Goal: Task Accomplishment & Management: Complete application form

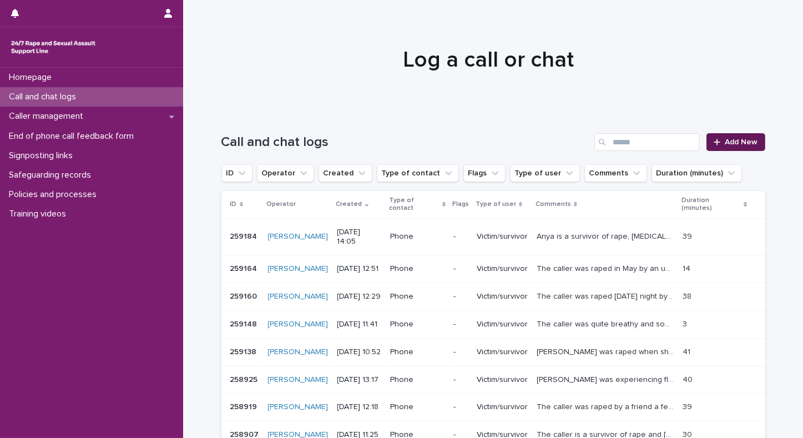
click at [731, 139] on span "Add New" at bounding box center [742, 142] width 33 height 8
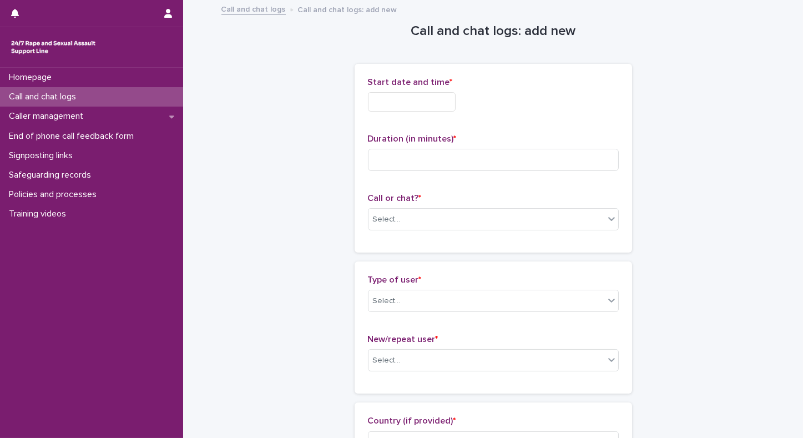
click at [404, 99] on input "text" at bounding box center [412, 101] width 88 height 19
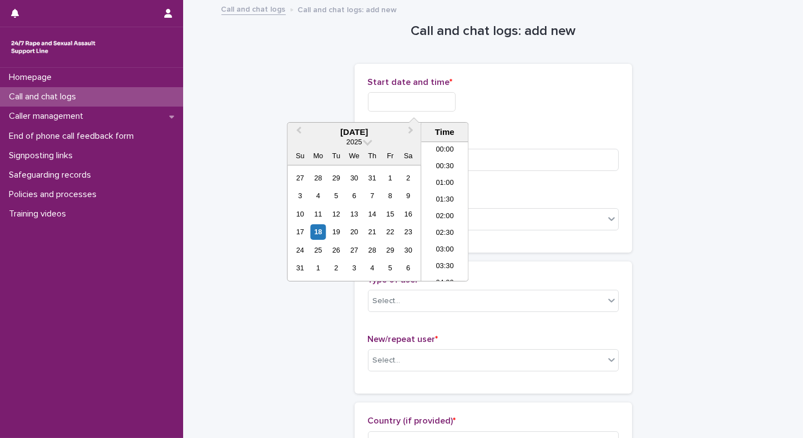
scroll to position [538, 0]
click at [449, 213] on li "18:00" at bounding box center [444, 212] width 47 height 17
click at [440, 103] on input "**********" at bounding box center [412, 101] width 88 height 19
type input "**********"
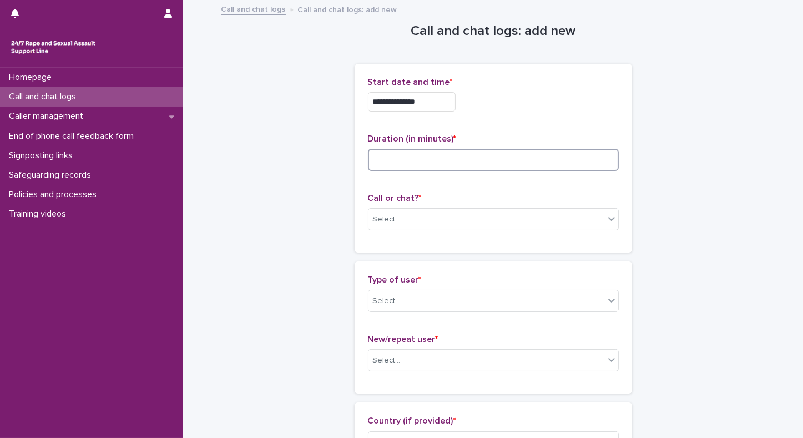
click at [544, 157] on input at bounding box center [493, 160] width 251 height 22
click at [409, 220] on div "Select..." at bounding box center [487, 219] width 236 height 18
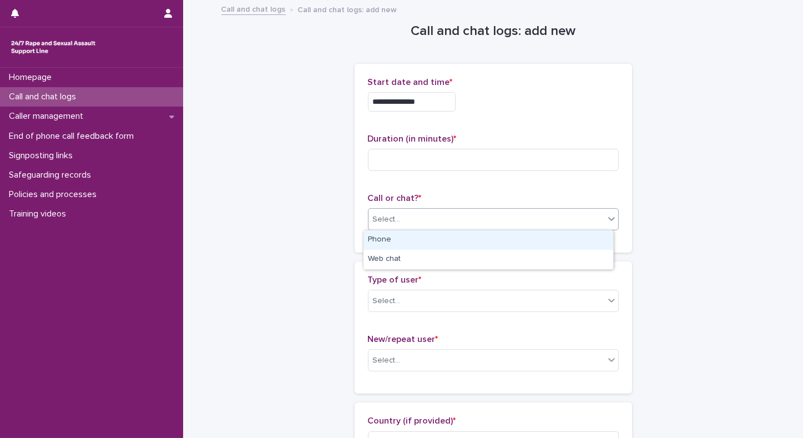
click at [370, 241] on div "Phone" at bounding box center [489, 239] width 250 height 19
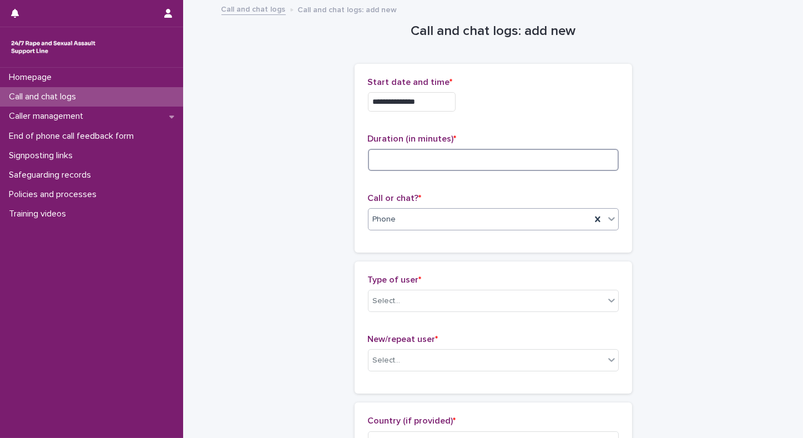
click at [403, 164] on input at bounding box center [493, 160] width 251 height 22
type input "**"
click at [401, 303] on div "Select..." at bounding box center [487, 301] width 236 height 18
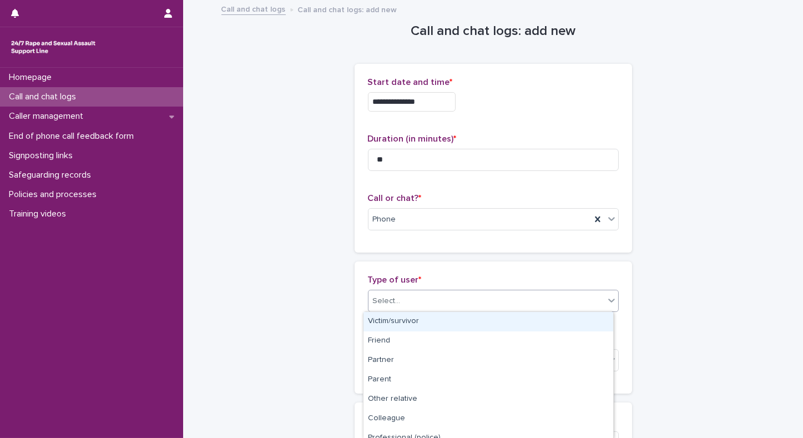
click at [386, 323] on div "Victim/survivor" at bounding box center [489, 321] width 250 height 19
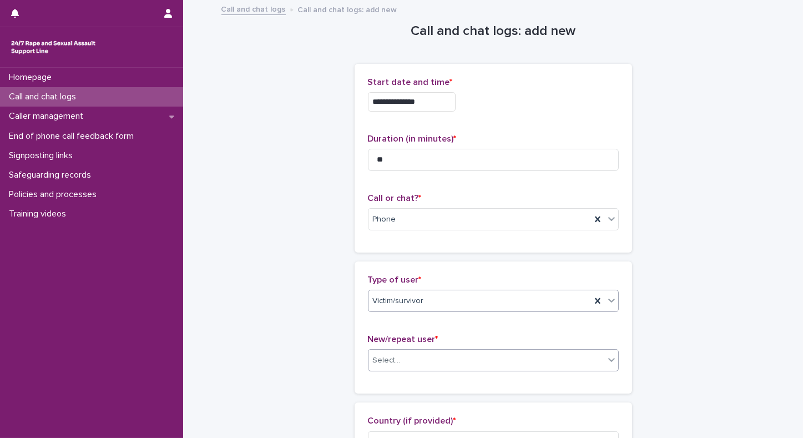
click at [389, 360] on div "Select..." at bounding box center [387, 361] width 28 height 12
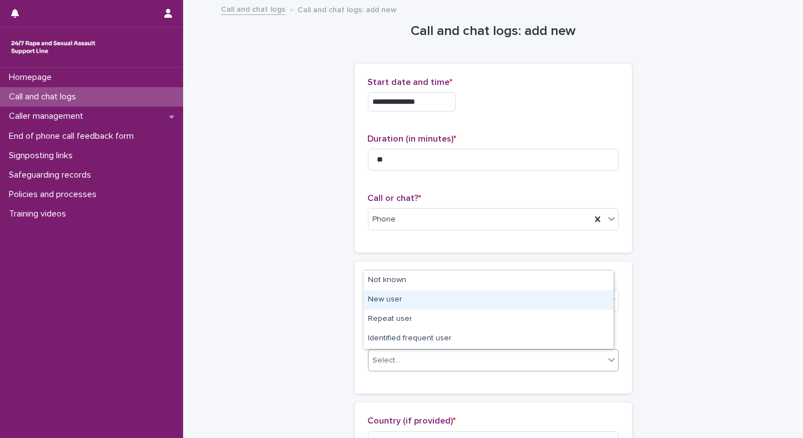
click at [386, 304] on div "New user" at bounding box center [489, 299] width 250 height 19
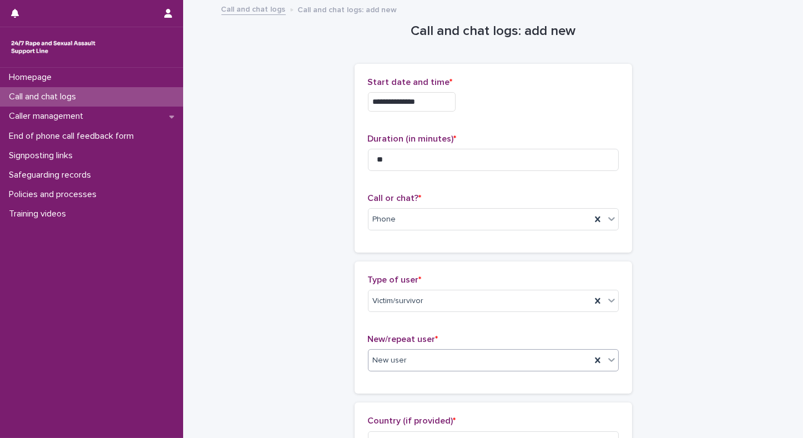
click at [458, 355] on div "New user" at bounding box center [480, 360] width 223 height 18
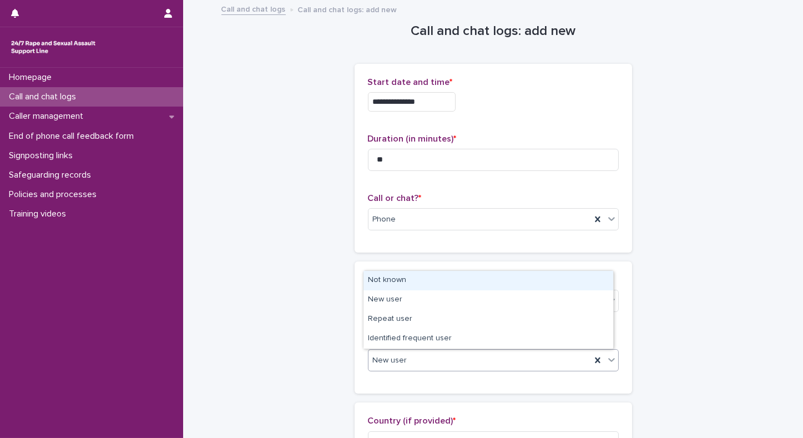
click at [385, 285] on div "Not known" at bounding box center [489, 280] width 250 height 19
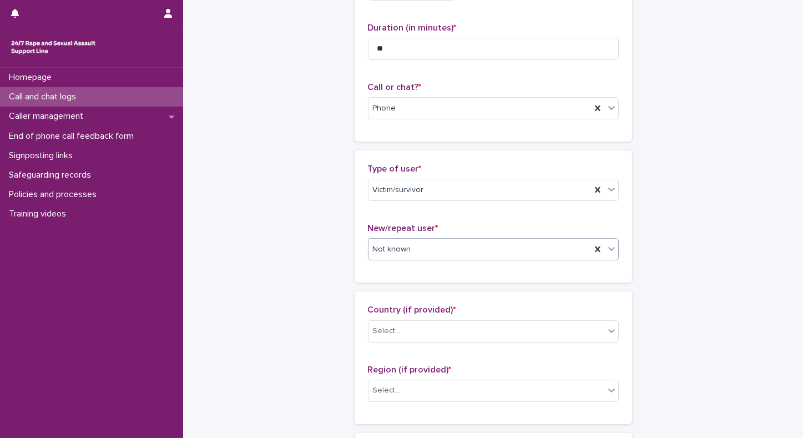
scroll to position [205, 0]
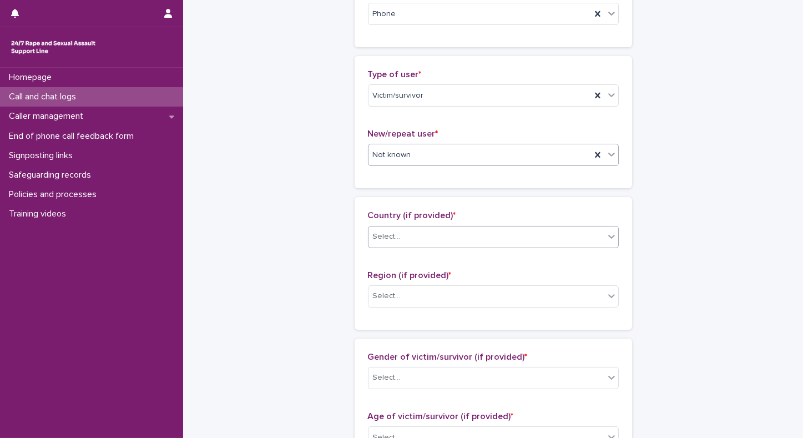
click at [470, 237] on div "Select..." at bounding box center [487, 237] width 236 height 18
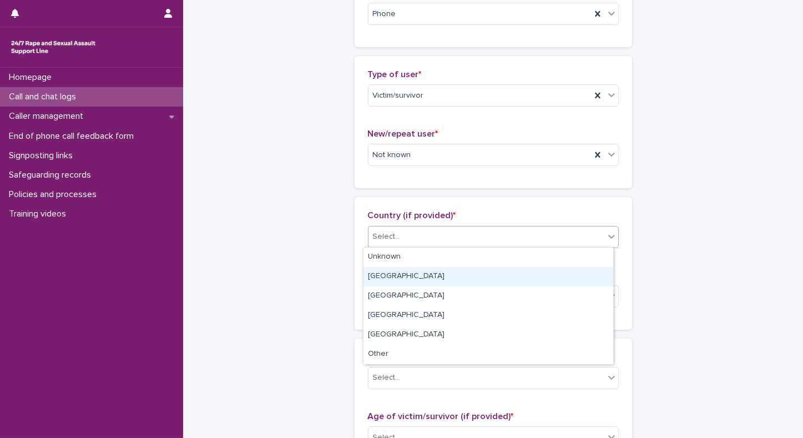
click at [374, 280] on div "England" at bounding box center [489, 276] width 250 height 19
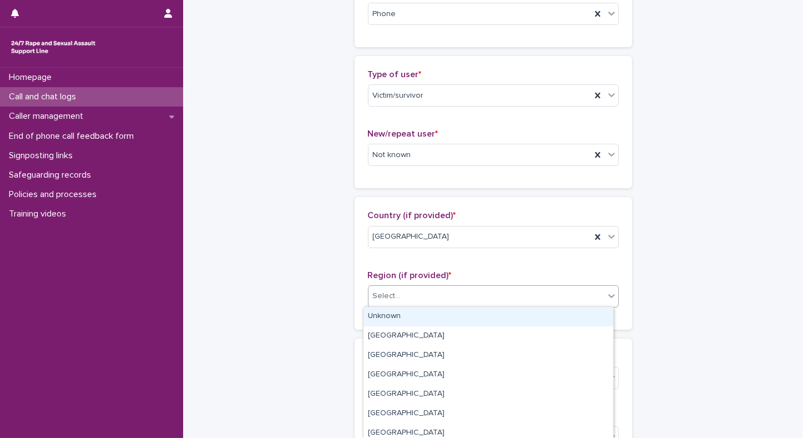
click at [403, 291] on div "Select..." at bounding box center [487, 296] width 236 height 18
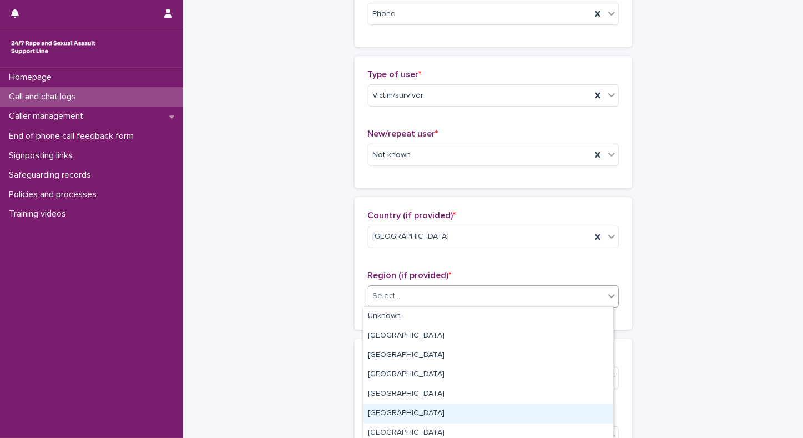
click at [391, 414] on div "North West" at bounding box center [489, 413] width 250 height 19
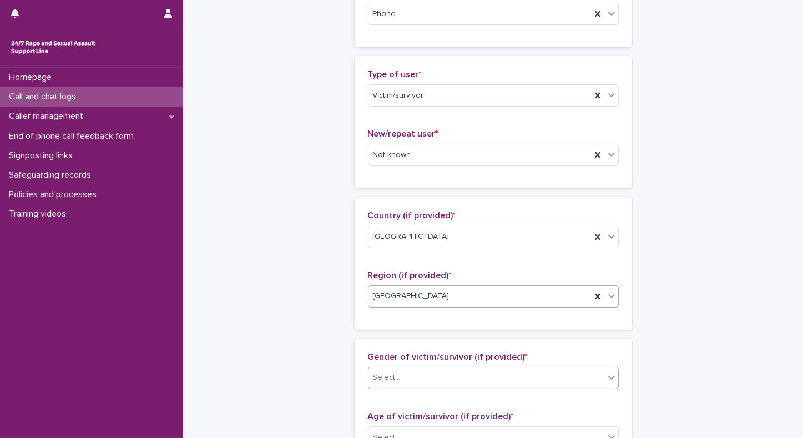
click at [406, 378] on div "Select..." at bounding box center [487, 378] width 236 height 18
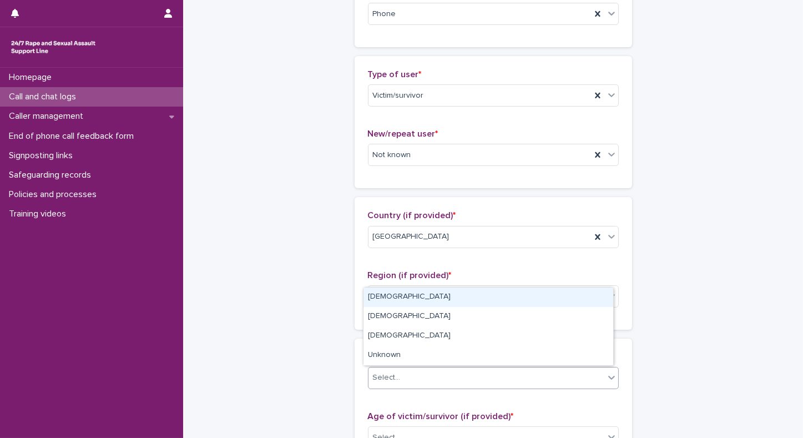
click at [380, 294] on div "Female" at bounding box center [489, 297] width 250 height 19
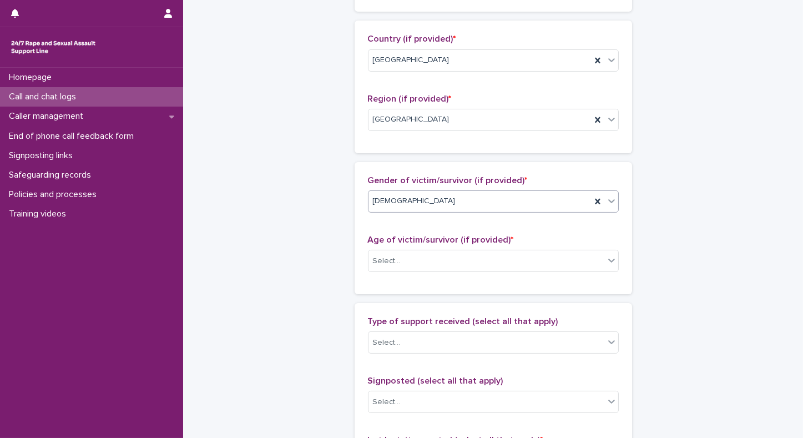
scroll to position [388, 0]
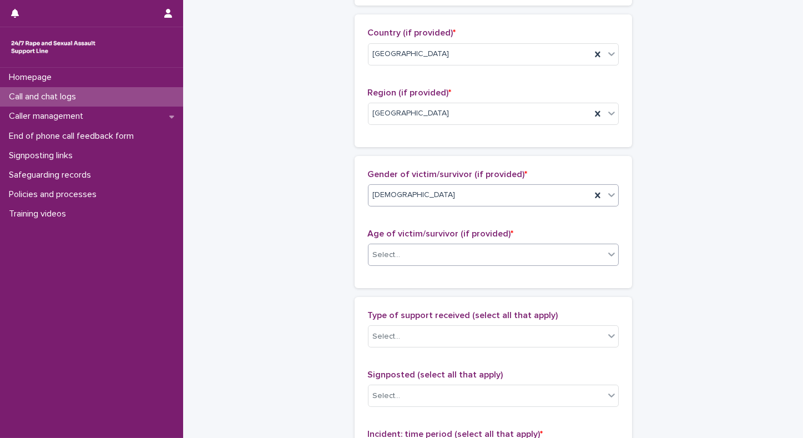
click at [449, 249] on div "Select..." at bounding box center [487, 255] width 236 height 18
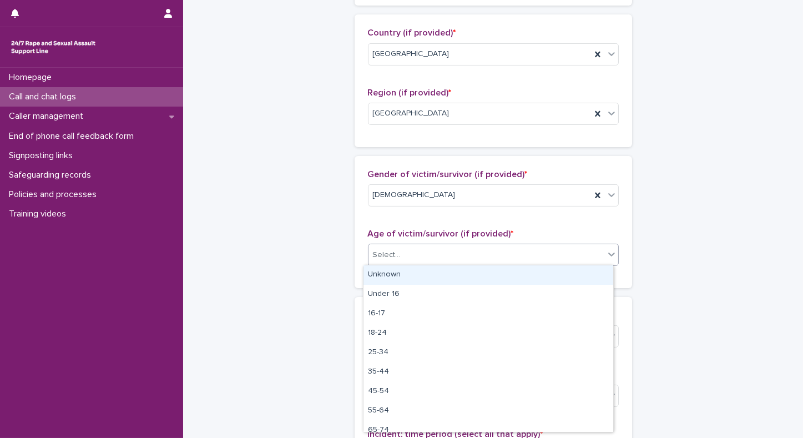
click at [383, 277] on div "Unknown" at bounding box center [489, 274] width 250 height 19
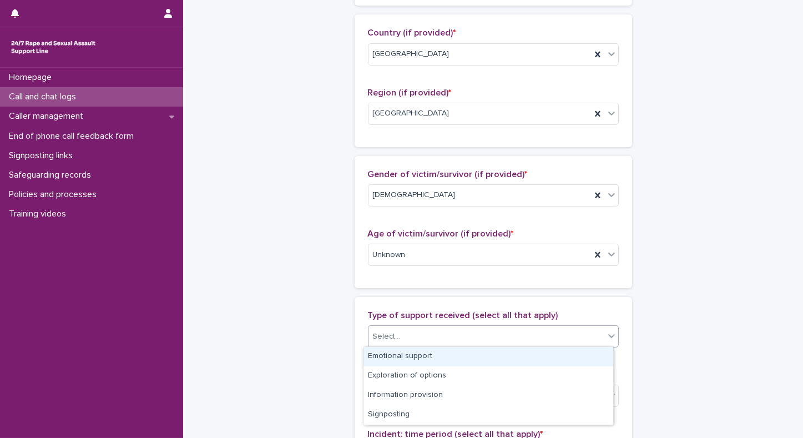
click at [373, 336] on div "Select..." at bounding box center [387, 337] width 28 height 12
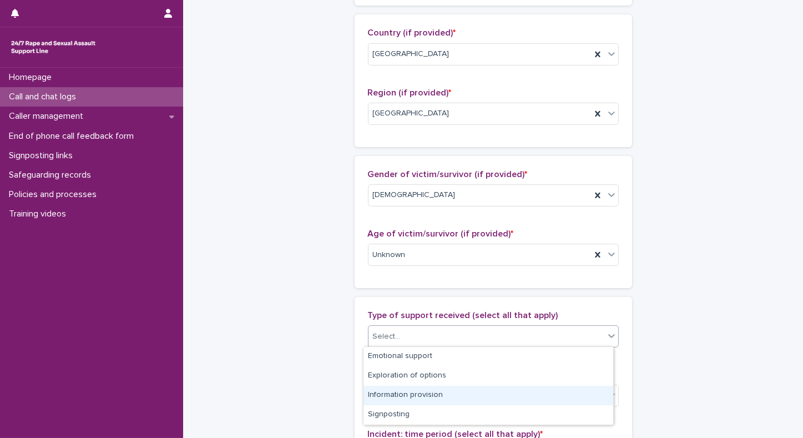
click at [376, 393] on div "Information provision" at bounding box center [489, 395] width 250 height 19
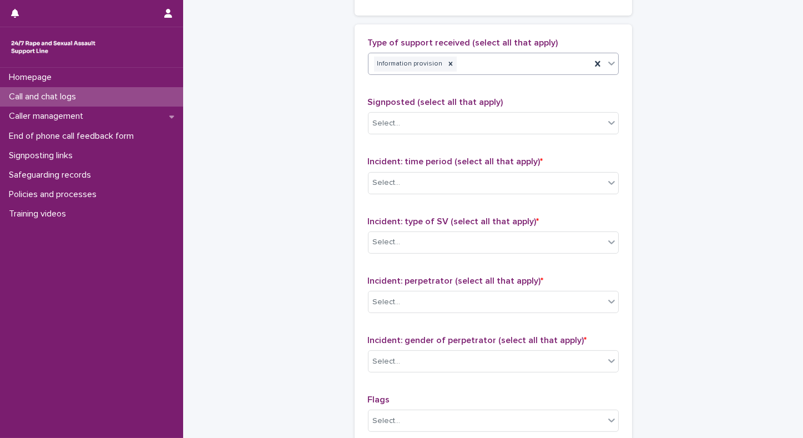
scroll to position [697, 0]
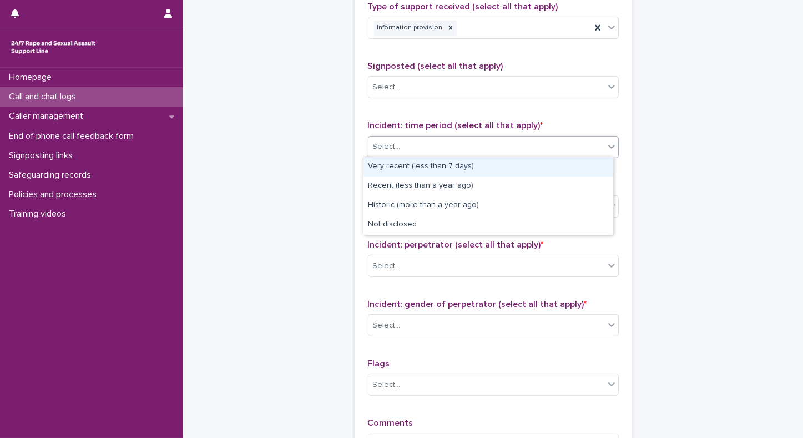
click at [384, 144] on div "Select..." at bounding box center [387, 147] width 28 height 12
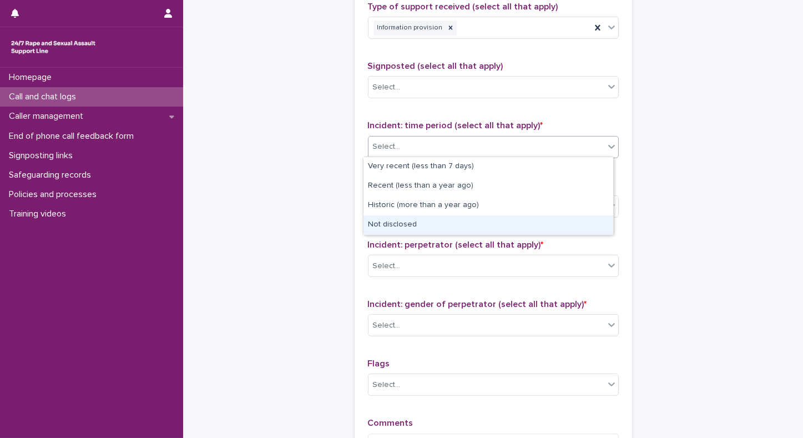
click at [369, 225] on div "Not disclosed" at bounding box center [489, 224] width 250 height 19
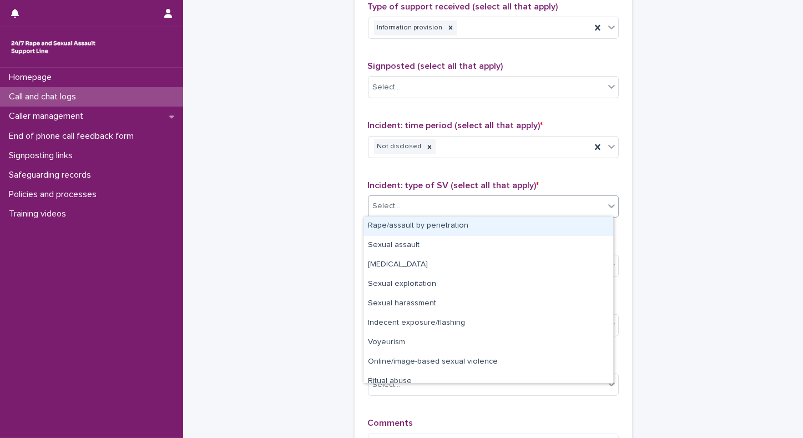
click at [373, 207] on div "Select..." at bounding box center [387, 206] width 28 height 12
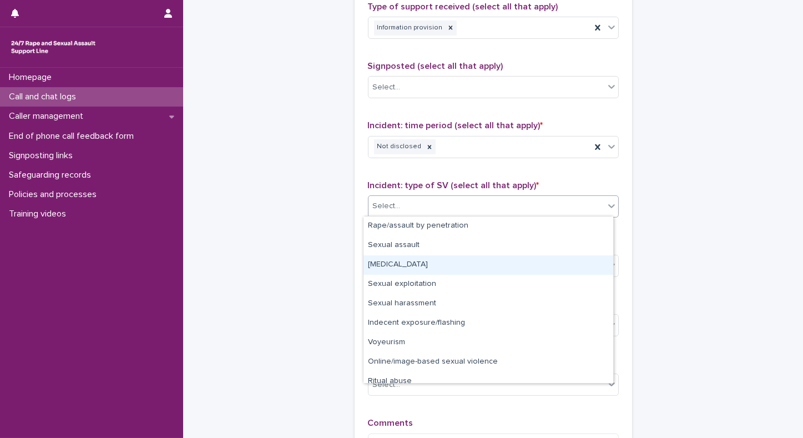
scroll to position [27, 0]
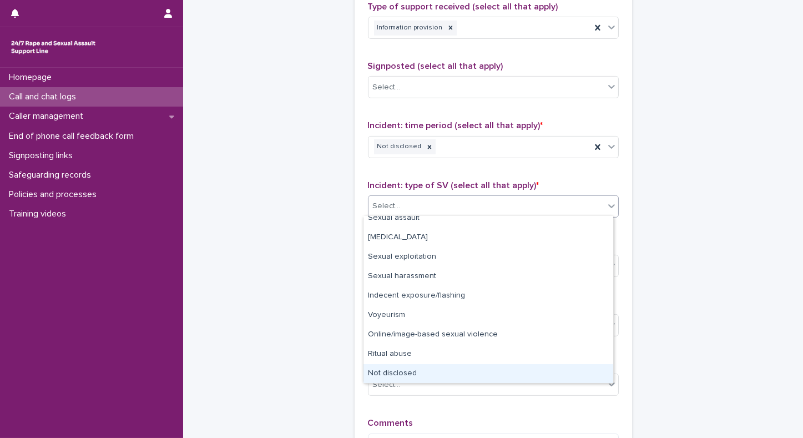
click at [405, 371] on div "Not disclosed" at bounding box center [489, 373] width 250 height 19
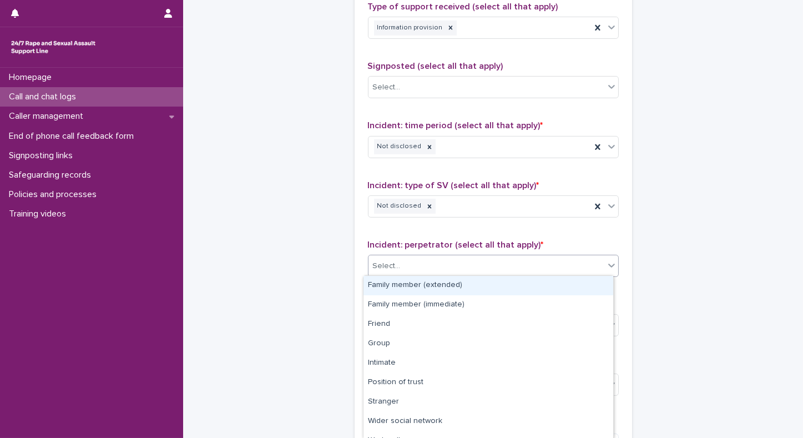
click at [384, 260] on div "Select..." at bounding box center [387, 266] width 28 height 12
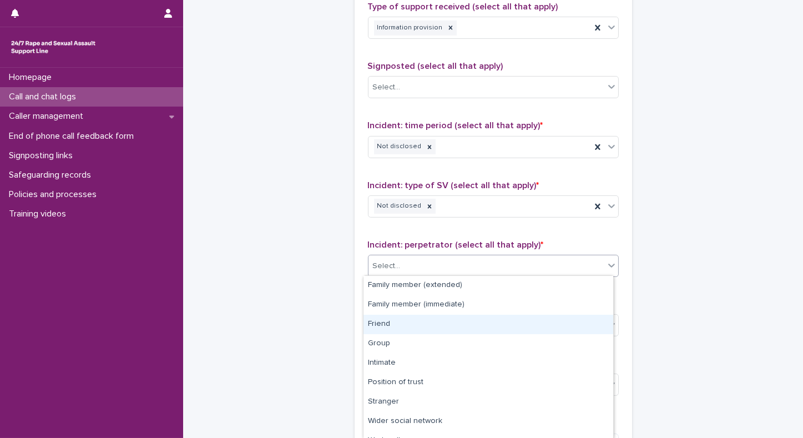
scroll to position [51, 0]
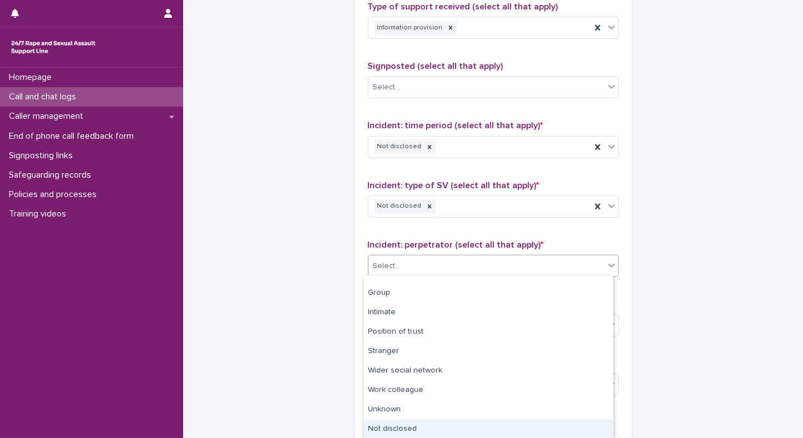
click at [383, 424] on div "Not disclosed" at bounding box center [489, 429] width 250 height 19
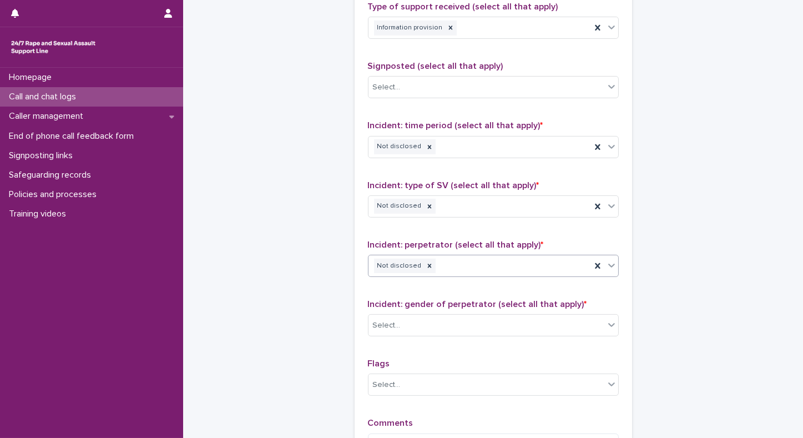
scroll to position [805, 0]
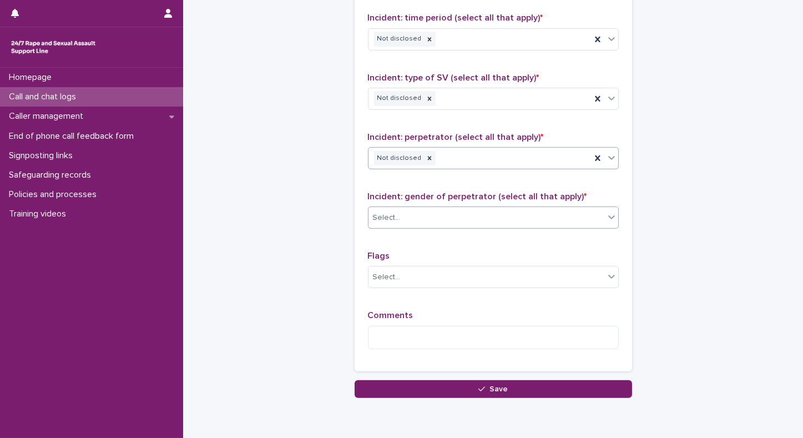
click at [437, 213] on div "Select..." at bounding box center [487, 218] width 236 height 18
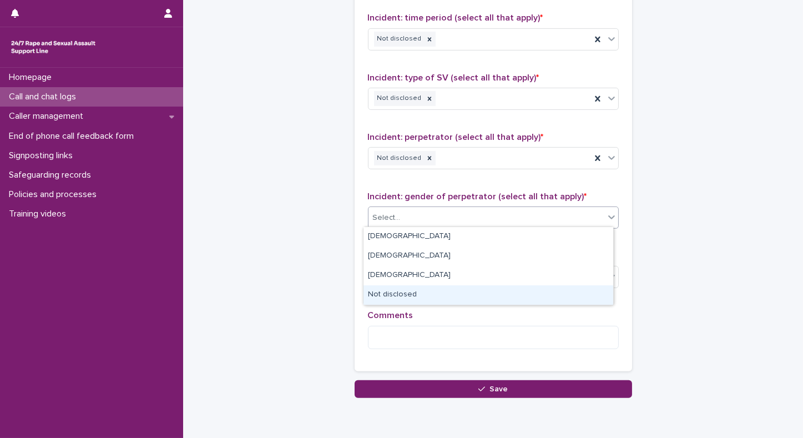
click at [373, 298] on div "Not disclosed" at bounding box center [489, 294] width 250 height 19
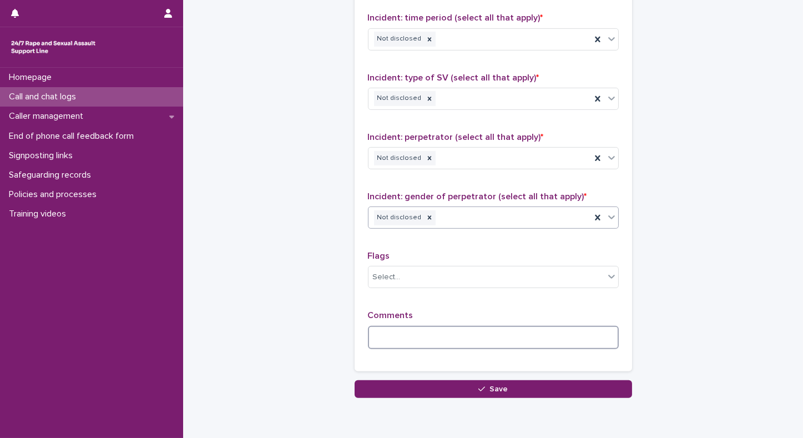
click at [374, 339] on textarea at bounding box center [493, 338] width 251 height 24
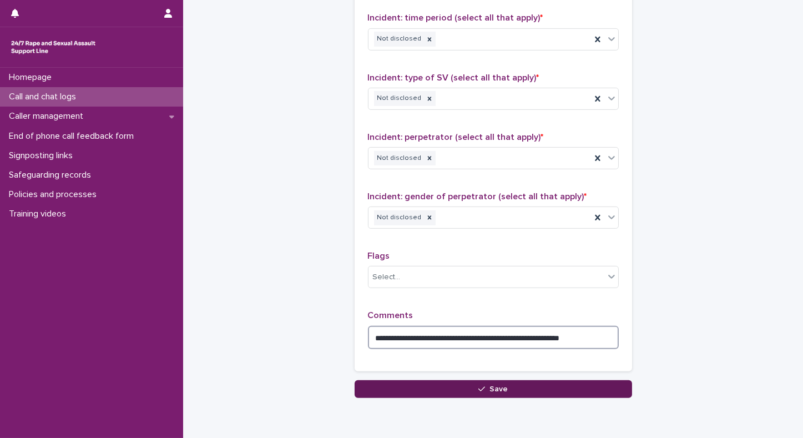
type textarea "**********"
click at [398, 387] on button "Save" at bounding box center [494, 389] width 278 height 18
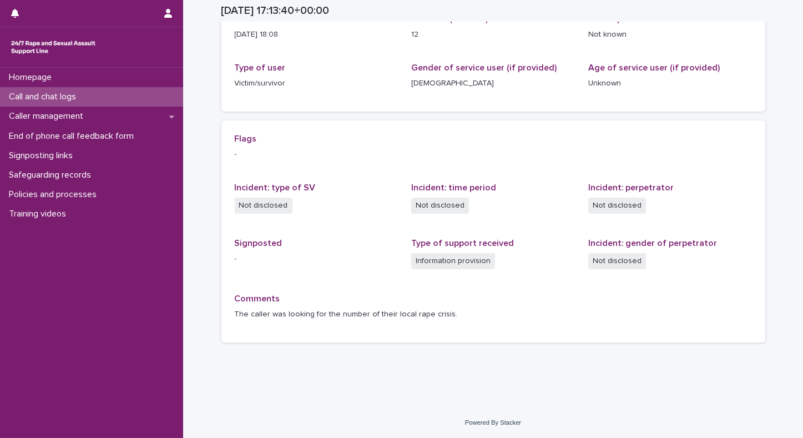
scroll to position [151, 0]
click at [47, 101] on p "Call and chat logs" at bounding box center [44, 97] width 81 height 11
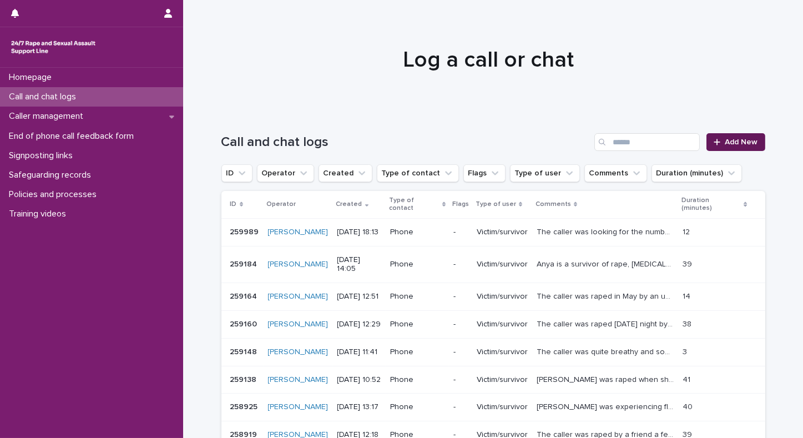
click at [736, 141] on span "Add New" at bounding box center [742, 142] width 33 height 8
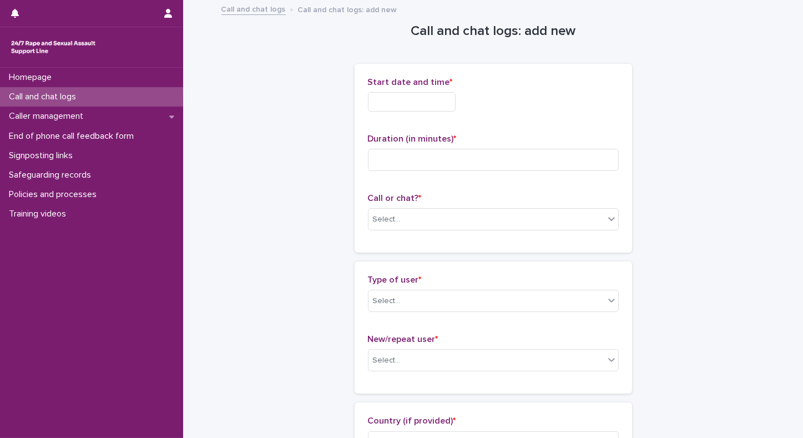
click at [418, 98] on input "text" at bounding box center [412, 101] width 88 height 19
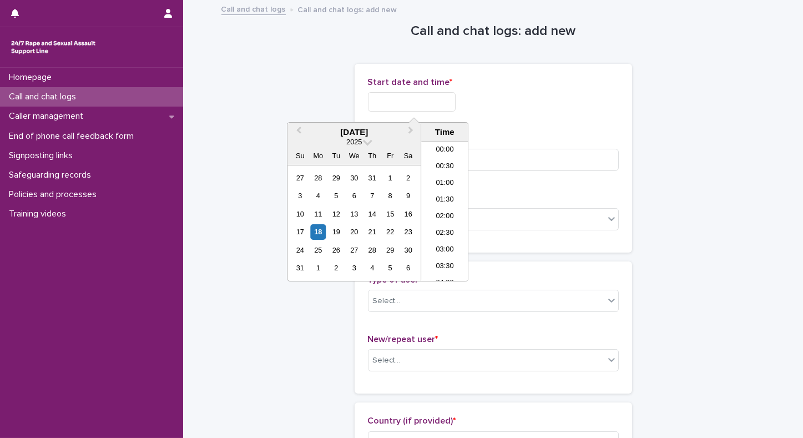
scroll to position [538, 0]
click at [439, 207] on li "18:00" at bounding box center [444, 212] width 47 height 17
click at [436, 102] on input "**********" at bounding box center [412, 101] width 88 height 19
type input "**********"
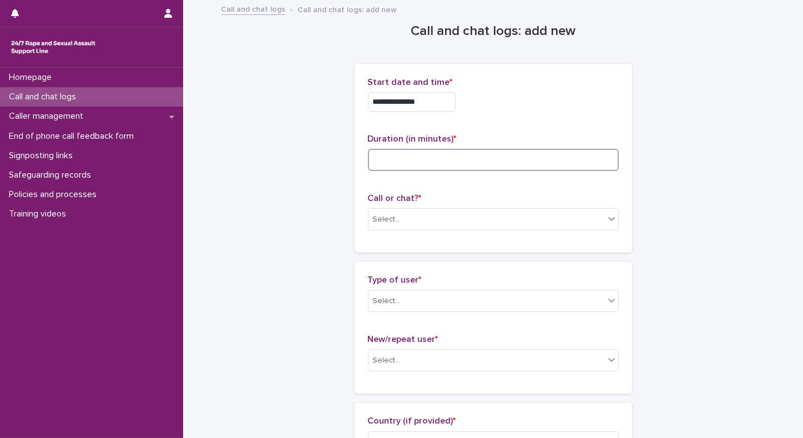
click at [569, 159] on input at bounding box center [493, 160] width 251 height 22
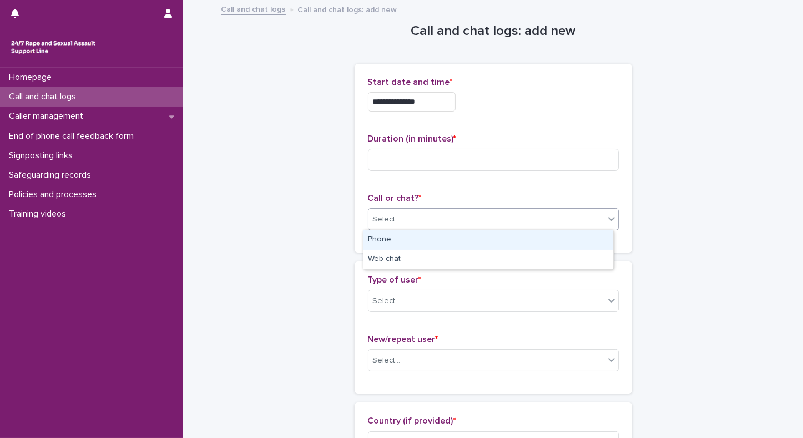
click at [489, 226] on div "Select..." at bounding box center [487, 219] width 236 height 18
click at [413, 242] on div "Phone" at bounding box center [489, 239] width 250 height 19
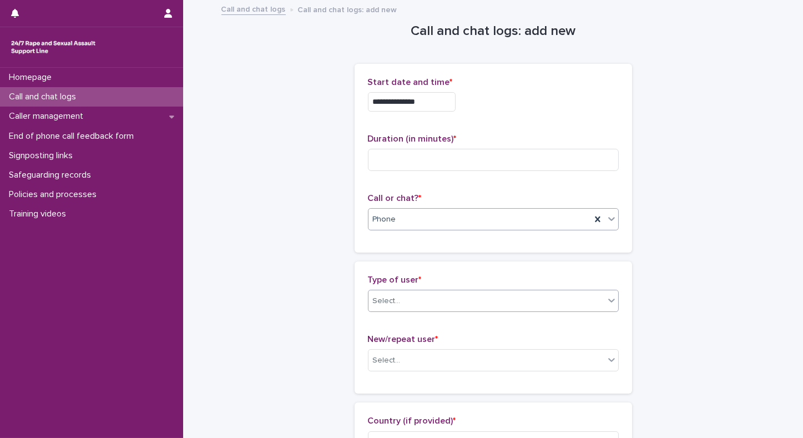
click at [386, 302] on div "Select..." at bounding box center [387, 301] width 28 height 12
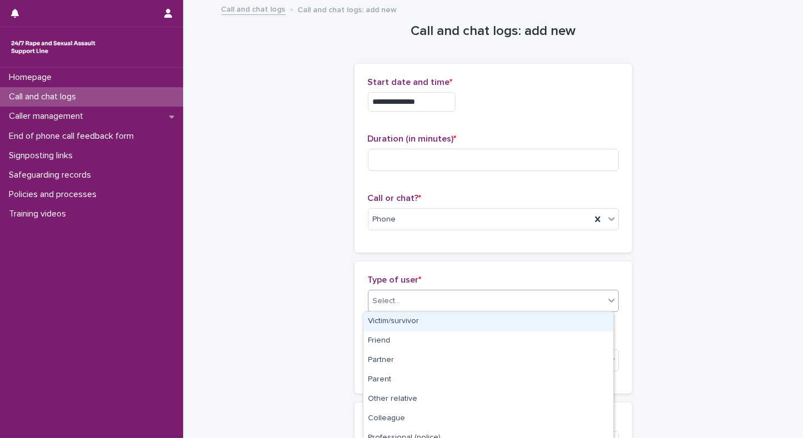
click at [377, 324] on div "Victim/survivor" at bounding box center [489, 321] width 250 height 19
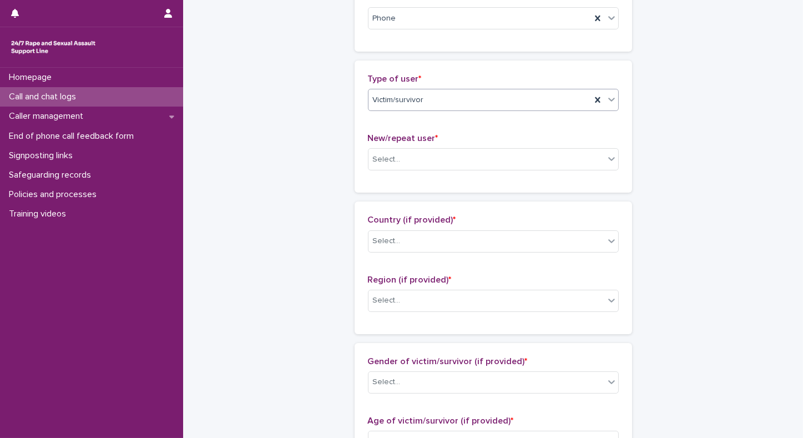
scroll to position [257, 0]
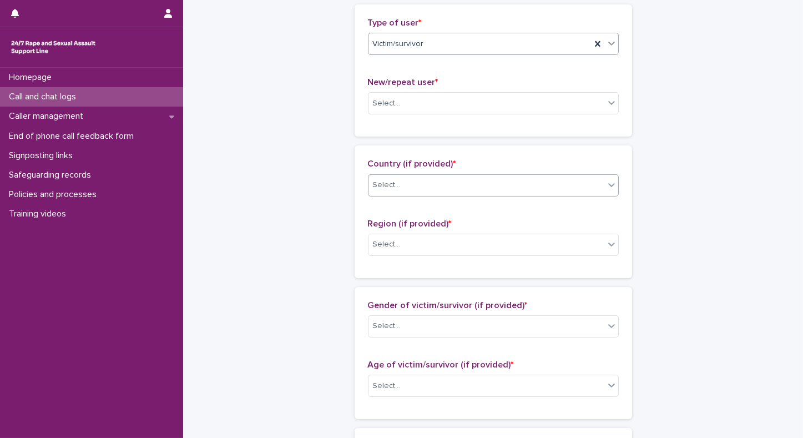
click at [434, 183] on div "Select..." at bounding box center [487, 185] width 236 height 18
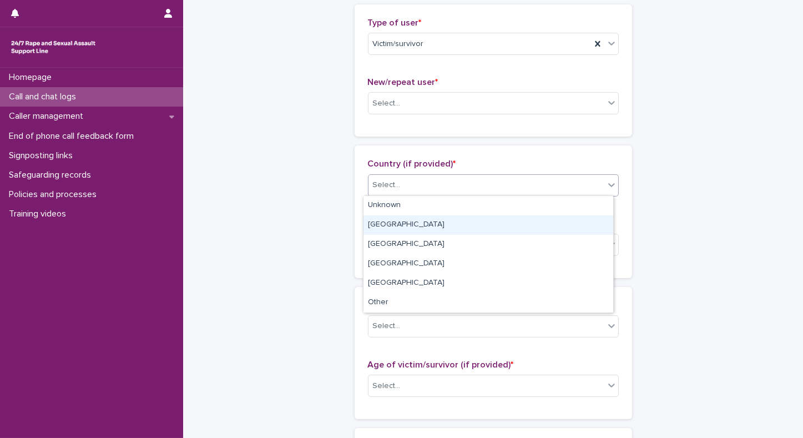
click at [379, 224] on div "England" at bounding box center [489, 224] width 250 height 19
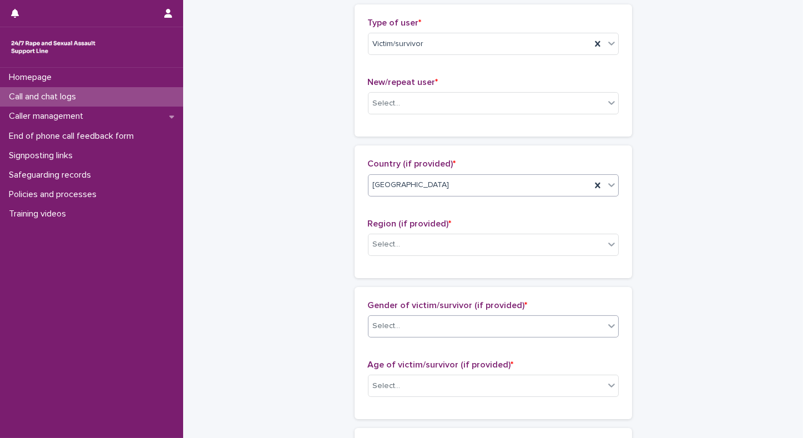
click at [393, 326] on div "Select..." at bounding box center [387, 326] width 28 height 12
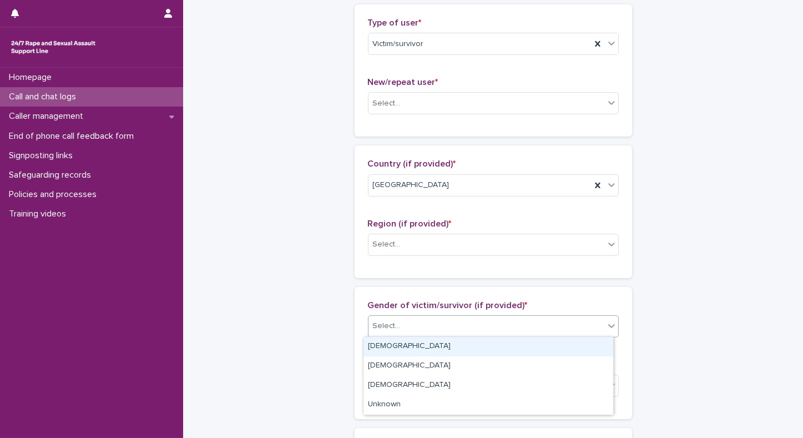
click at [386, 351] on div "Female" at bounding box center [489, 346] width 250 height 19
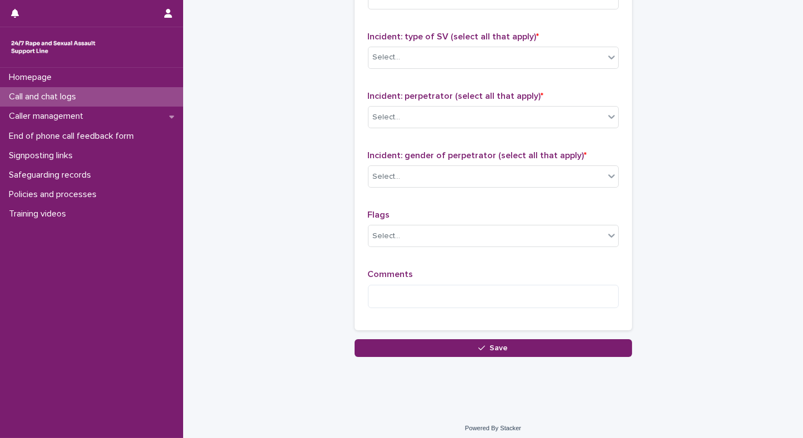
scroll to position [850, 0]
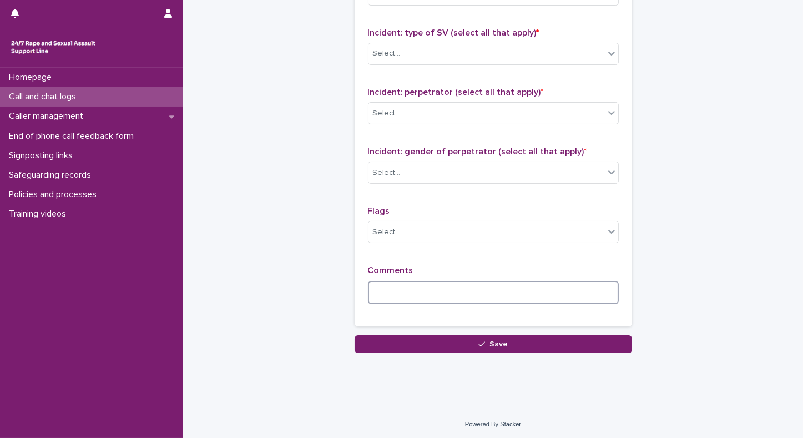
click at [448, 291] on textarea at bounding box center [493, 293] width 251 height 24
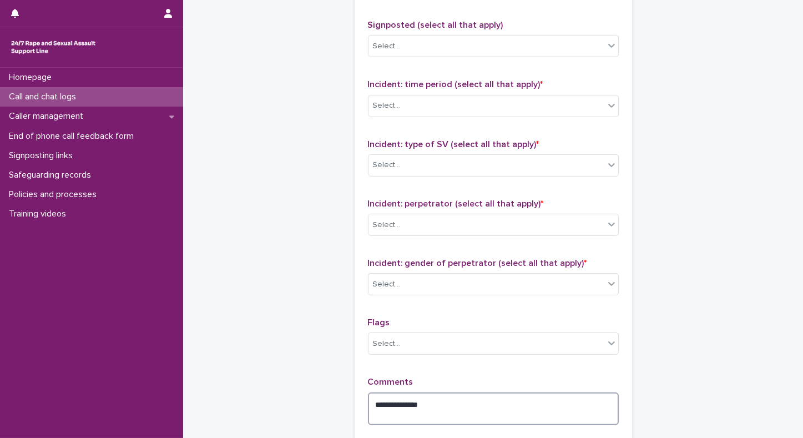
scroll to position [859, 0]
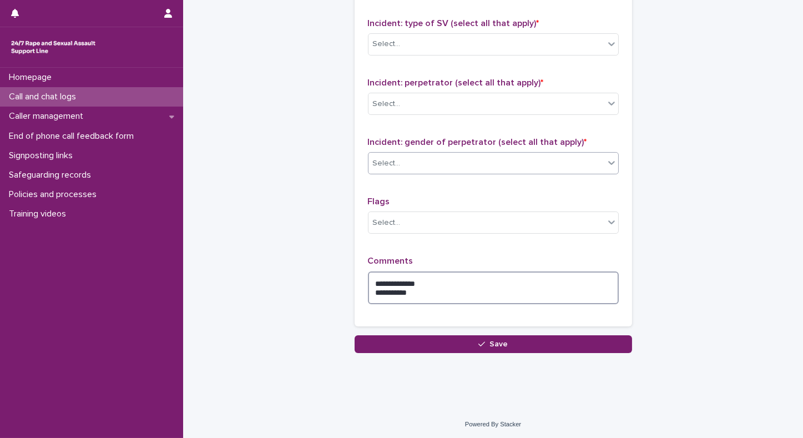
type textarea "**********"
click at [459, 160] on div "Select..." at bounding box center [487, 163] width 236 height 18
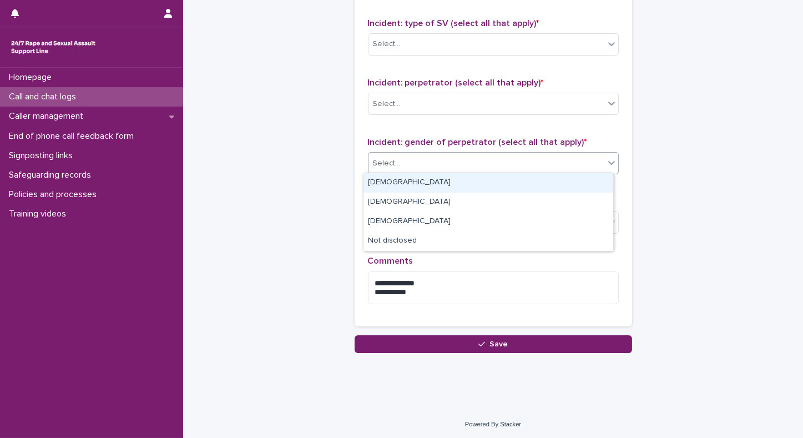
click at [384, 186] on div "Male" at bounding box center [489, 182] width 250 height 19
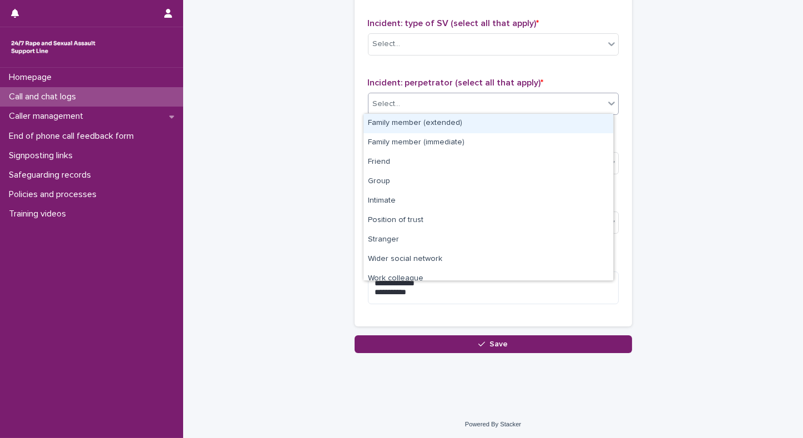
click at [420, 99] on div "Select..." at bounding box center [487, 104] width 236 height 18
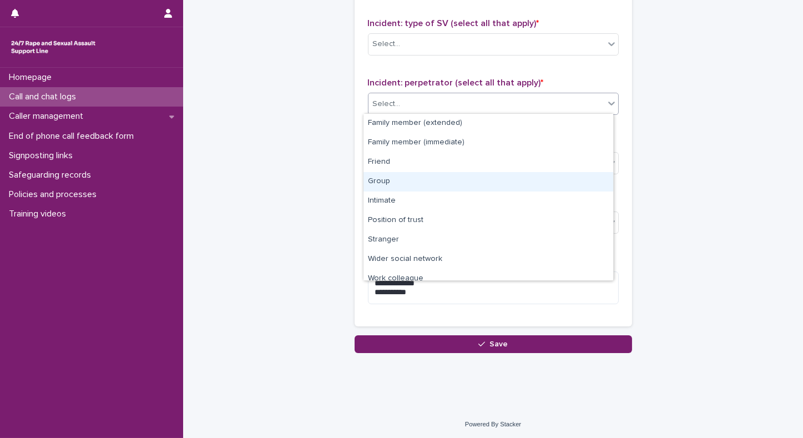
click at [386, 180] on div "Group" at bounding box center [489, 181] width 250 height 19
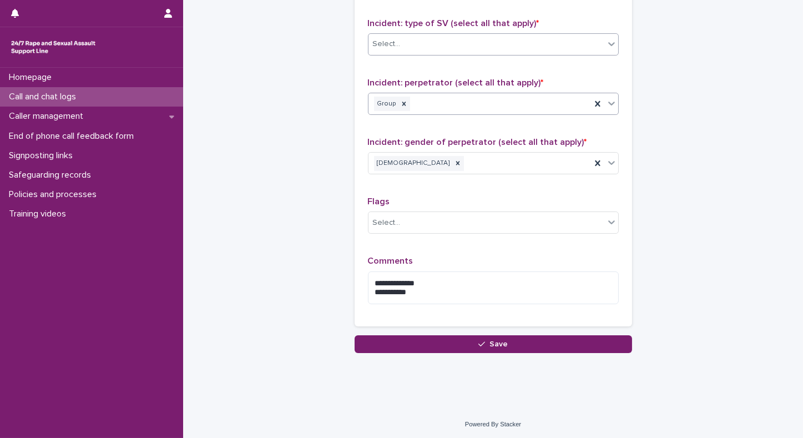
click at [537, 41] on div "Select..." at bounding box center [487, 44] width 236 height 18
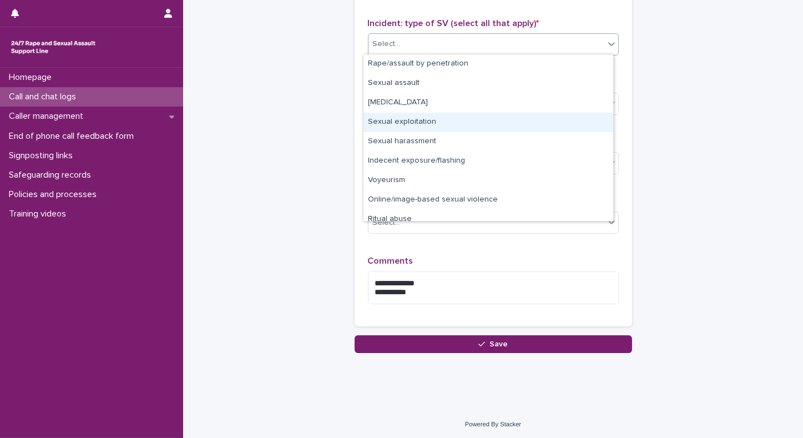
click at [403, 121] on div "Sexual exploitation" at bounding box center [489, 122] width 250 height 19
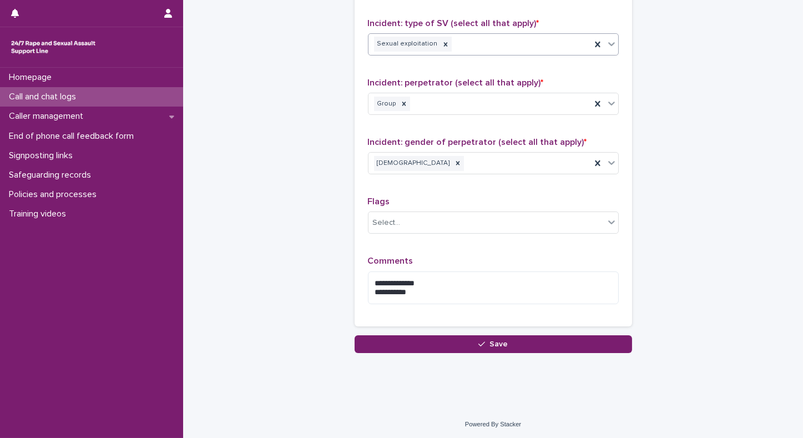
click at [613, 39] on div at bounding box center [611, 44] width 13 height 20
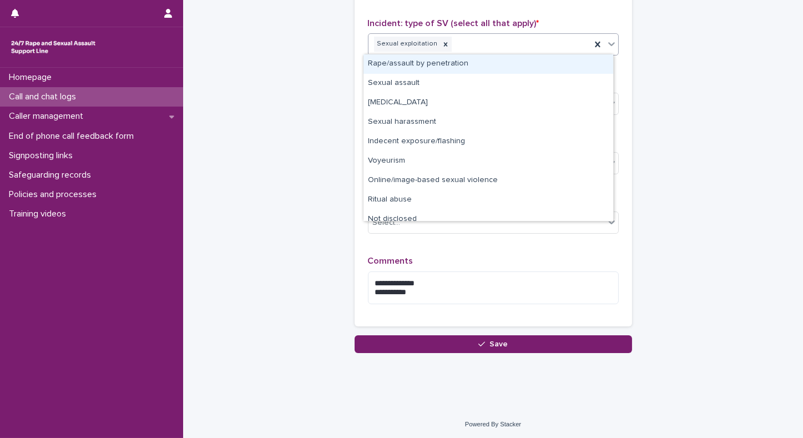
click at [385, 65] on div "Rape/assault by penetration" at bounding box center [489, 63] width 250 height 19
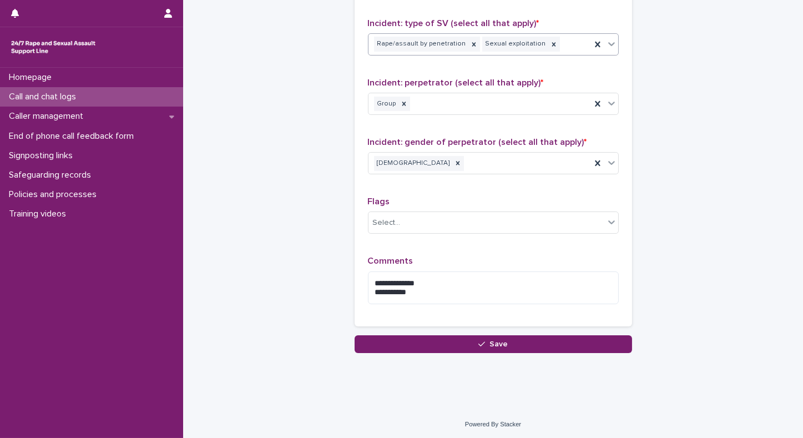
click at [610, 43] on icon at bounding box center [611, 43] width 11 height 11
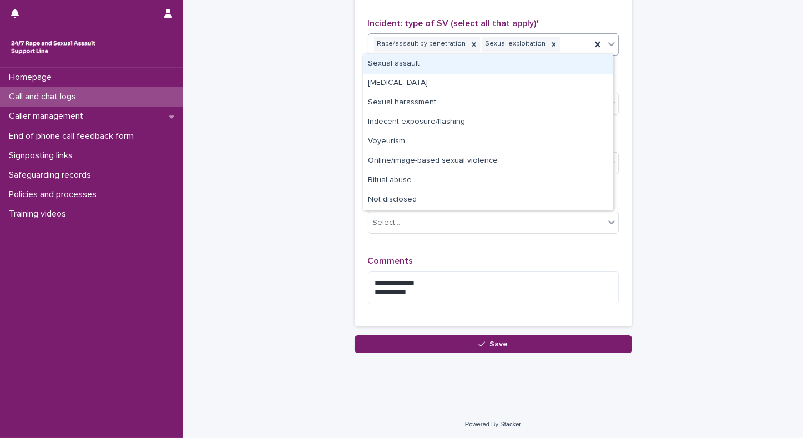
click at [405, 66] on div "Sexual assault" at bounding box center [489, 63] width 250 height 19
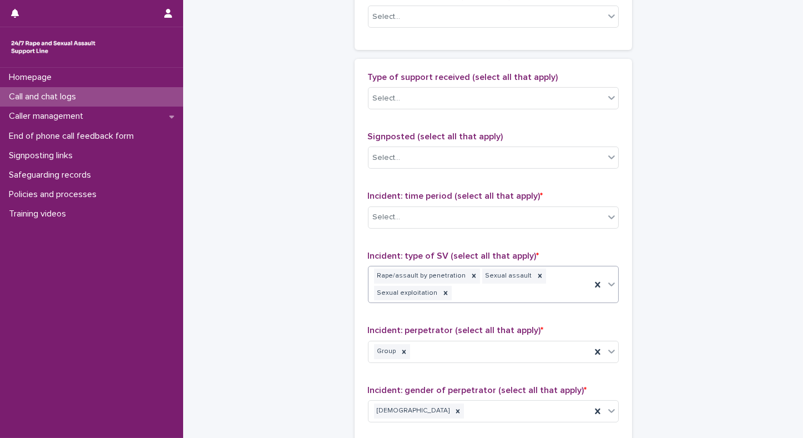
scroll to position [612, 0]
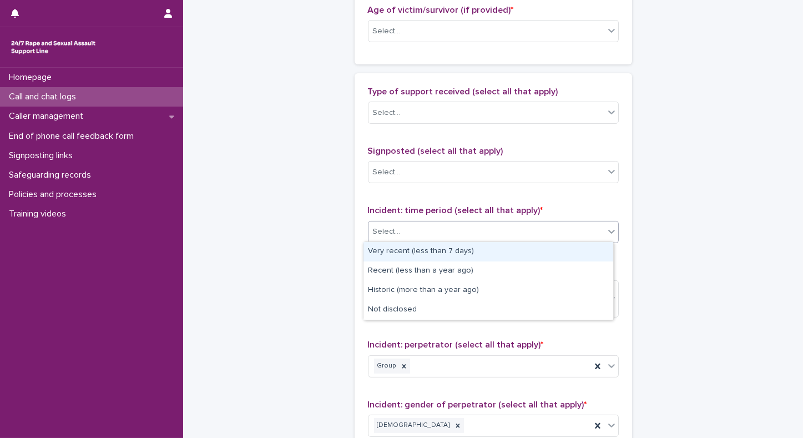
click at [470, 232] on div "Select..." at bounding box center [487, 232] width 236 height 18
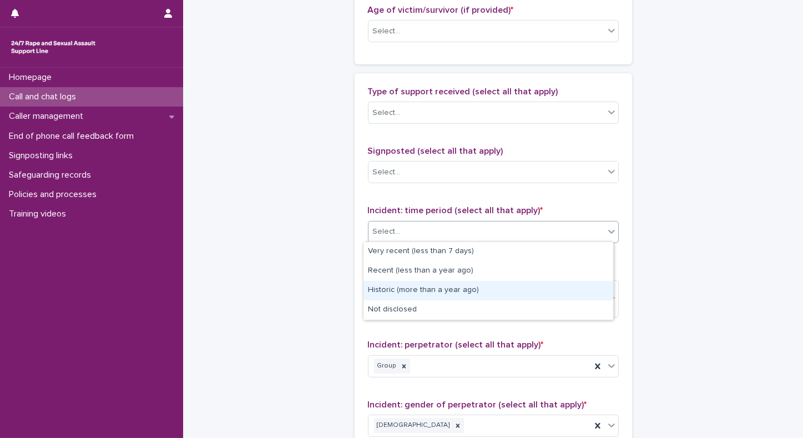
click at [386, 294] on div "Historic (more than a year ago)" at bounding box center [489, 290] width 250 height 19
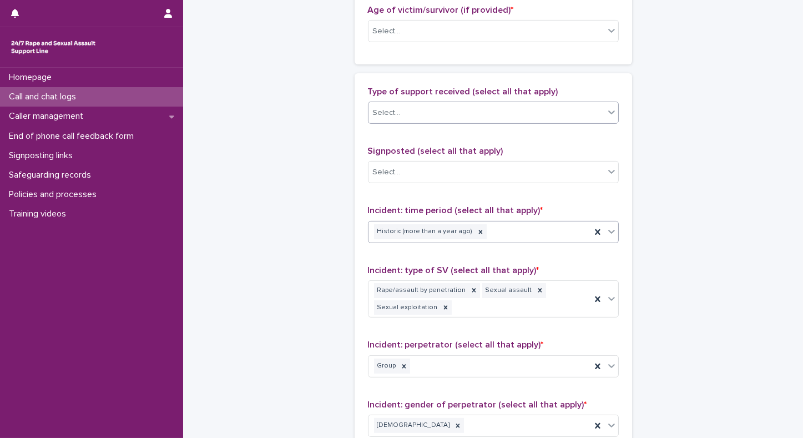
click at [386, 111] on div "Select..." at bounding box center [387, 113] width 28 height 12
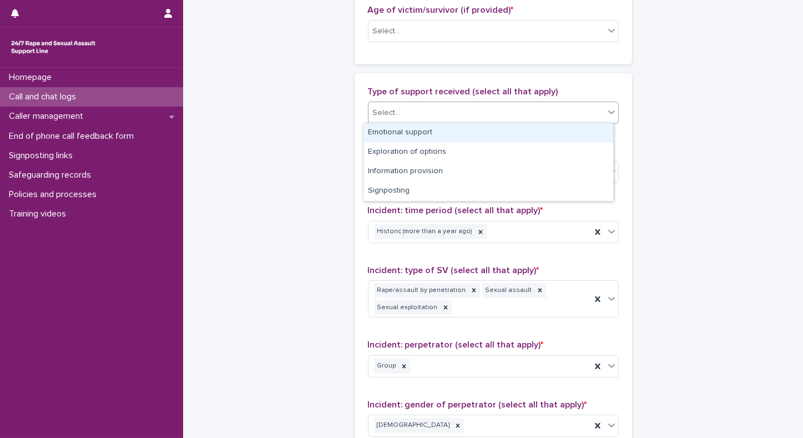
click at [382, 138] on div "Emotional support" at bounding box center [489, 132] width 250 height 19
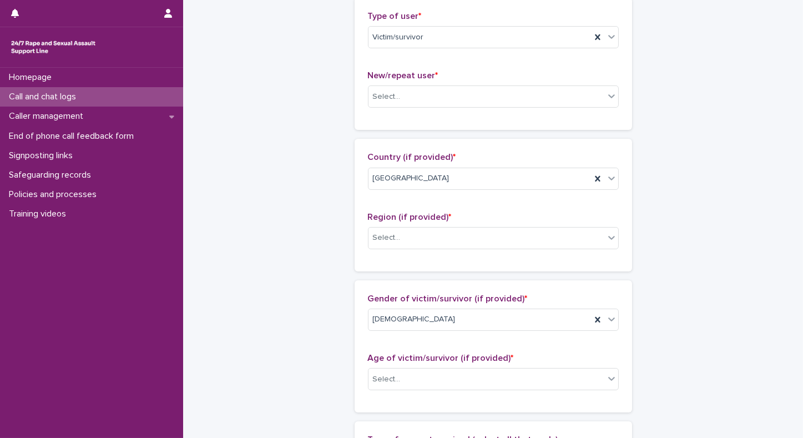
scroll to position [259, 0]
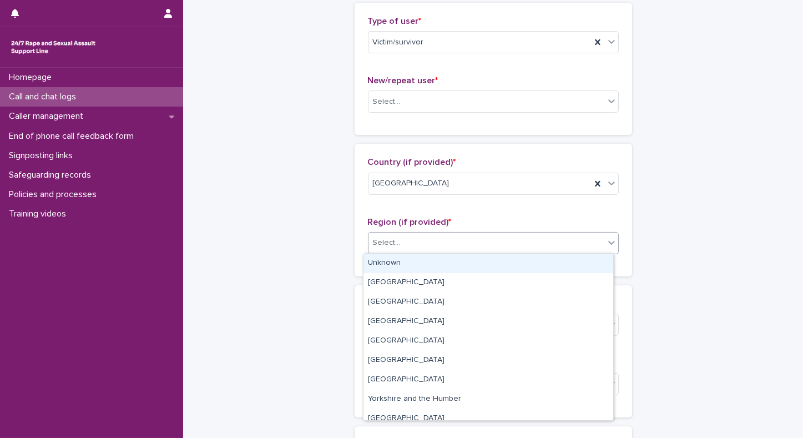
click at [397, 243] on div "Select..." at bounding box center [487, 243] width 236 height 18
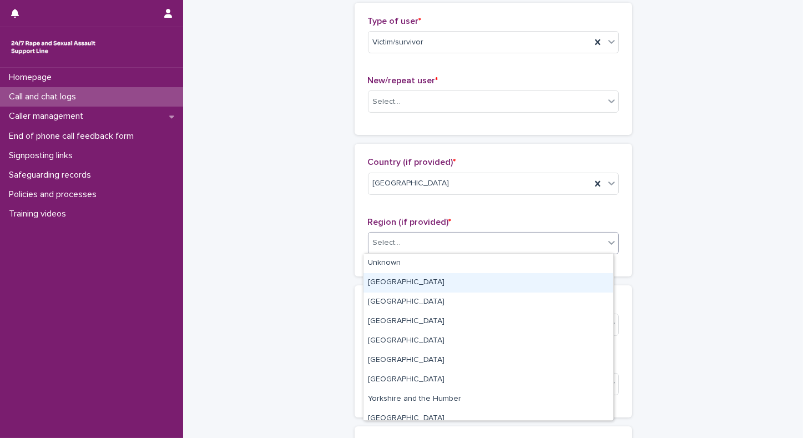
click at [388, 283] on div "Greater London" at bounding box center [489, 282] width 250 height 19
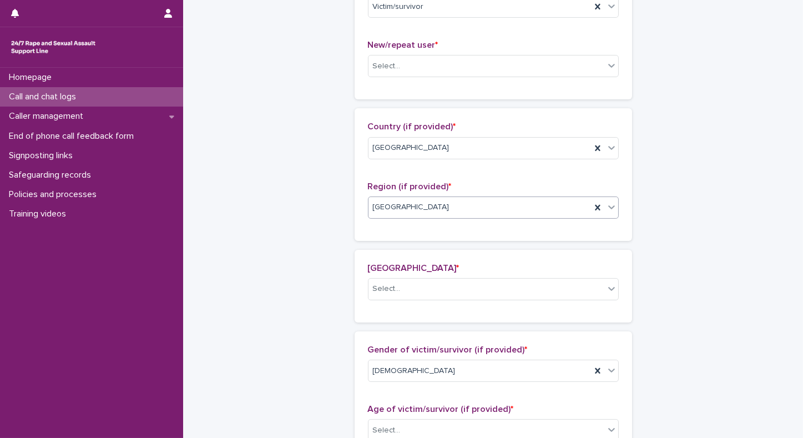
scroll to position [299, 0]
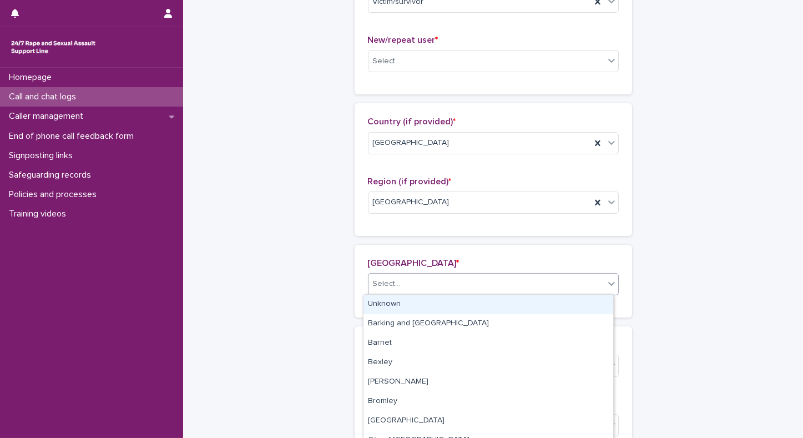
click at [387, 283] on div "Select..." at bounding box center [387, 284] width 28 height 12
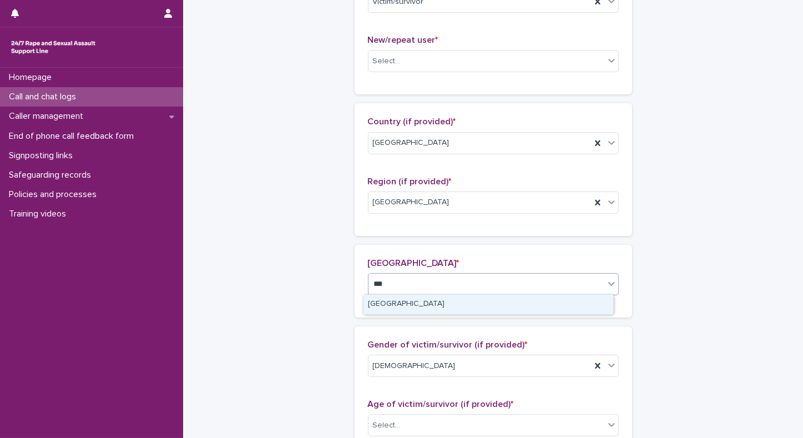
type input "****"
click at [388, 304] on div "Westminster" at bounding box center [489, 304] width 250 height 19
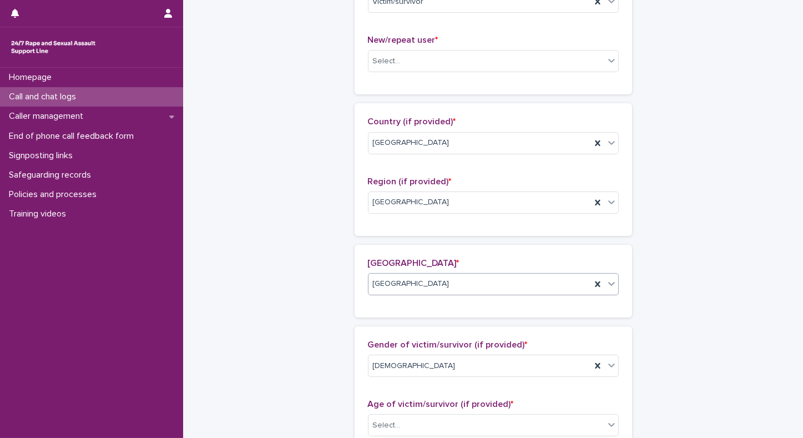
click at [717, 266] on div "**********" at bounding box center [494, 356] width 544 height 1308
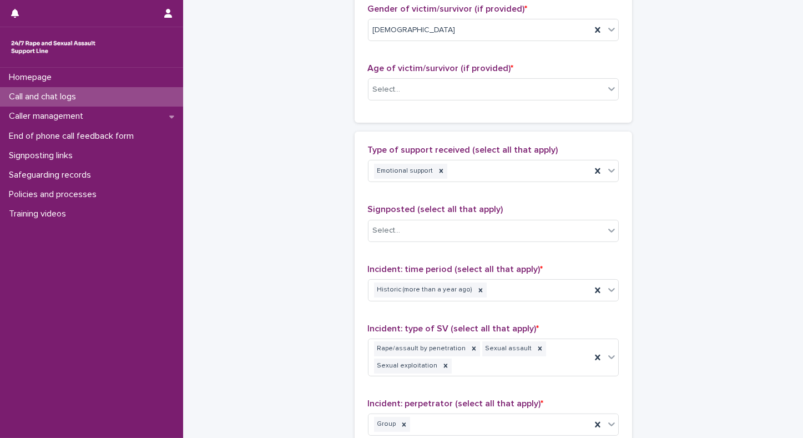
scroll to position [634, 0]
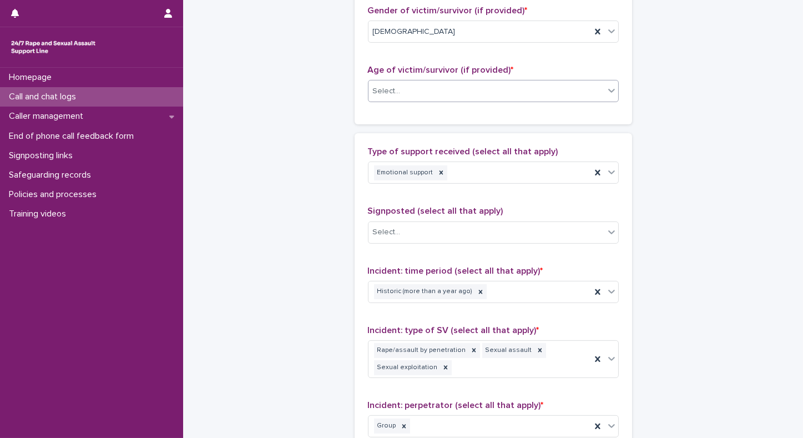
click at [523, 91] on div "Select..." at bounding box center [487, 91] width 236 height 18
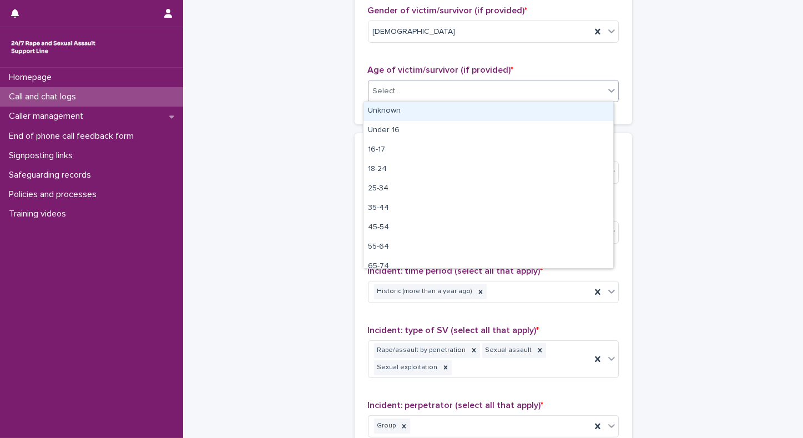
click at [420, 110] on div "Unknown" at bounding box center [489, 111] width 250 height 19
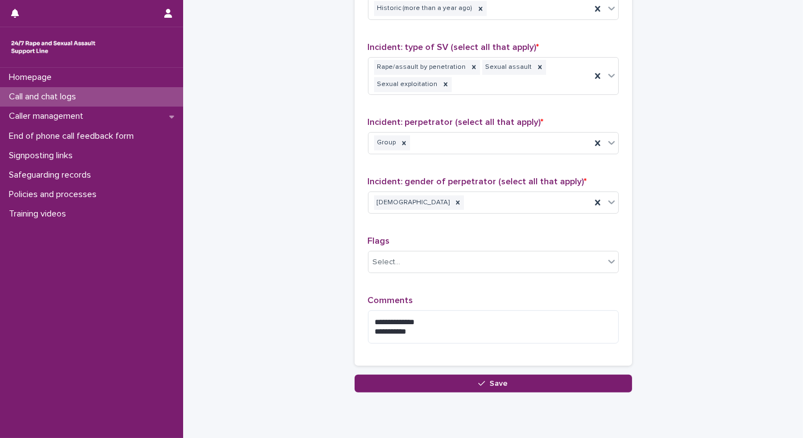
scroll to position [956, 0]
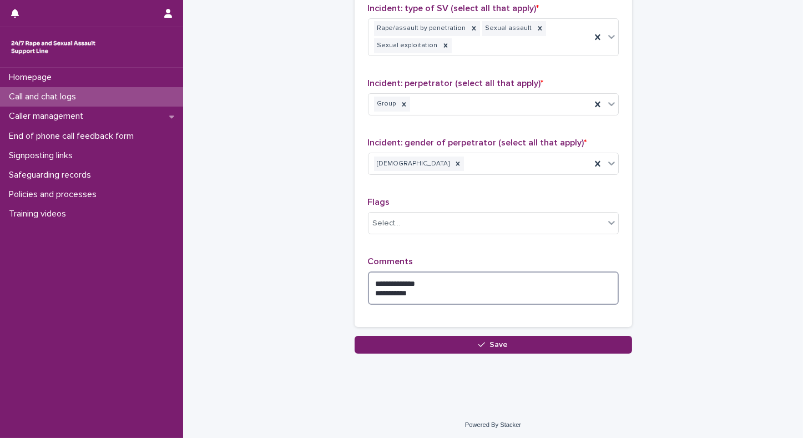
click at [421, 295] on textarea "**********" at bounding box center [493, 288] width 251 height 33
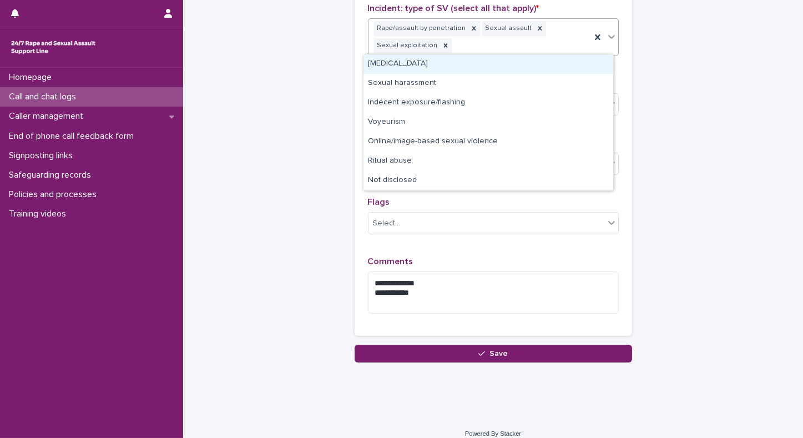
click at [607, 33] on icon at bounding box center [611, 36] width 11 height 11
click at [386, 70] on div "Child sexual abuse" at bounding box center [489, 63] width 250 height 19
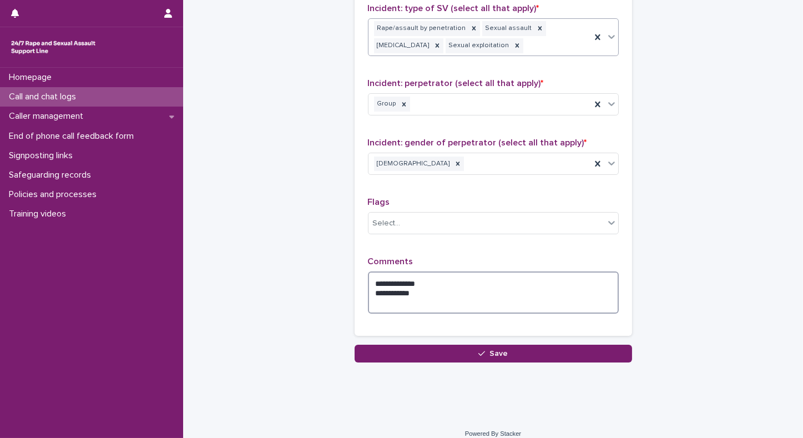
click at [430, 299] on textarea "**********" at bounding box center [493, 293] width 251 height 42
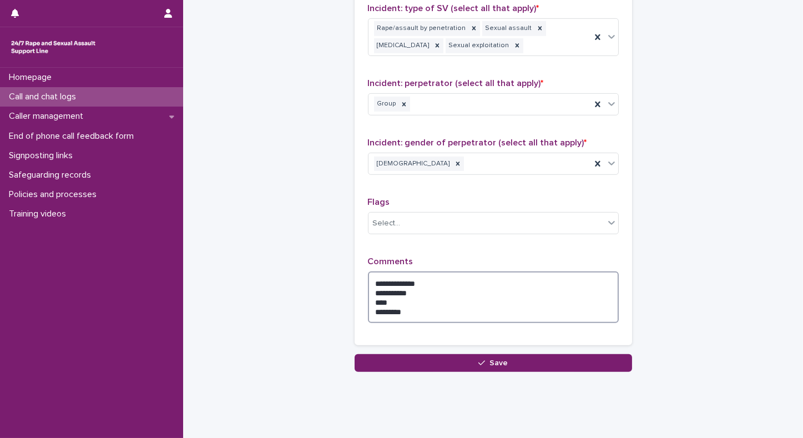
click at [369, 283] on textarea "**********" at bounding box center [493, 298] width 251 height 52
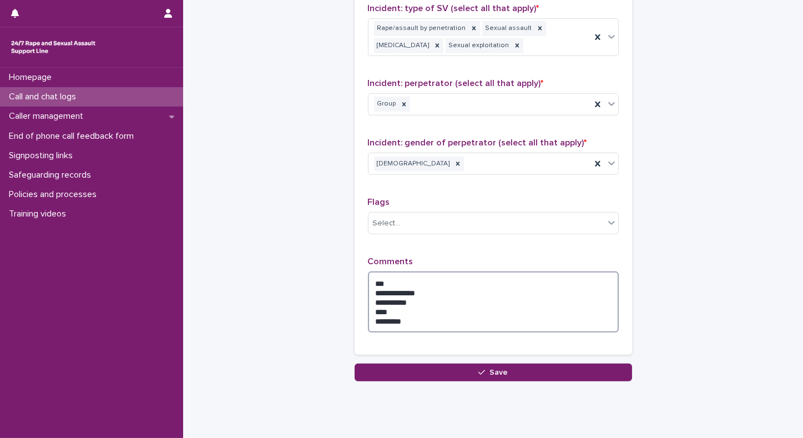
click at [418, 323] on textarea "**********" at bounding box center [493, 302] width 251 height 61
click at [377, 318] on textarea "**********" at bounding box center [493, 302] width 251 height 61
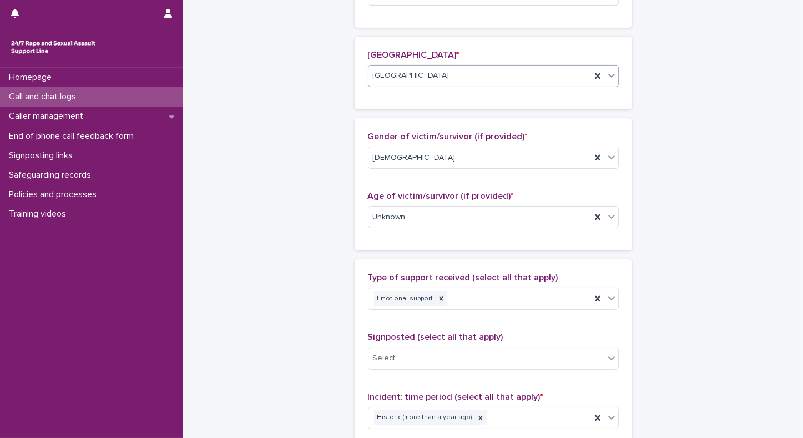
scroll to position [0, 0]
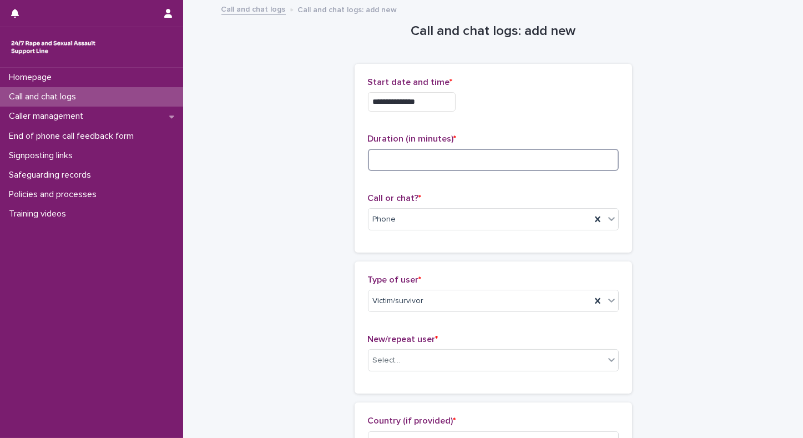
click at [381, 168] on input at bounding box center [493, 160] width 251 height 22
click at [393, 158] on input at bounding box center [493, 160] width 251 height 22
click at [389, 359] on div "Select..." at bounding box center [387, 361] width 28 height 12
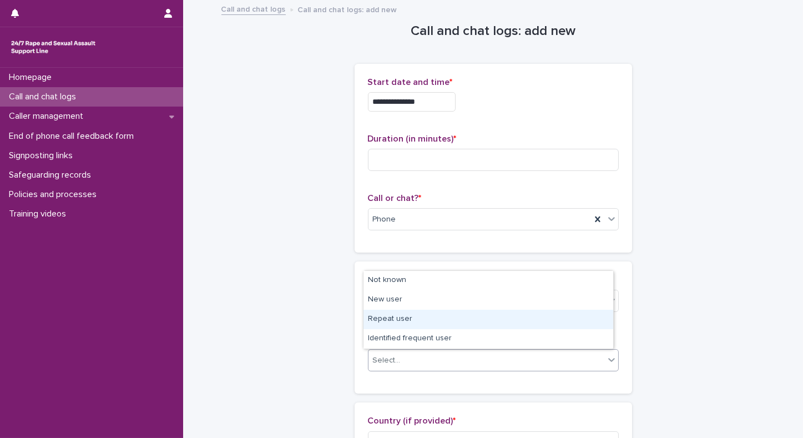
click at [387, 323] on div "Repeat user" at bounding box center [489, 319] width 250 height 19
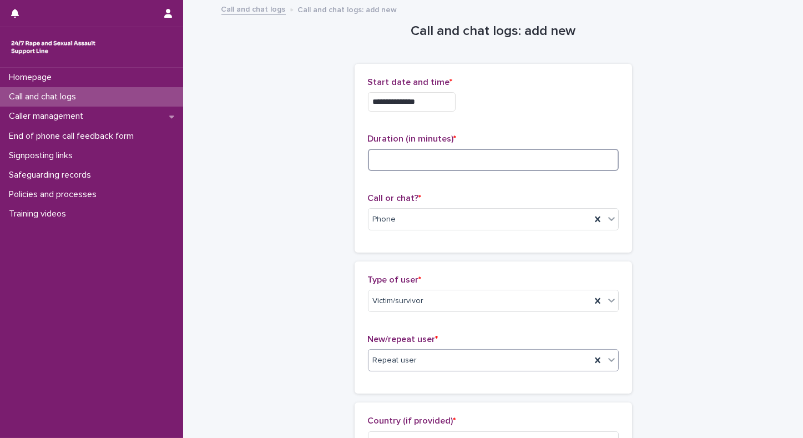
click at [414, 164] on input at bounding box center [493, 160] width 251 height 22
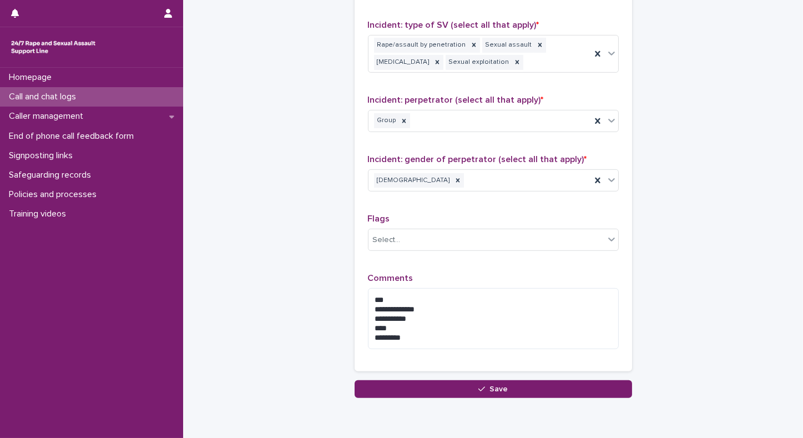
scroll to position [937, 0]
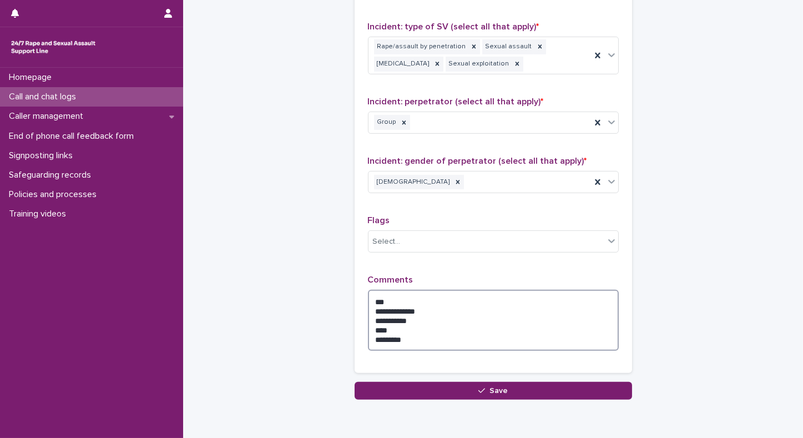
drag, startPoint x: 431, startPoint y: 343, endPoint x: 328, endPoint y: 311, distance: 108.0
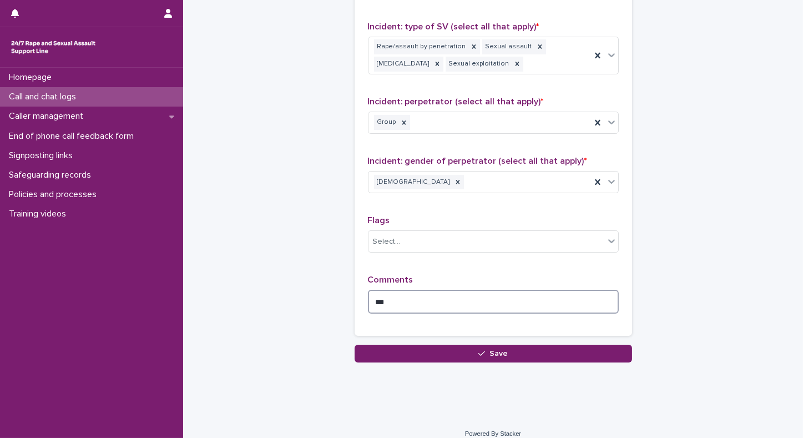
type textarea "***"
click at [381, 305] on textarea "***" at bounding box center [493, 302] width 251 height 24
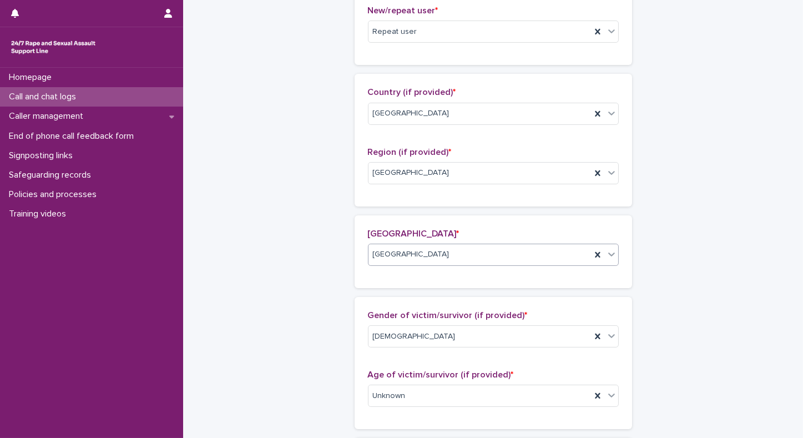
scroll to position [946, 0]
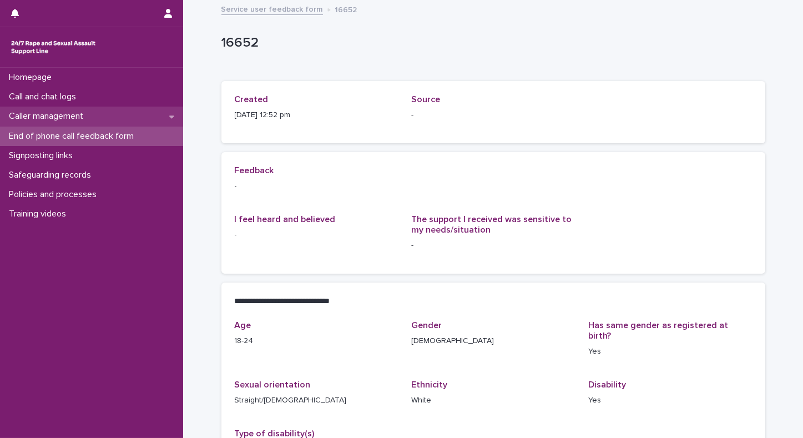
click at [41, 117] on p "Caller management" at bounding box center [48, 116] width 88 height 11
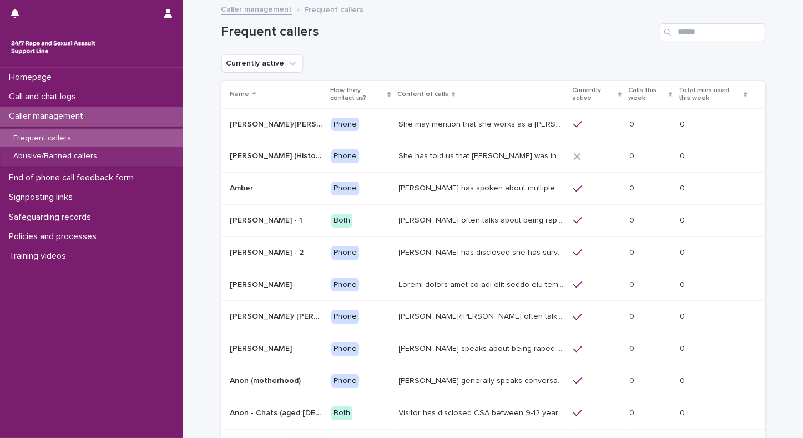
click at [629, 94] on p "Calls this week" at bounding box center [648, 94] width 38 height 21
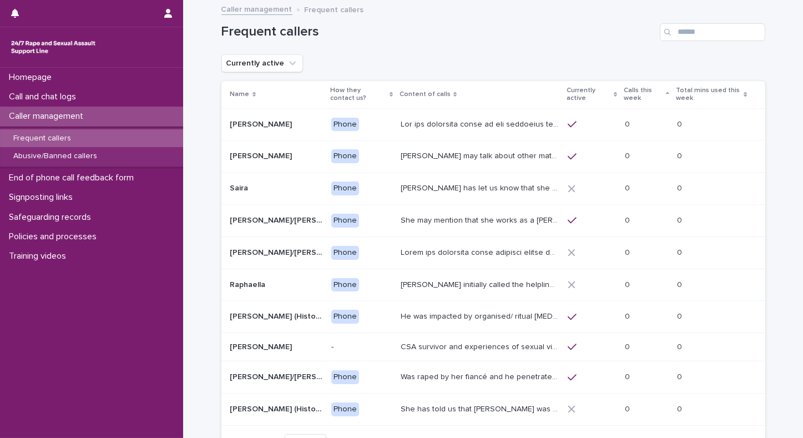
click at [621, 92] on th "Calls this week" at bounding box center [647, 94] width 52 height 27
click at [615, 92] on icon at bounding box center [615, 95] width 3 height 6
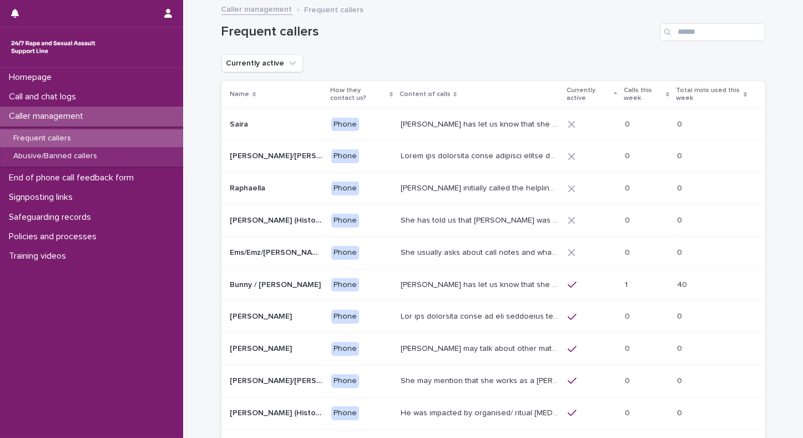
click at [621, 92] on th "Calls this week" at bounding box center [647, 94] width 52 height 27
click at [634, 97] on p "Calls this week" at bounding box center [643, 94] width 39 height 21
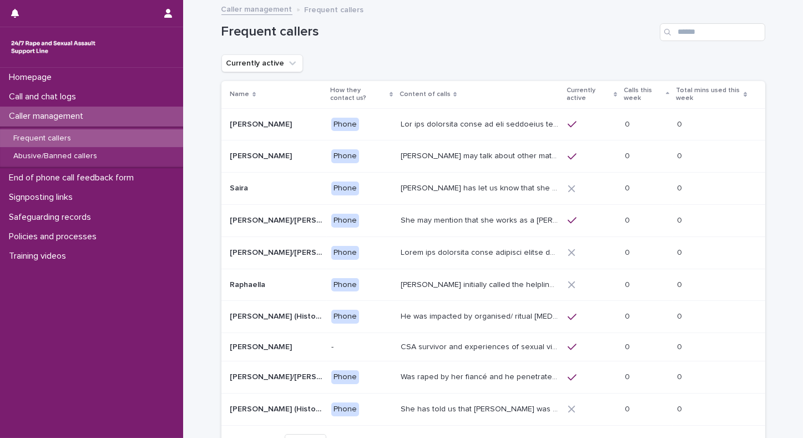
click at [634, 97] on p "Calls this week" at bounding box center [643, 94] width 39 height 21
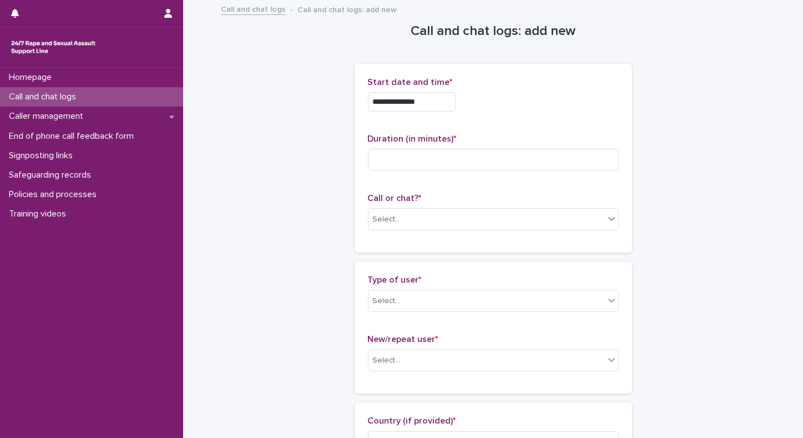
click at [427, 104] on input "**********" at bounding box center [412, 101] width 88 height 19
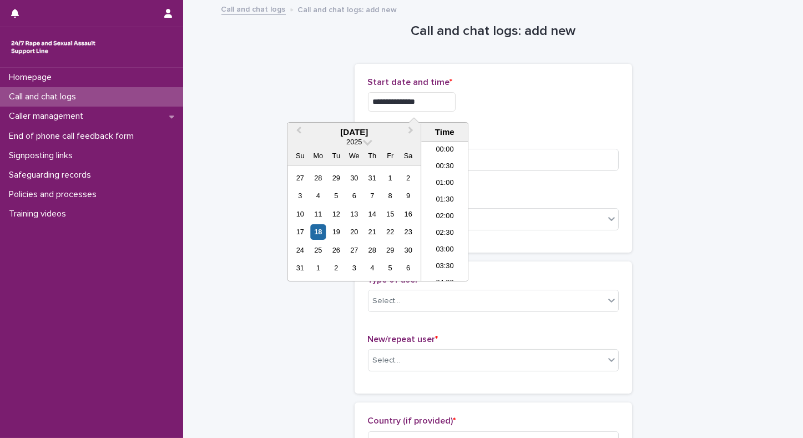
scroll to position [538, 0]
type input "**********"
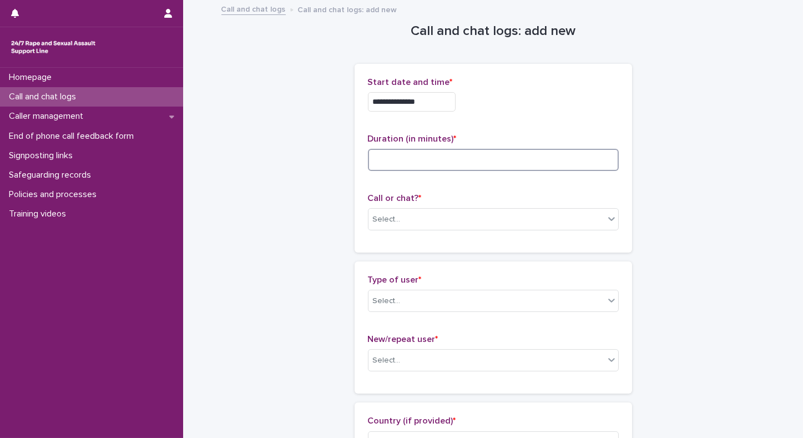
click at [500, 169] on input at bounding box center [493, 160] width 251 height 22
type input "**"
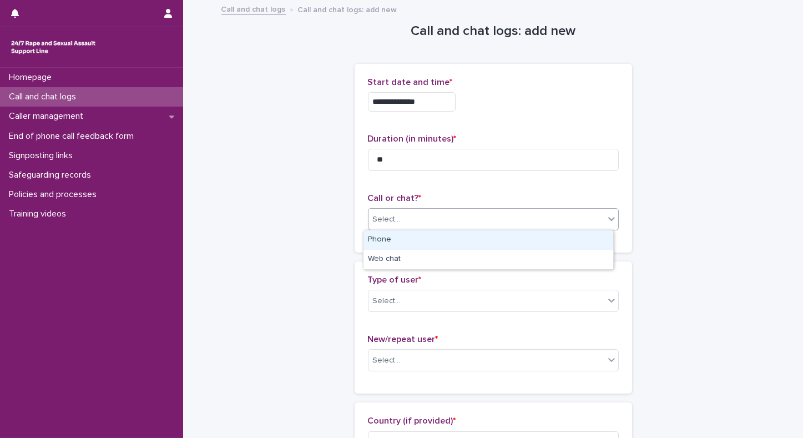
click at [483, 211] on div "Select..." at bounding box center [487, 219] width 236 height 18
click at [412, 241] on div "Phone" at bounding box center [489, 239] width 250 height 19
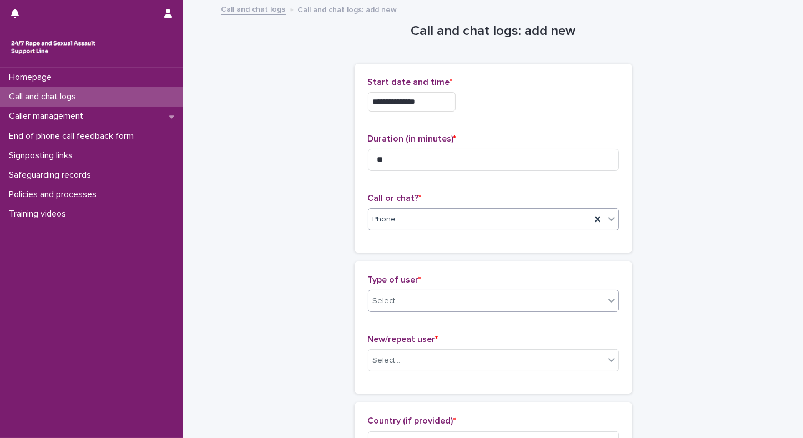
click at [390, 302] on div "Select..." at bounding box center [387, 301] width 28 height 12
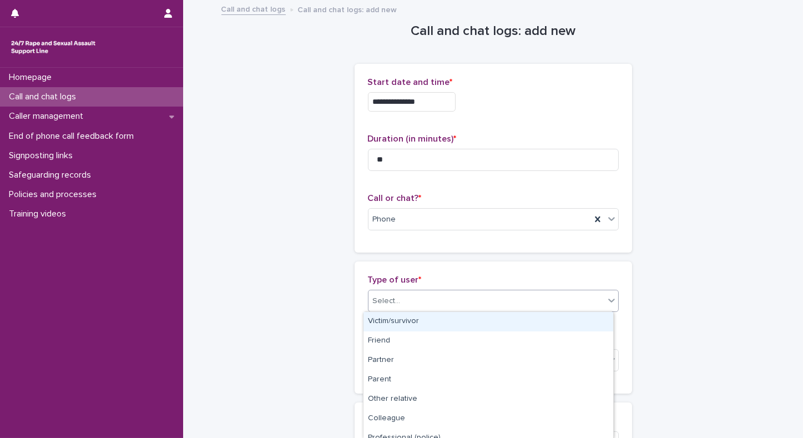
click at [390, 323] on div "Victim/survivor" at bounding box center [489, 321] width 250 height 19
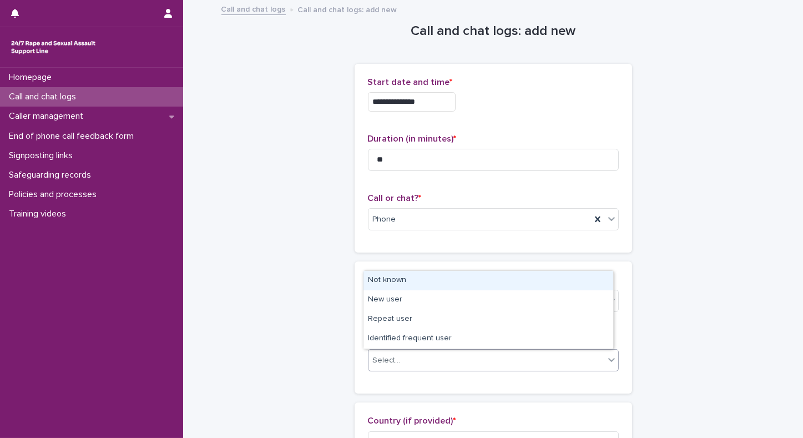
click at [391, 360] on div "Select..." at bounding box center [387, 361] width 28 height 12
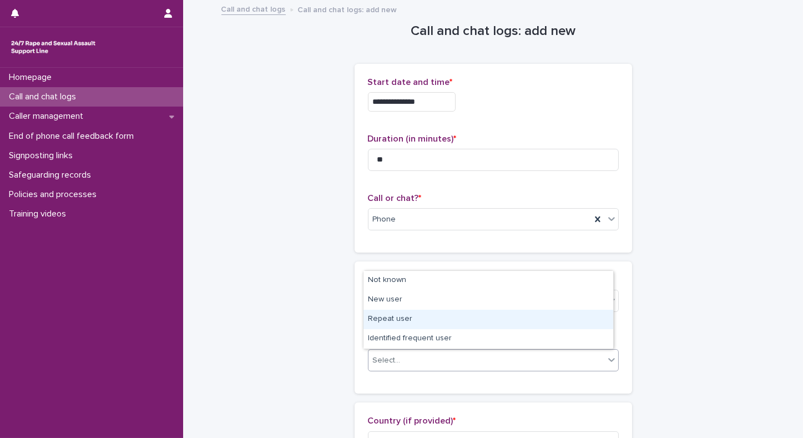
click at [380, 321] on div "Repeat user" at bounding box center [489, 319] width 250 height 19
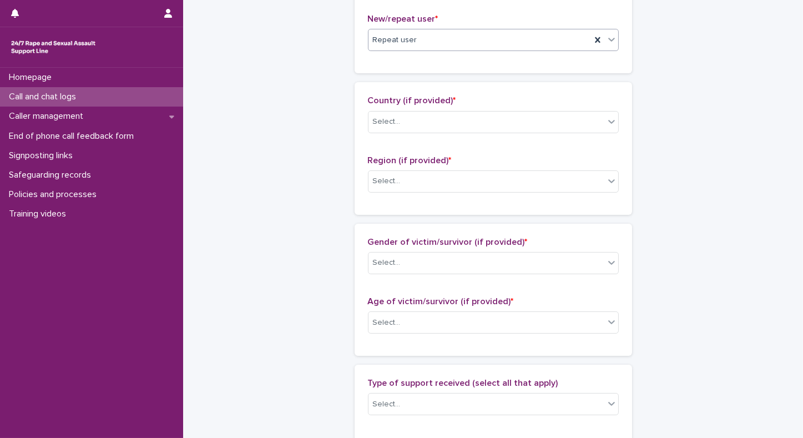
scroll to position [326, 0]
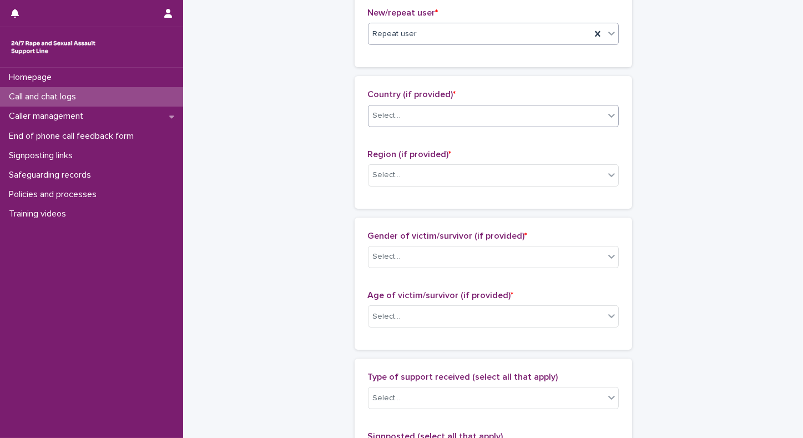
click at [383, 117] on div "Select..." at bounding box center [387, 116] width 28 height 12
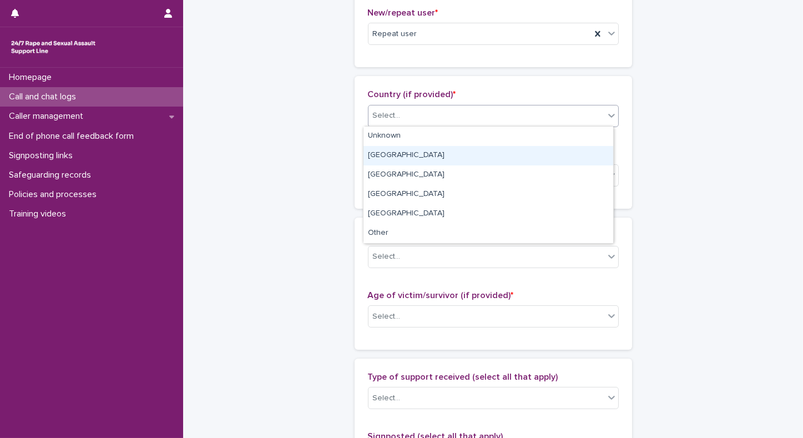
click at [379, 154] on div "England" at bounding box center [489, 155] width 250 height 19
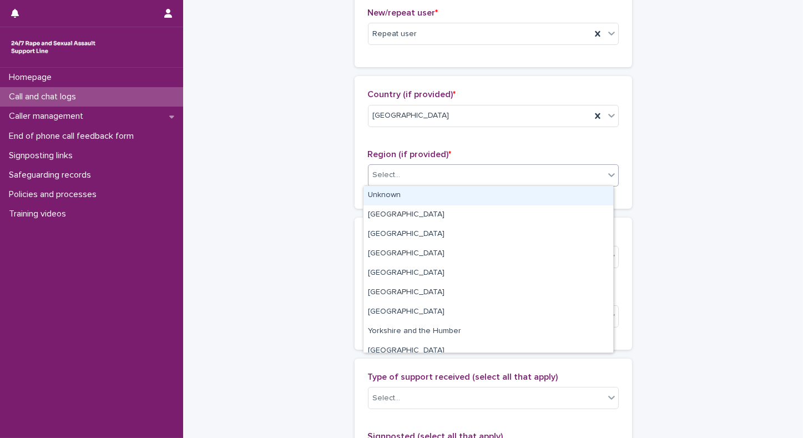
click at [380, 174] on div "Select..." at bounding box center [387, 175] width 28 height 12
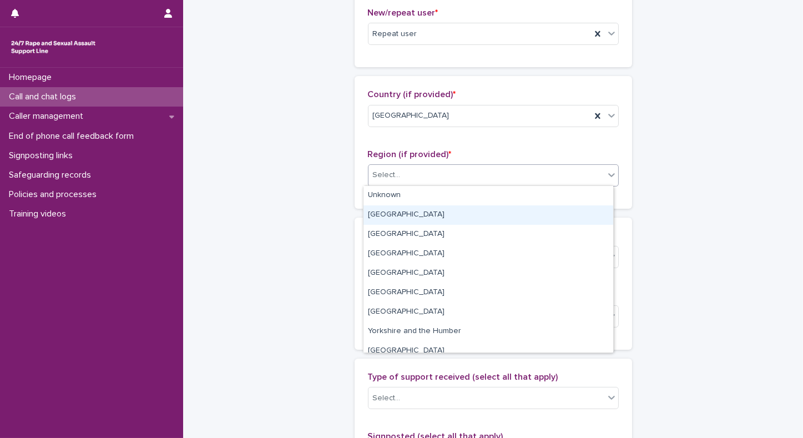
click at [381, 212] on div "Greater London" at bounding box center [489, 214] width 250 height 19
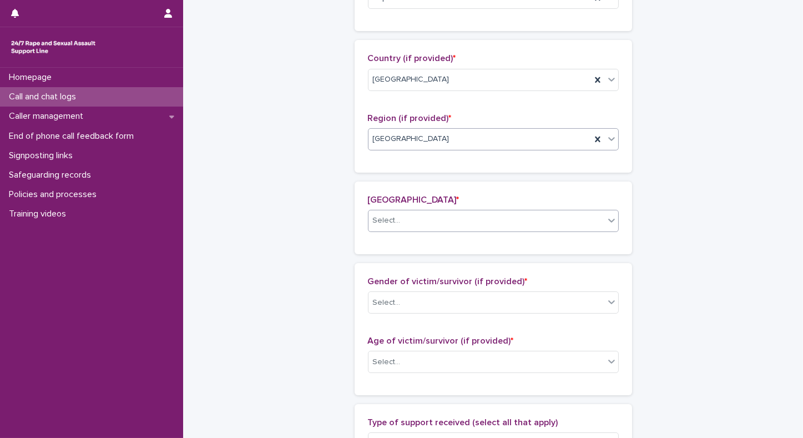
scroll to position [367, 0]
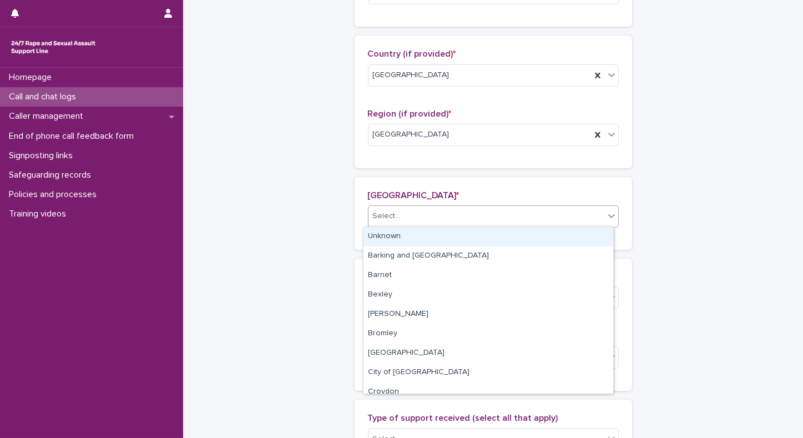
click at [379, 218] on div "Select..." at bounding box center [387, 216] width 28 height 12
type input "**"
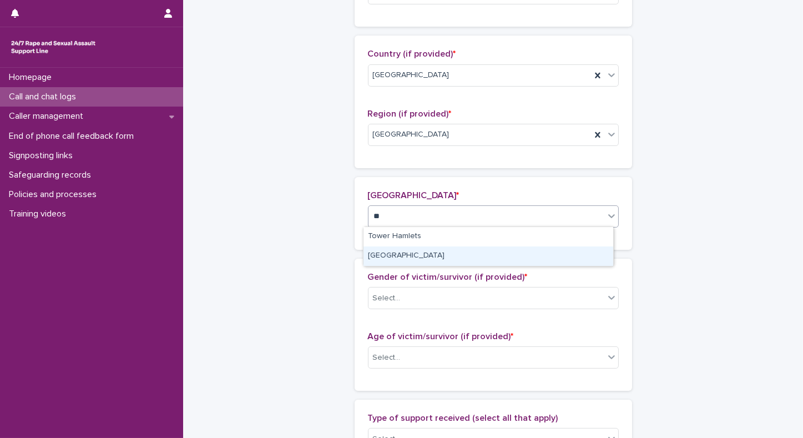
click at [396, 255] on div "Westminster" at bounding box center [489, 256] width 250 height 19
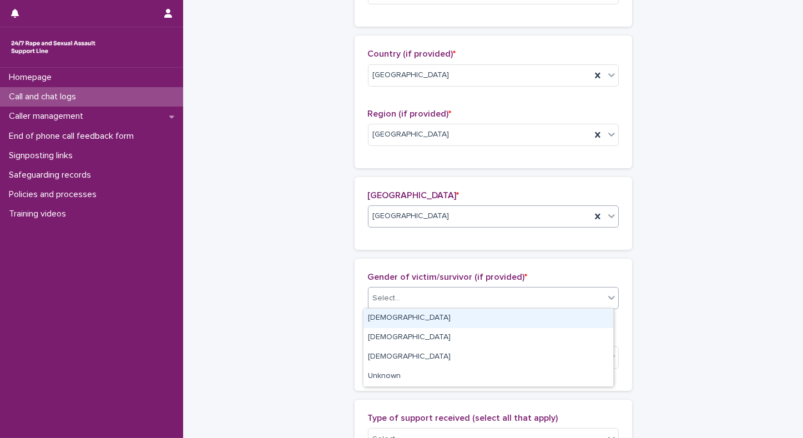
click at [395, 306] on div "Select..." at bounding box center [493, 298] width 251 height 22
click at [391, 318] on div "Female" at bounding box center [489, 318] width 250 height 19
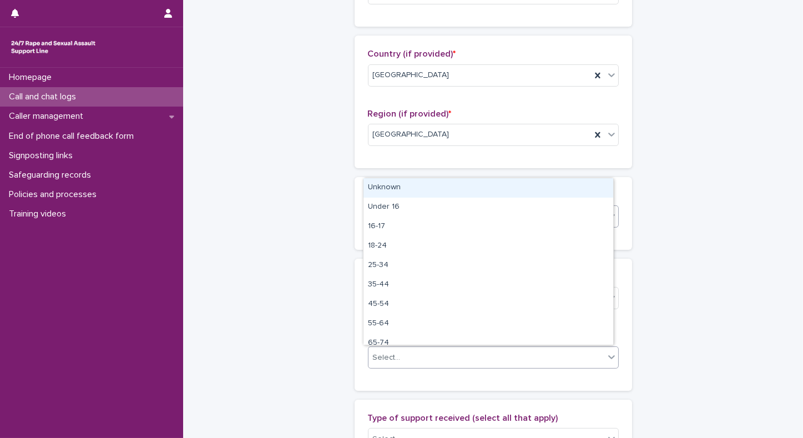
click at [389, 352] on div "Select..." at bounding box center [387, 358] width 28 height 12
drag, startPoint x: 378, startPoint y: 199, endPoint x: 379, endPoint y: 190, distance: 8.4
click at [379, 190] on div "Unknown" at bounding box center [489, 187] width 250 height 19
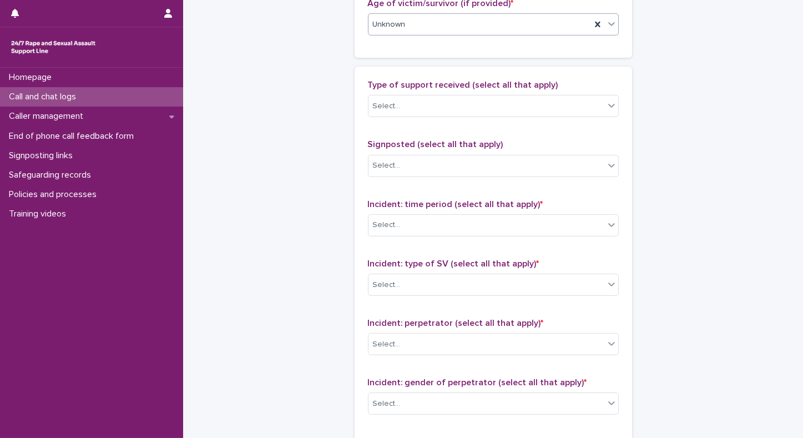
scroll to position [656, 0]
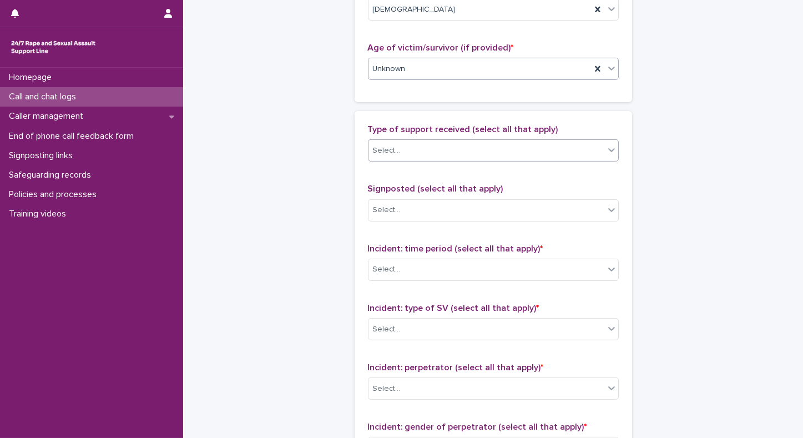
click at [381, 151] on div "Select..." at bounding box center [387, 151] width 28 height 12
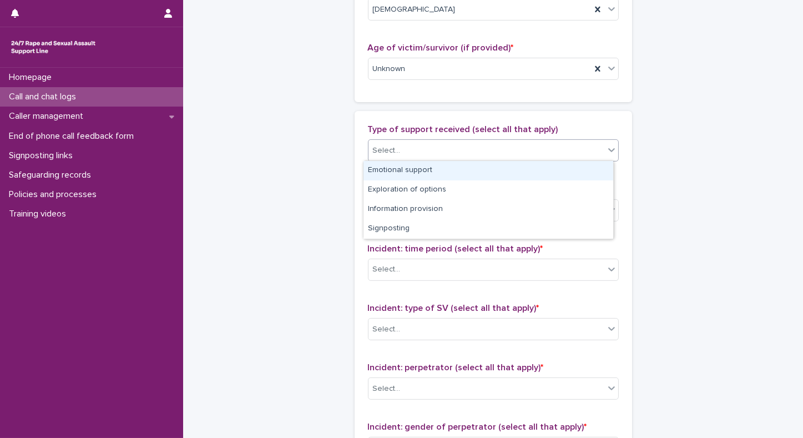
click at [384, 172] on div "Emotional support" at bounding box center [489, 170] width 250 height 19
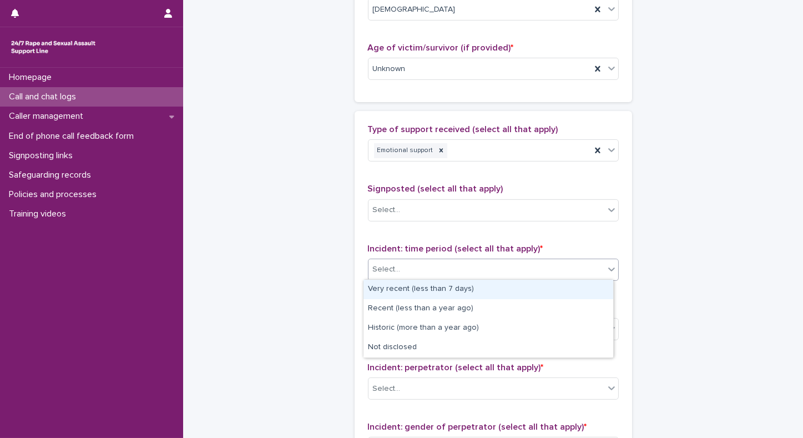
click at [380, 268] on div "Select..." at bounding box center [387, 270] width 28 height 12
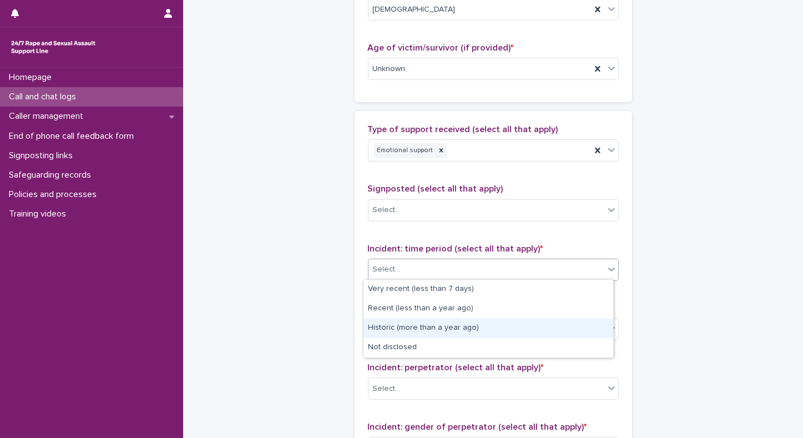
click at [372, 326] on div "Historic (more than a year ago)" at bounding box center [489, 328] width 250 height 19
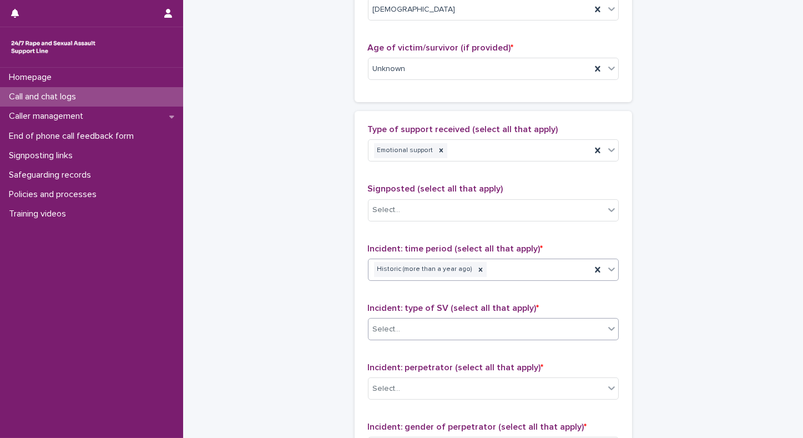
click at [373, 329] on div "Select..." at bounding box center [387, 330] width 28 height 12
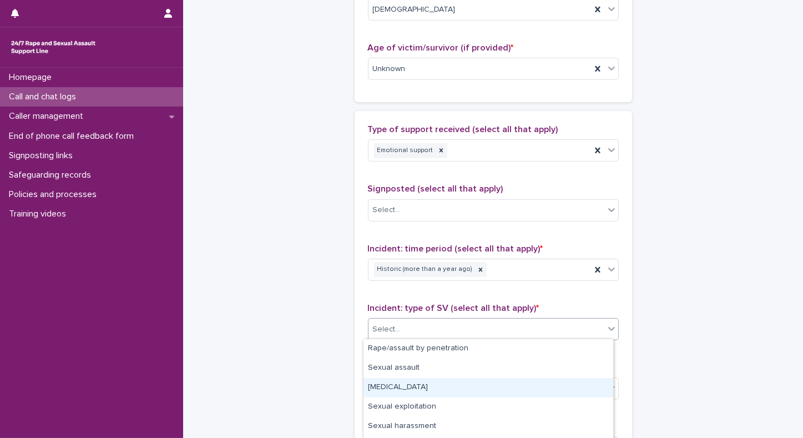
click at [379, 388] on div "Child sexual abuse" at bounding box center [489, 387] width 250 height 19
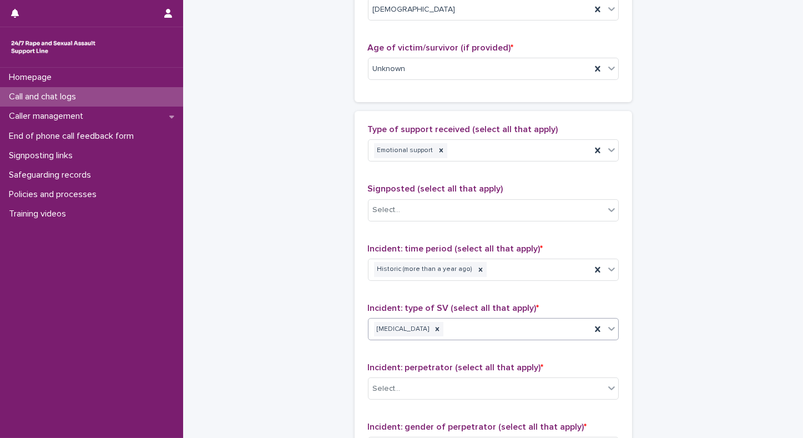
click at [610, 328] on icon at bounding box center [611, 328] width 11 height 11
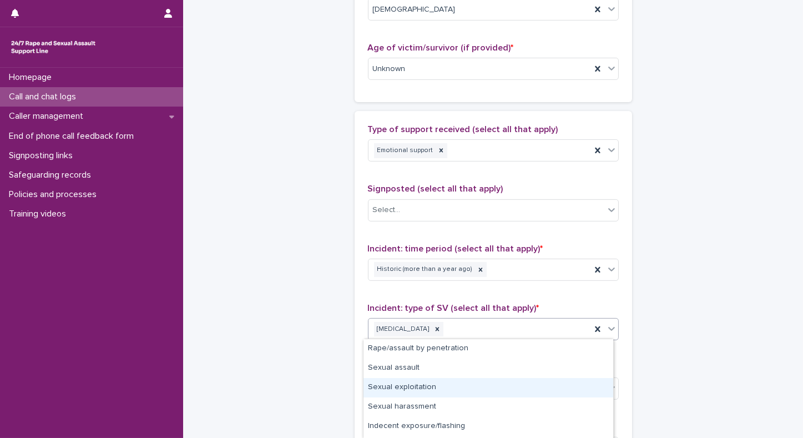
click at [396, 385] on div "Sexual exploitation" at bounding box center [489, 387] width 250 height 19
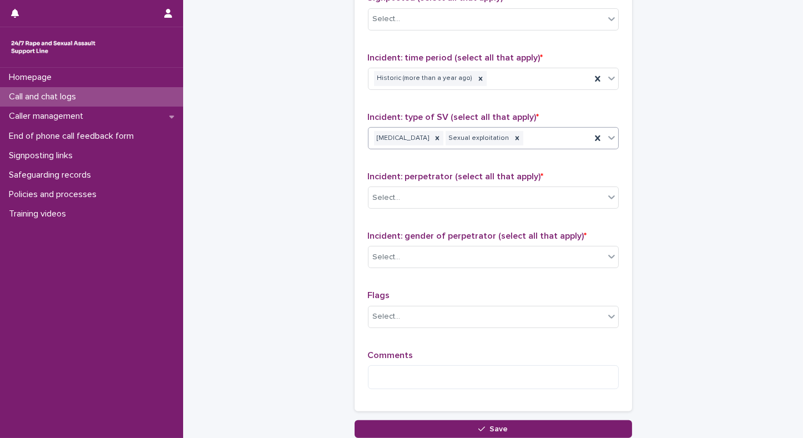
scroll to position [853, 0]
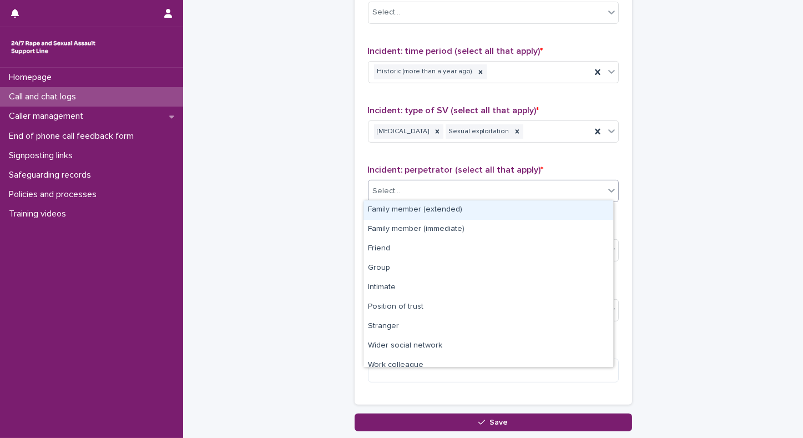
click at [443, 193] on div "Select..." at bounding box center [487, 191] width 236 height 18
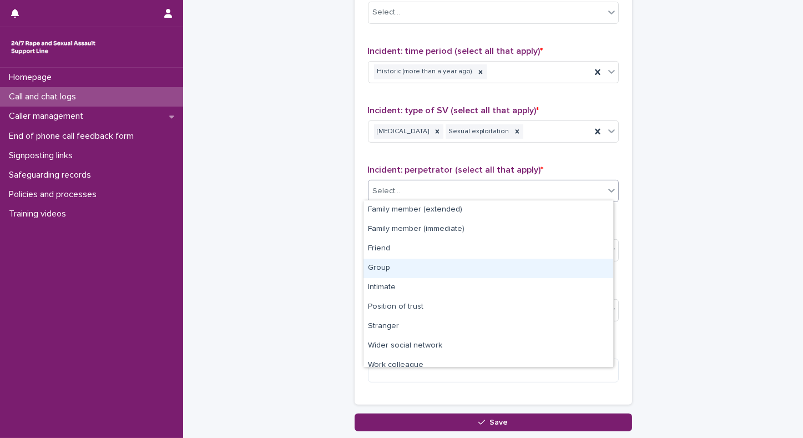
click at [384, 269] on div "Group" at bounding box center [489, 268] width 250 height 19
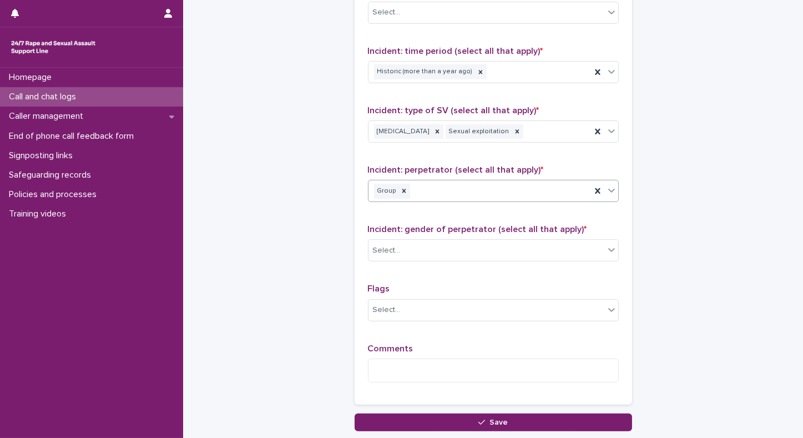
click at [609, 186] on icon at bounding box center [611, 190] width 11 height 11
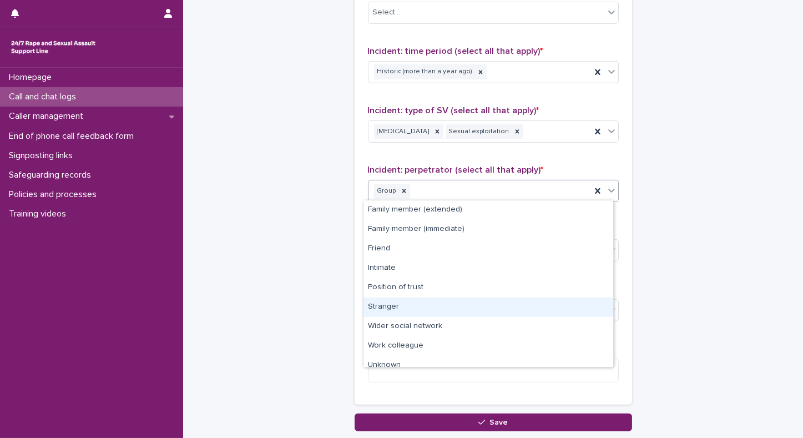
click at [383, 306] on div "Stranger" at bounding box center [489, 307] width 250 height 19
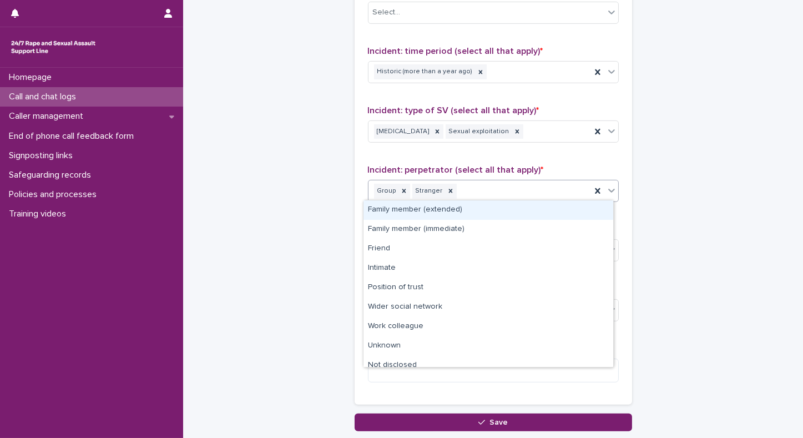
click at [609, 189] on icon at bounding box center [612, 191] width 7 height 4
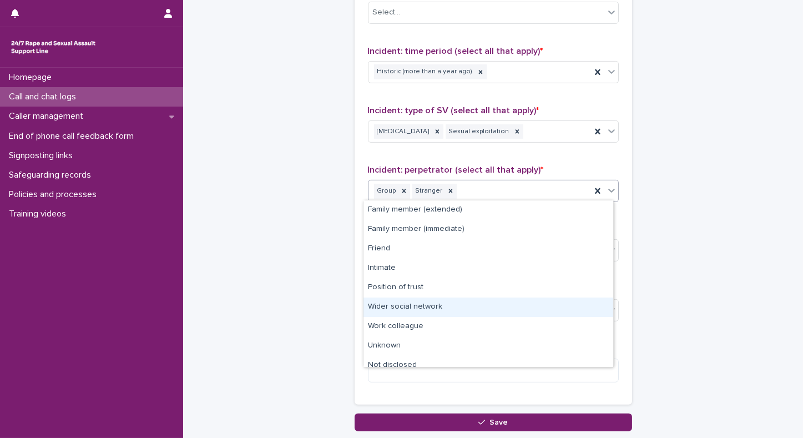
click at [378, 309] on div "Wider social network" at bounding box center [489, 307] width 250 height 19
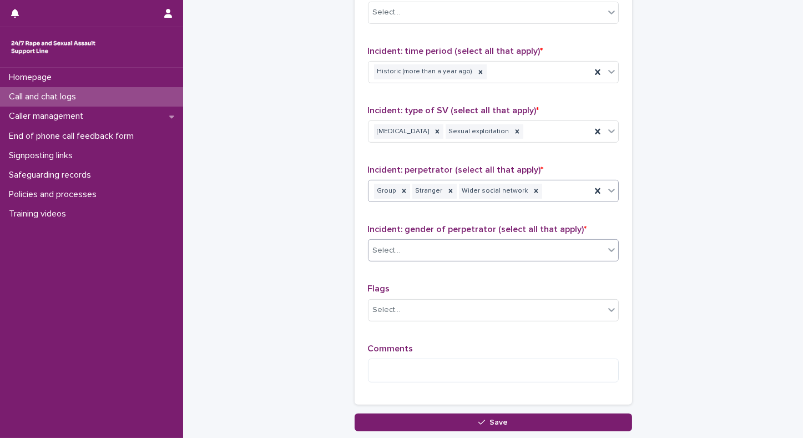
click at [414, 251] on div "Select..." at bounding box center [487, 251] width 236 height 18
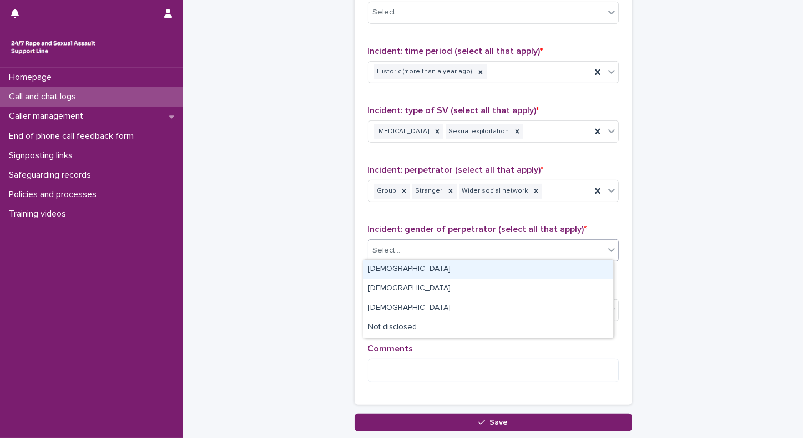
click at [380, 276] on div "Male" at bounding box center [489, 269] width 250 height 19
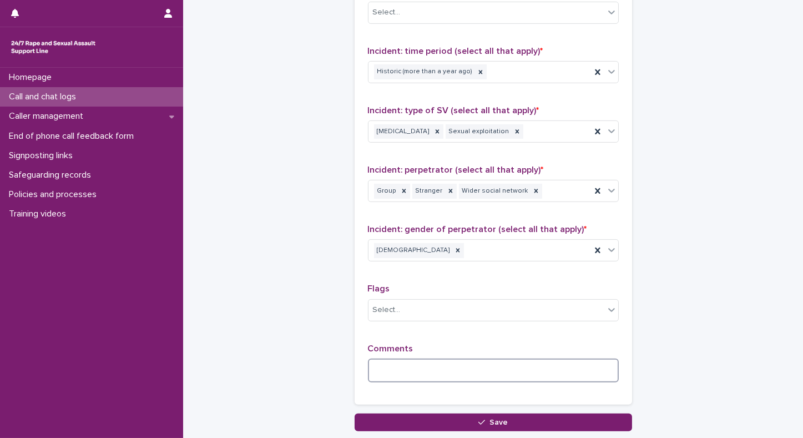
click at [382, 366] on textarea at bounding box center [493, 371] width 251 height 24
click at [605, 370] on textarea "**********" at bounding box center [493, 371] width 251 height 24
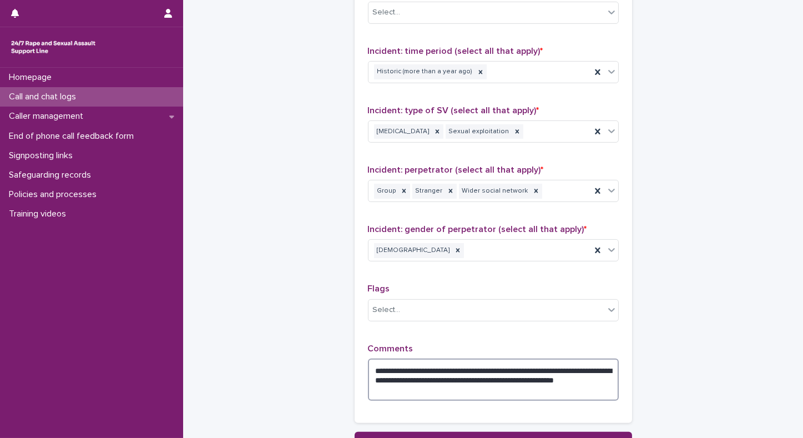
scroll to position [949, 0]
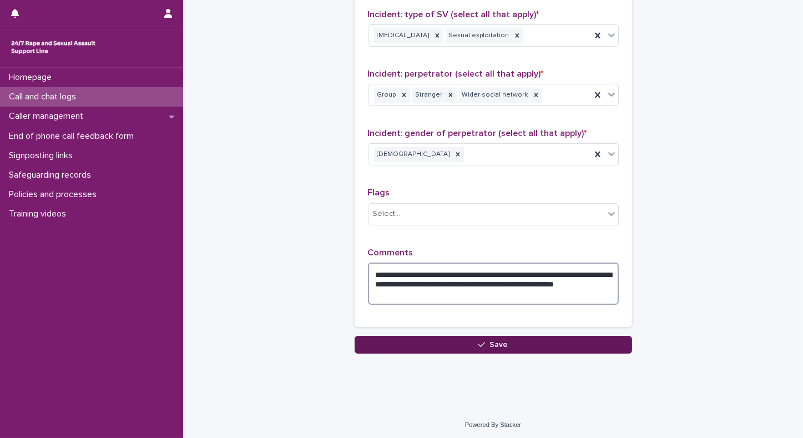
type textarea "**********"
click at [439, 343] on button "Save" at bounding box center [494, 345] width 278 height 18
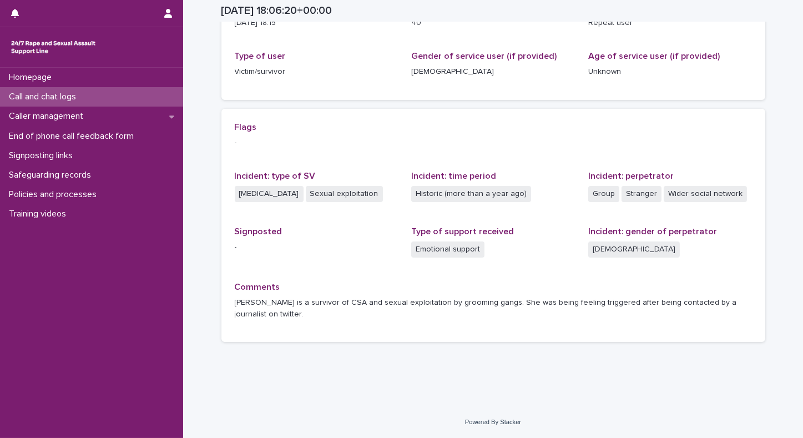
scroll to position [151, 0]
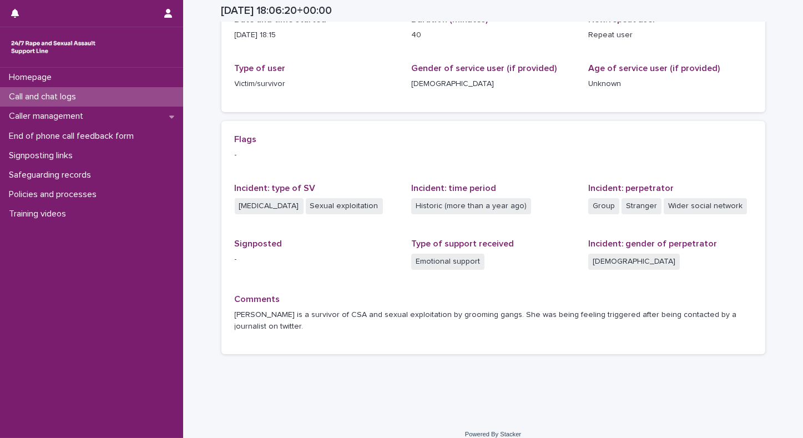
click at [120, 54] on link at bounding box center [91, 47] width 165 height 22
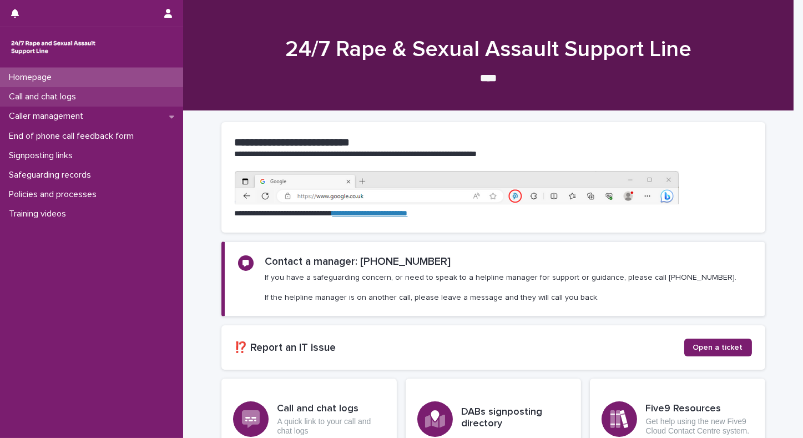
click at [64, 95] on p "Call and chat logs" at bounding box center [44, 97] width 81 height 11
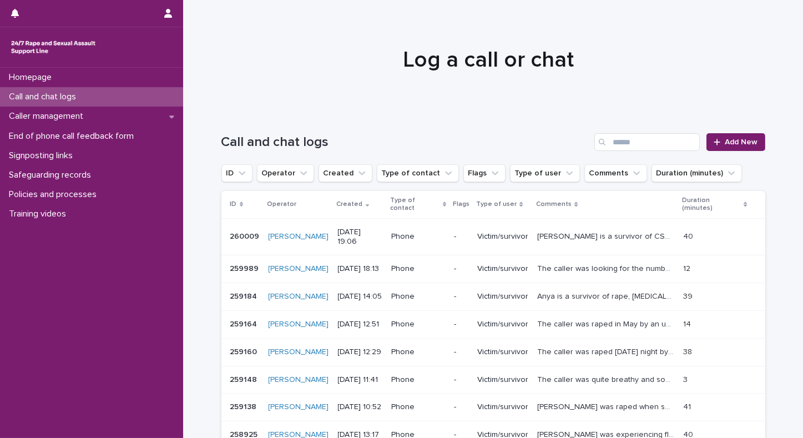
click at [120, 312] on div "Homepage Call and chat logs Caller management End of phone call feedback form S…" at bounding box center [91, 253] width 183 height 370
click at [730, 139] on span "Add New" at bounding box center [742, 142] width 33 height 8
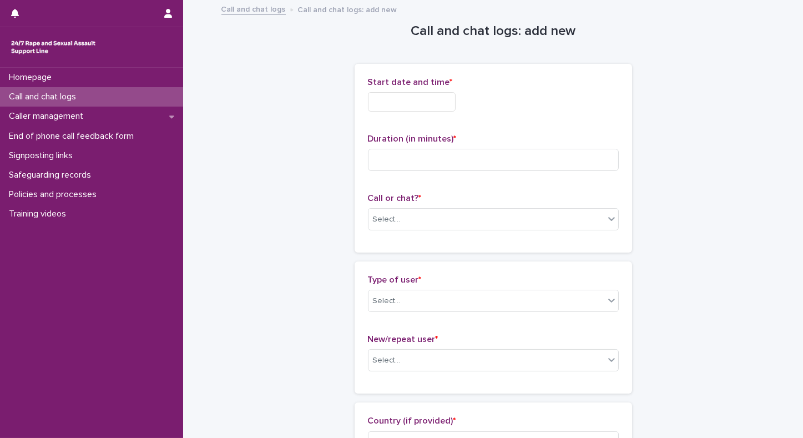
click at [438, 103] on input "text" at bounding box center [412, 101] width 88 height 19
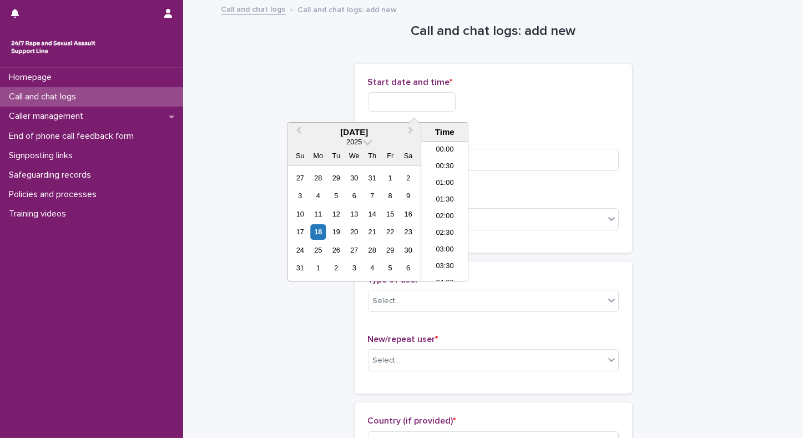
scroll to position [572, 0]
click at [438, 213] on li "19:00" at bounding box center [444, 211] width 47 height 17
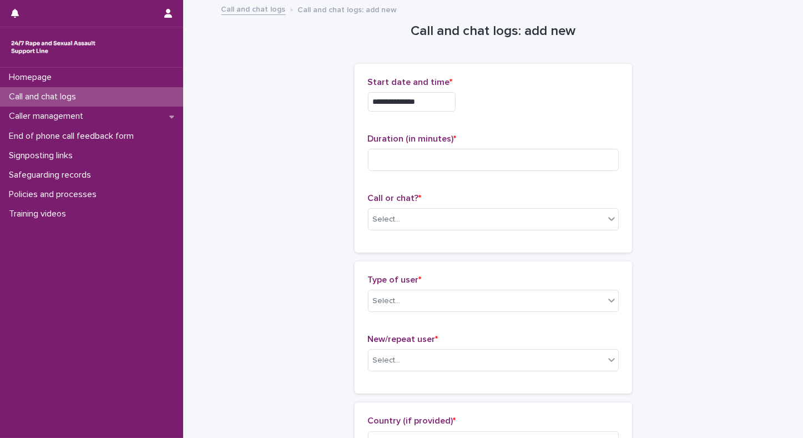
click at [427, 99] on input "**********" at bounding box center [412, 101] width 88 height 19
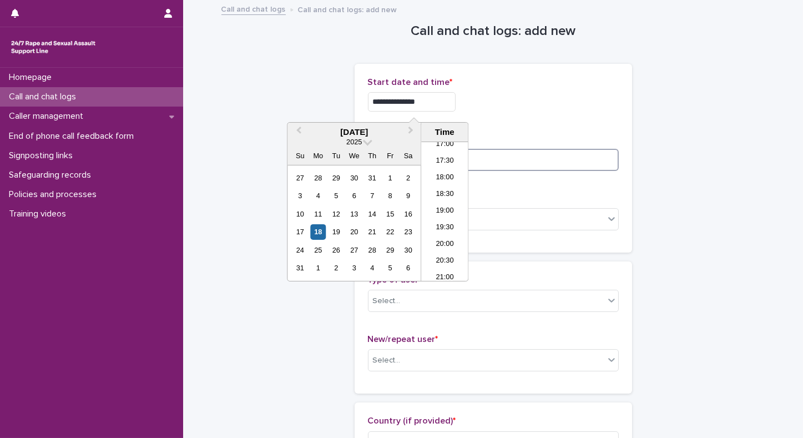
click at [531, 167] on input at bounding box center [493, 160] width 251 height 22
click at [423, 101] on input "**********" at bounding box center [412, 101] width 88 height 19
type input "**********"
click at [519, 193] on p "Call or chat? *" at bounding box center [493, 198] width 251 height 11
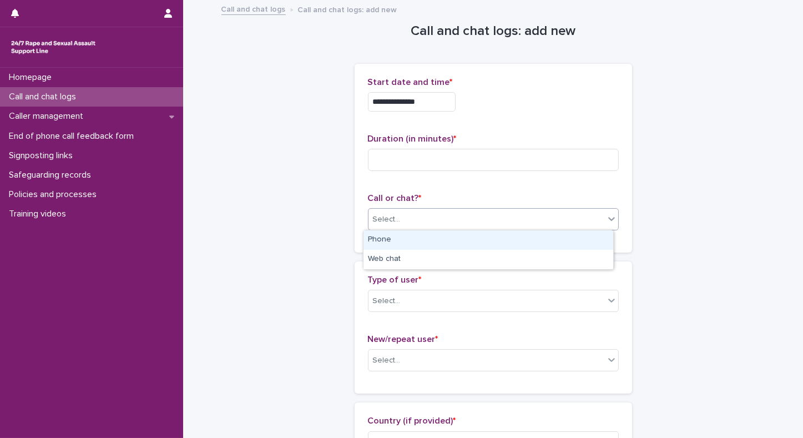
click at [470, 213] on div "Select..." at bounding box center [487, 219] width 236 height 18
click at [458, 243] on div "Phone" at bounding box center [489, 239] width 250 height 19
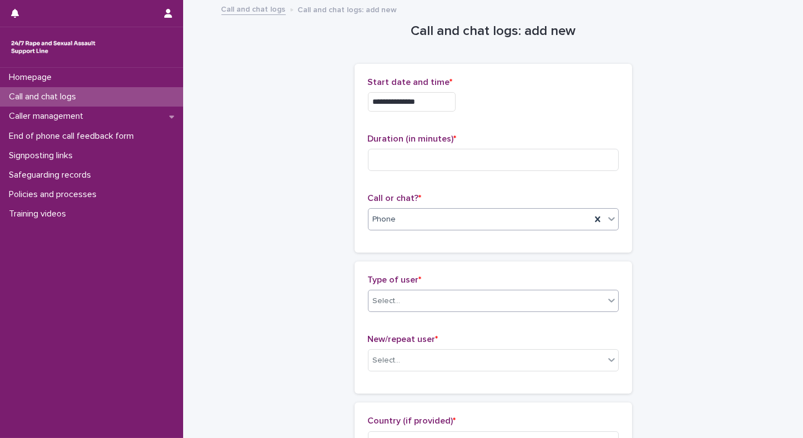
click at [483, 303] on div "Select..." at bounding box center [487, 301] width 236 height 18
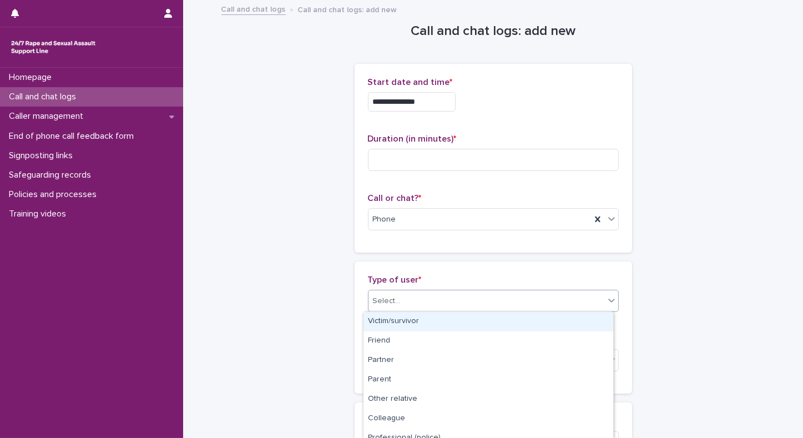
click at [413, 323] on div "Victim/survivor" at bounding box center [489, 321] width 250 height 19
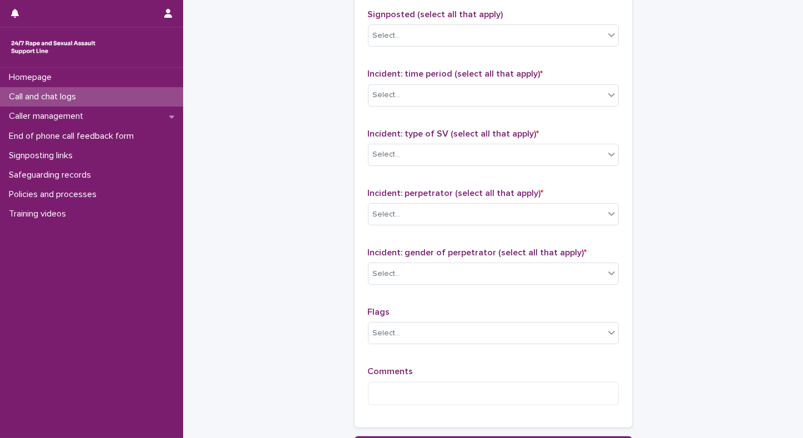
scroll to position [800, 0]
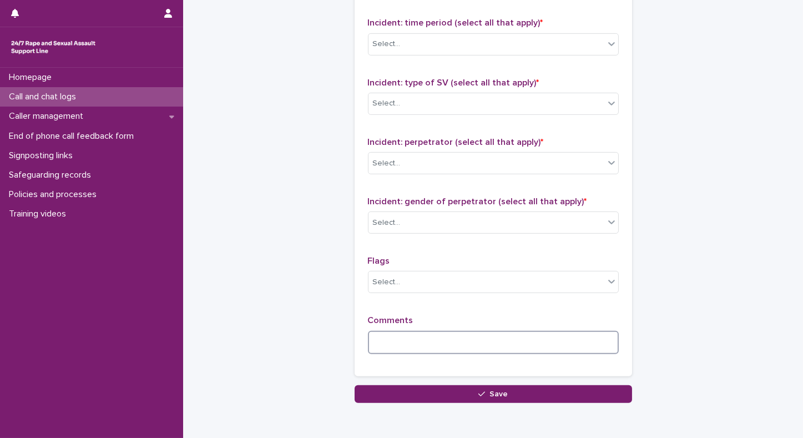
click at [390, 338] on textarea at bounding box center [493, 343] width 251 height 24
click at [368, 340] on textarea "***" at bounding box center [493, 343] width 251 height 24
click at [445, 340] on textarea "**********" at bounding box center [493, 343] width 251 height 24
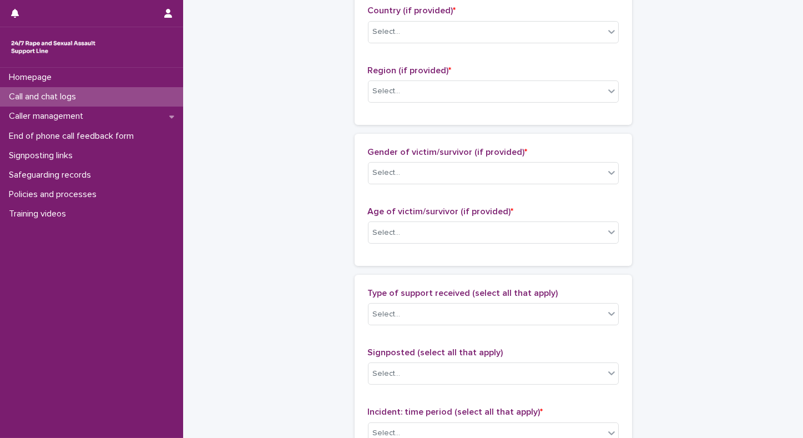
scroll to position [407, 0]
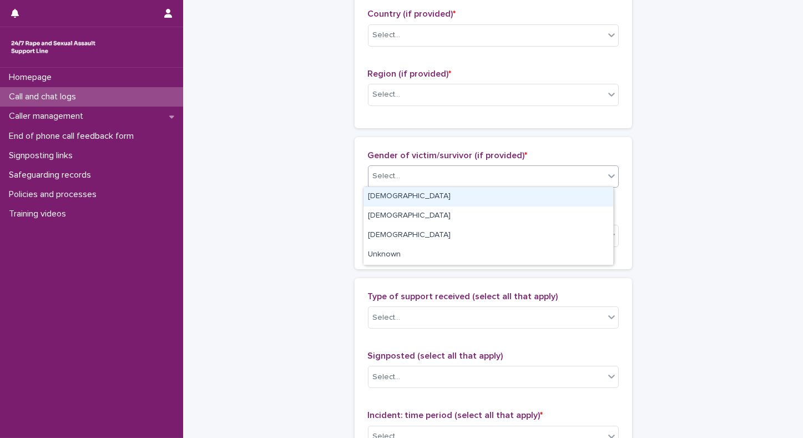
click at [483, 172] on div "Select..." at bounding box center [487, 176] width 236 height 18
click at [398, 198] on div "Female" at bounding box center [489, 196] width 250 height 19
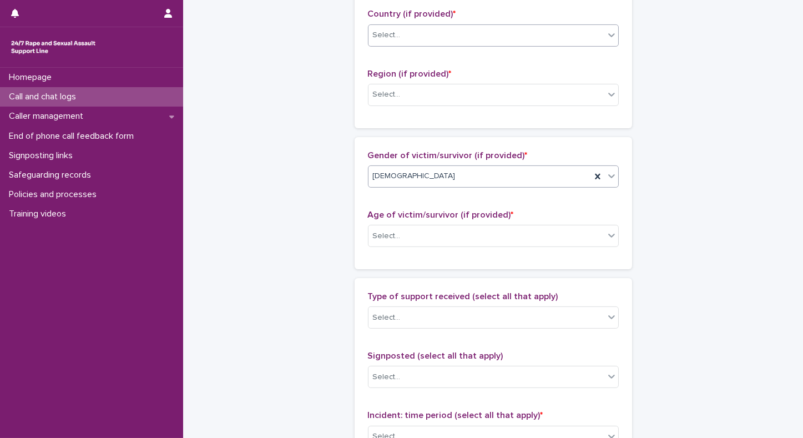
click at [402, 33] on input "text" at bounding box center [402, 35] width 1 height 9
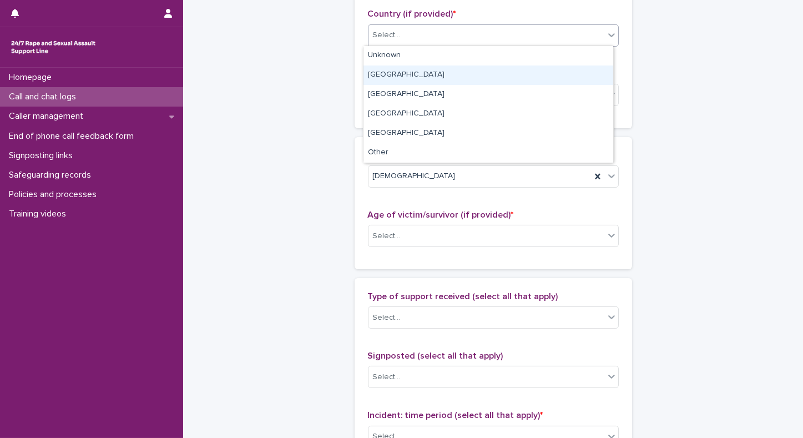
click at [369, 75] on div "England" at bounding box center [489, 75] width 250 height 19
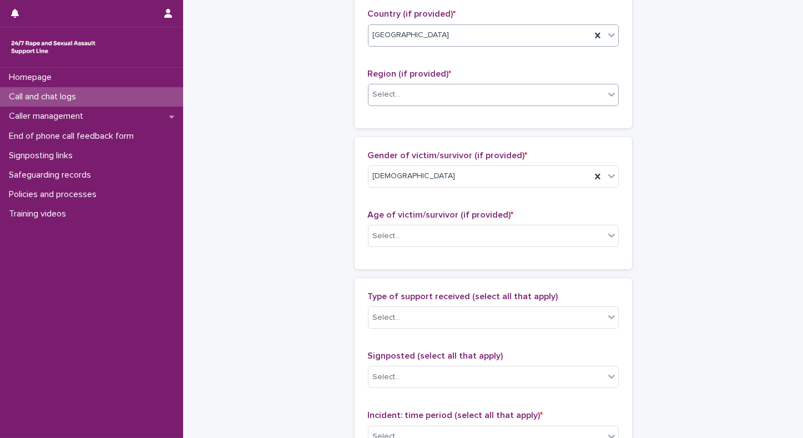
click at [382, 101] on div "Select..." at bounding box center [487, 95] width 236 height 18
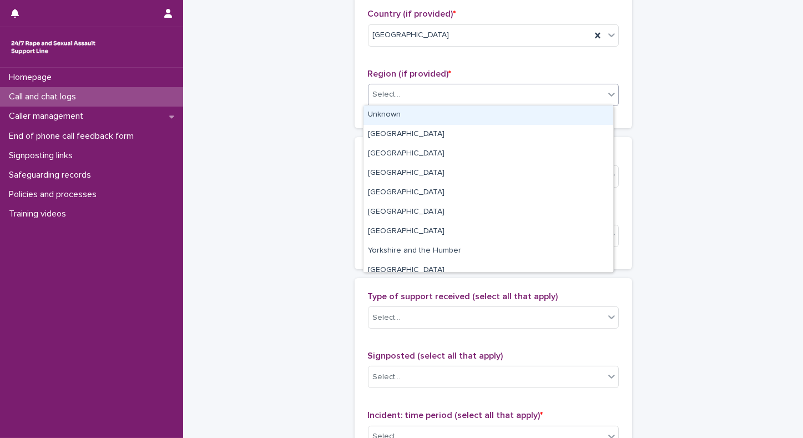
click at [426, 89] on div "Select..." at bounding box center [487, 95] width 236 height 18
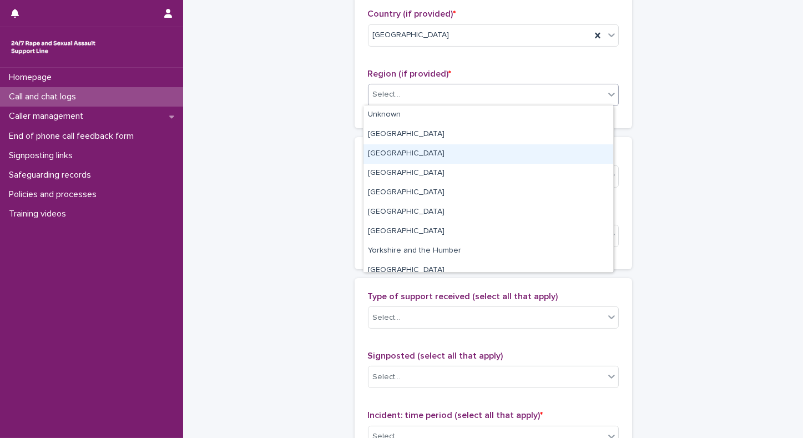
drag, startPoint x: 383, startPoint y: 141, endPoint x: 378, endPoint y: 152, distance: 12.4
click at [378, 152] on div "South East" at bounding box center [489, 153] width 250 height 19
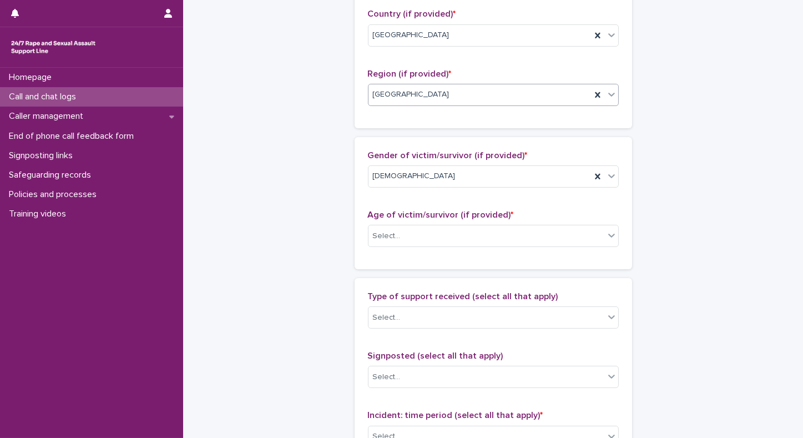
drag, startPoint x: 798, startPoint y: 224, endPoint x: 761, endPoint y: 54, distance: 173.4
click at [761, 54] on div "**********" at bounding box center [493, 213] width 555 height 1239
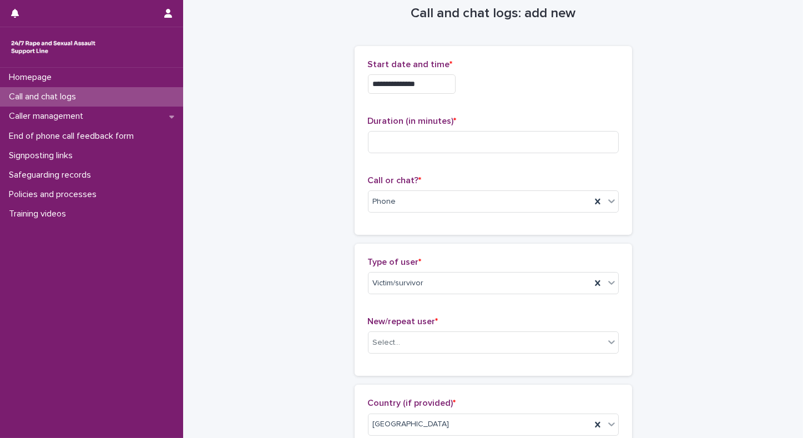
scroll to position [16, 0]
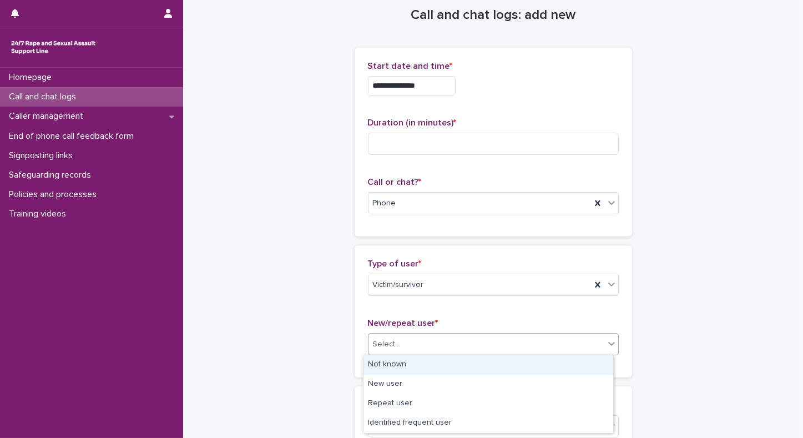
click at [496, 341] on div "Select..." at bounding box center [487, 344] width 236 height 18
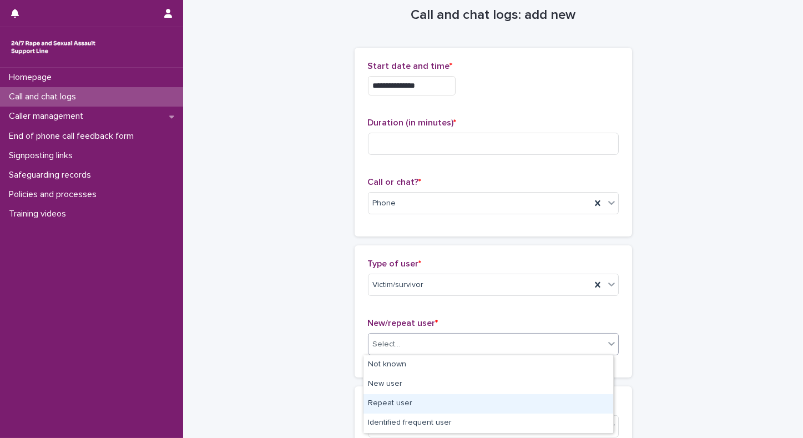
click at [368, 399] on div "Repeat user" at bounding box center [489, 403] width 250 height 19
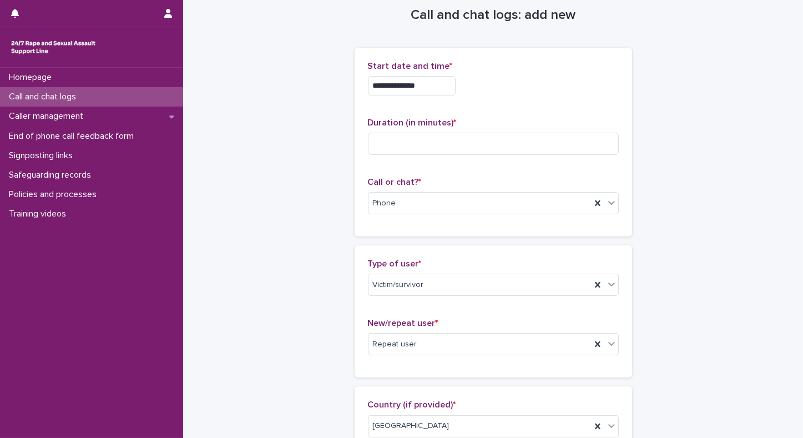
drag, startPoint x: 800, startPoint y: 104, endPoint x: 768, endPoint y: 42, distance: 70.5
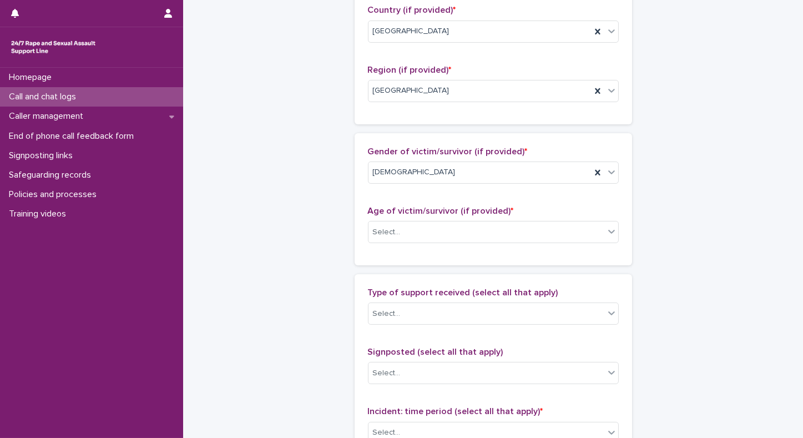
scroll to position [439, 0]
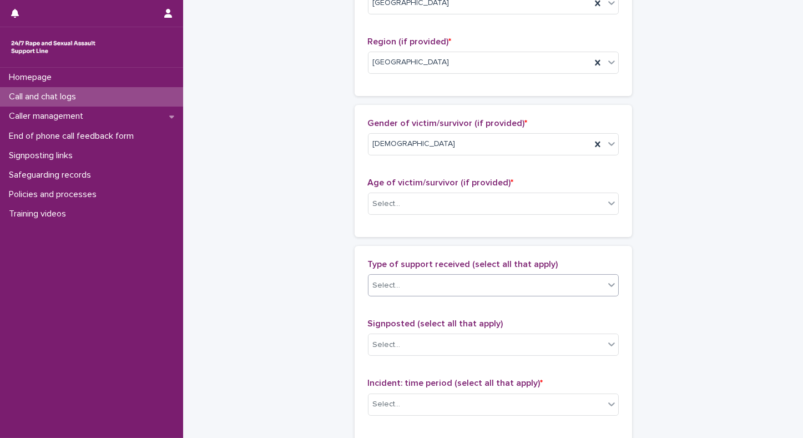
click at [440, 280] on div "Select..." at bounding box center [487, 286] width 236 height 18
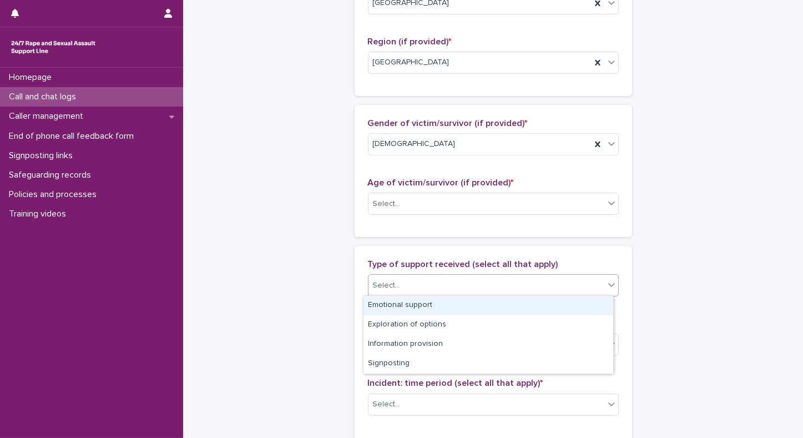
click at [395, 310] on div "Emotional support" at bounding box center [489, 305] width 250 height 19
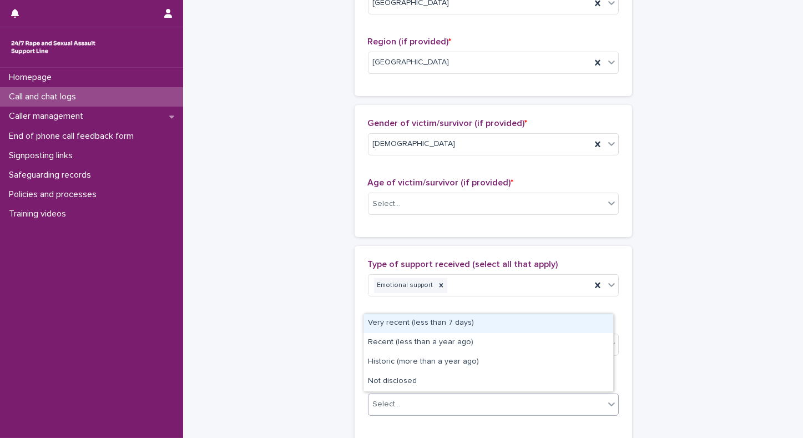
click at [378, 399] on div "Select..." at bounding box center [387, 405] width 28 height 12
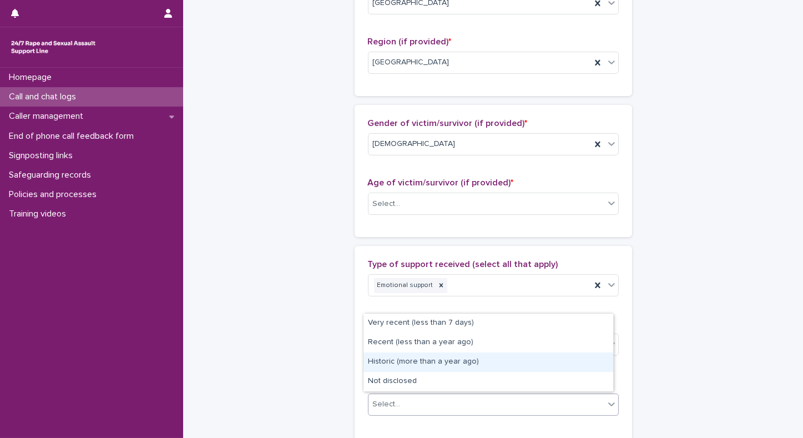
click at [388, 361] on div "Historic (more than a year ago)" at bounding box center [489, 362] width 250 height 19
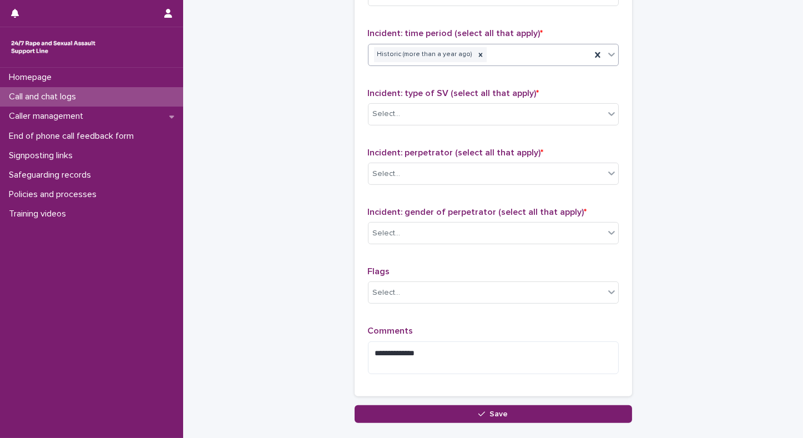
scroll to position [798, 0]
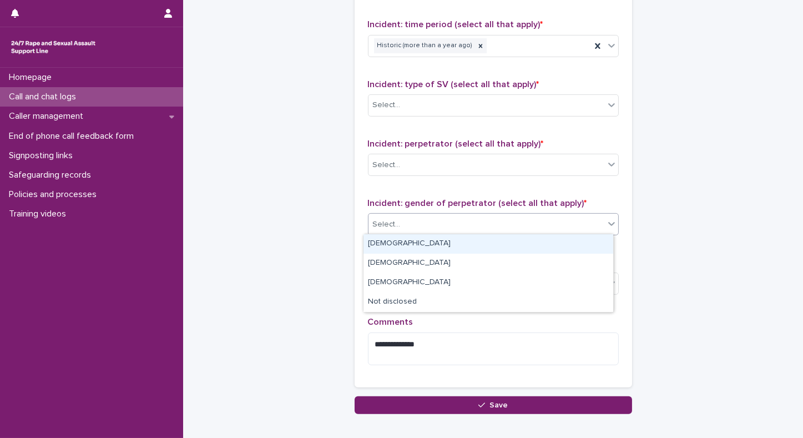
click at [388, 216] on div "Select..." at bounding box center [487, 224] width 236 height 18
click at [374, 243] on div "Male" at bounding box center [489, 243] width 250 height 19
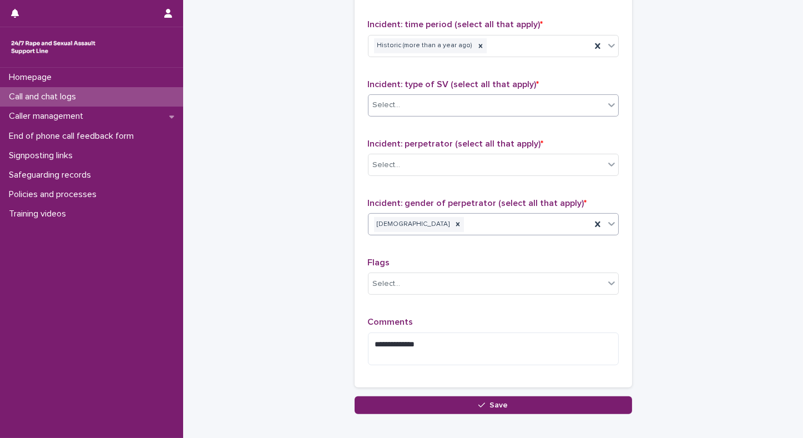
click at [401, 103] on div "Select..." at bounding box center [487, 105] width 236 height 18
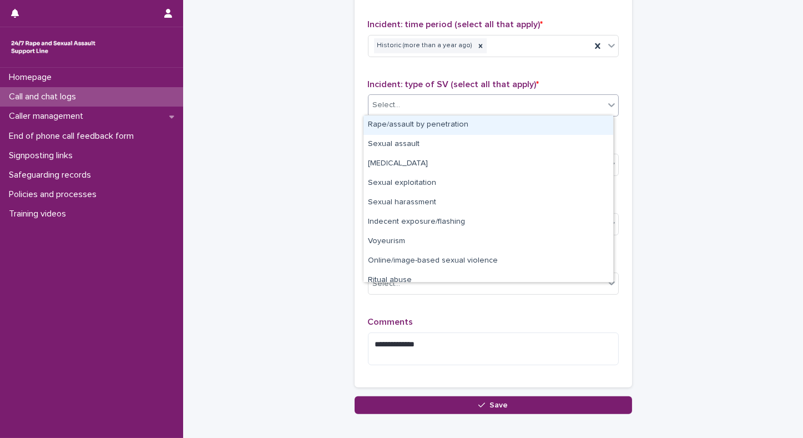
click at [379, 128] on div "Rape/assault by penetration" at bounding box center [489, 124] width 250 height 19
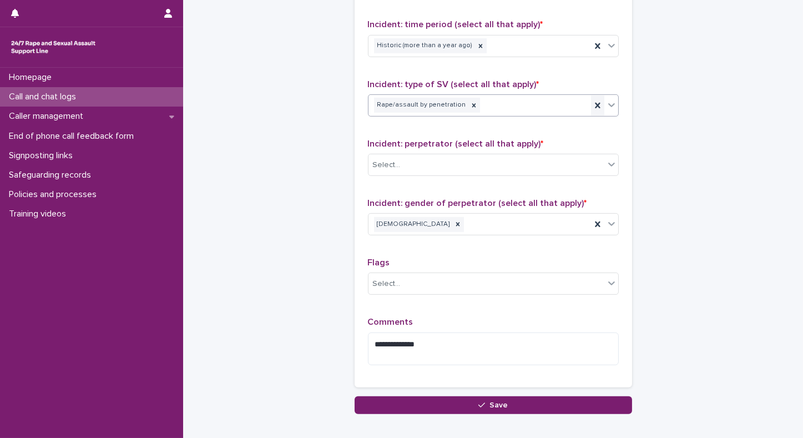
click at [592, 103] on icon at bounding box center [597, 105] width 11 height 11
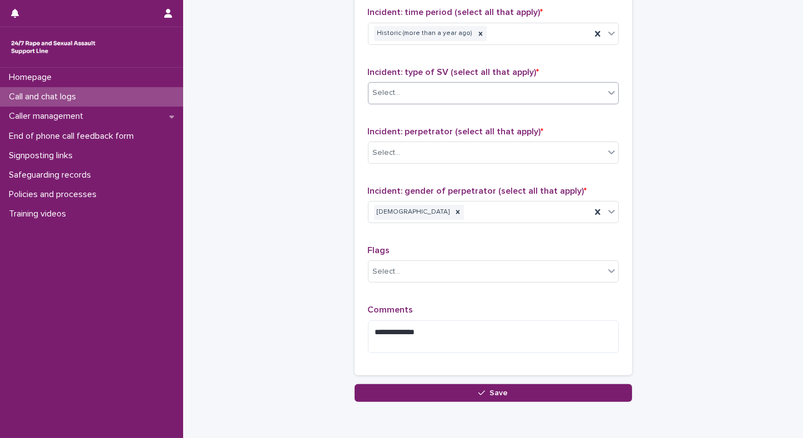
scroll to position [813, 0]
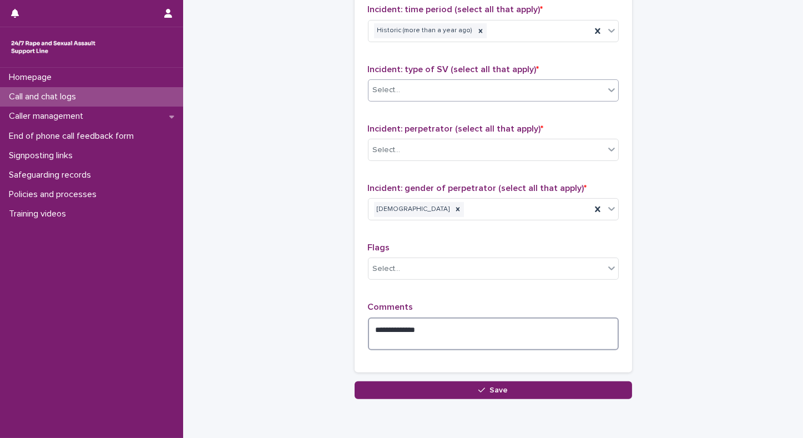
click at [369, 332] on textarea "**********" at bounding box center [493, 334] width 251 height 33
click at [370, 330] on textarea "**********" at bounding box center [493, 334] width 251 height 33
drag, startPoint x: 444, startPoint y: 331, endPoint x: 400, endPoint y: 325, distance: 44.2
click at [400, 325] on textarea "**********" at bounding box center [493, 334] width 251 height 33
click at [443, 328] on textarea "**********" at bounding box center [493, 334] width 251 height 33
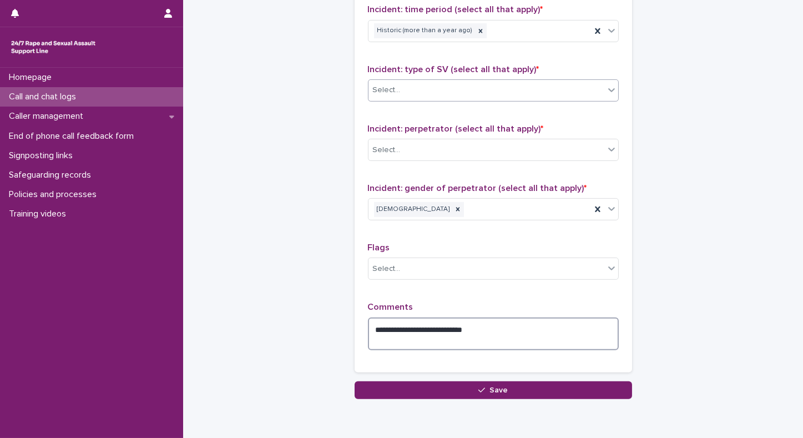
click at [400, 326] on textarea "**********" at bounding box center [493, 334] width 251 height 33
click at [504, 334] on textarea "**********" at bounding box center [493, 334] width 251 height 33
click at [463, 326] on textarea "**********" at bounding box center [493, 334] width 251 height 33
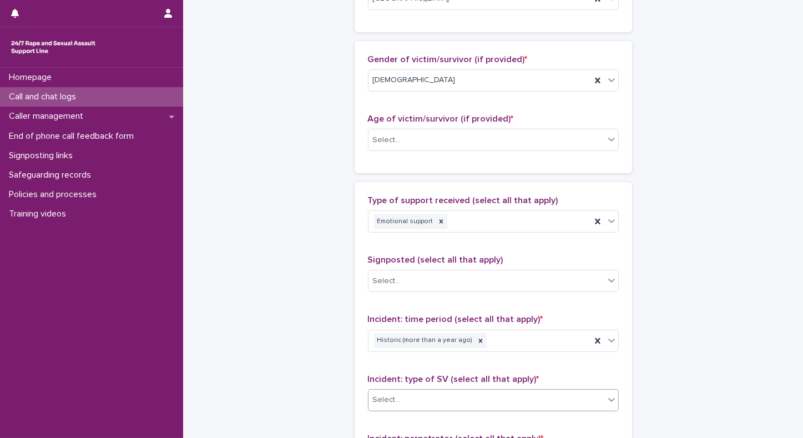
scroll to position [494, 0]
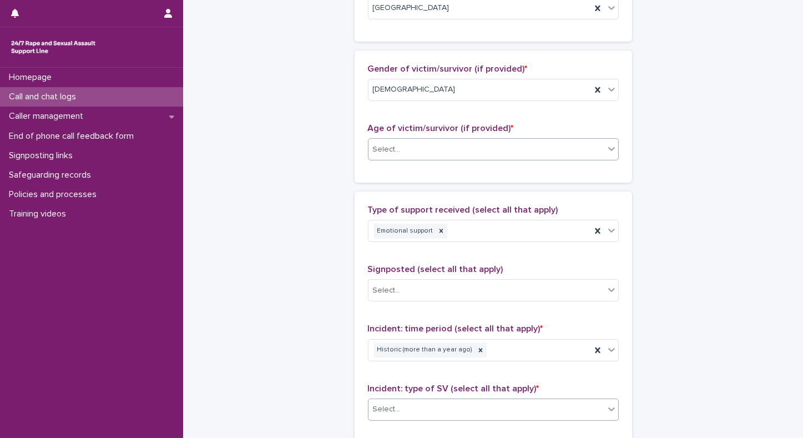
type textarea "**********"
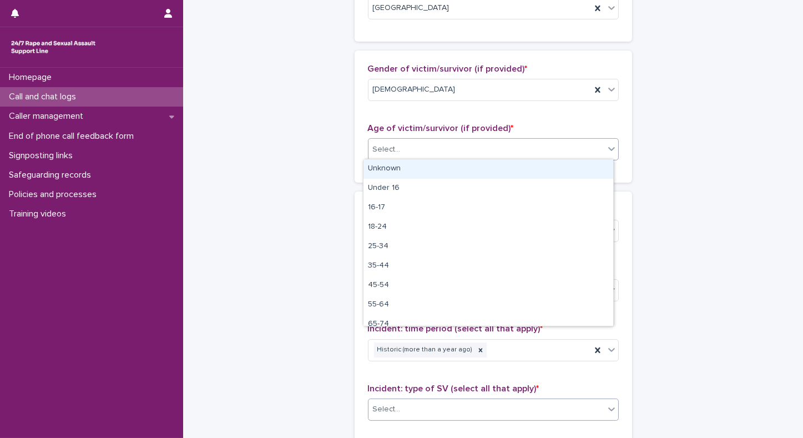
click at [423, 143] on div "Select..." at bounding box center [487, 149] width 236 height 18
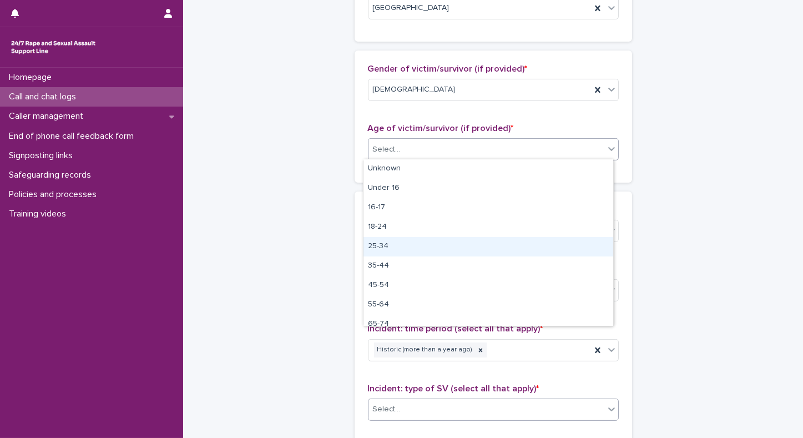
click at [380, 246] on div "25-34" at bounding box center [489, 246] width 250 height 19
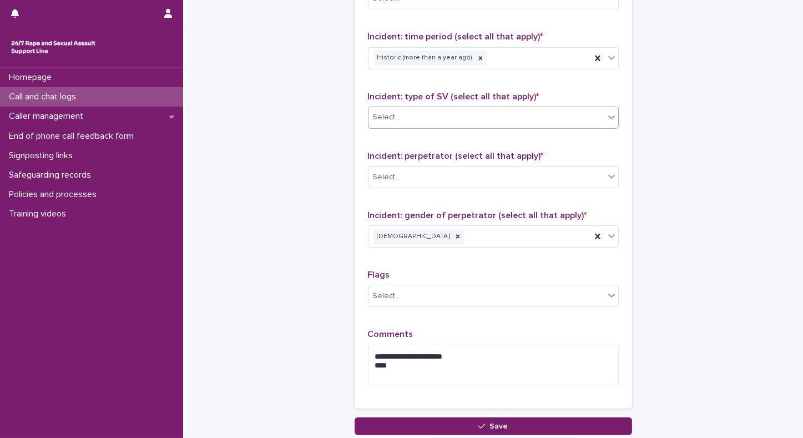
scroll to position [817, 0]
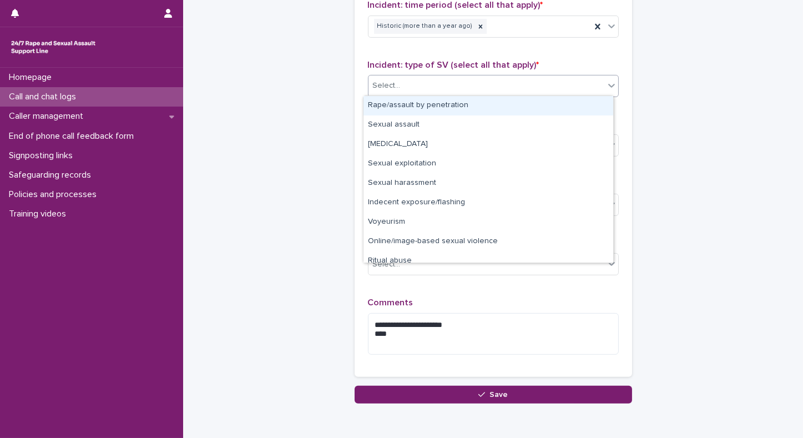
click at [419, 82] on div "Select..." at bounding box center [487, 86] width 236 height 18
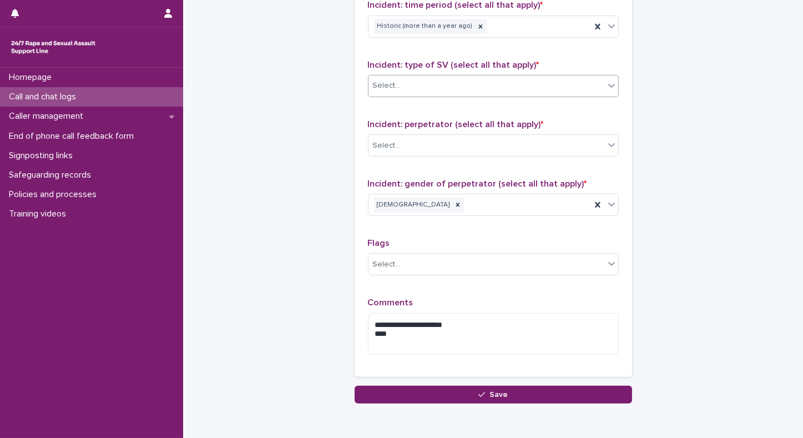
click at [419, 82] on div "Select..." at bounding box center [487, 86] width 236 height 18
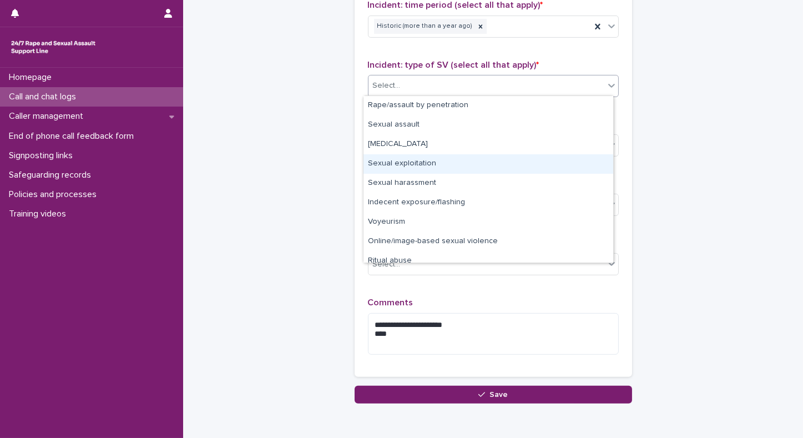
scroll to position [27, 0]
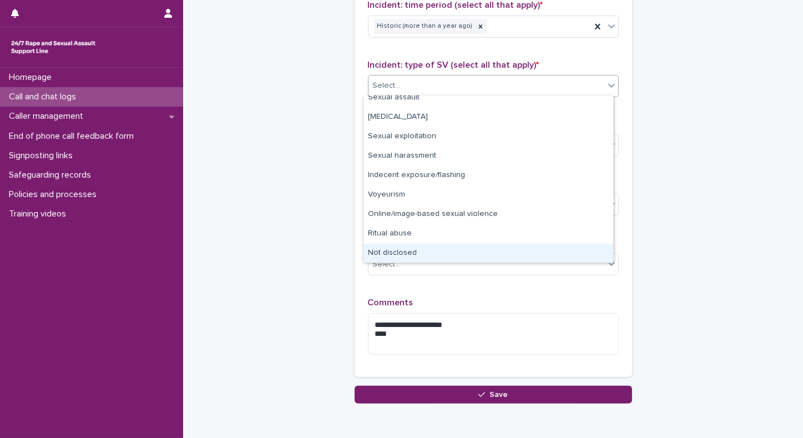
click at [372, 255] on div "Not disclosed" at bounding box center [489, 253] width 250 height 19
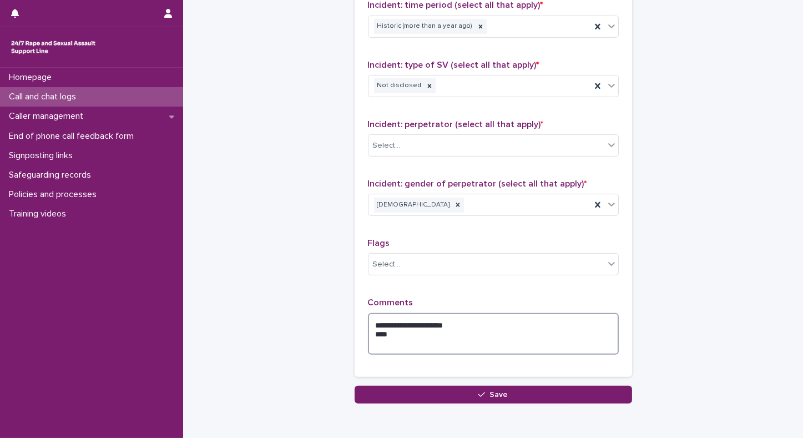
click at [369, 325] on textarea "**********" at bounding box center [493, 334] width 251 height 42
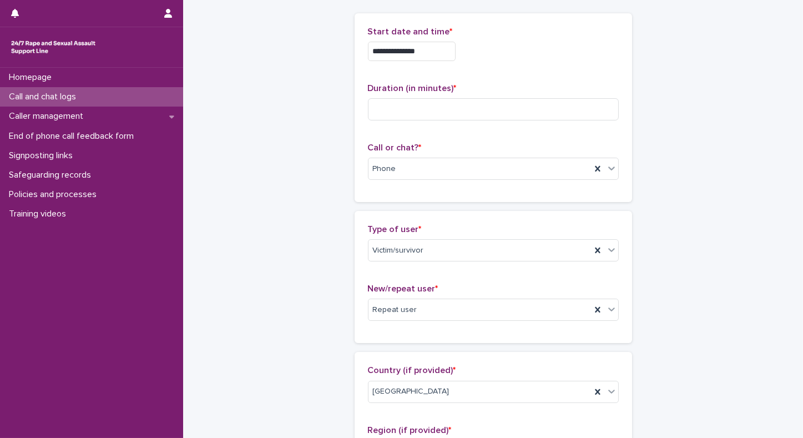
scroll to position [30, 0]
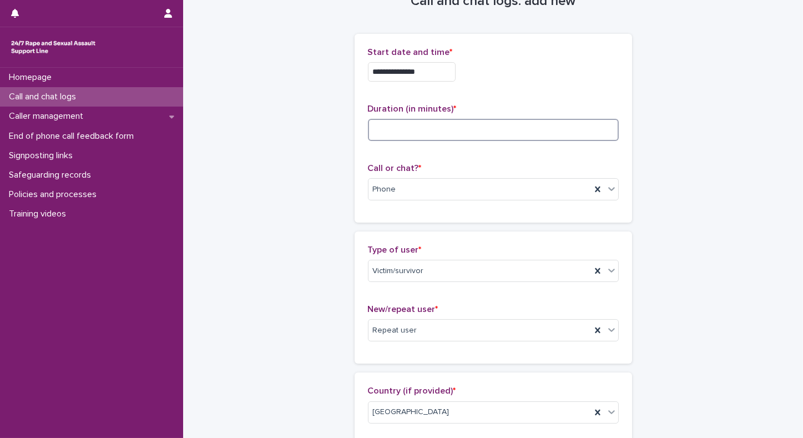
click at [375, 128] on input at bounding box center [493, 130] width 251 height 22
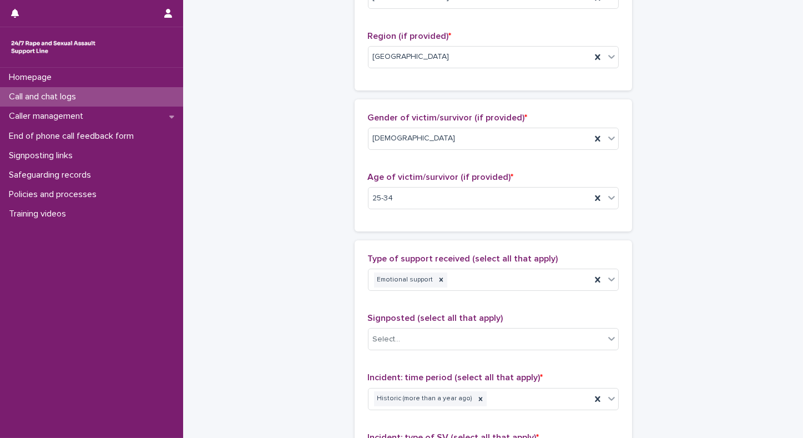
scroll to position [446, 0]
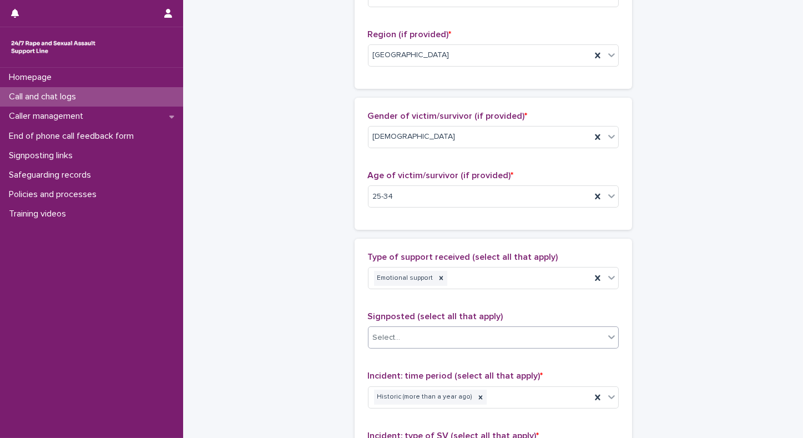
type input "**"
click at [738, 268] on div "**********" at bounding box center [494, 165] width 544 height 1220
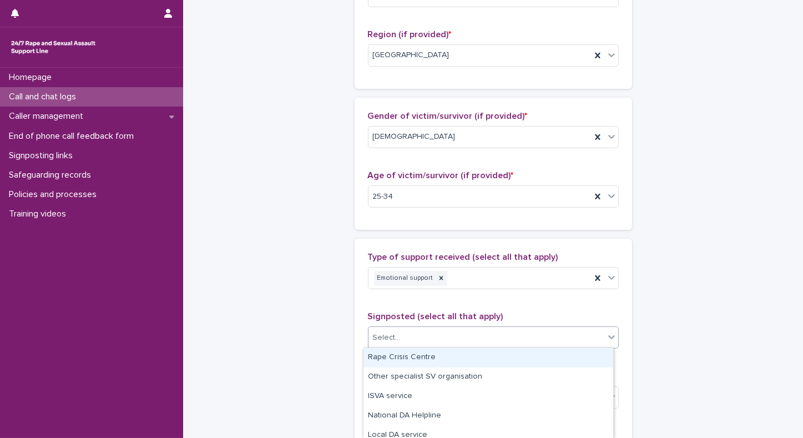
click at [427, 341] on div "Select..." at bounding box center [487, 338] width 236 height 18
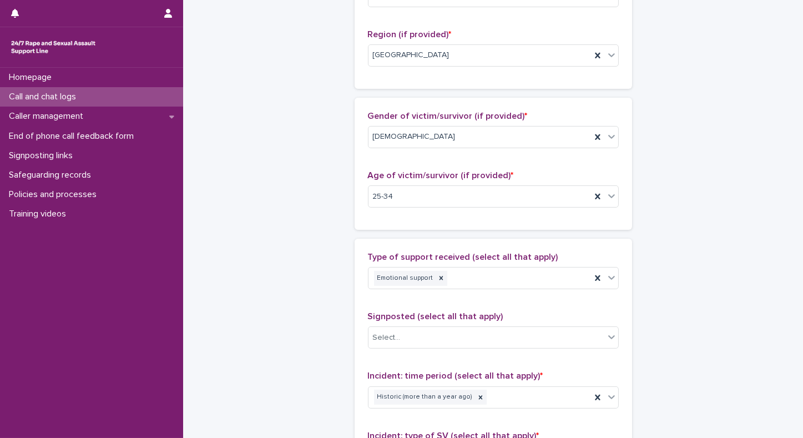
click at [670, 195] on div "**********" at bounding box center [494, 165] width 544 height 1220
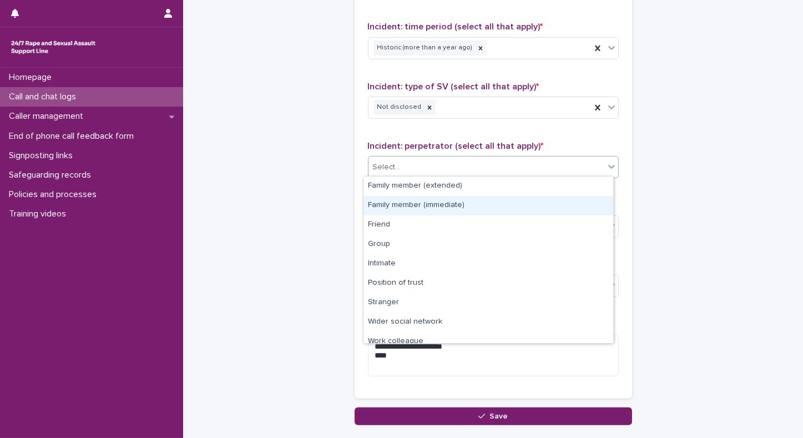
scroll to position [47, 0]
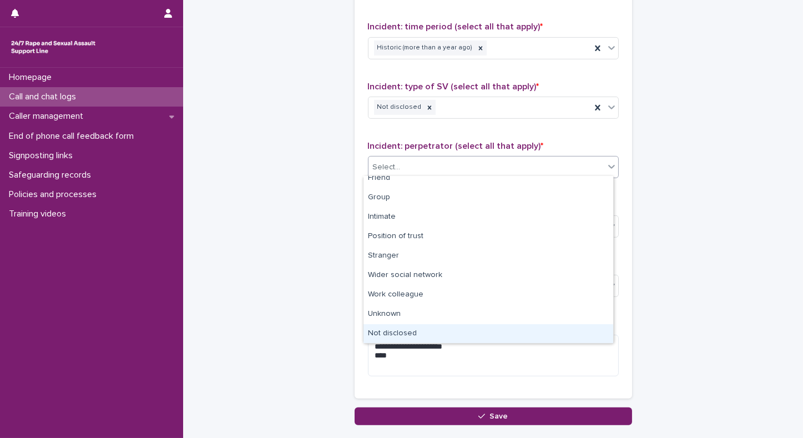
click at [375, 334] on div "Not disclosed" at bounding box center [489, 333] width 250 height 19
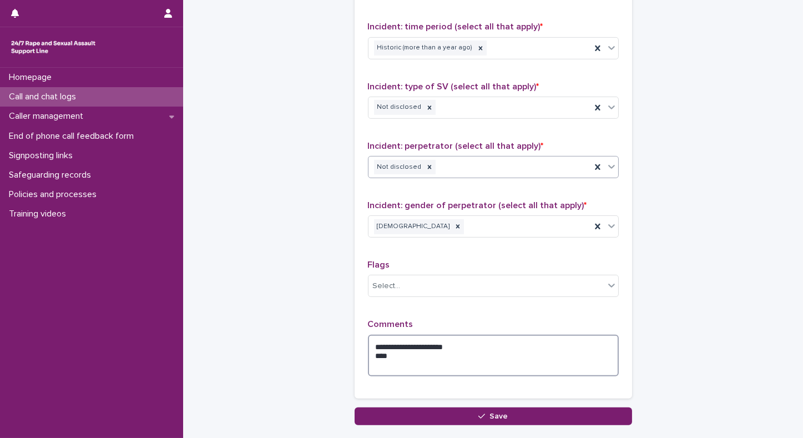
click at [368, 346] on textarea "**********" at bounding box center [493, 356] width 251 height 42
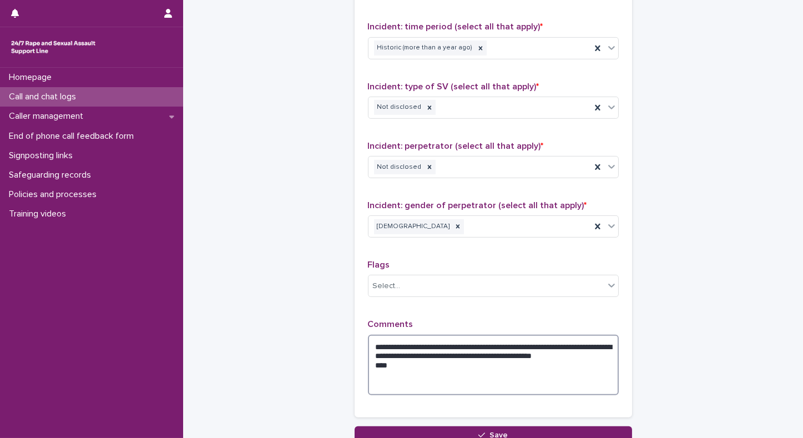
drag, startPoint x: 398, startPoint y: 370, endPoint x: 366, endPoint y: 364, distance: 32.2
click at [368, 364] on textarea "**********" at bounding box center [493, 365] width 251 height 61
drag, startPoint x: 455, startPoint y: 354, endPoint x: 404, endPoint y: 321, distance: 60.7
click at [404, 321] on span "Comments" at bounding box center [391, 324] width 46 height 9
drag, startPoint x: 404, startPoint y: 321, endPoint x: 426, endPoint y: 349, distance: 36.0
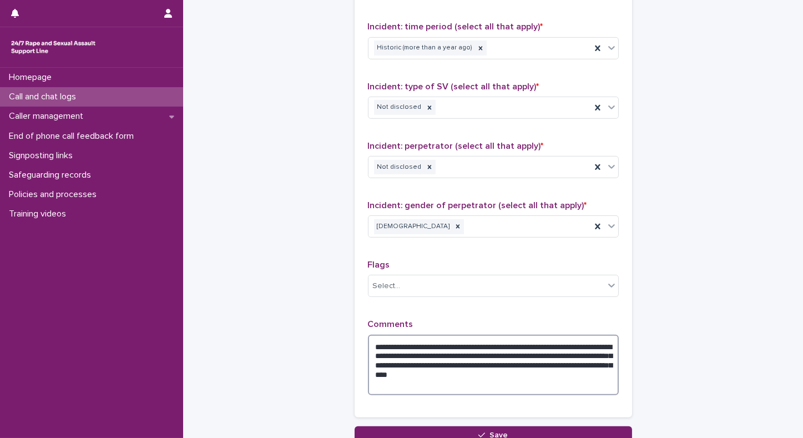
click at [426, 349] on textarea "**********" at bounding box center [493, 365] width 251 height 61
click at [458, 356] on textarea "**********" at bounding box center [493, 365] width 251 height 61
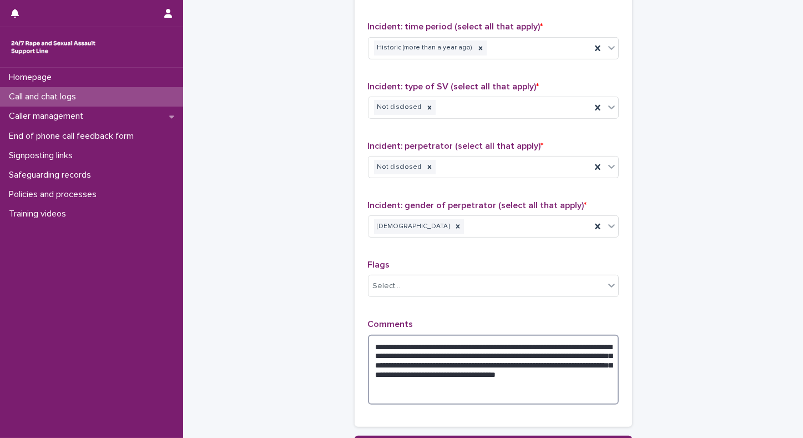
click at [535, 381] on textarea "**********" at bounding box center [493, 370] width 251 height 71
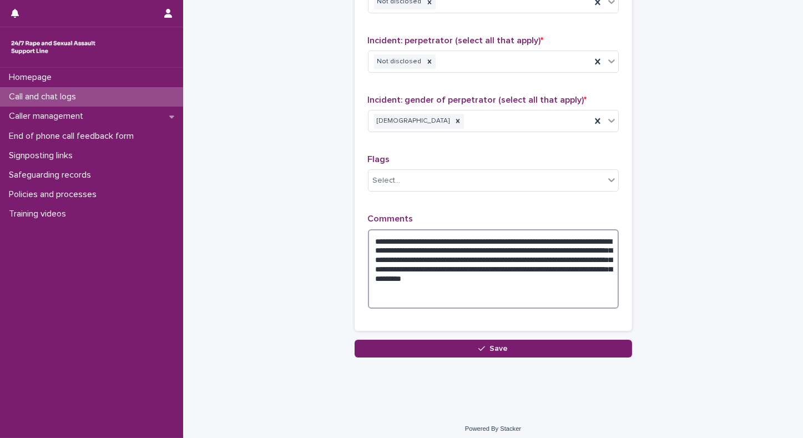
scroll to position [906, 0]
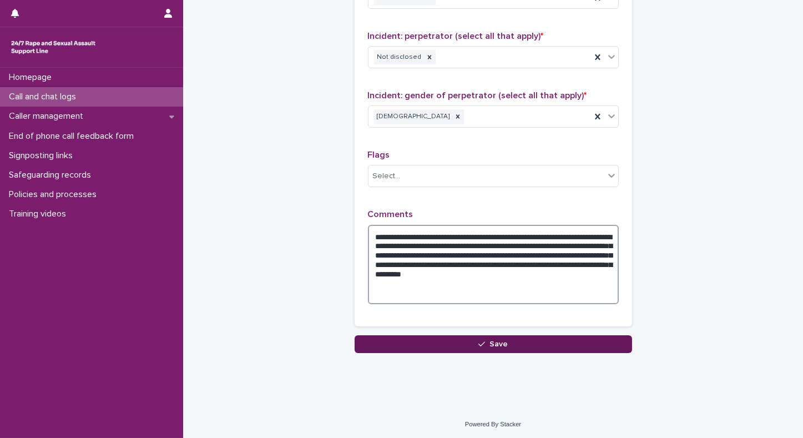
type textarea "**********"
click at [479, 343] on icon "button" at bounding box center [482, 344] width 7 height 8
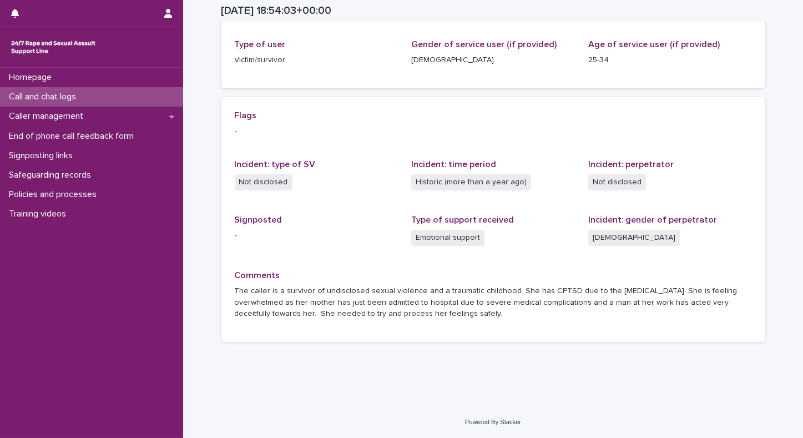
scroll to position [174, 0]
click at [54, 93] on p "Call and chat logs" at bounding box center [44, 97] width 81 height 11
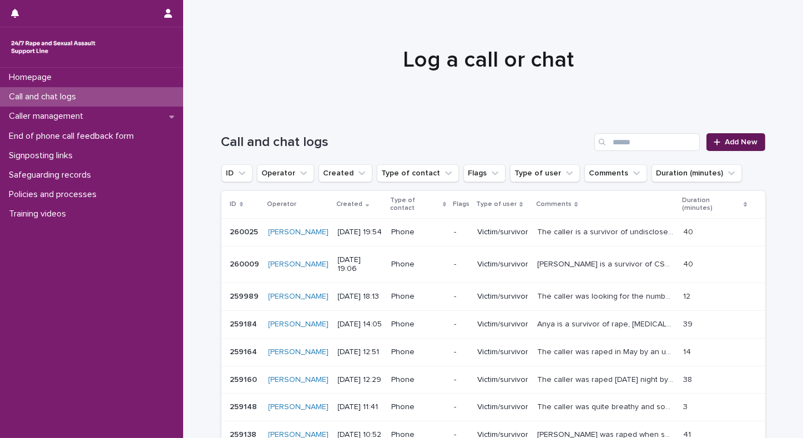
click at [742, 138] on span "Add New" at bounding box center [742, 142] width 33 height 8
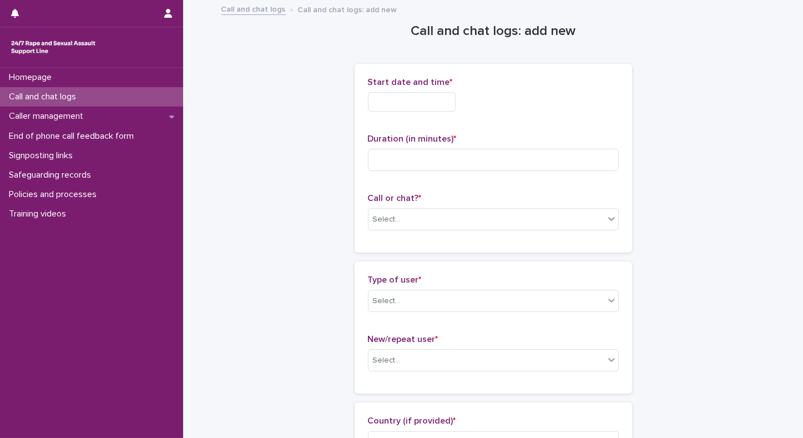
click at [385, 102] on input "text" at bounding box center [412, 101] width 88 height 19
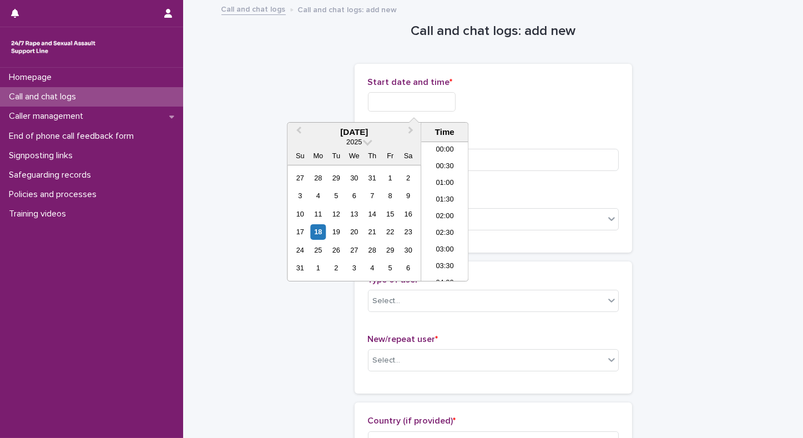
scroll to position [589, 0]
click at [440, 210] on li "19:30" at bounding box center [444, 211] width 47 height 17
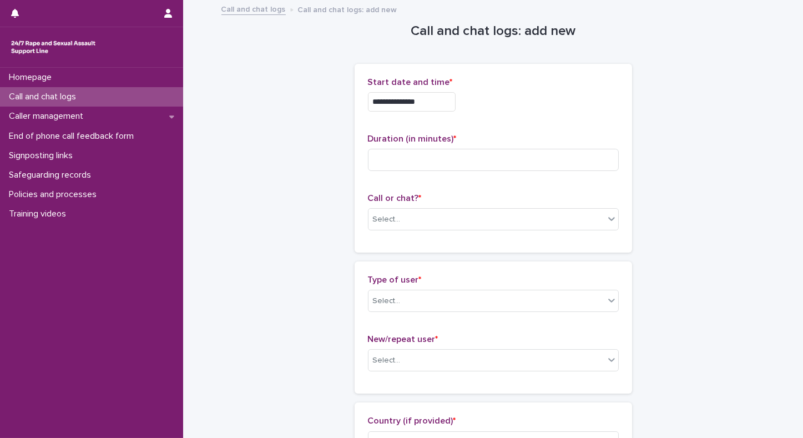
click at [435, 92] on input "**********" at bounding box center [412, 101] width 88 height 19
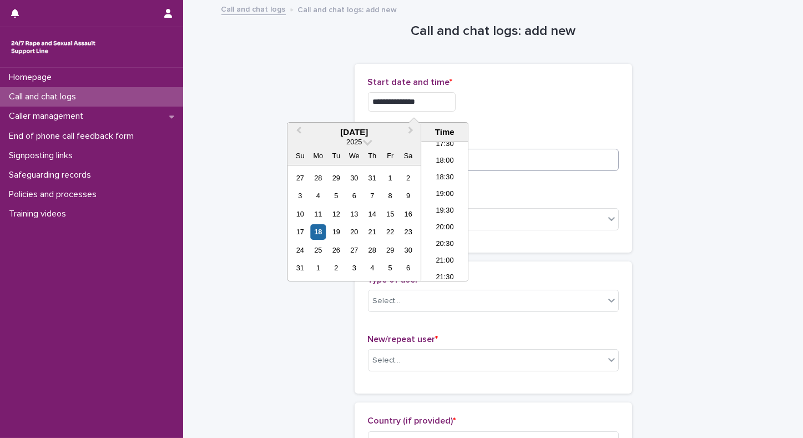
type input "**********"
click at [512, 169] on input at bounding box center [493, 160] width 251 height 22
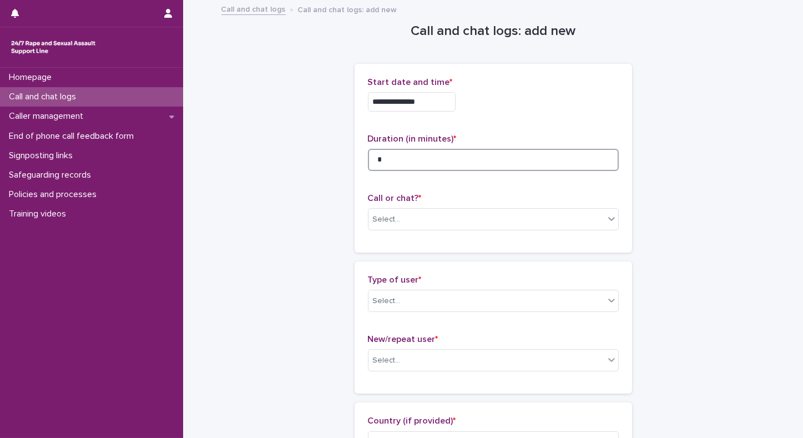
type input "*"
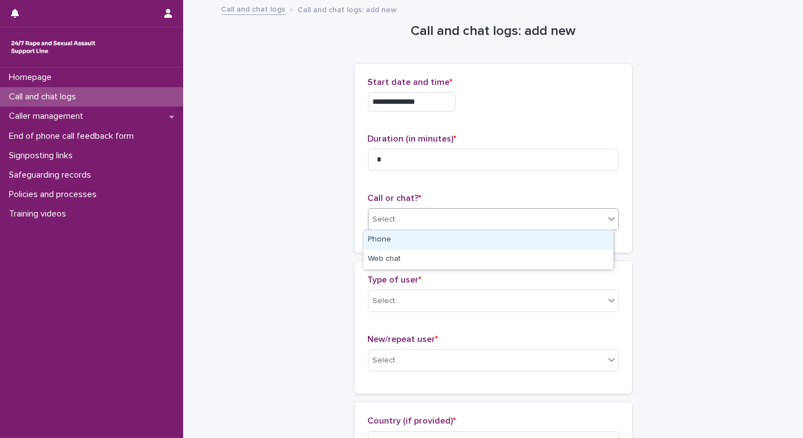
click at [445, 225] on div "Select..." at bounding box center [487, 219] width 236 height 18
click at [401, 246] on div "Phone" at bounding box center [489, 239] width 250 height 19
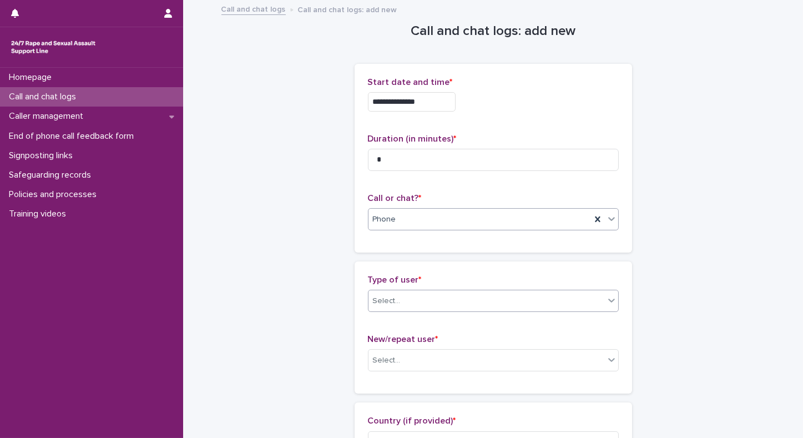
click at [389, 303] on div "Select..." at bounding box center [387, 301] width 28 height 12
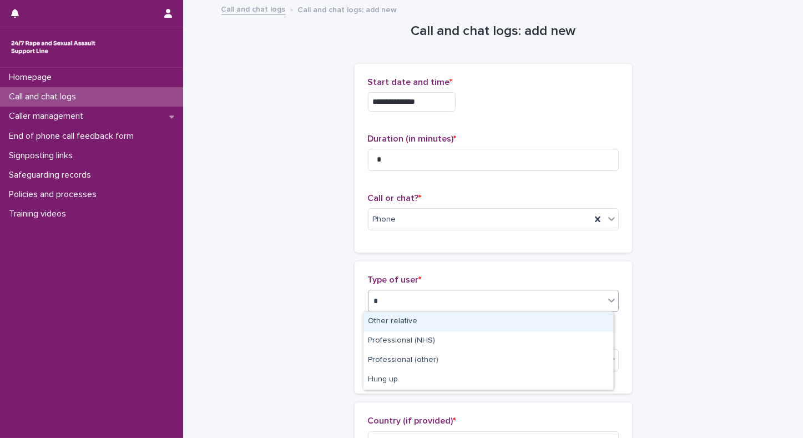
type input "**"
click at [389, 324] on div "Hung up" at bounding box center [489, 321] width 250 height 19
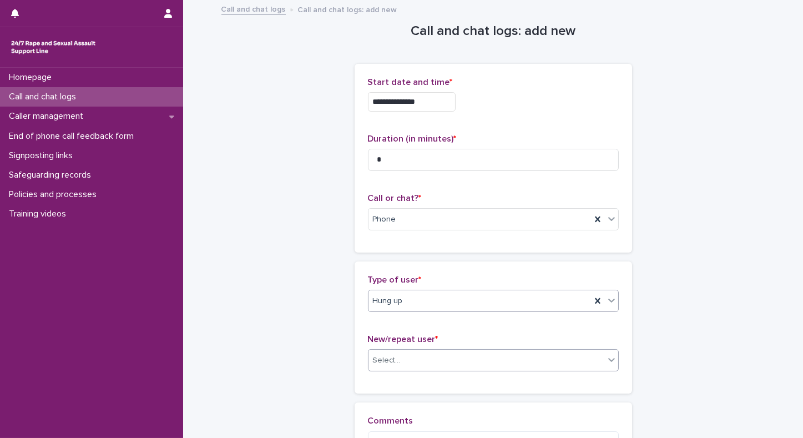
click at [388, 356] on div "Select..." at bounding box center [387, 361] width 28 height 12
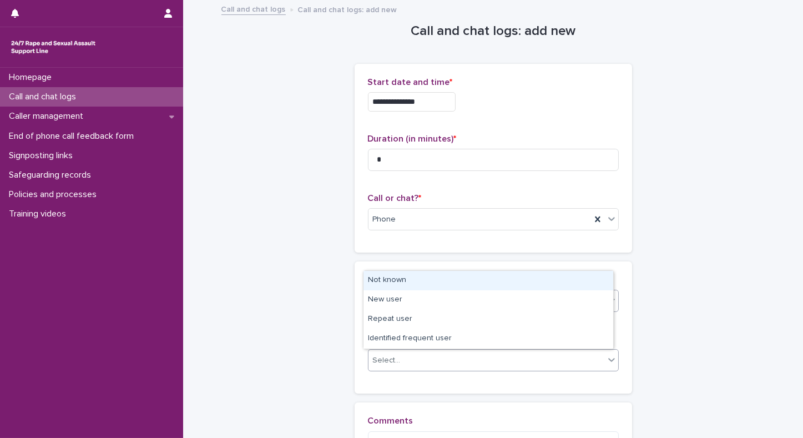
click at [386, 281] on div "Not known" at bounding box center [489, 280] width 250 height 19
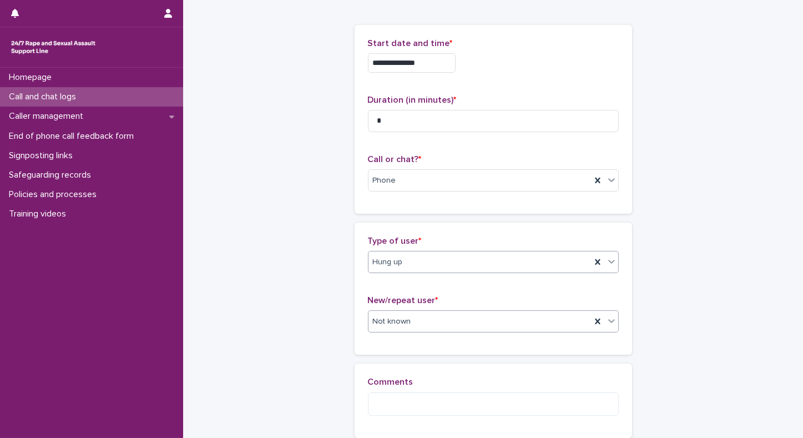
scroll to position [67, 0]
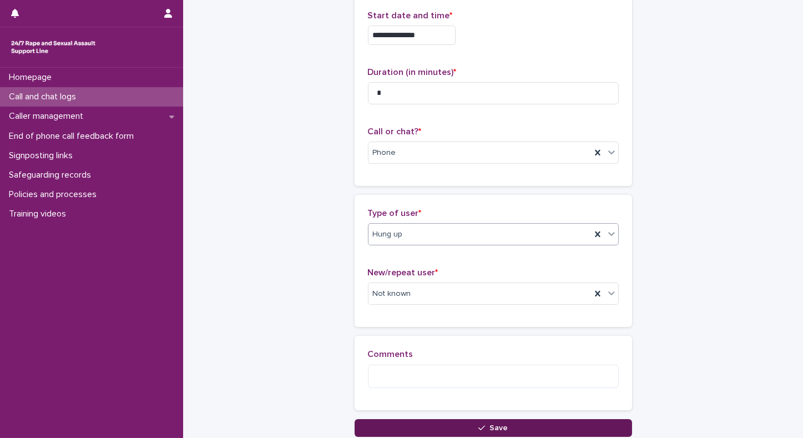
click at [501, 421] on button "Save" at bounding box center [494, 428] width 278 height 18
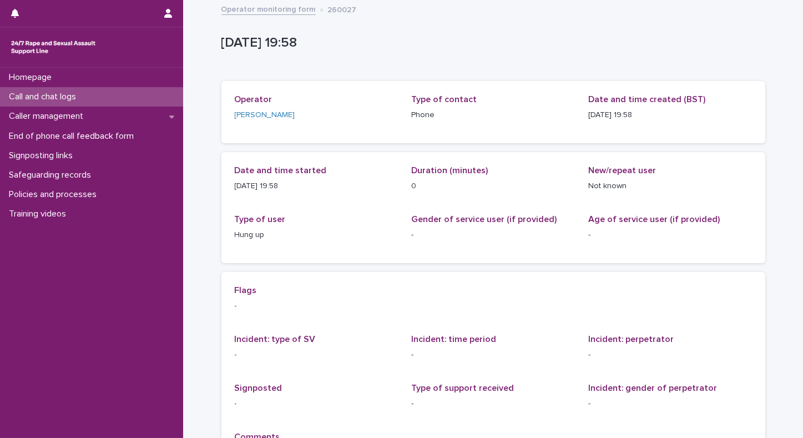
click at [65, 289] on div "Homepage Call and chat logs Caller management End of phone call feedback form S…" at bounding box center [91, 253] width 183 height 370
click at [72, 94] on p "Call and chat logs" at bounding box center [44, 97] width 81 height 11
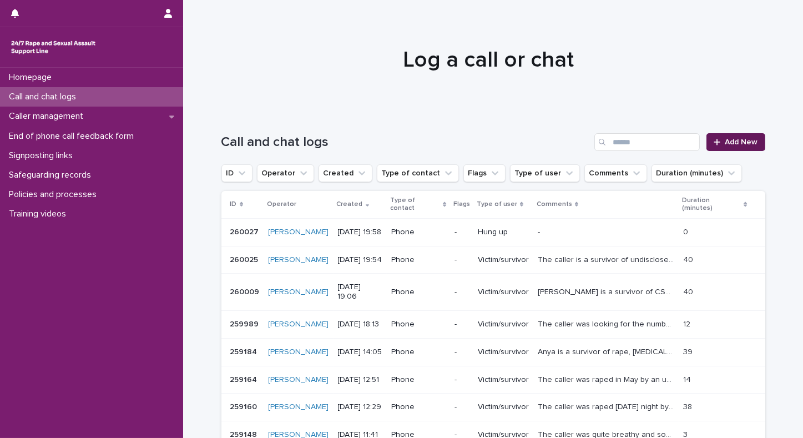
click at [741, 143] on span "Add New" at bounding box center [742, 142] width 33 height 8
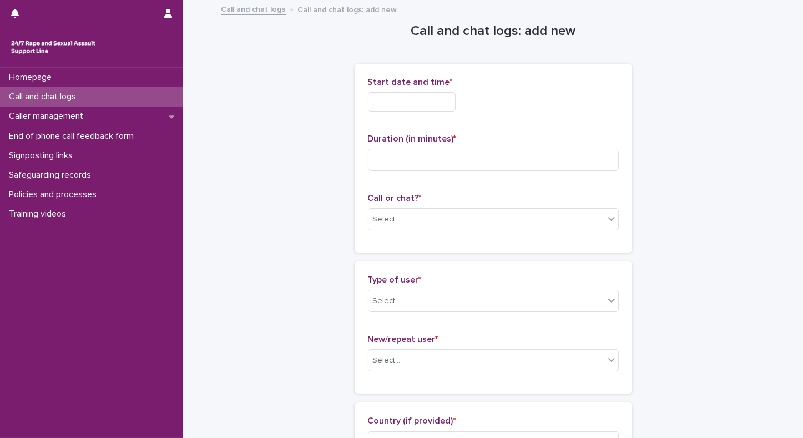
click at [401, 98] on input "text" at bounding box center [412, 101] width 88 height 19
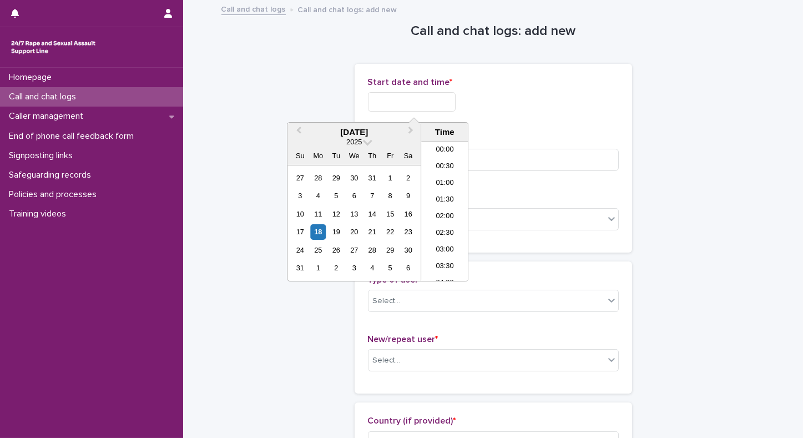
scroll to position [589, 0]
click at [434, 212] on li "19:30" at bounding box center [444, 211] width 47 height 17
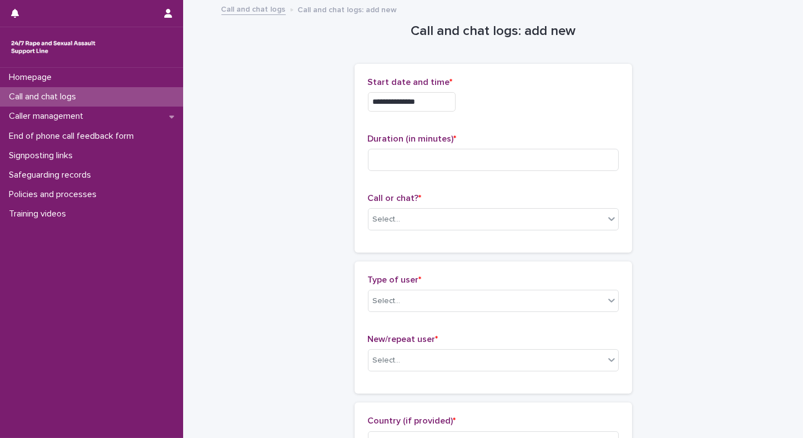
click at [431, 96] on input "**********" at bounding box center [412, 101] width 88 height 19
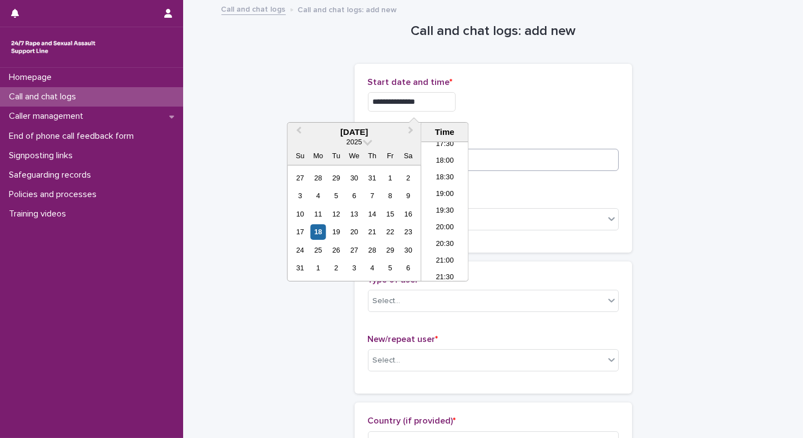
type input "**********"
click at [530, 167] on input at bounding box center [493, 160] width 251 height 22
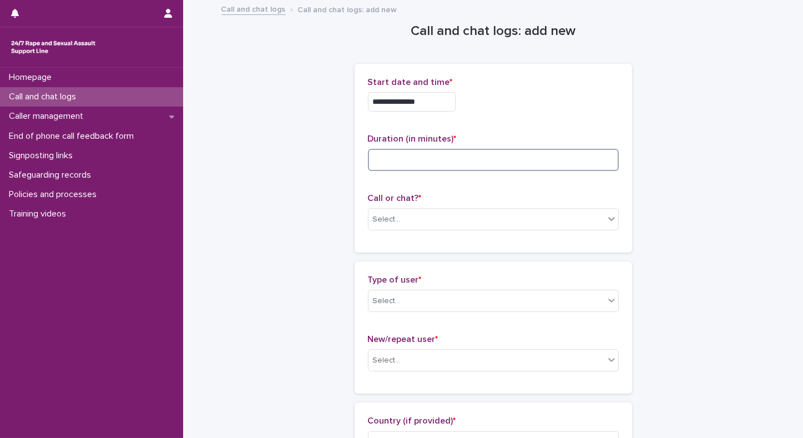
click at [420, 155] on input at bounding box center [493, 160] width 251 height 22
type input "*"
click at [381, 296] on div "Select..." at bounding box center [387, 301] width 28 height 12
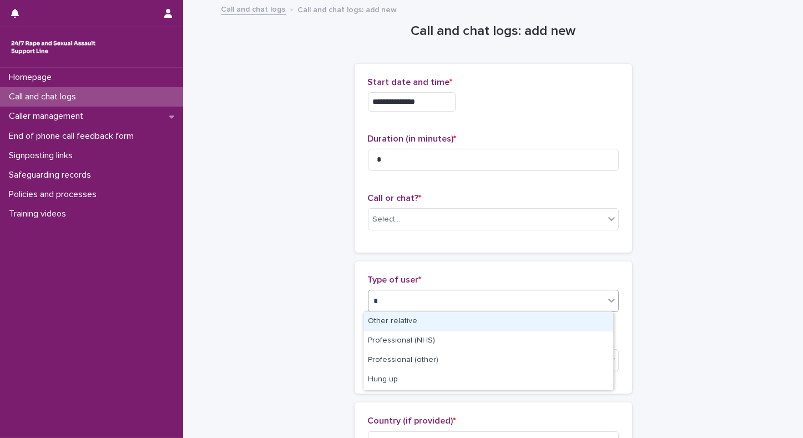
type input "**"
click at [380, 321] on div "Hung up" at bounding box center [489, 321] width 250 height 19
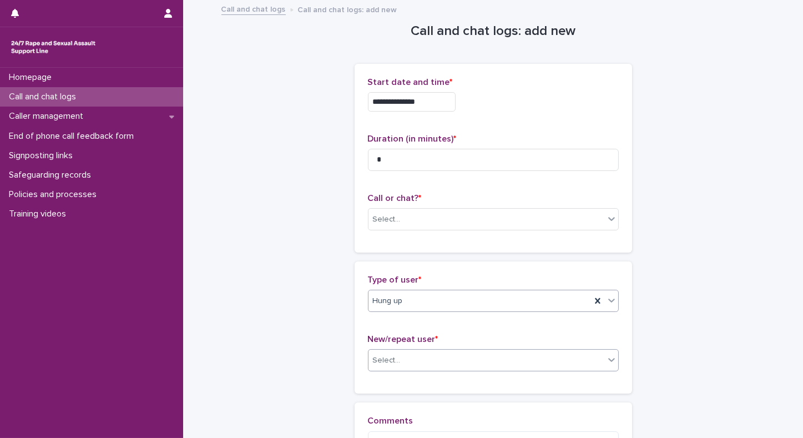
click at [381, 355] on div "Select..." at bounding box center [387, 361] width 28 height 12
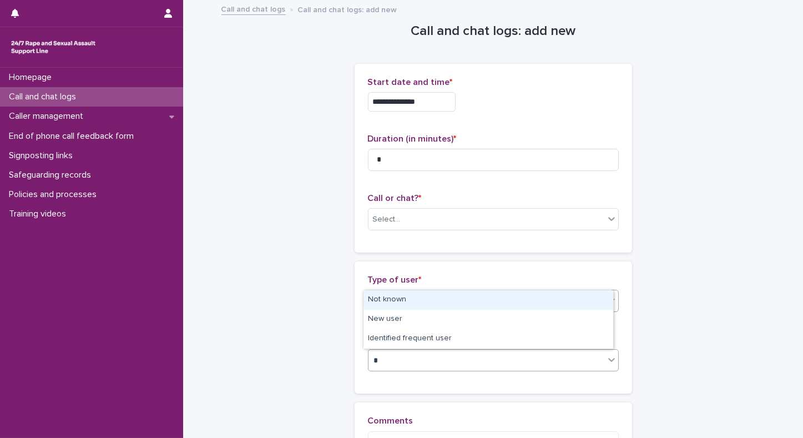
type input "**"
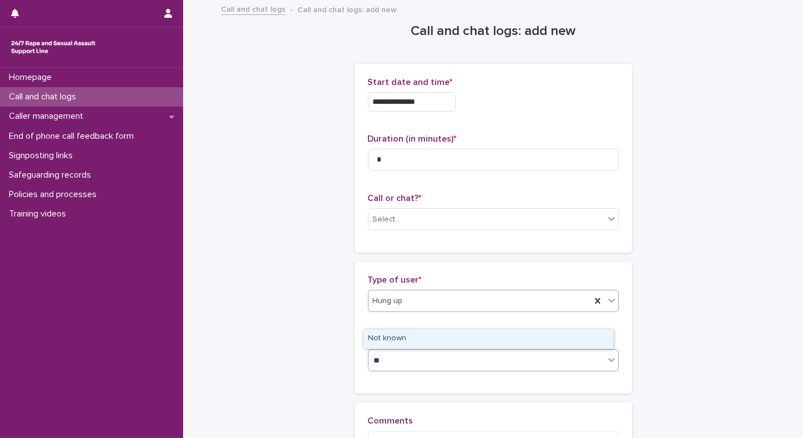
click at [380, 338] on div "Not known" at bounding box center [489, 338] width 250 height 19
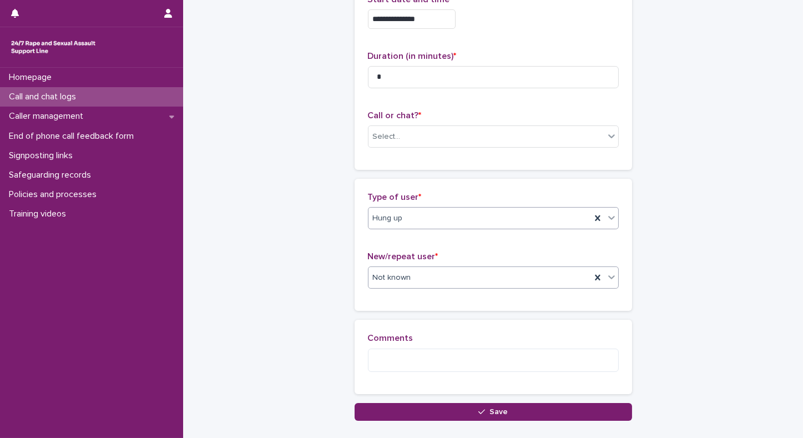
scroll to position [87, 0]
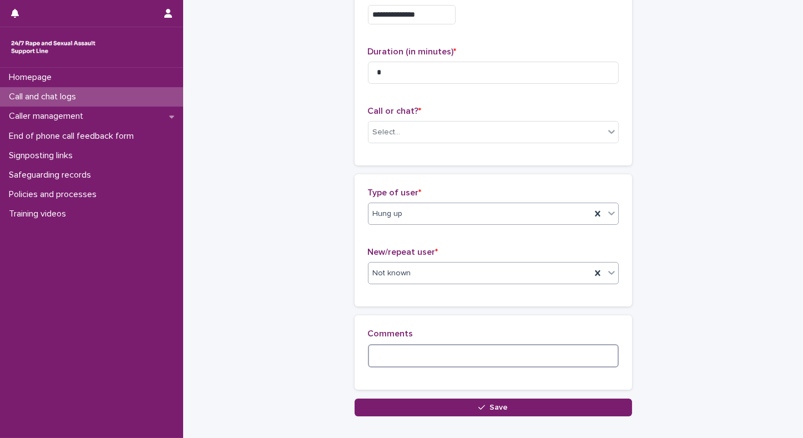
click at [426, 360] on textarea at bounding box center [493, 356] width 251 height 24
type textarea "*"
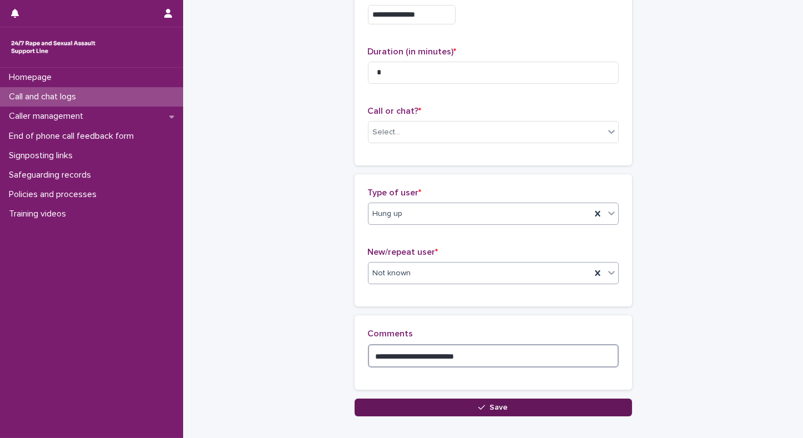
type textarea "**********"
click at [442, 408] on button "Save" at bounding box center [494, 408] width 278 height 18
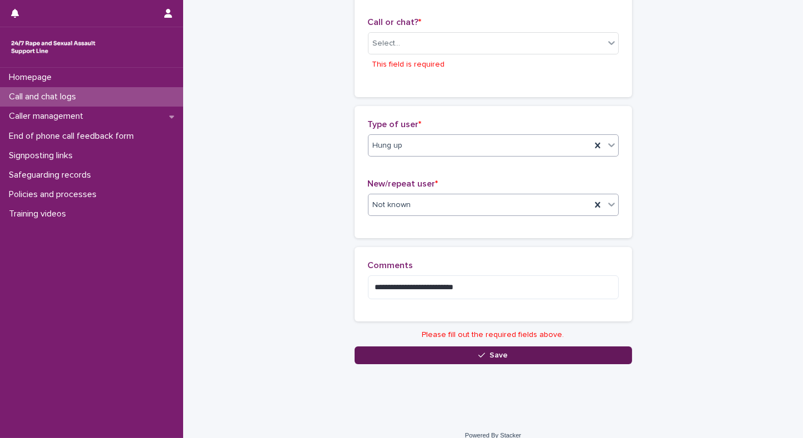
scroll to position [180, 0]
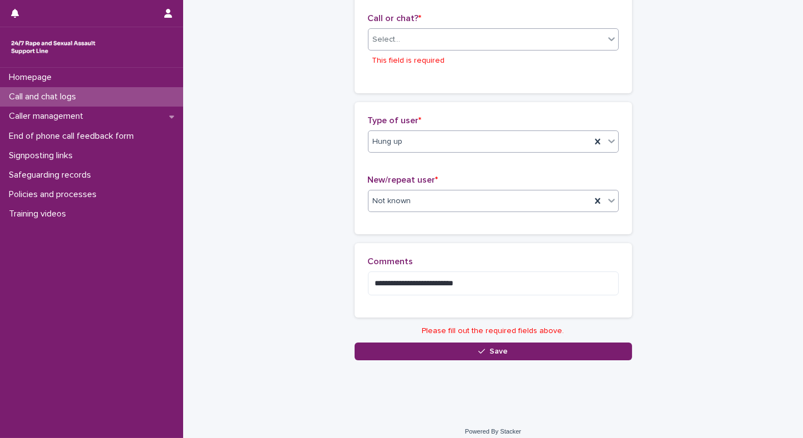
click at [394, 40] on div "Select..." at bounding box center [387, 40] width 28 height 12
click at [385, 60] on div "Phone" at bounding box center [489, 60] width 250 height 19
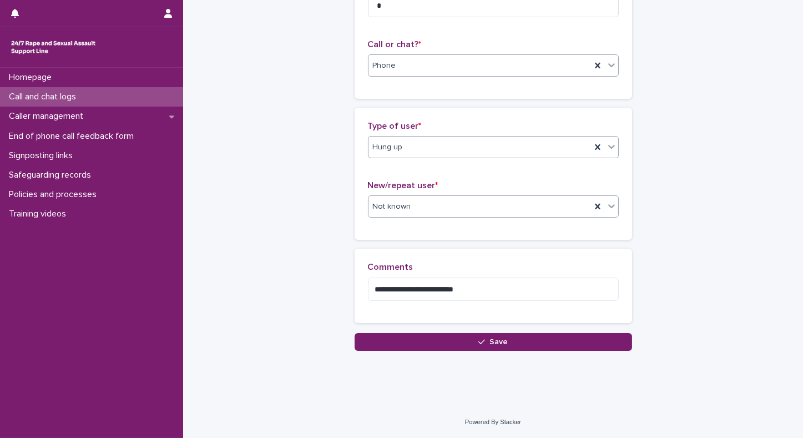
scroll to position [152, 0]
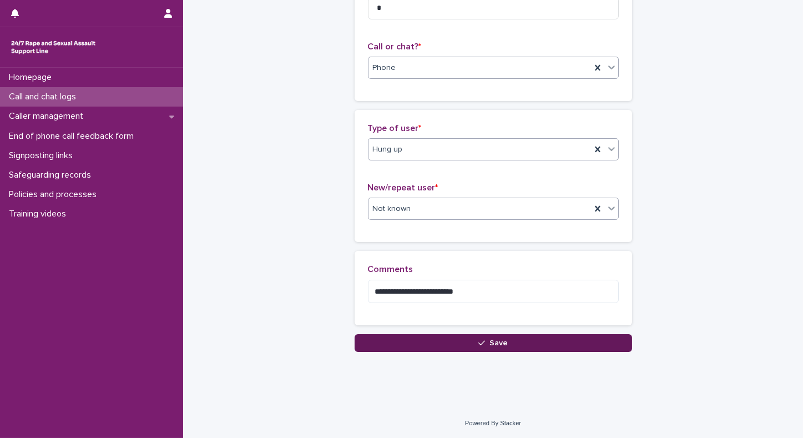
click at [375, 343] on button "Save" at bounding box center [494, 343] width 278 height 18
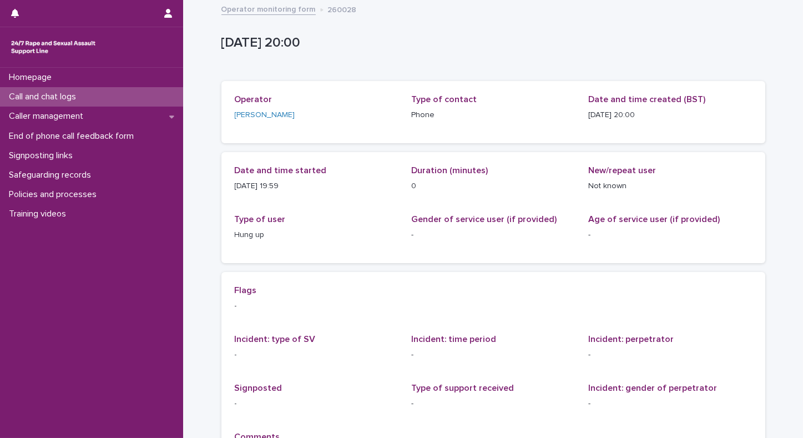
click at [25, 94] on p "Call and chat logs" at bounding box center [44, 97] width 81 height 11
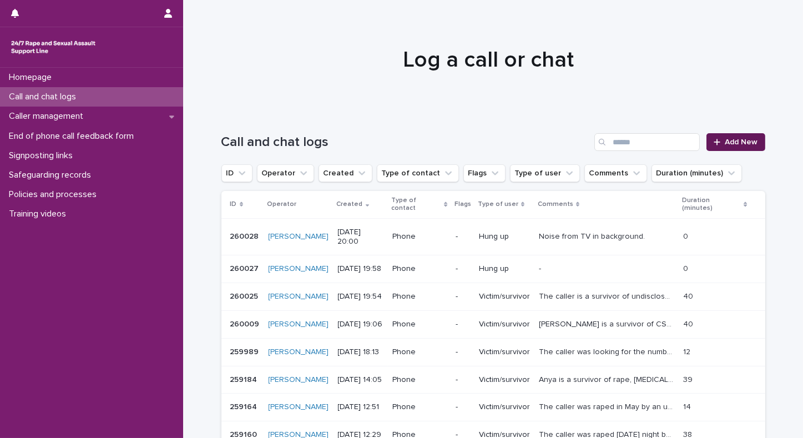
click at [733, 138] on span "Add New" at bounding box center [742, 142] width 33 height 8
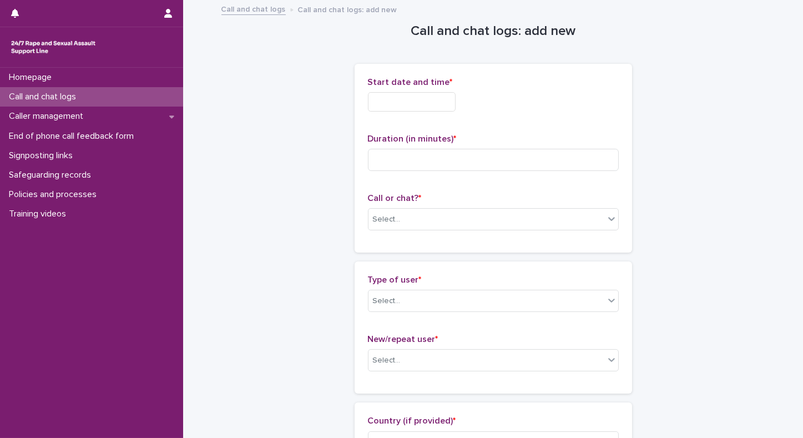
click at [386, 102] on input "text" at bounding box center [412, 101] width 88 height 19
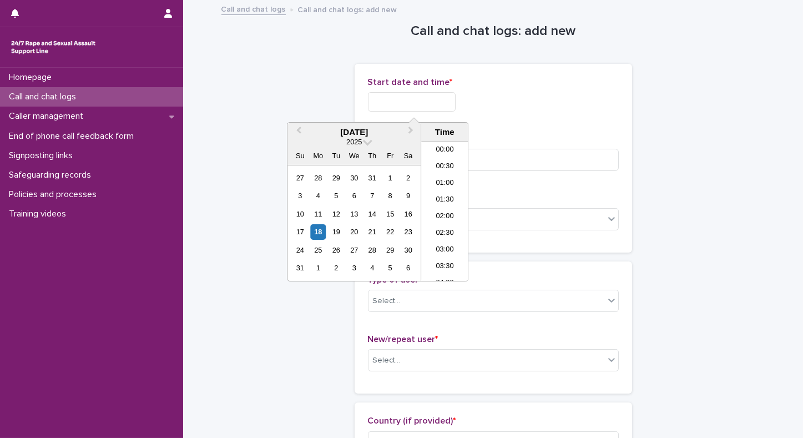
scroll to position [605, 0]
click at [435, 209] on li "20:00" at bounding box center [444, 212] width 47 height 17
type input "**********"
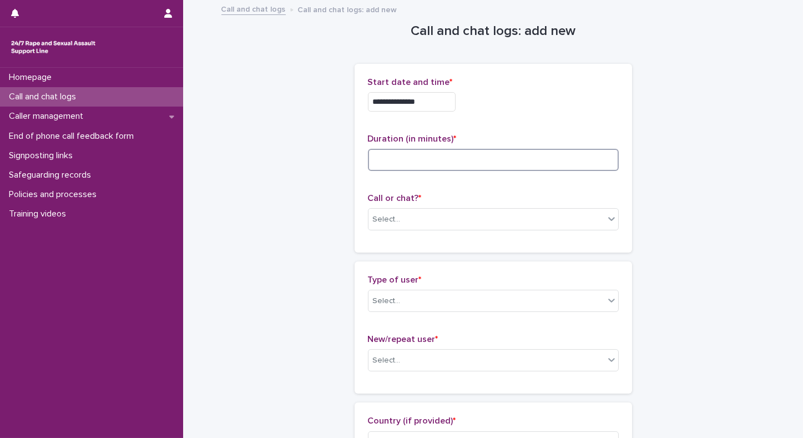
click at [424, 157] on input at bounding box center [493, 160] width 251 height 22
type input "*"
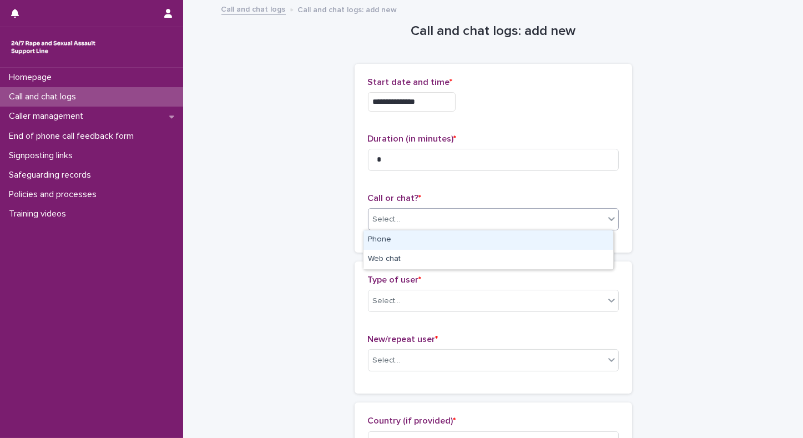
click at [416, 219] on div "Select..." at bounding box center [487, 219] width 236 height 18
click at [408, 244] on div "Phone" at bounding box center [489, 239] width 250 height 19
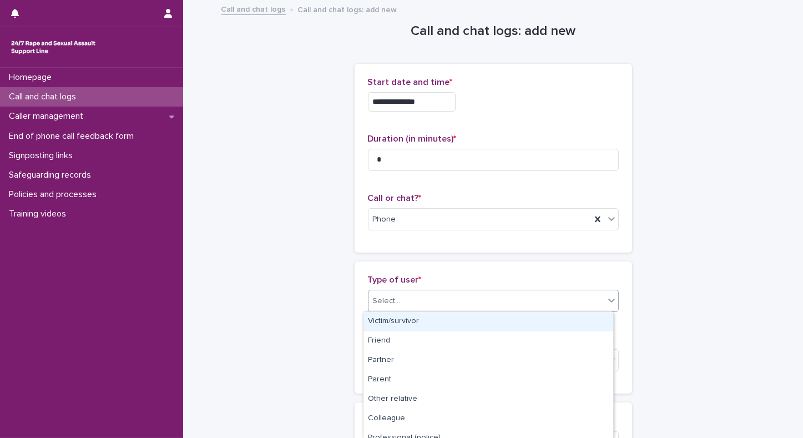
click at [408, 304] on div "Select..." at bounding box center [487, 301] width 236 height 18
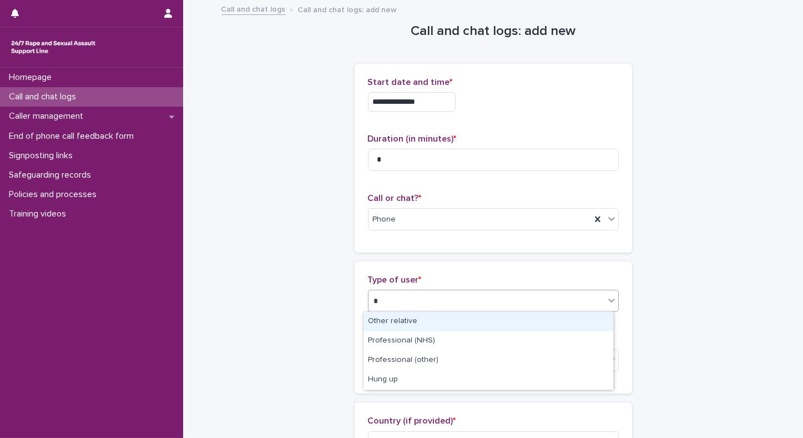
type input "**"
click at [410, 328] on div "Hung up" at bounding box center [489, 321] width 250 height 19
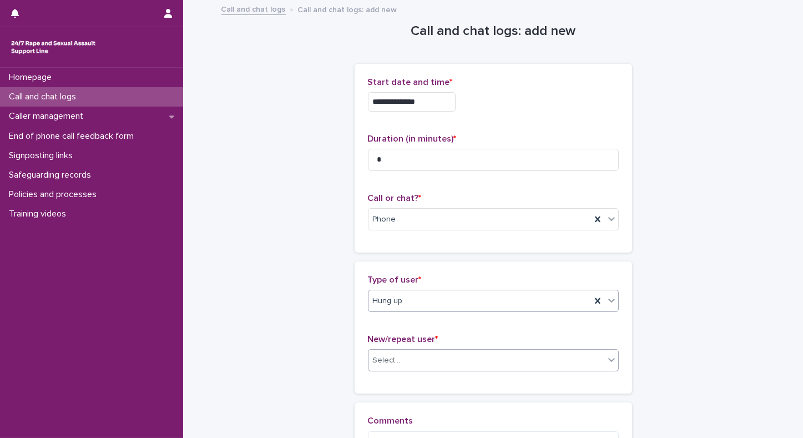
click at [397, 358] on div "Select..." at bounding box center [487, 360] width 236 height 18
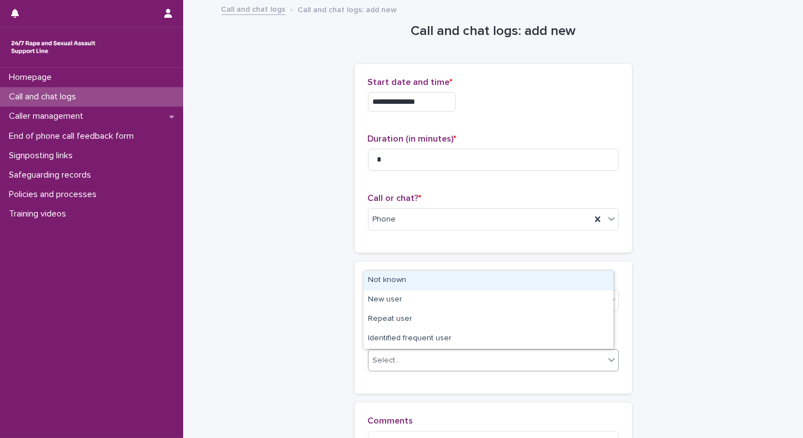
click at [384, 285] on div "Not known" at bounding box center [489, 280] width 250 height 19
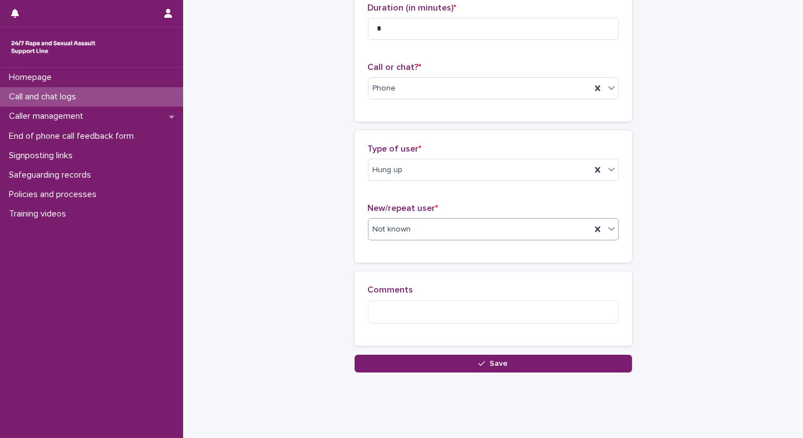
scroll to position [136, 0]
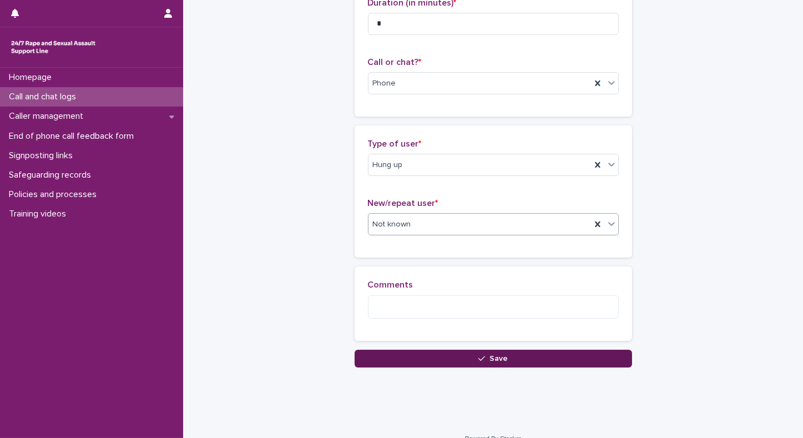
click at [490, 359] on span "Save" at bounding box center [499, 359] width 18 height 8
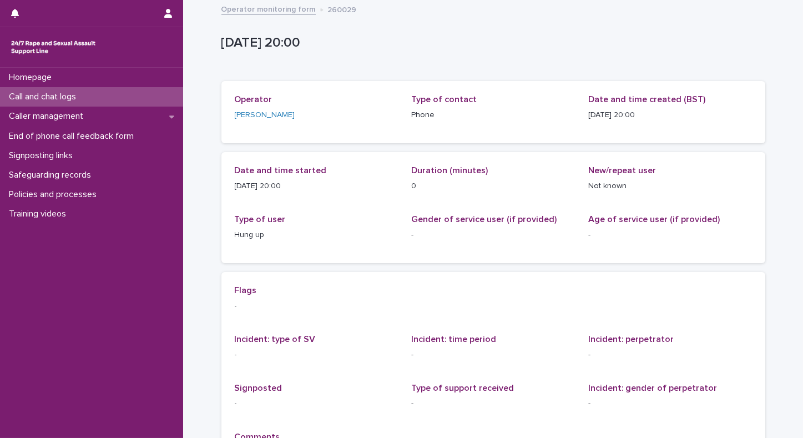
click at [49, 97] on p "Call and chat logs" at bounding box center [44, 97] width 81 height 11
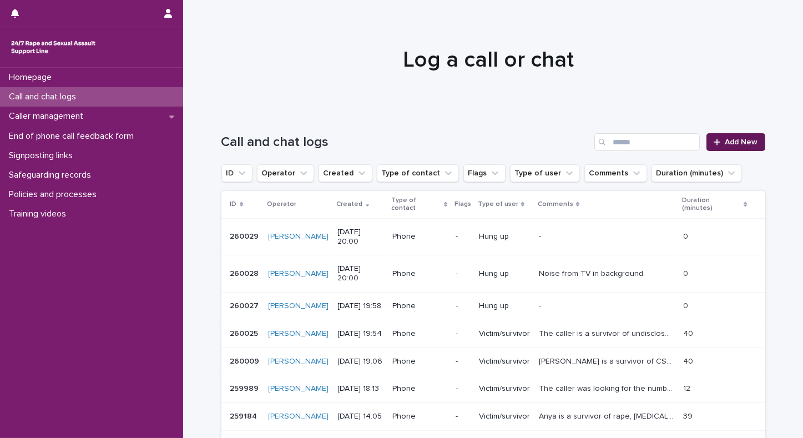
click at [731, 145] on span "Add New" at bounding box center [742, 142] width 33 height 8
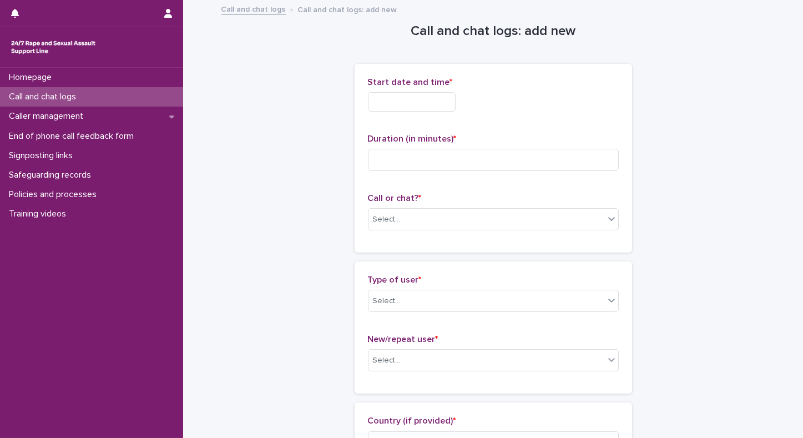
click at [413, 103] on input "text" at bounding box center [412, 101] width 88 height 19
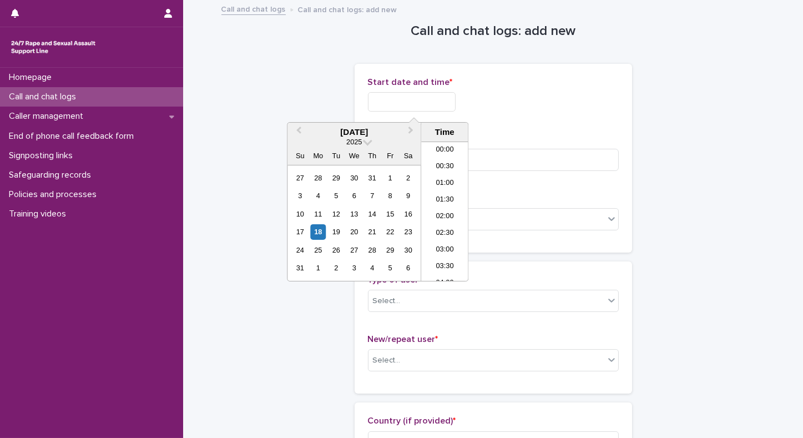
scroll to position [605, 0]
click at [440, 215] on li "20:00" at bounding box center [444, 212] width 47 height 17
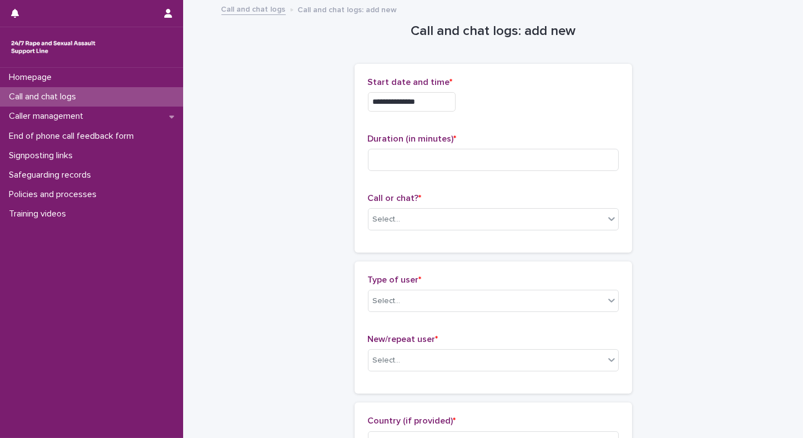
click at [442, 100] on input "**********" at bounding box center [412, 101] width 88 height 19
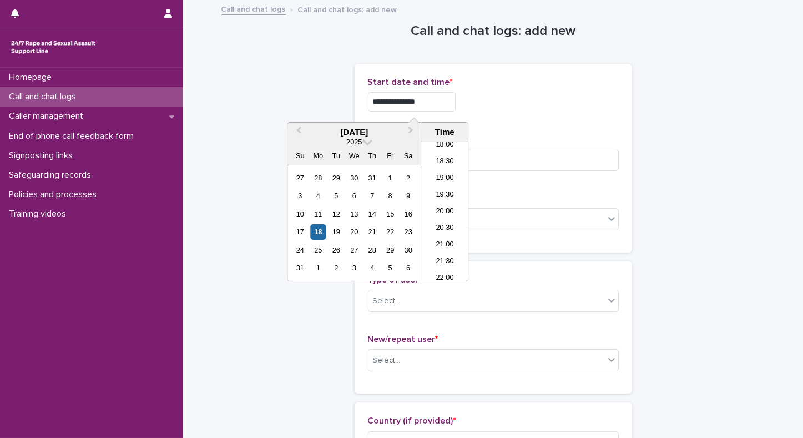
type input "**********"
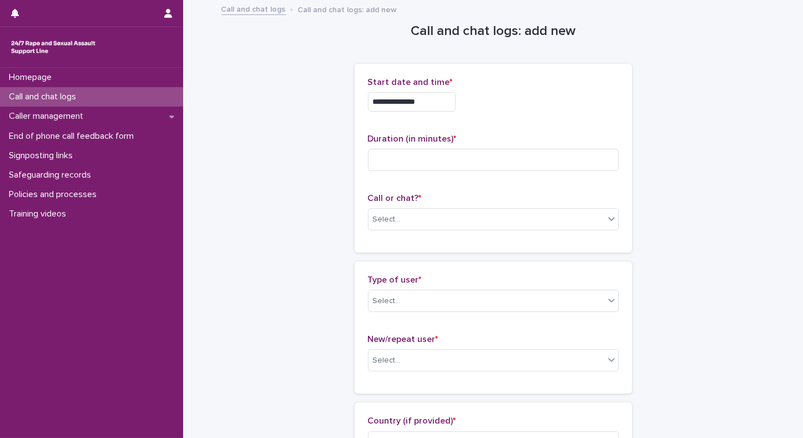
click at [552, 143] on p "Duration (in minutes) *" at bounding box center [493, 139] width 251 height 11
click at [404, 161] on input at bounding box center [493, 160] width 251 height 22
type input "*"
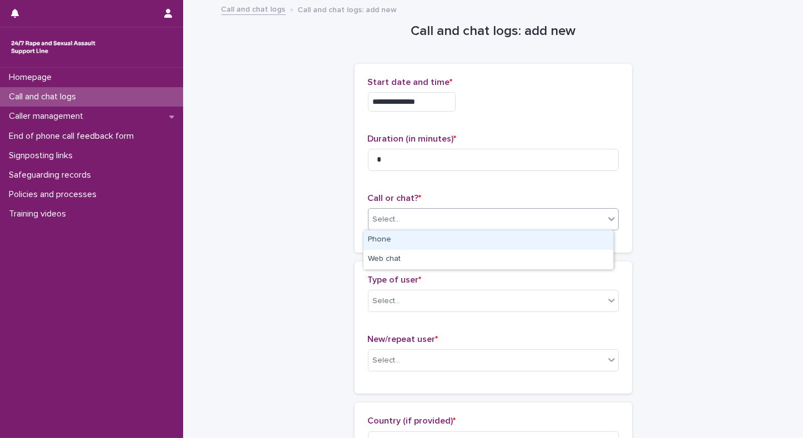
click at [385, 217] on div "Select..." at bounding box center [387, 220] width 28 height 12
click at [374, 243] on div "Phone" at bounding box center [489, 239] width 250 height 19
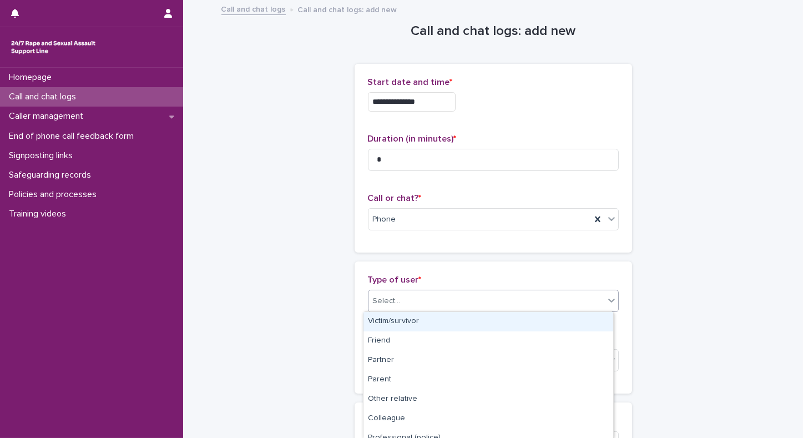
click at [377, 303] on div "Select..." at bounding box center [387, 301] width 28 height 12
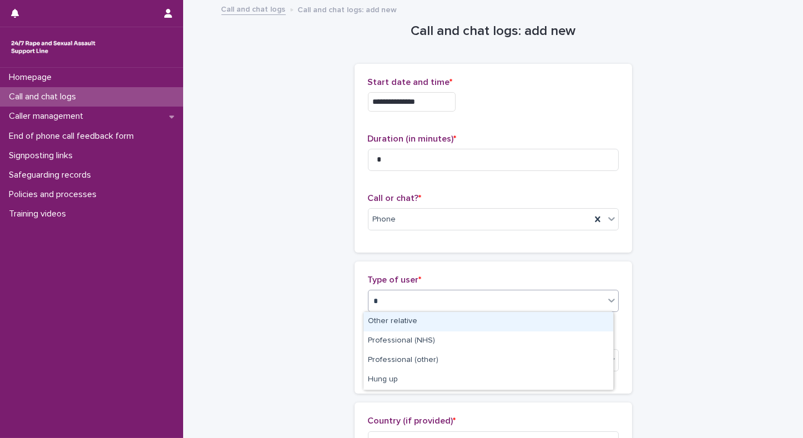
type input "**"
click at [378, 321] on div "Hung up" at bounding box center [489, 321] width 250 height 19
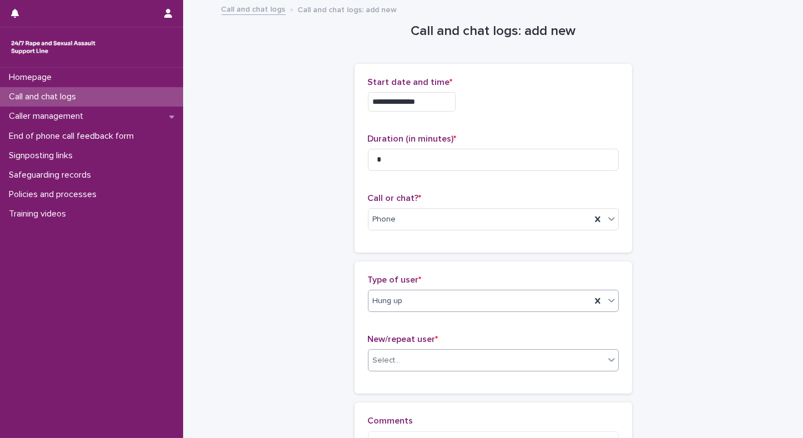
click at [379, 358] on div "Select..." at bounding box center [387, 361] width 28 height 12
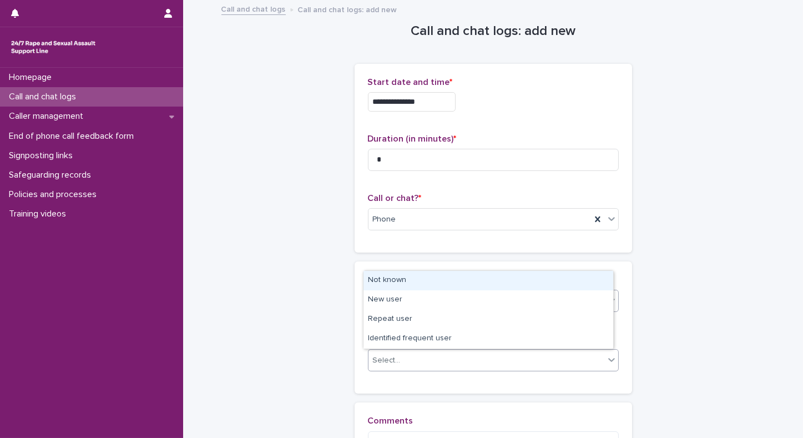
click at [378, 280] on div "Not known" at bounding box center [489, 280] width 250 height 19
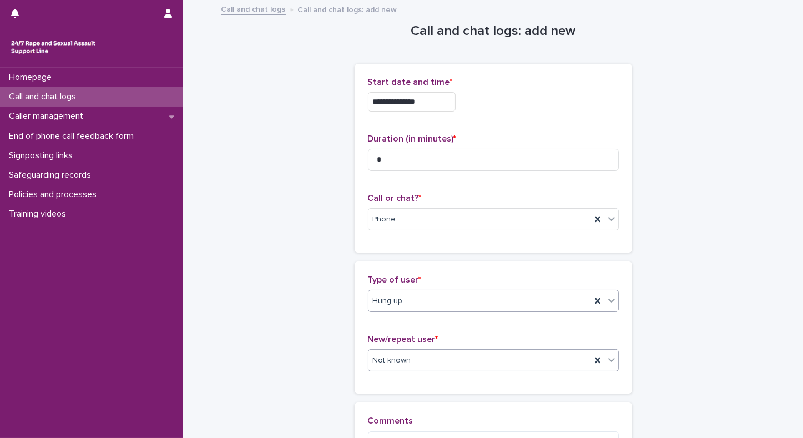
scroll to position [62, 0]
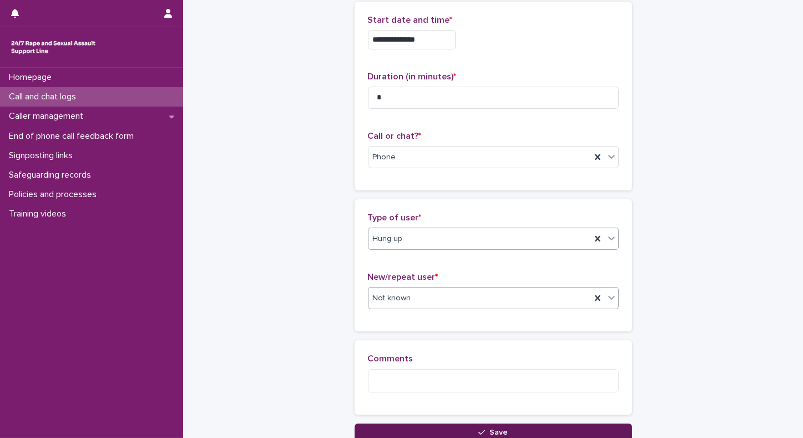
click at [516, 428] on button "Save" at bounding box center [494, 433] width 278 height 18
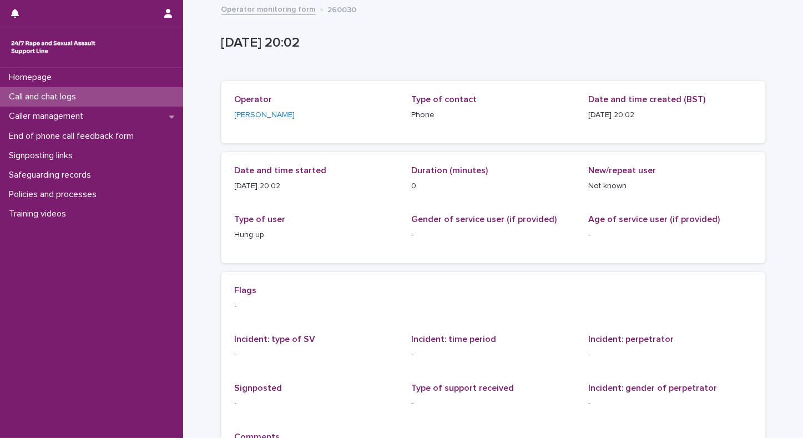
click at [70, 94] on p "Call and chat logs" at bounding box center [44, 97] width 81 height 11
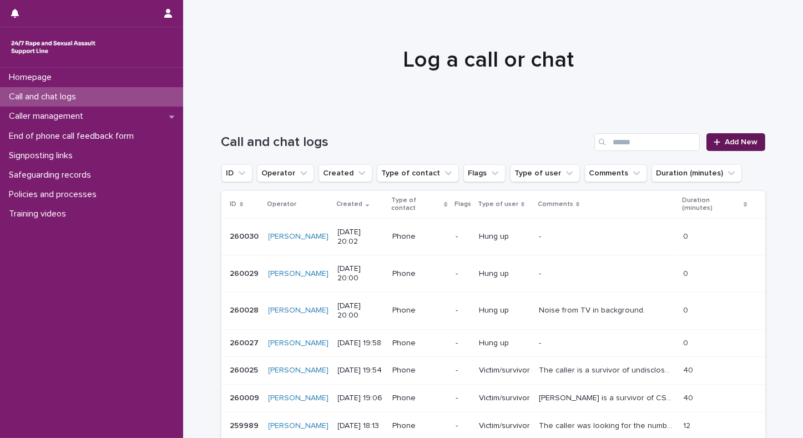
click at [743, 140] on span "Add New" at bounding box center [742, 142] width 33 height 8
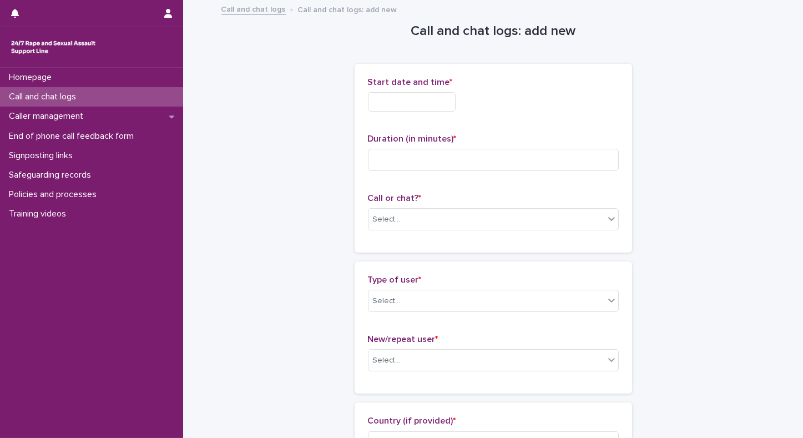
click at [424, 96] on input "text" at bounding box center [412, 101] width 88 height 19
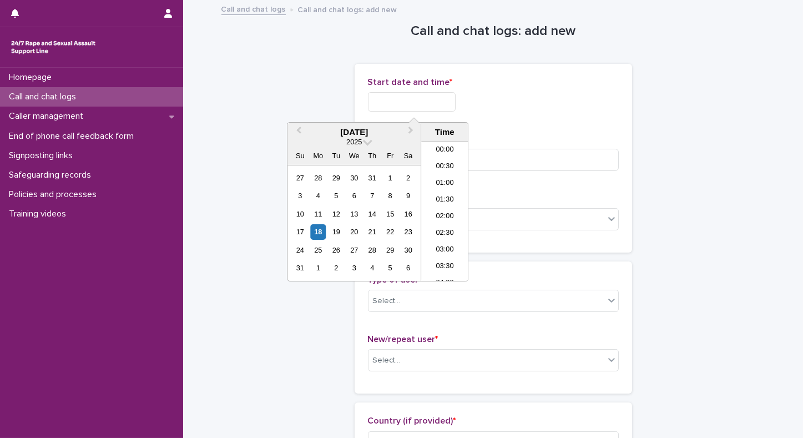
scroll to position [605, 0]
click at [435, 210] on li "20:00" at bounding box center [444, 212] width 47 height 17
click at [431, 97] on input "**********" at bounding box center [412, 101] width 88 height 19
type input "**********"
click at [491, 151] on input at bounding box center [493, 160] width 251 height 22
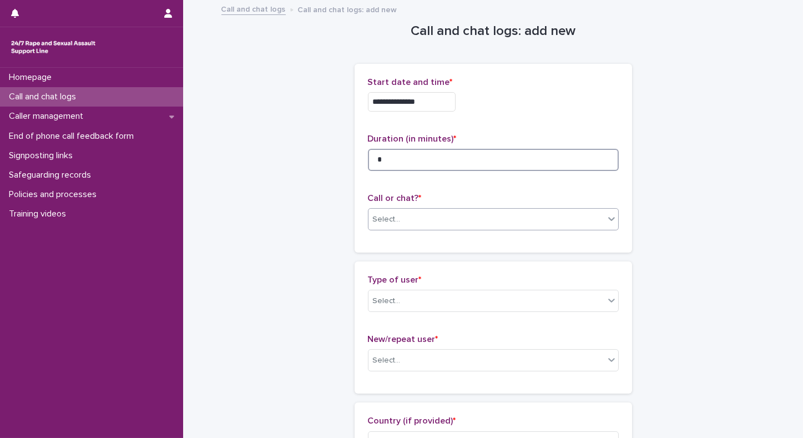
type input "*"
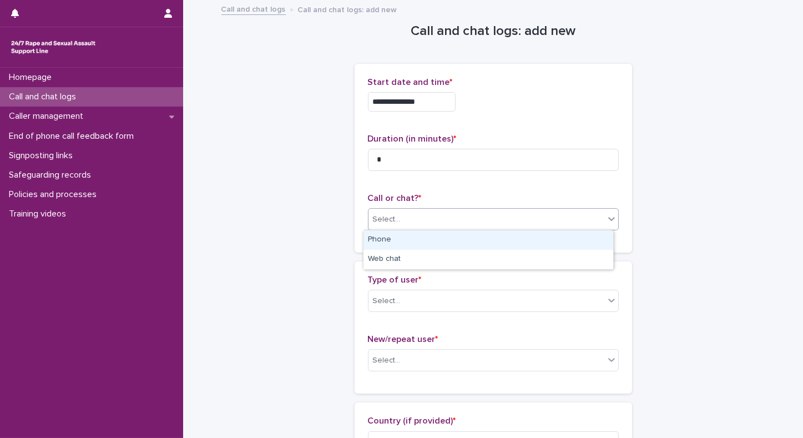
click at [455, 227] on div "Select..." at bounding box center [487, 219] width 236 height 18
click at [413, 241] on div "Phone" at bounding box center [489, 239] width 250 height 19
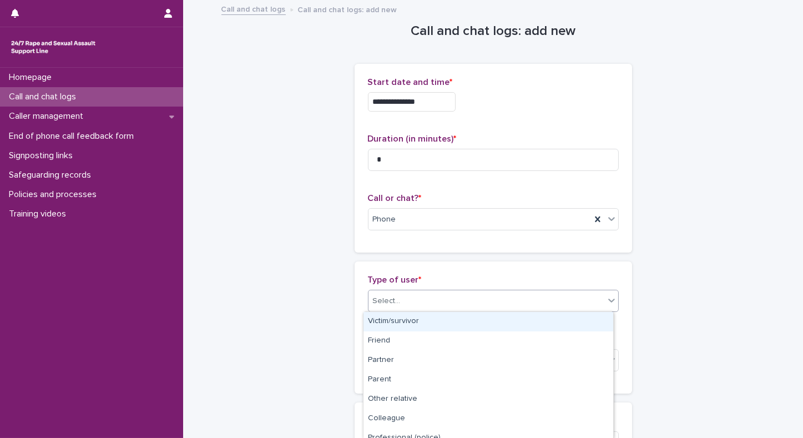
click at [381, 306] on div "Select..." at bounding box center [487, 301] width 236 height 18
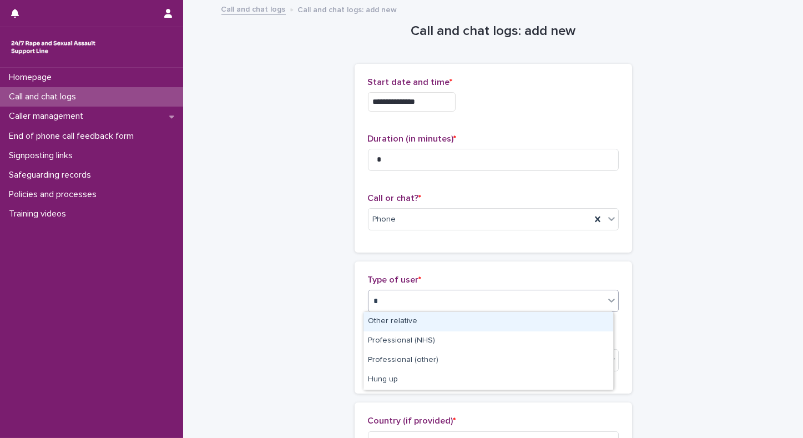
type input "**"
click at [379, 324] on div "Hung up" at bounding box center [489, 321] width 250 height 19
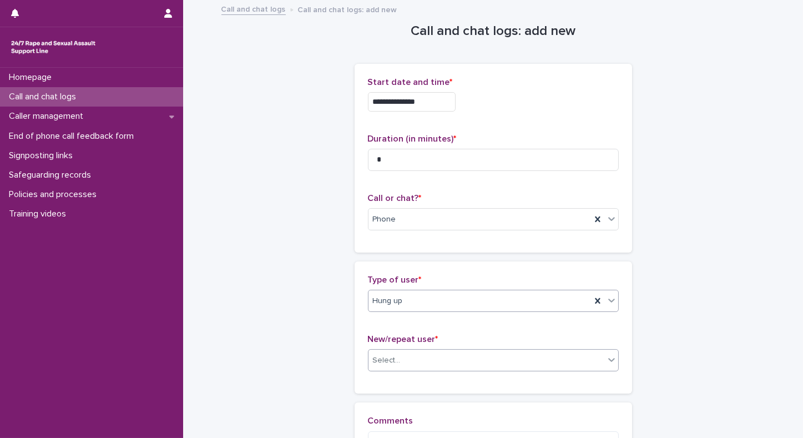
click at [377, 359] on div "Select..." at bounding box center [387, 361] width 28 height 12
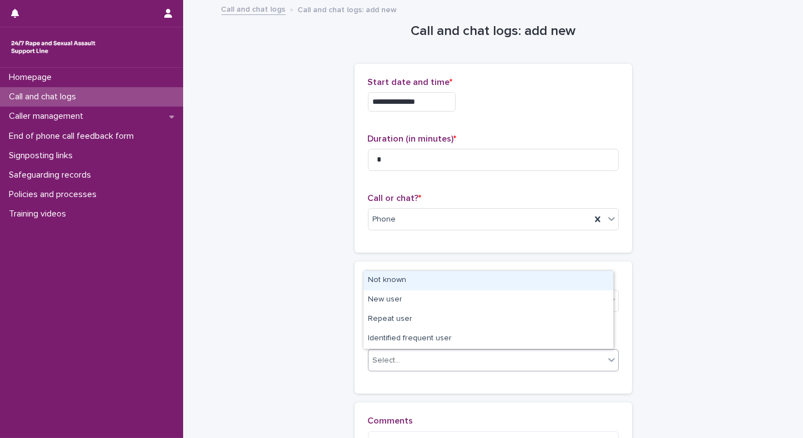
click at [408, 284] on div "Not known" at bounding box center [489, 280] width 250 height 19
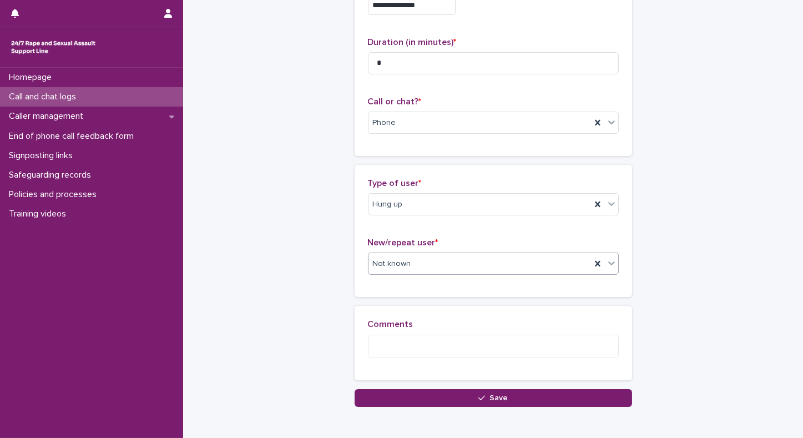
scroll to position [114, 0]
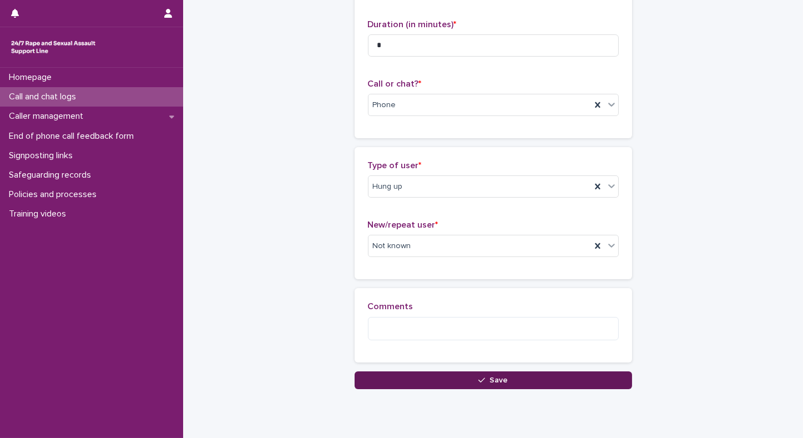
click at [490, 380] on span "Save" at bounding box center [499, 380] width 18 height 8
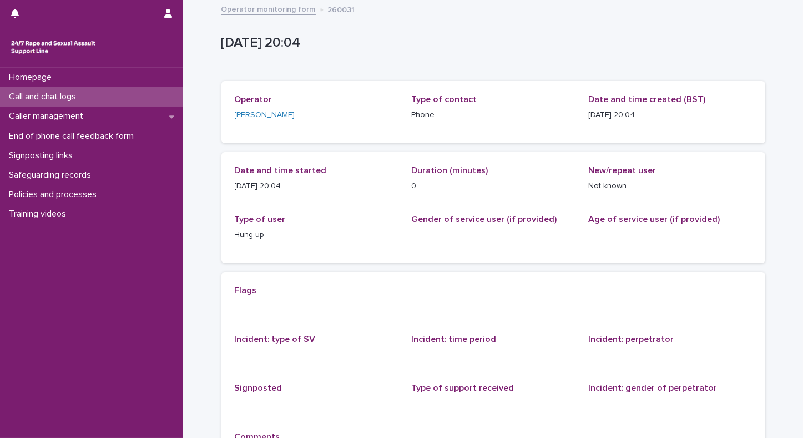
click at [46, 99] on p "Call and chat logs" at bounding box center [44, 97] width 81 height 11
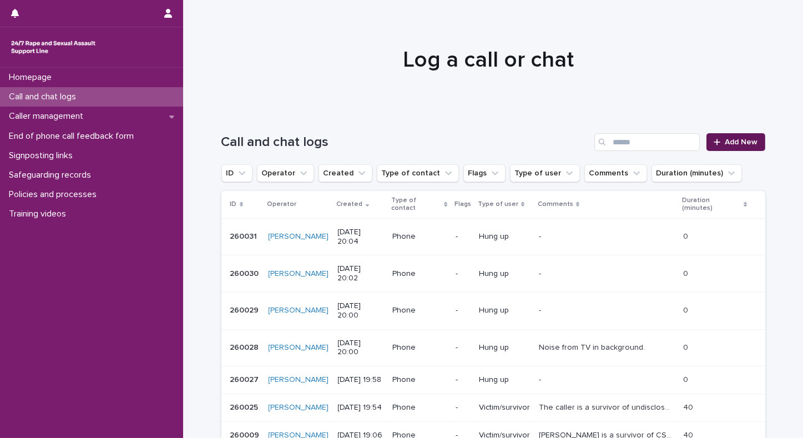
click at [716, 142] on icon at bounding box center [718, 142] width 6 height 6
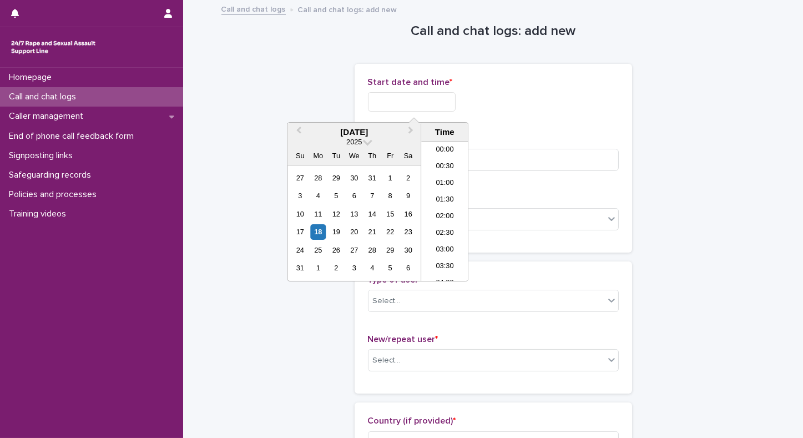
click at [396, 96] on input "text" at bounding box center [412, 101] width 88 height 19
click at [441, 210] on li "20:00" at bounding box center [444, 212] width 47 height 17
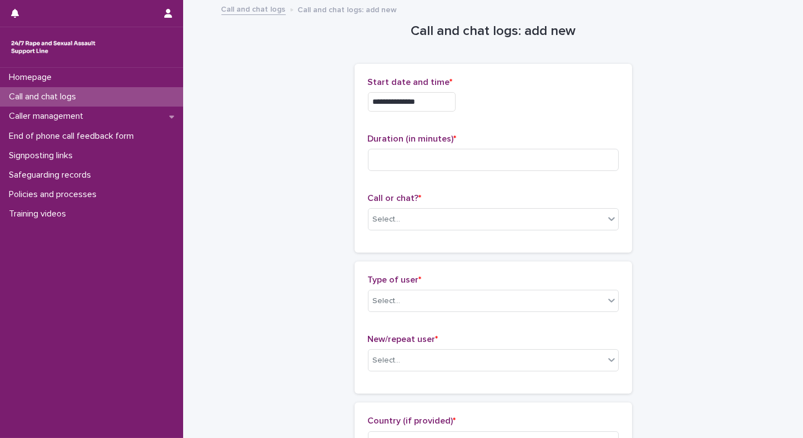
click at [435, 107] on input "**********" at bounding box center [412, 101] width 88 height 19
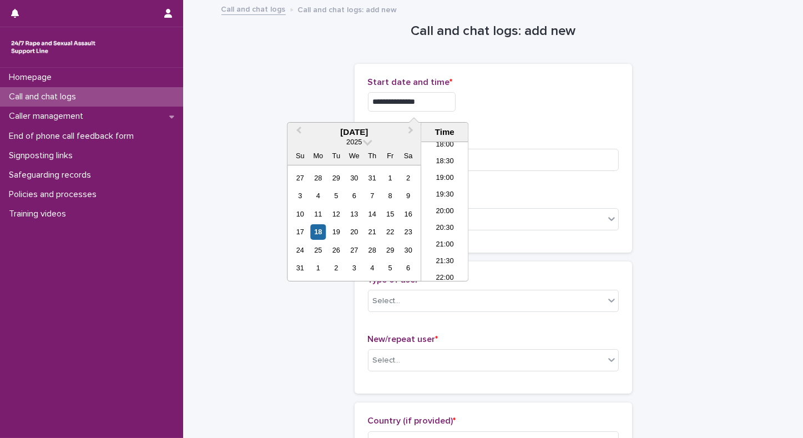
type input "**********"
click at [577, 159] on input at bounding box center [493, 160] width 251 height 22
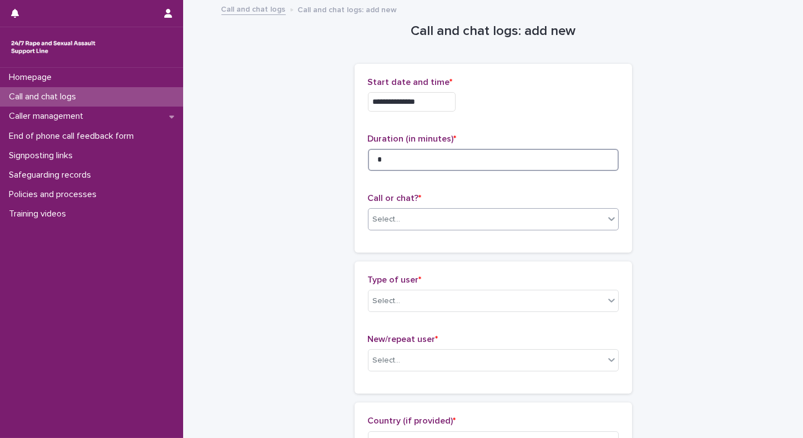
type input "*"
click at [480, 216] on div "Select..." at bounding box center [487, 219] width 236 height 18
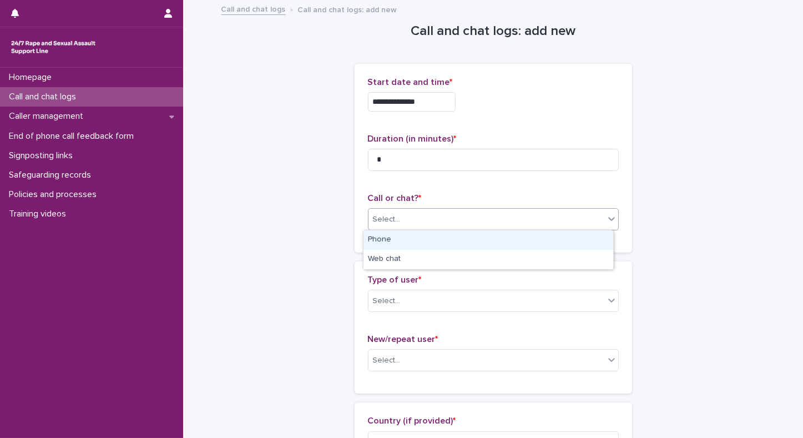
click at [396, 246] on div "Phone" at bounding box center [489, 239] width 250 height 19
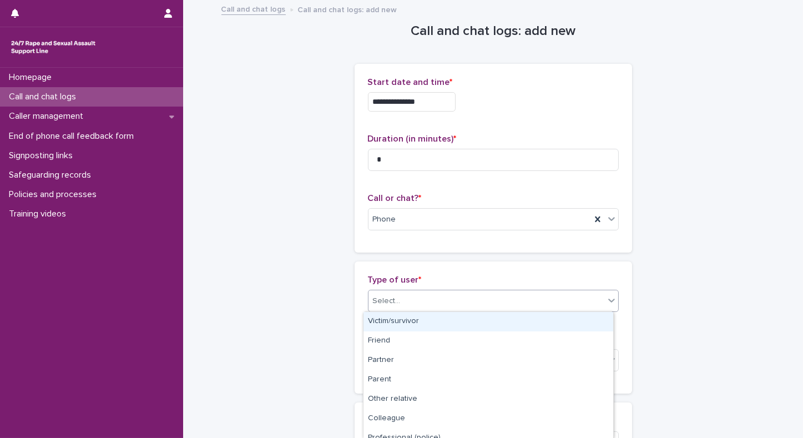
click at [385, 311] on body "**********" at bounding box center [401, 219] width 803 height 438
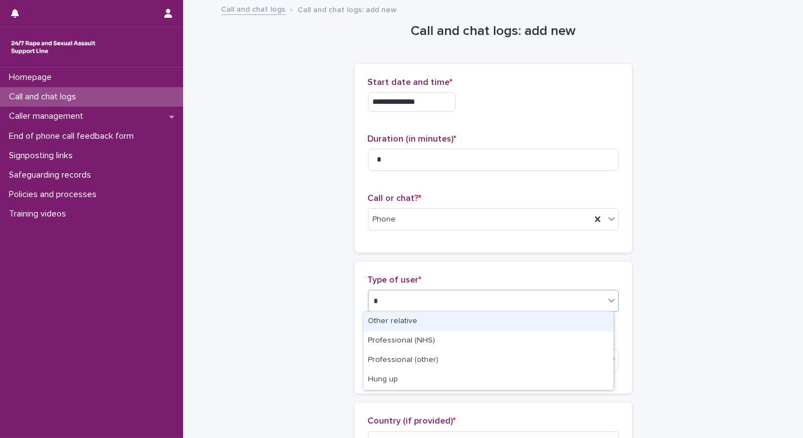
type input "**"
click at [384, 321] on div "Hung up" at bounding box center [489, 321] width 250 height 19
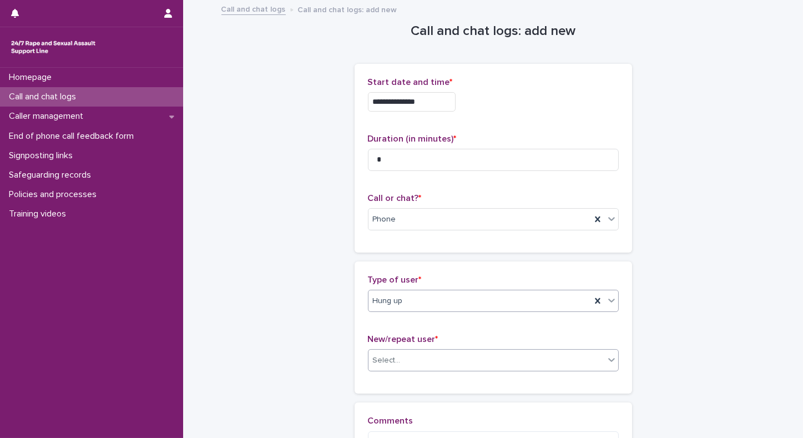
click at [380, 355] on div "Select..." at bounding box center [387, 361] width 28 height 12
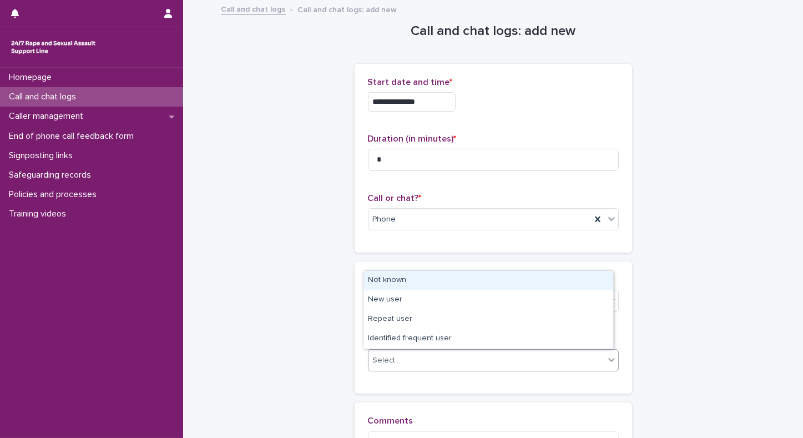
click at [382, 278] on div "Not known" at bounding box center [489, 280] width 250 height 19
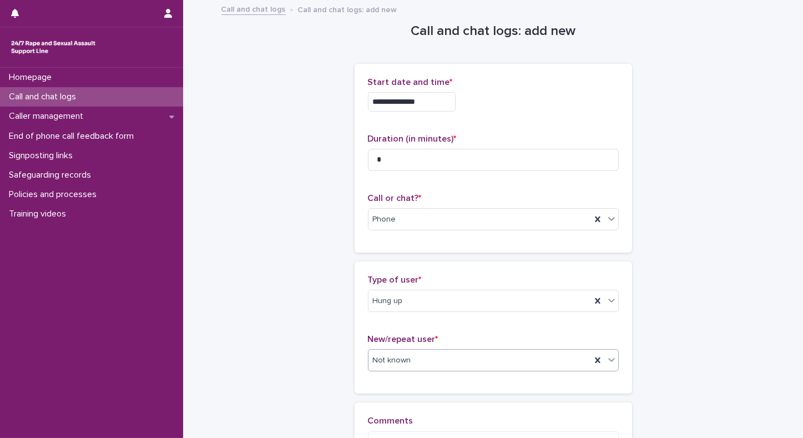
scroll to position [87, 0]
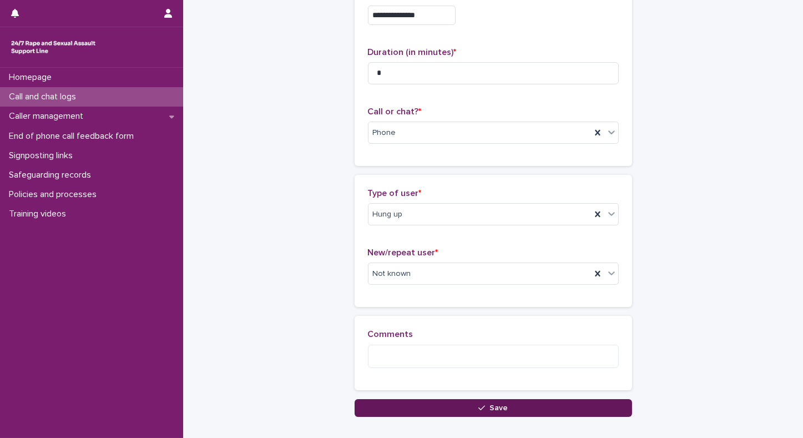
click at [520, 409] on button "Save" at bounding box center [494, 408] width 278 height 18
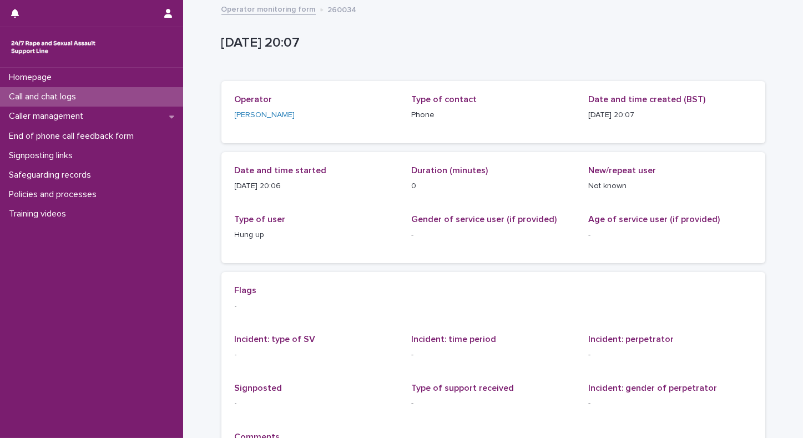
click at [29, 99] on p "Call and chat logs" at bounding box center [44, 97] width 81 height 11
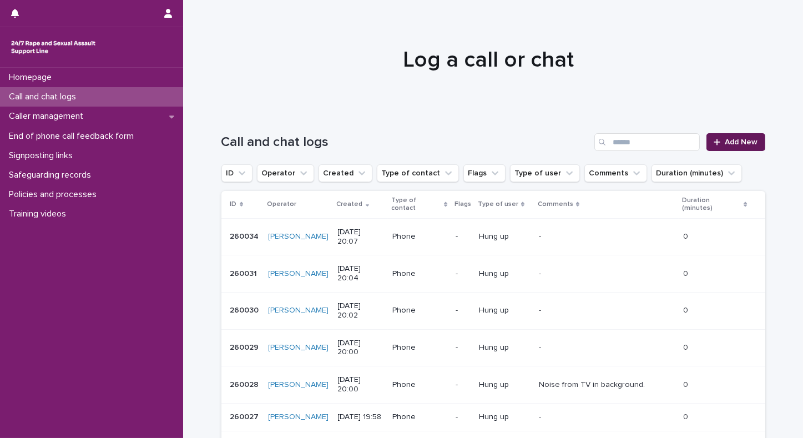
click at [735, 139] on span "Add New" at bounding box center [742, 142] width 33 height 8
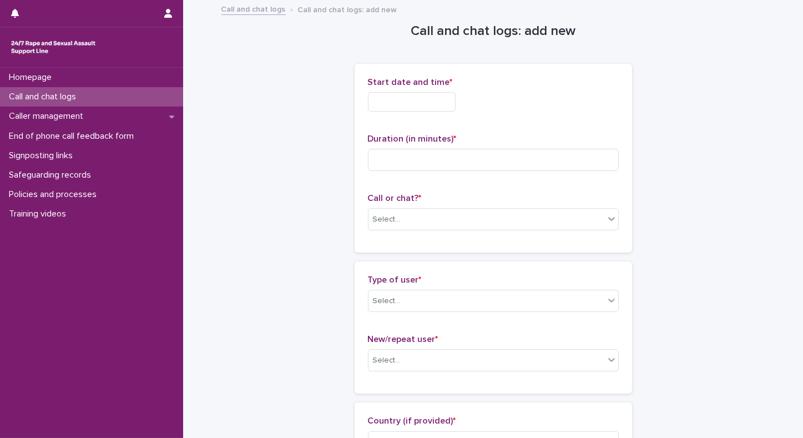
click at [393, 99] on input "text" at bounding box center [412, 101] width 88 height 19
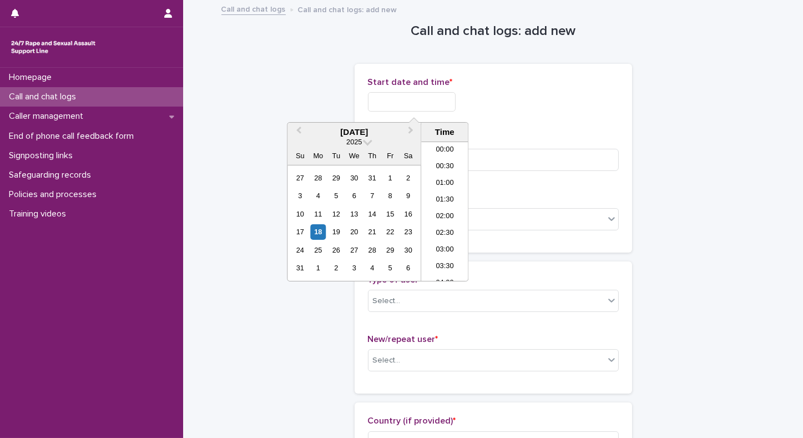
scroll to position [605, 0]
click at [435, 206] on li "20:00" at bounding box center [444, 212] width 47 height 17
click at [431, 109] on input "**********" at bounding box center [412, 101] width 88 height 19
type input "**********"
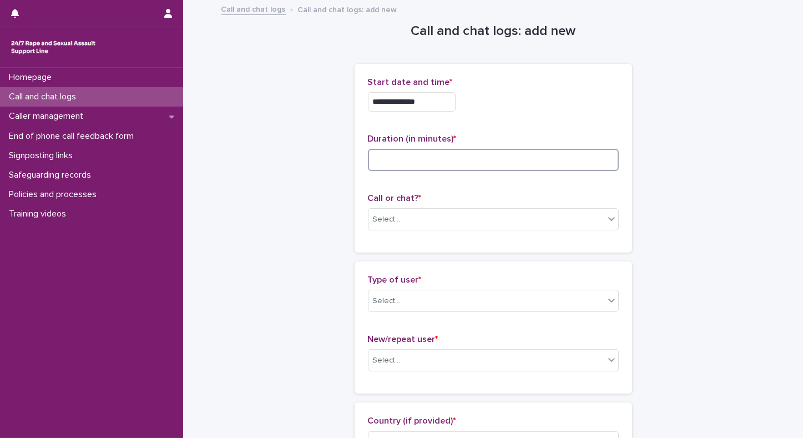
click at [516, 155] on input at bounding box center [493, 160] width 251 height 22
type input "*"
click at [468, 219] on div "Select..." at bounding box center [487, 219] width 236 height 18
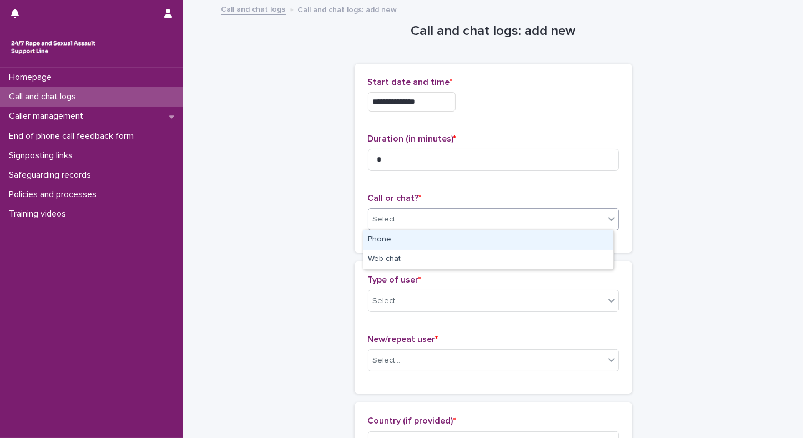
click at [395, 243] on div "Phone" at bounding box center [489, 239] width 250 height 19
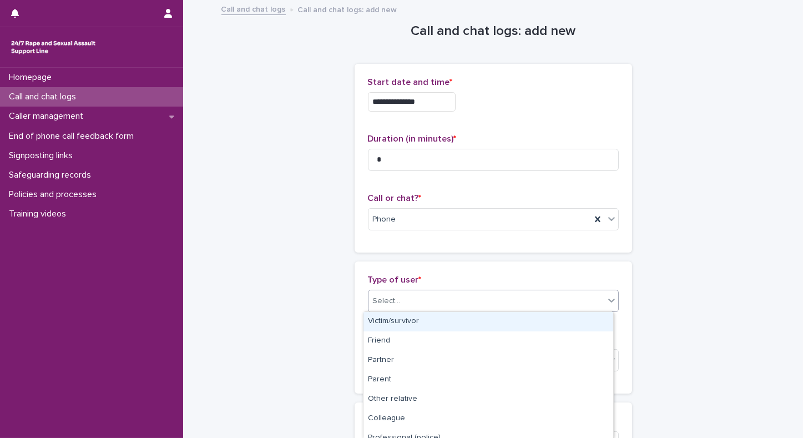
click at [418, 302] on div "Select..." at bounding box center [487, 301] width 236 height 18
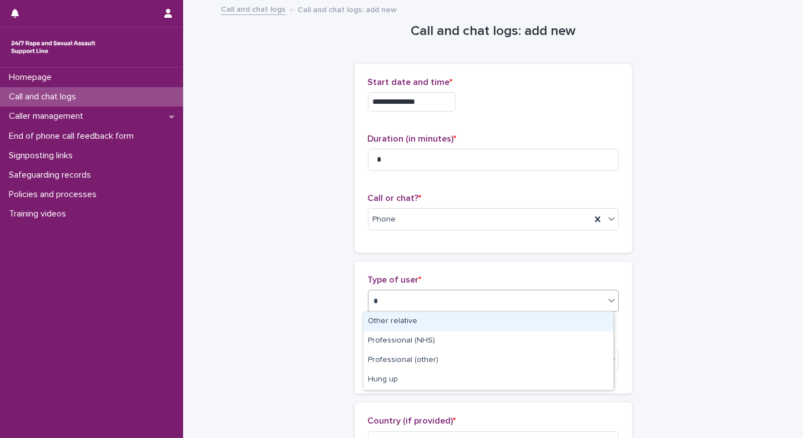
type input "**"
click at [409, 326] on div "Hung up" at bounding box center [489, 321] width 250 height 19
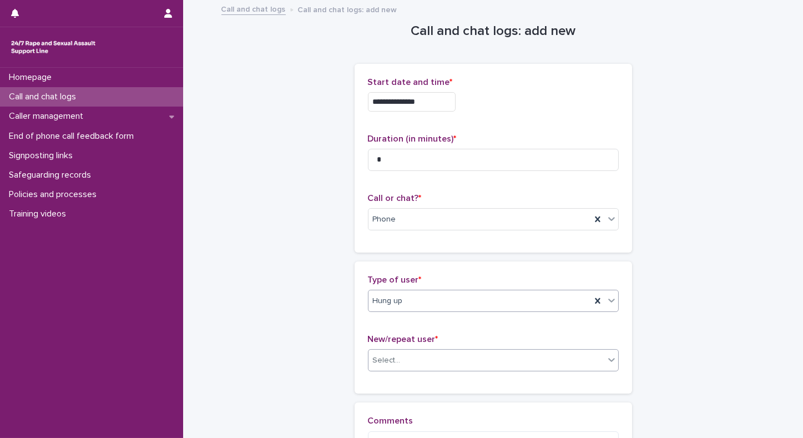
click at [395, 351] on div "Select..." at bounding box center [487, 360] width 236 height 18
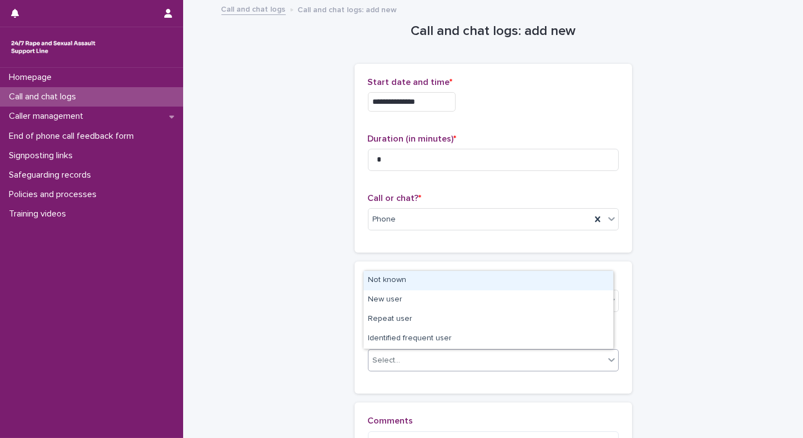
click at [374, 279] on div "Not known" at bounding box center [489, 280] width 250 height 19
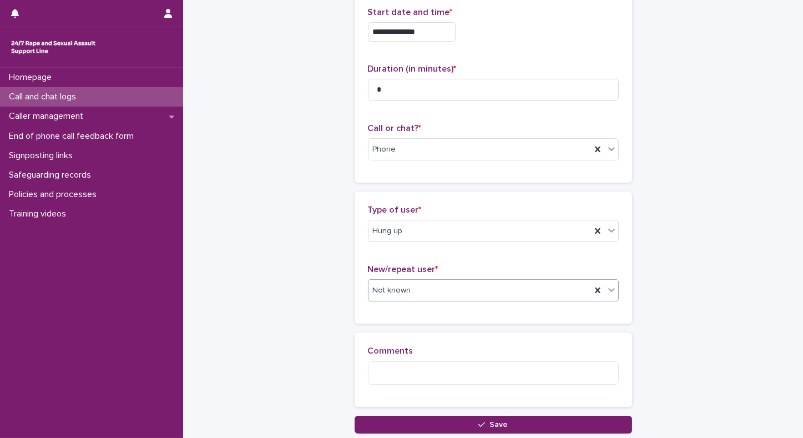
scroll to position [89, 0]
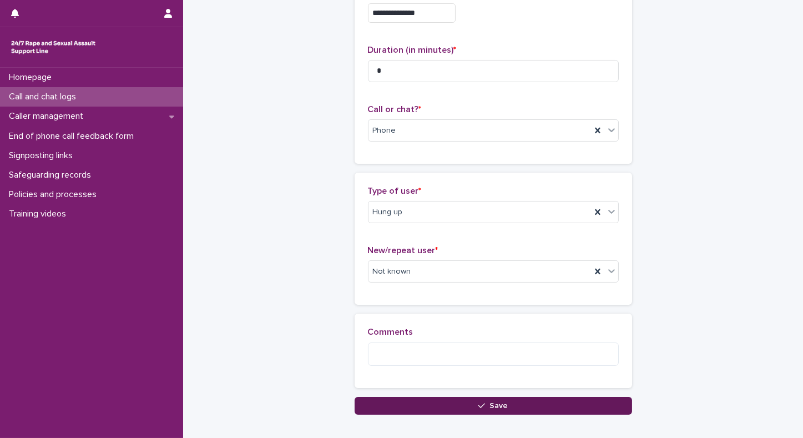
click at [515, 405] on button "Save" at bounding box center [494, 406] width 278 height 18
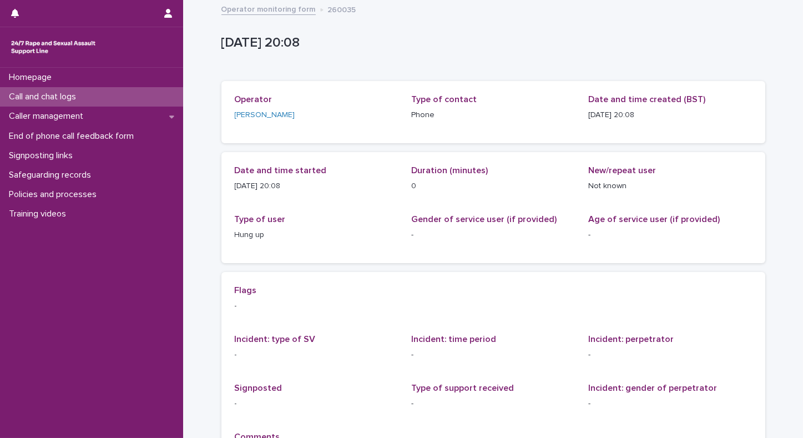
click at [58, 96] on p "Call and chat logs" at bounding box center [44, 97] width 81 height 11
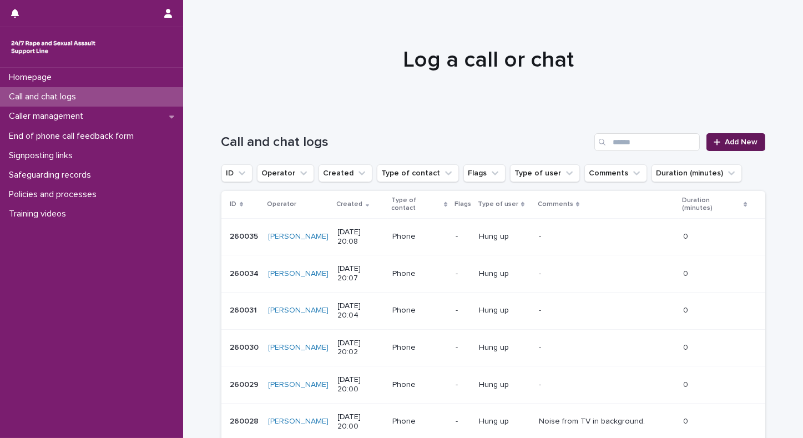
click at [732, 144] on span "Add New" at bounding box center [742, 142] width 33 height 8
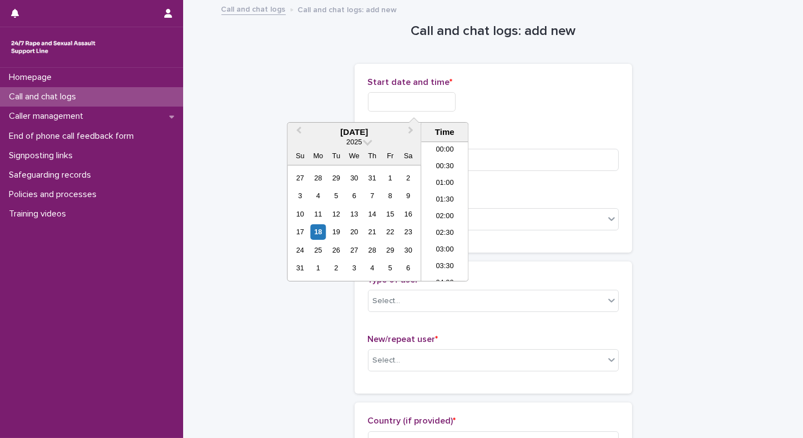
click at [413, 100] on input "text" at bounding box center [412, 101] width 88 height 19
click at [436, 210] on li "20:00" at bounding box center [444, 212] width 47 height 17
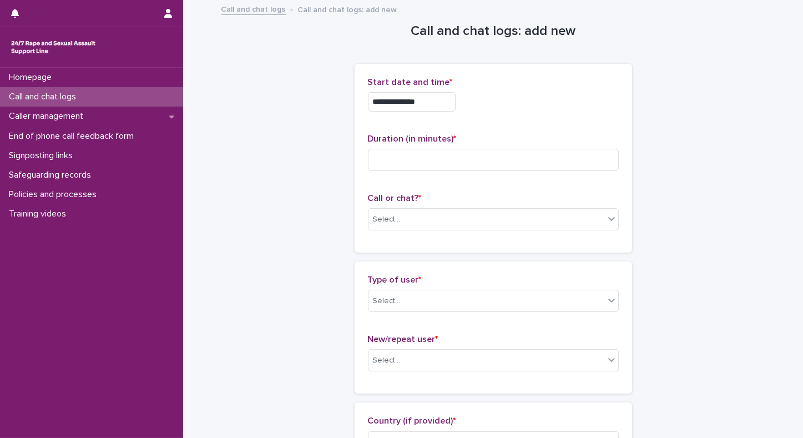
click at [431, 99] on input "**********" at bounding box center [412, 101] width 88 height 19
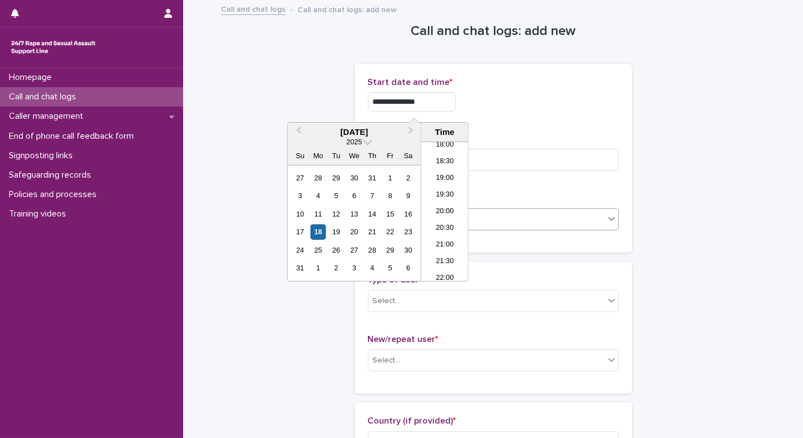
type input "**********"
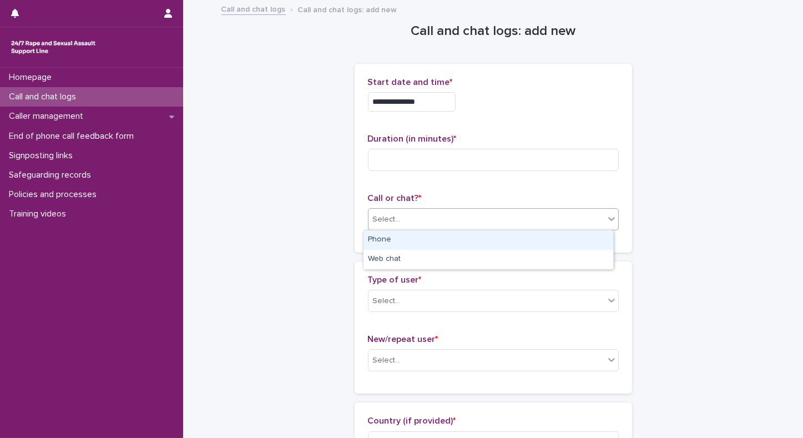
click at [530, 219] on div "Select..." at bounding box center [487, 219] width 236 height 18
click at [477, 239] on div "Phone" at bounding box center [489, 239] width 250 height 19
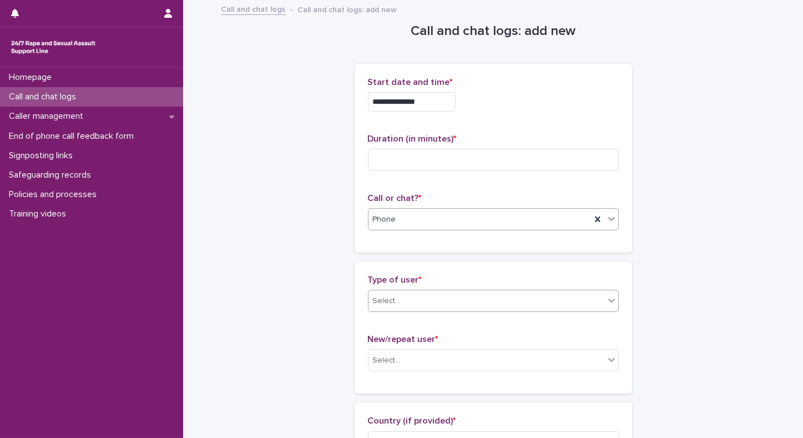
click at [414, 306] on div "Select..." at bounding box center [487, 301] width 236 height 18
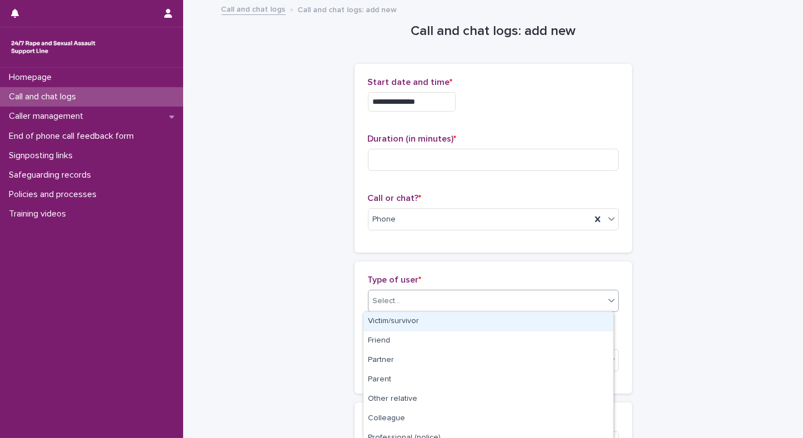
click at [405, 326] on div "Victim/survivor" at bounding box center [489, 321] width 250 height 19
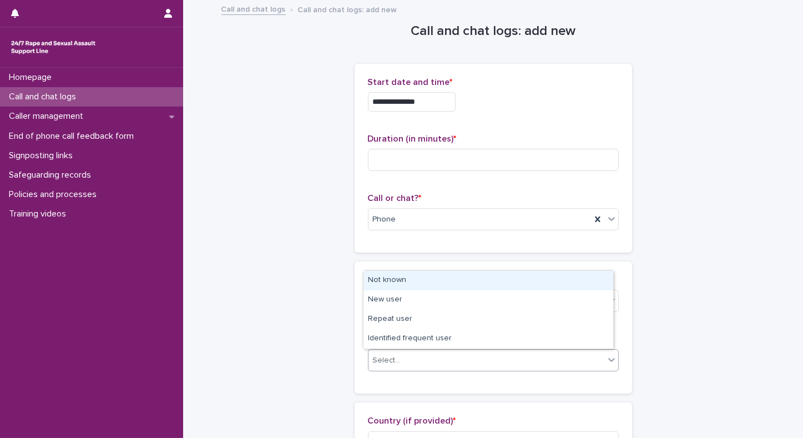
click at [402, 360] on input "text" at bounding box center [402, 360] width 1 height 9
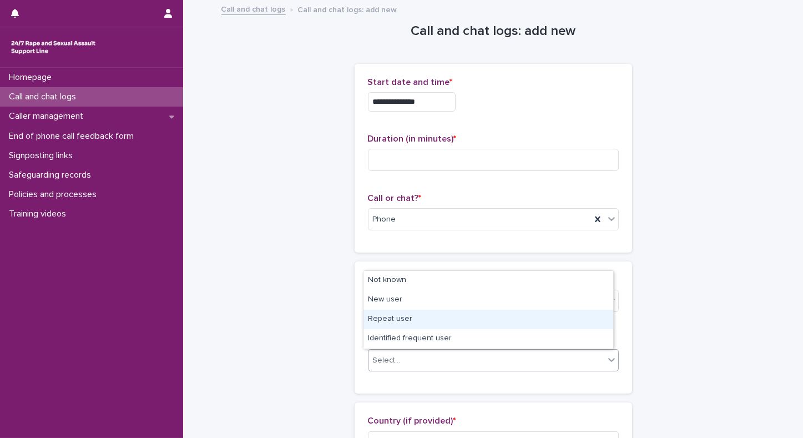
click at [379, 315] on div "Repeat user" at bounding box center [489, 319] width 250 height 19
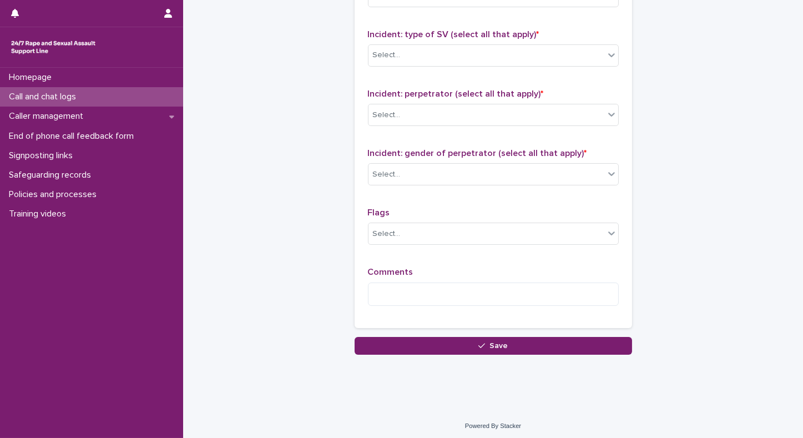
scroll to position [850, 0]
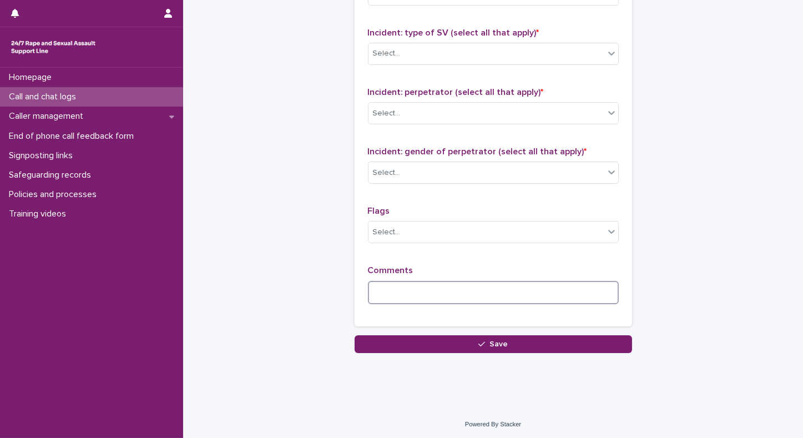
click at [470, 291] on textarea at bounding box center [493, 293] width 251 height 24
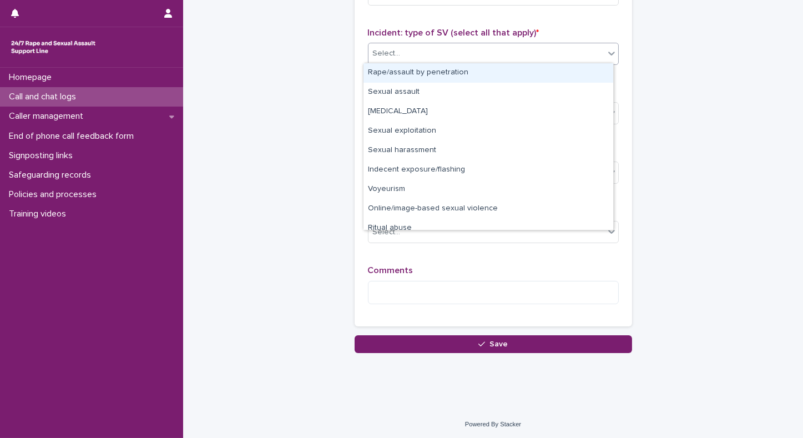
click at [486, 44] on div "Select..." at bounding box center [487, 53] width 236 height 18
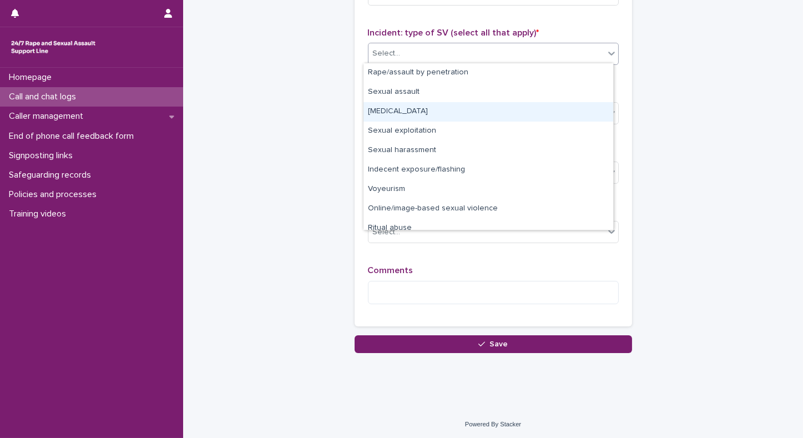
click at [435, 112] on div "Child sexual abuse" at bounding box center [489, 111] width 250 height 19
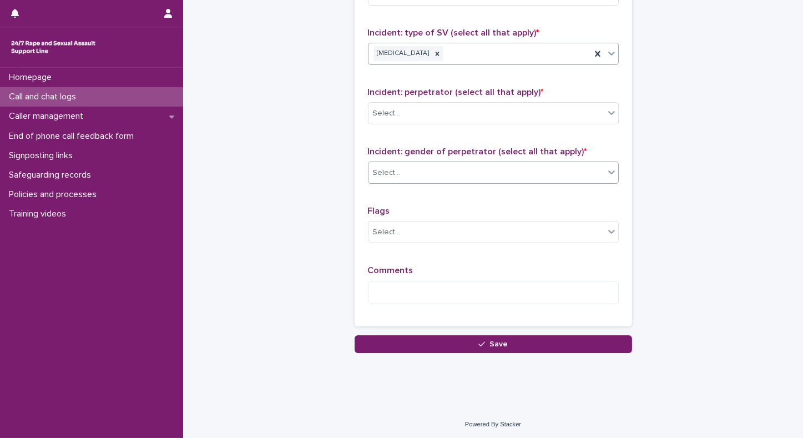
click at [413, 172] on div "Select..." at bounding box center [487, 173] width 236 height 18
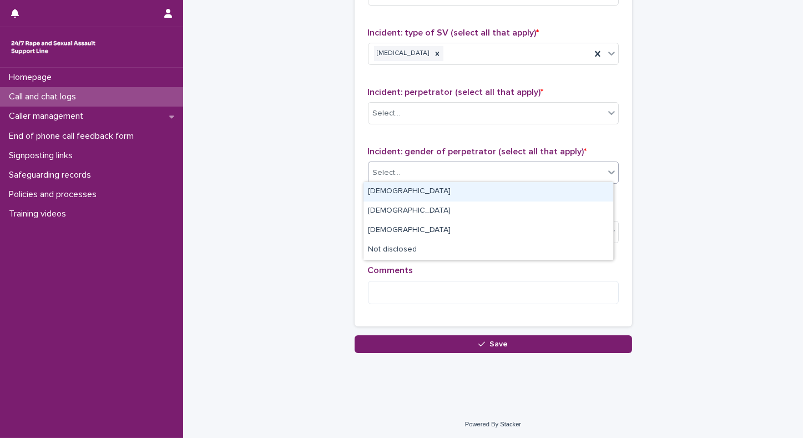
click at [404, 192] on div "Male" at bounding box center [489, 191] width 250 height 19
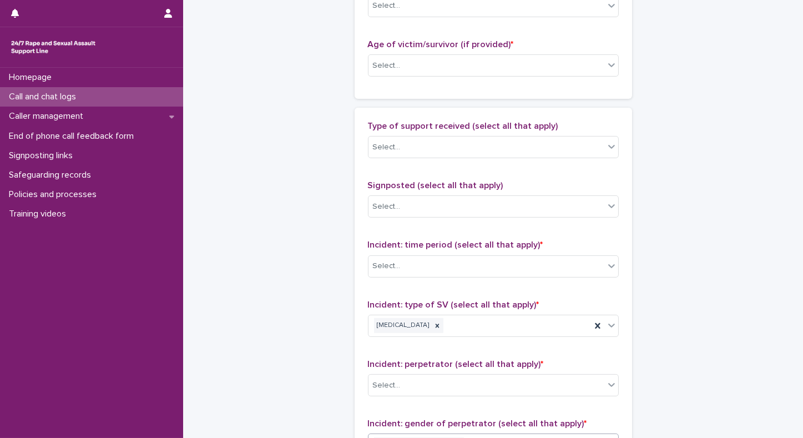
scroll to position [553, 0]
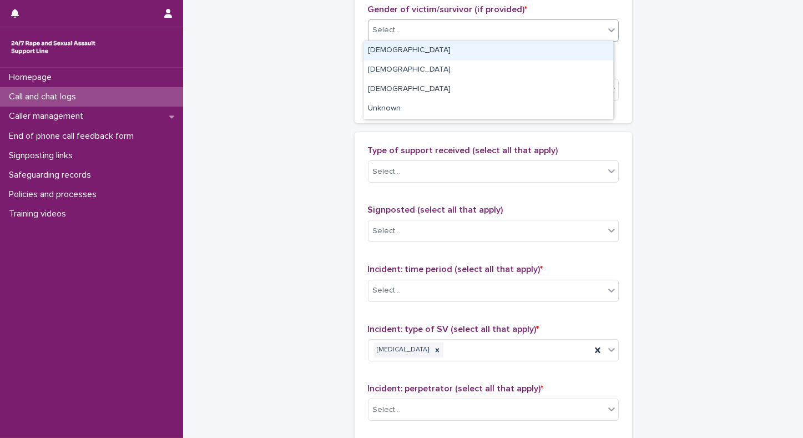
click at [520, 31] on div "Select..." at bounding box center [487, 30] width 236 height 18
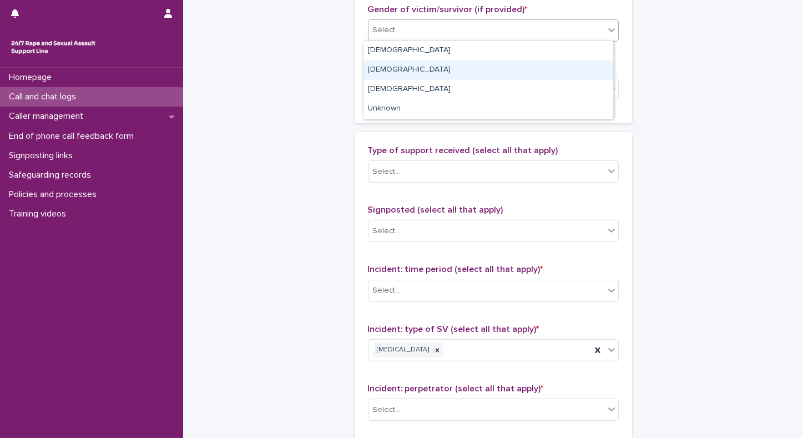
click at [446, 63] on div "Male" at bounding box center [489, 70] width 250 height 19
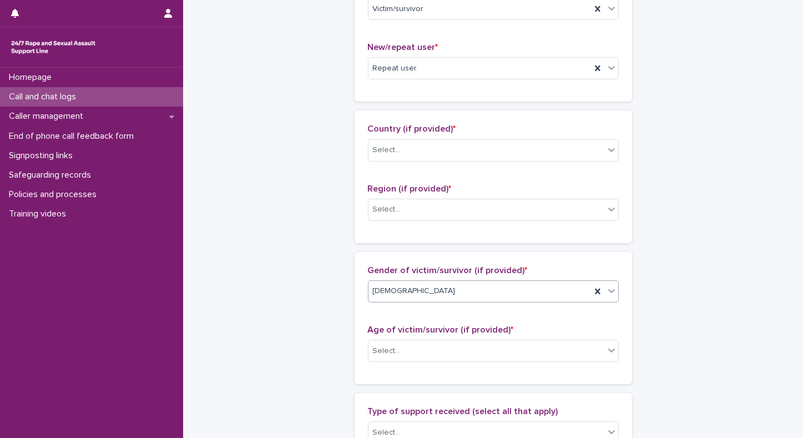
scroll to position [289, 0]
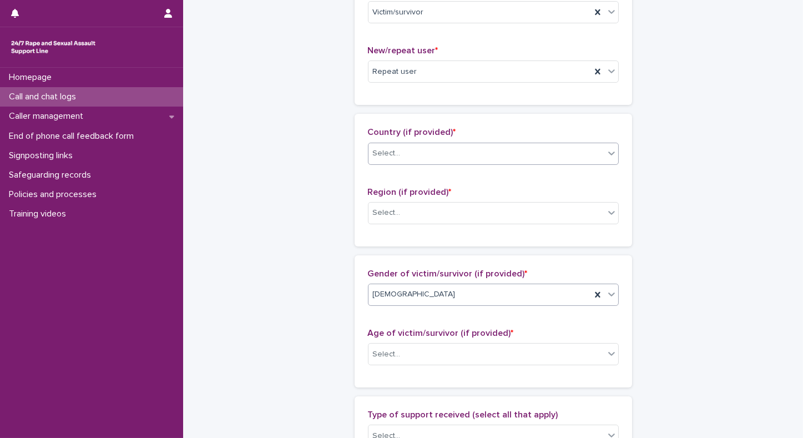
click at [400, 144] on div "Select..." at bounding box center [487, 153] width 236 height 18
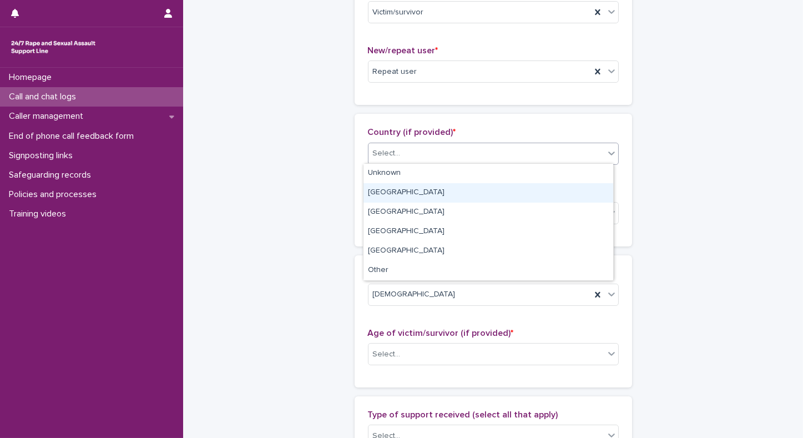
click at [376, 192] on div "England" at bounding box center [489, 192] width 250 height 19
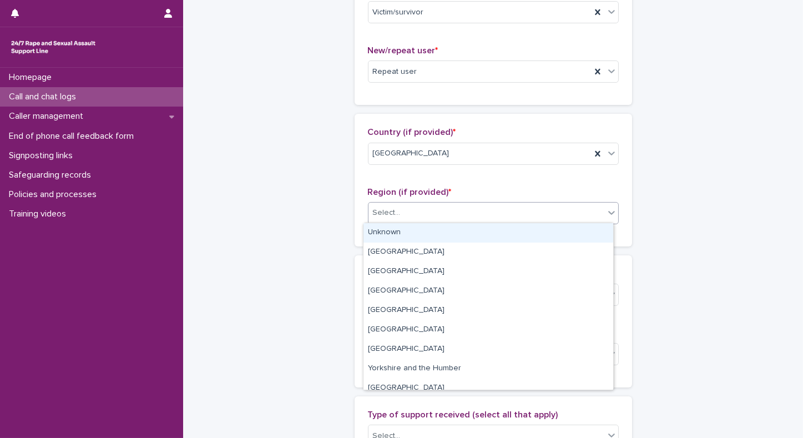
click at [486, 217] on div "Select..." at bounding box center [487, 213] width 236 height 18
click at [480, 232] on div "Unknown" at bounding box center [489, 232] width 250 height 19
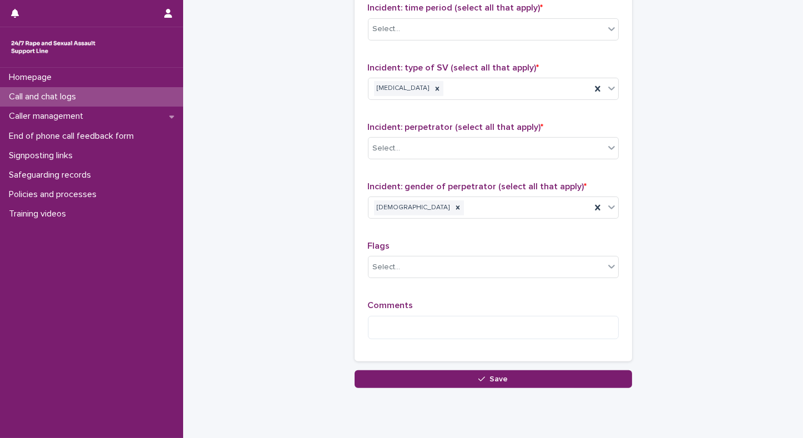
scroll to position [850, 0]
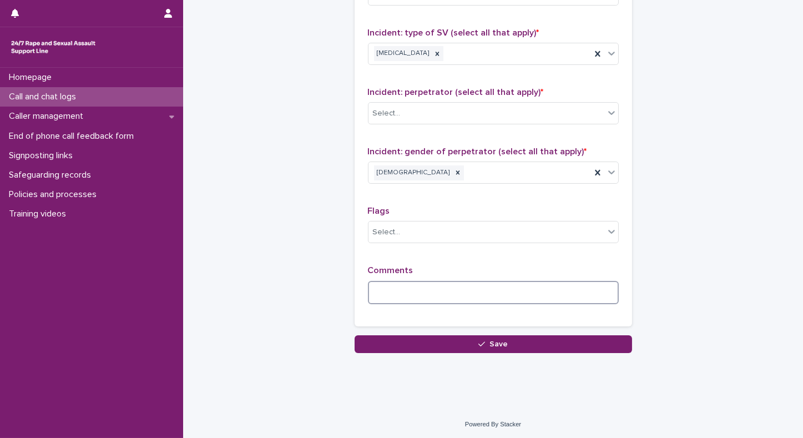
click at [466, 292] on textarea at bounding box center [493, 293] width 251 height 24
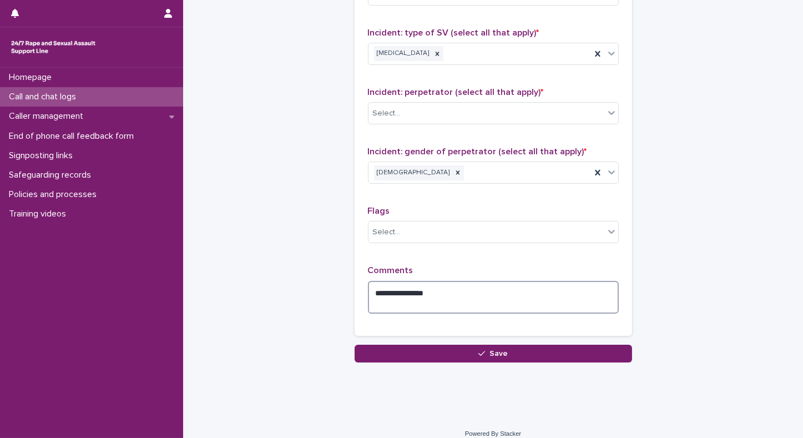
type textarea "**********"
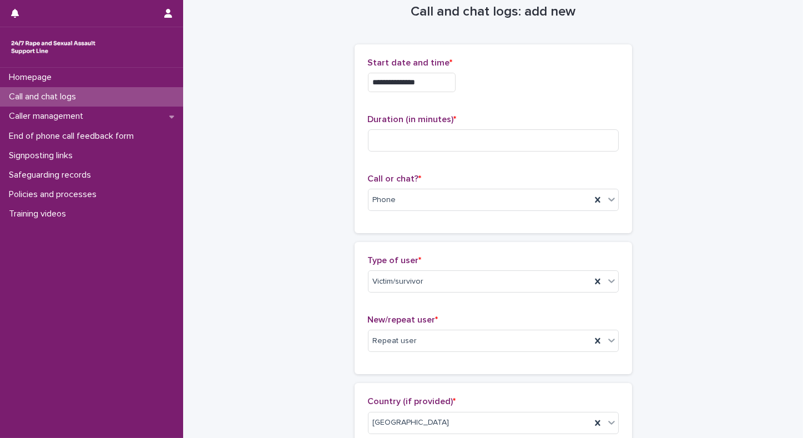
scroll to position [18, 0]
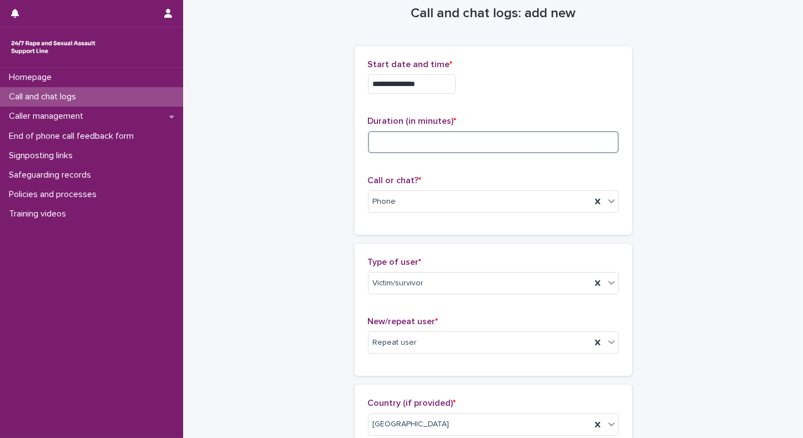
click at [483, 138] on input at bounding box center [493, 142] width 251 height 22
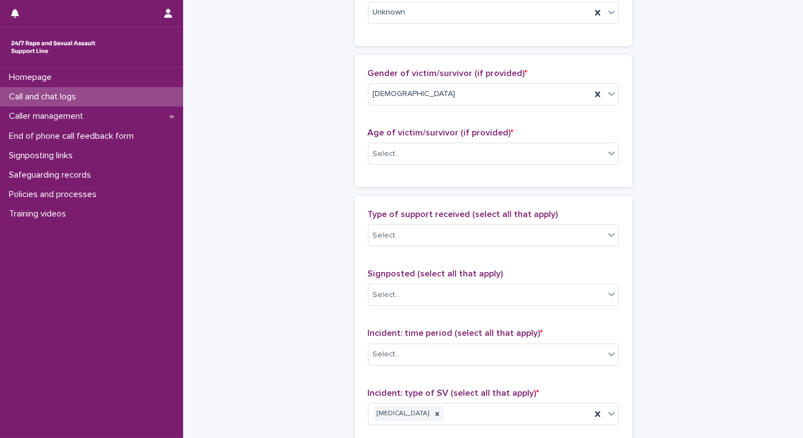
scroll to position [511, 0]
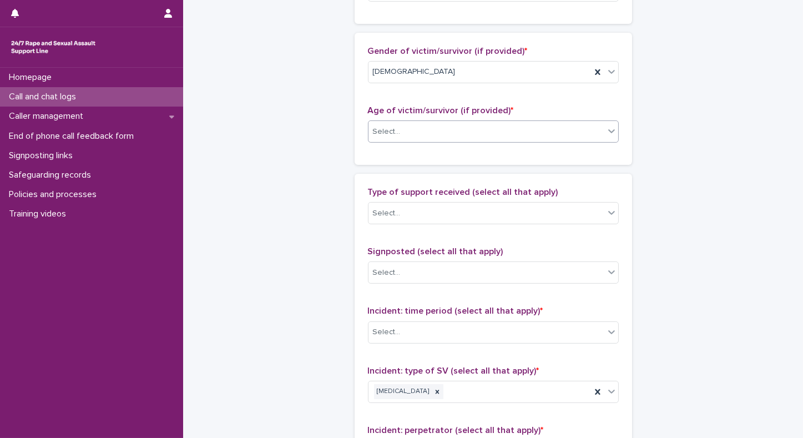
type input "**"
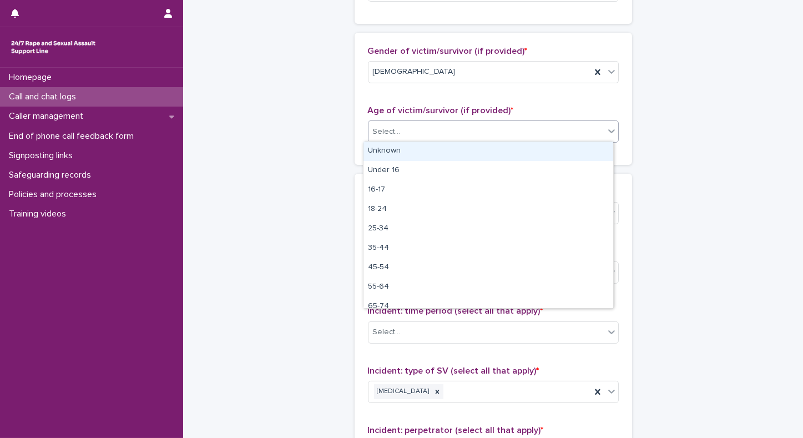
click at [427, 127] on div "Select..." at bounding box center [487, 132] width 236 height 18
click at [380, 145] on div "Unknown" at bounding box center [489, 151] width 250 height 19
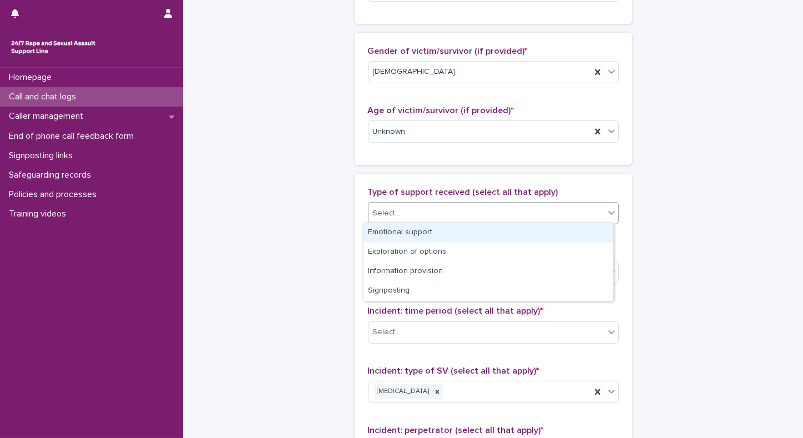
click at [379, 213] on div "Select..." at bounding box center [387, 214] width 28 height 12
click at [376, 239] on div "Emotional support" at bounding box center [489, 232] width 250 height 19
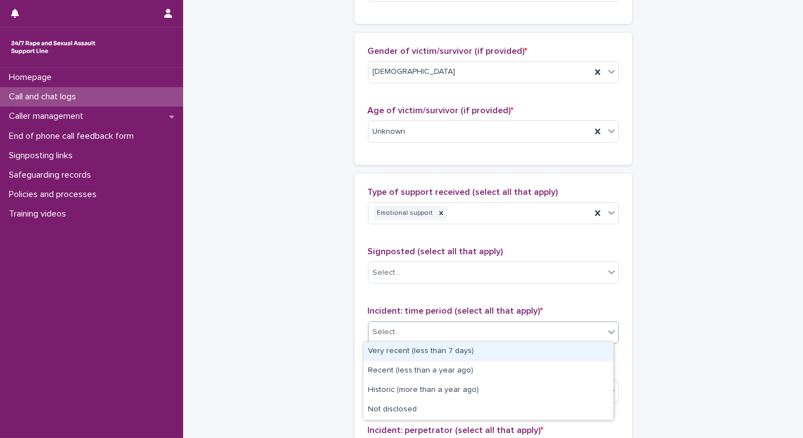
click at [373, 335] on div "Select..." at bounding box center [387, 332] width 28 height 12
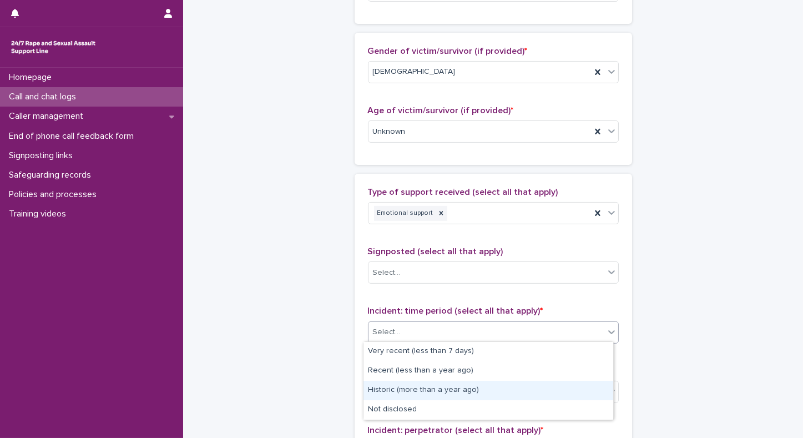
click at [380, 387] on div "Historic (more than a year ago)" at bounding box center [489, 390] width 250 height 19
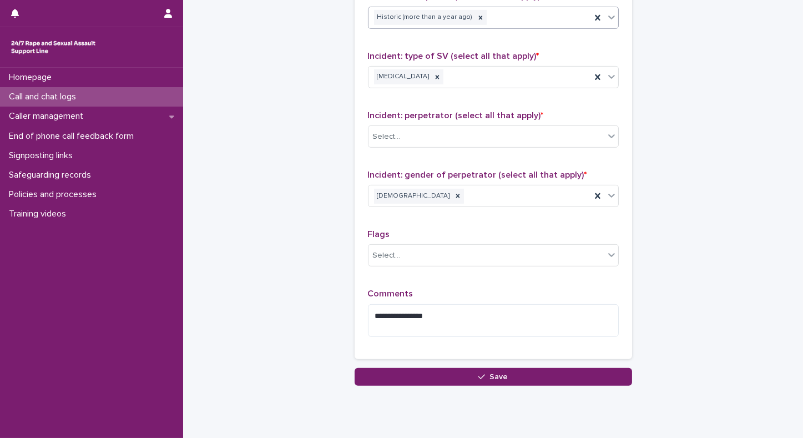
scroll to position [859, 0]
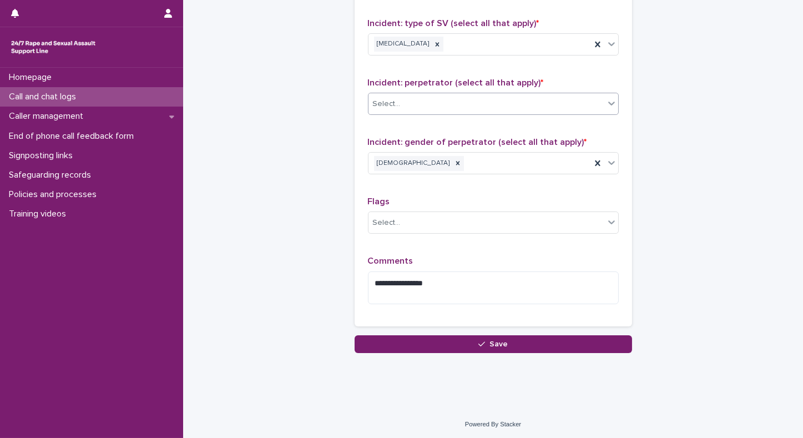
click at [485, 99] on div "Select..." at bounding box center [487, 104] width 236 height 18
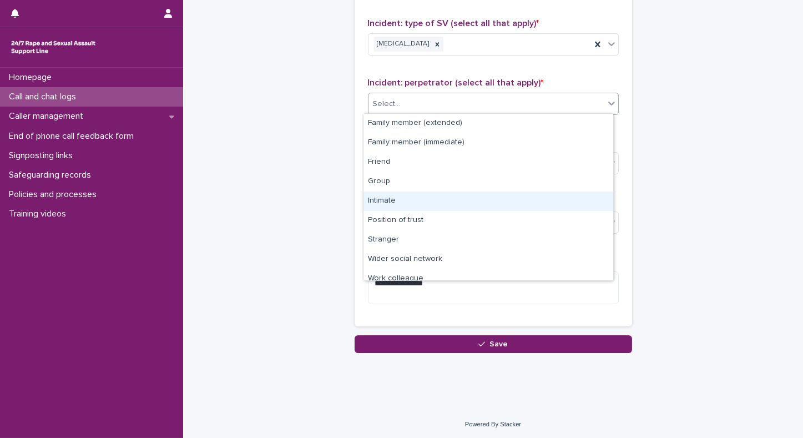
scroll to position [47, 0]
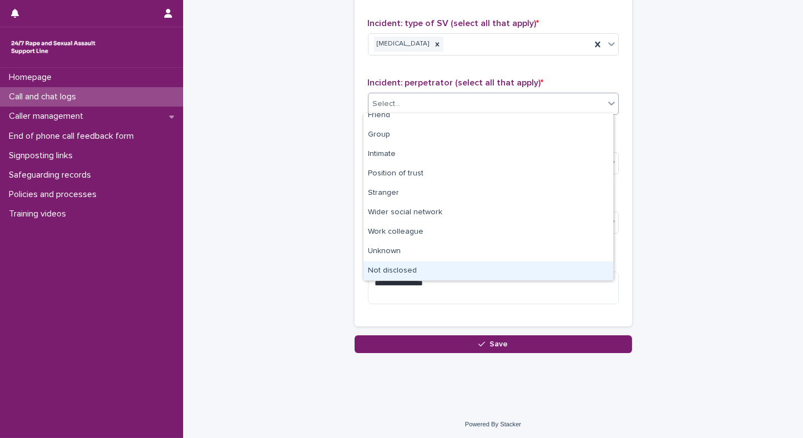
click at [415, 266] on div "Not disclosed" at bounding box center [489, 271] width 250 height 19
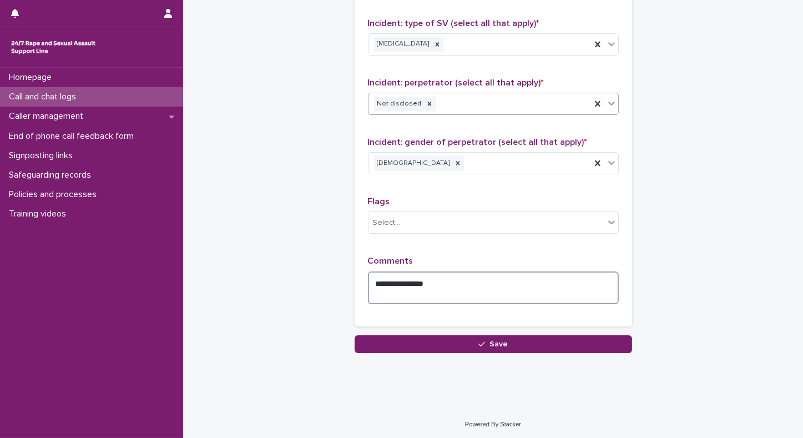
click at [368, 282] on textarea "**********" at bounding box center [493, 288] width 251 height 33
click at [474, 278] on textarea "**********" at bounding box center [493, 288] width 251 height 33
click at [607, 288] on textarea "**********" at bounding box center [493, 288] width 251 height 33
click at [604, 279] on textarea "**********" at bounding box center [493, 288] width 251 height 33
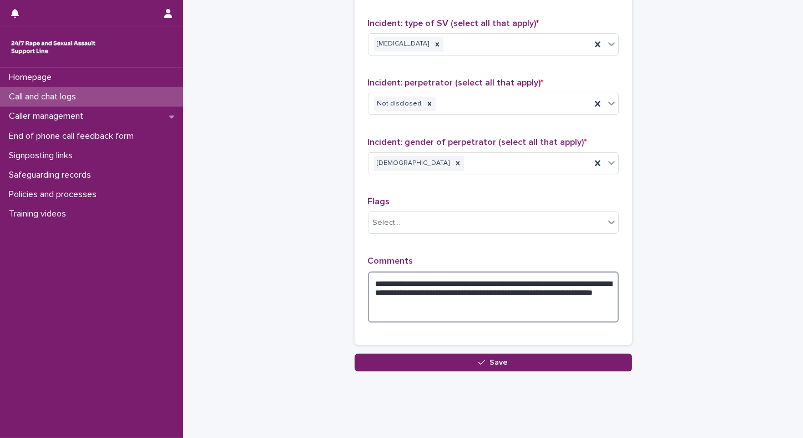
click at [459, 294] on textarea "**********" at bounding box center [493, 298] width 251 height 52
drag, startPoint x: 457, startPoint y: 307, endPoint x: 389, endPoint y: 293, distance: 69.8
click at [389, 293] on textarea "**********" at bounding box center [493, 298] width 251 height 52
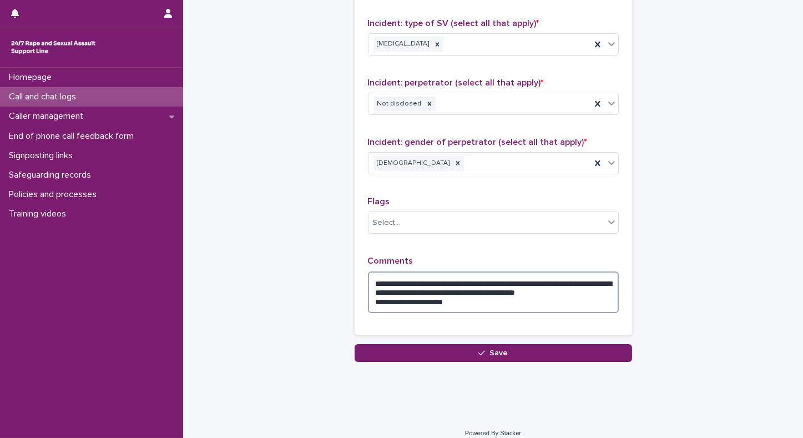
click at [370, 301] on textarea "**********" at bounding box center [493, 293] width 251 height 42
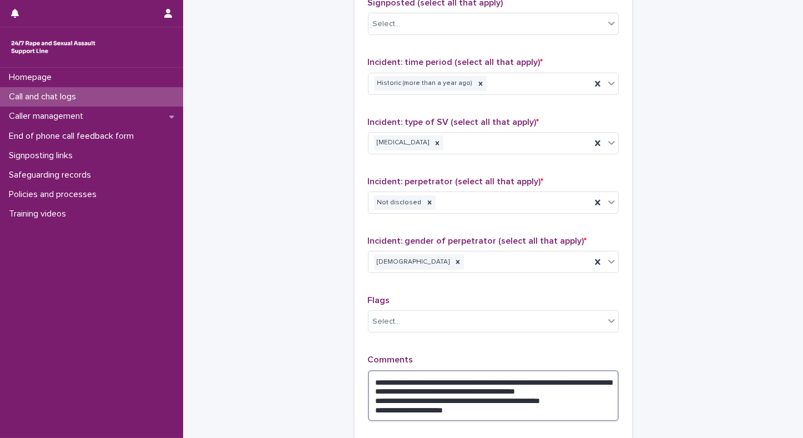
scroll to position [877, 0]
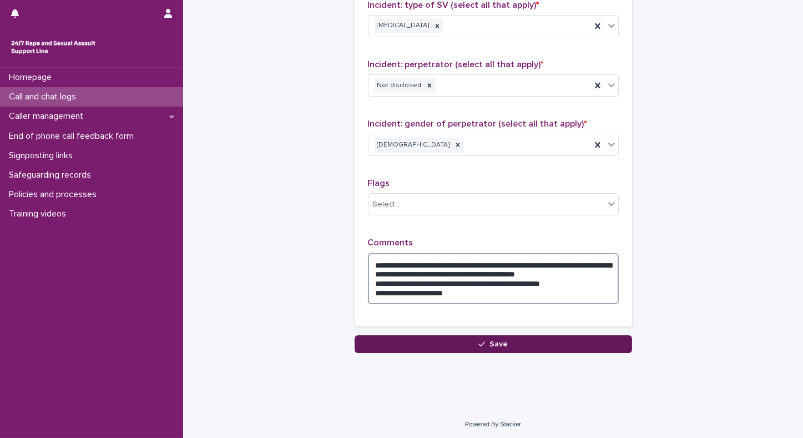
type textarea "**********"
click at [448, 343] on button "Save" at bounding box center [494, 344] width 278 height 18
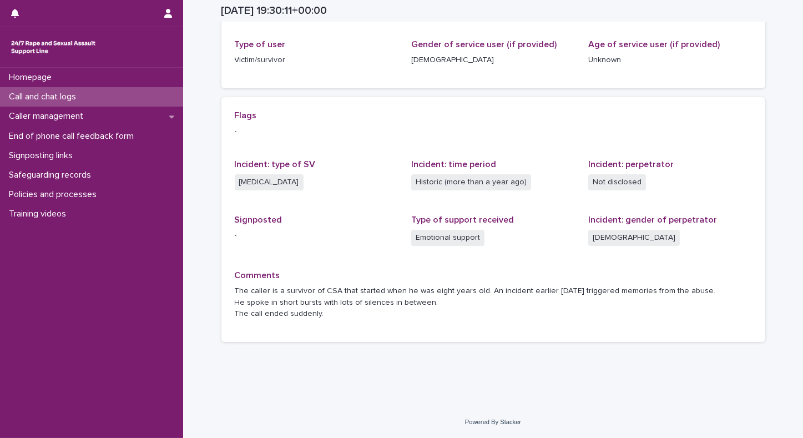
scroll to position [174, 0]
click at [69, 97] on p "Call and chat logs" at bounding box center [44, 97] width 81 height 11
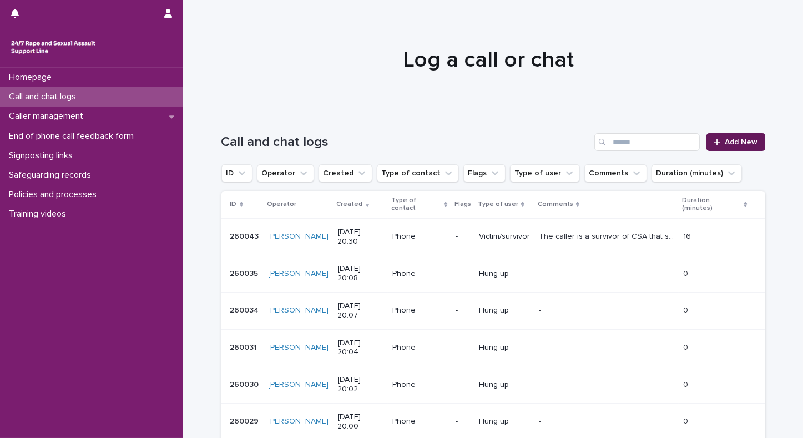
click at [741, 145] on span "Add New" at bounding box center [742, 142] width 33 height 8
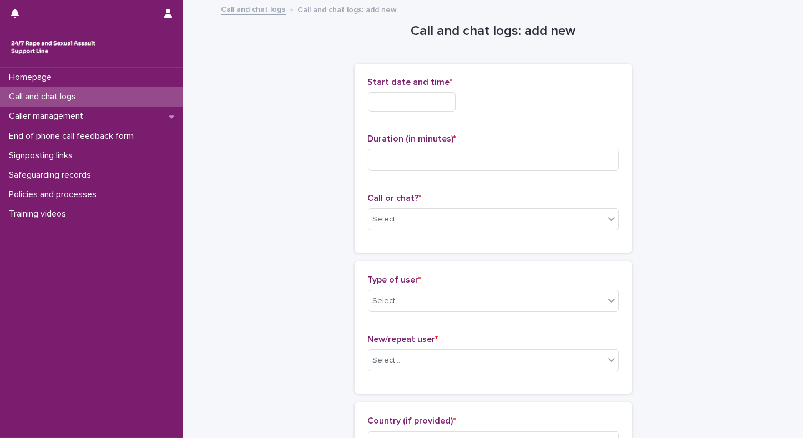
click at [86, 260] on div "Homepage Call and chat logs Caller management End of phone call feedback form S…" at bounding box center [91, 253] width 183 height 370
click at [422, 97] on input "text" at bounding box center [412, 101] width 88 height 19
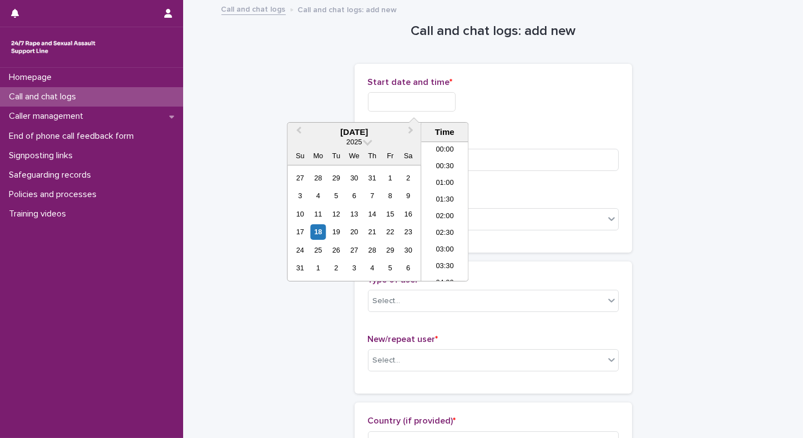
scroll to position [622, 0]
click at [434, 208] on li "20:30" at bounding box center [444, 211] width 47 height 17
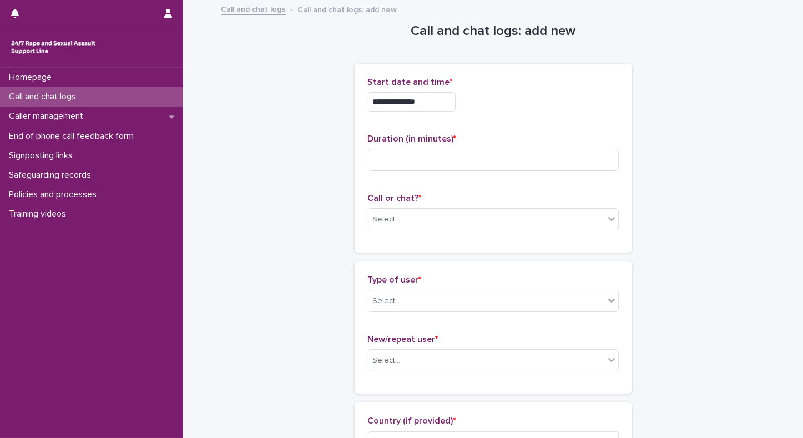
click at [445, 105] on input "**********" at bounding box center [412, 101] width 88 height 19
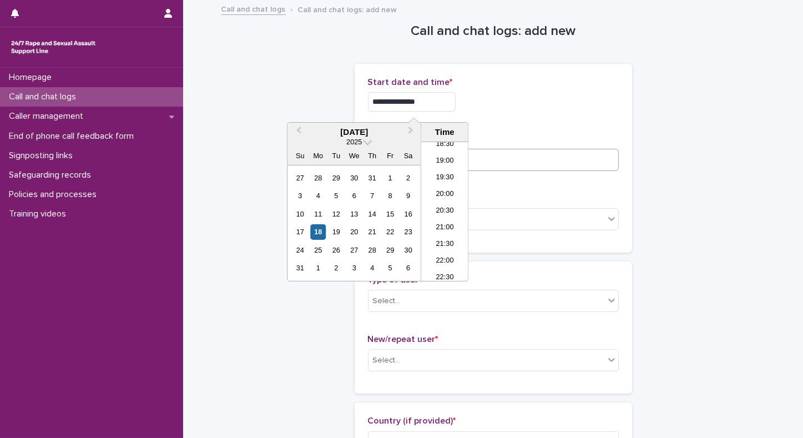
type input "**********"
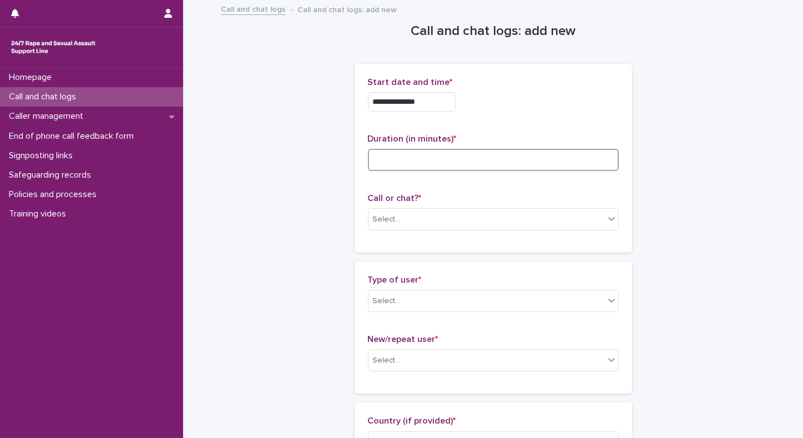
click at [536, 165] on input at bounding box center [493, 160] width 251 height 22
type input "*"
click at [475, 219] on div "Select..." at bounding box center [487, 219] width 236 height 18
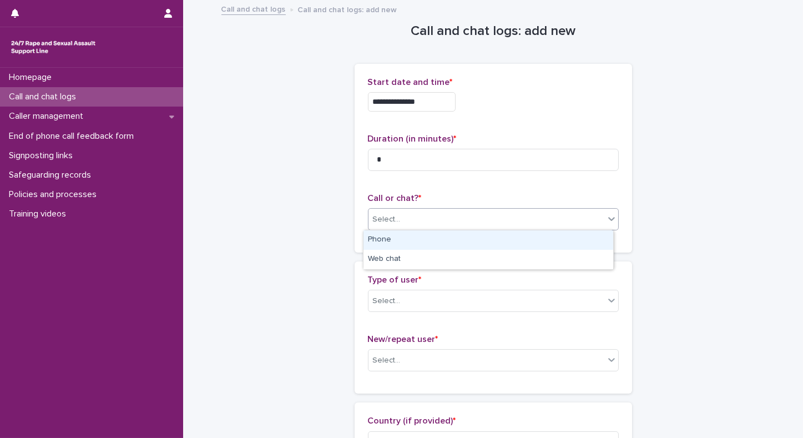
click at [464, 239] on div "Phone" at bounding box center [489, 239] width 250 height 19
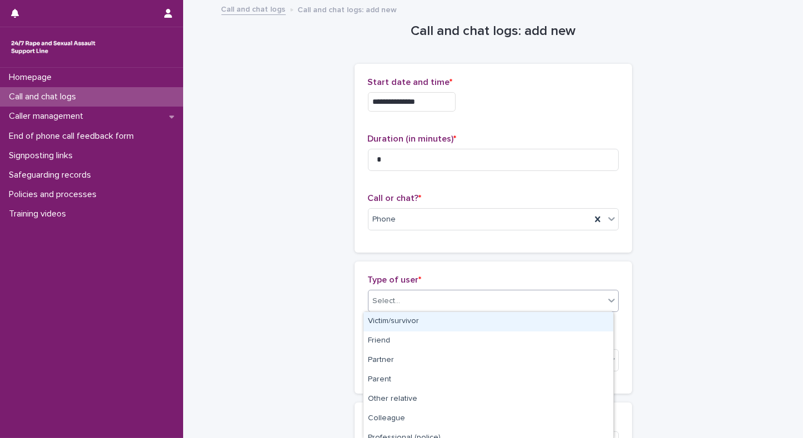
click at [414, 299] on div "Select..." at bounding box center [487, 301] width 236 height 18
type input "**"
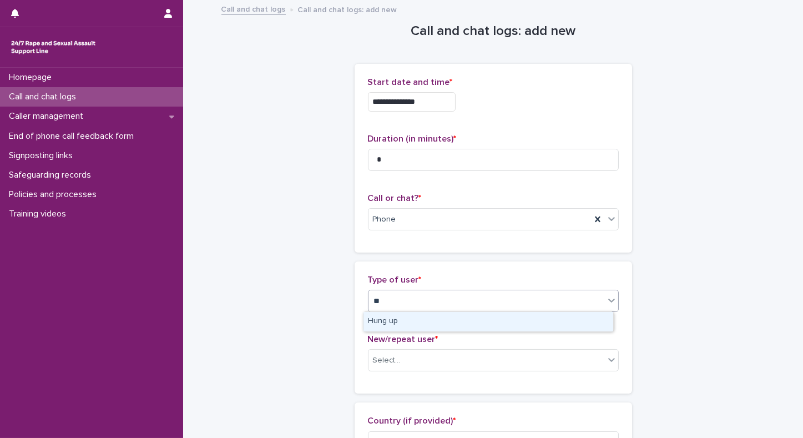
click at [403, 325] on div "Hung up" at bounding box center [489, 321] width 250 height 19
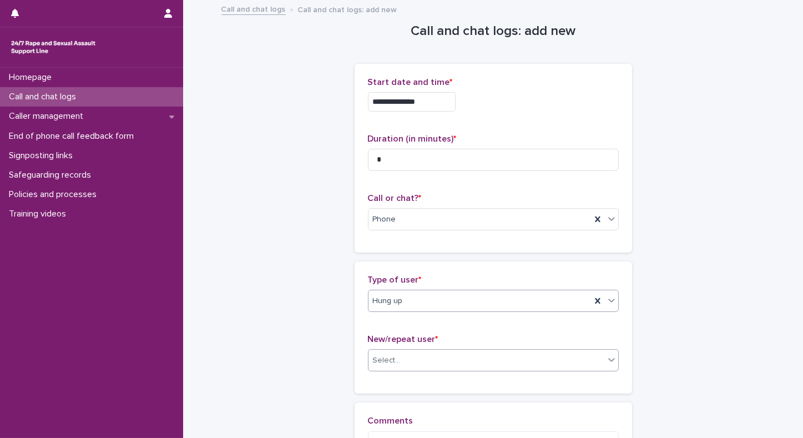
click at [546, 354] on div "Select..." at bounding box center [487, 360] width 236 height 18
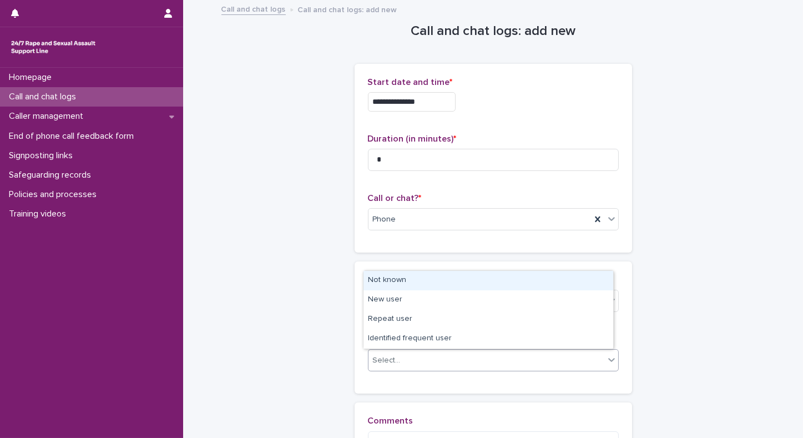
click at [423, 276] on div "Not known" at bounding box center [489, 280] width 250 height 19
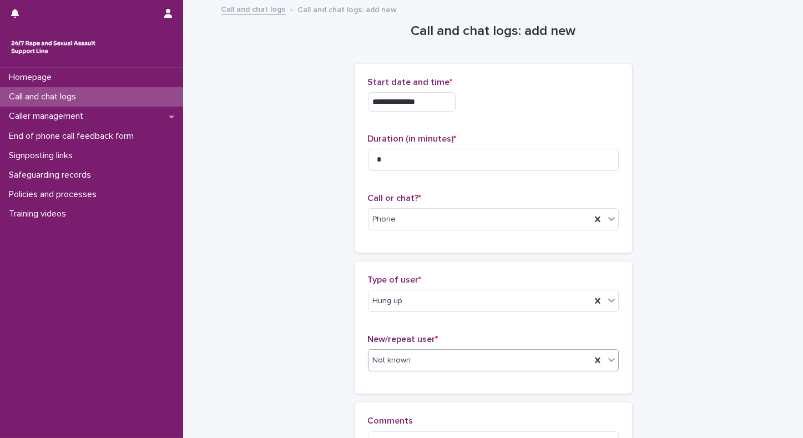
scroll to position [152, 0]
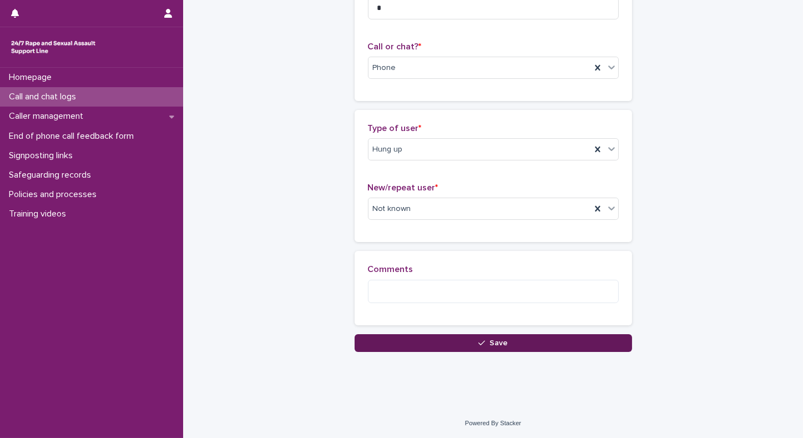
click at [444, 345] on button "Save" at bounding box center [494, 343] width 278 height 18
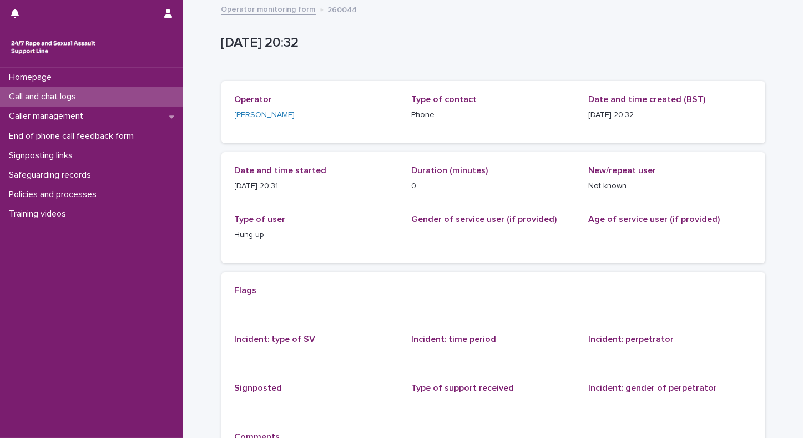
click at [51, 96] on p "Call and chat logs" at bounding box center [44, 97] width 81 height 11
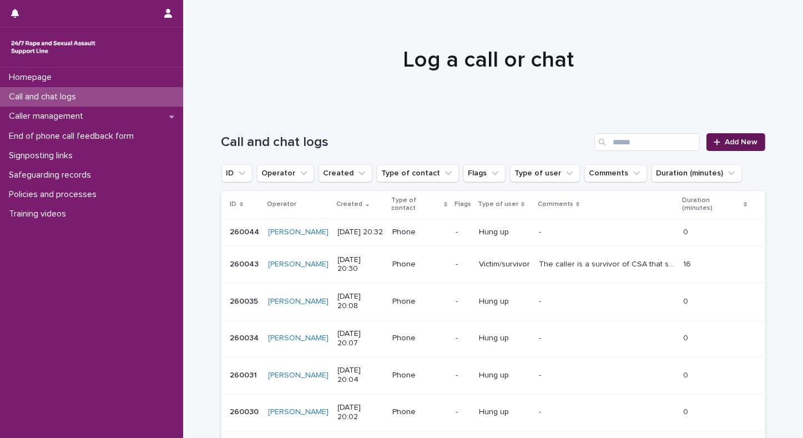
click at [727, 143] on span "Add New" at bounding box center [742, 142] width 33 height 8
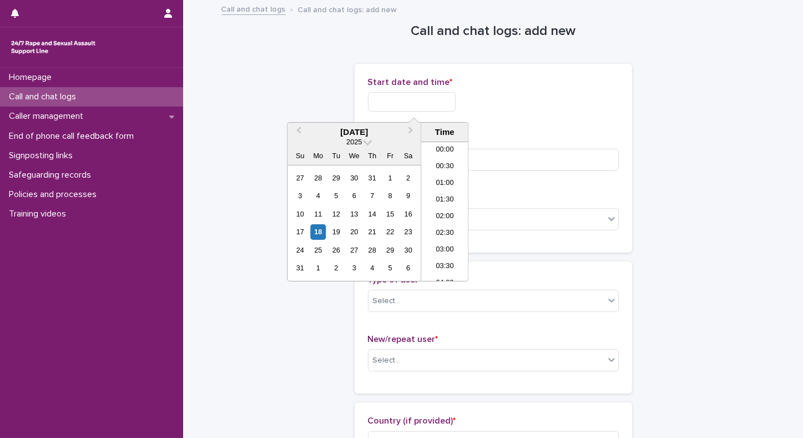
click at [376, 96] on input "text" at bounding box center [412, 101] width 88 height 19
click at [445, 210] on li "20:30" at bounding box center [444, 211] width 47 height 17
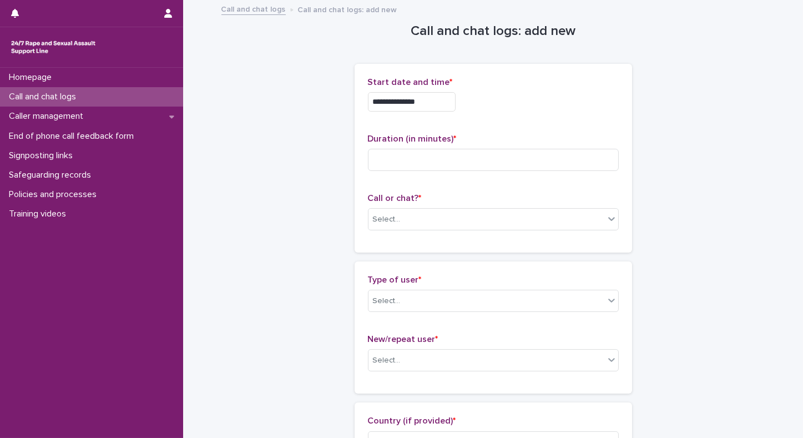
click at [441, 99] on input "**********" at bounding box center [412, 101] width 88 height 19
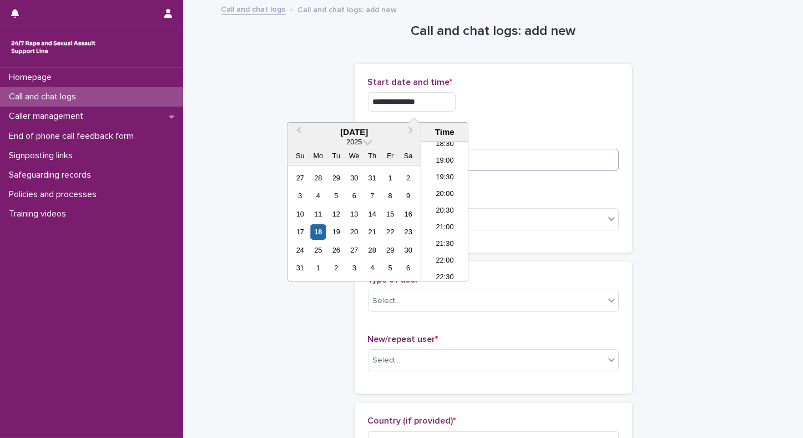
type input "**********"
click at [485, 158] on input at bounding box center [493, 160] width 251 height 22
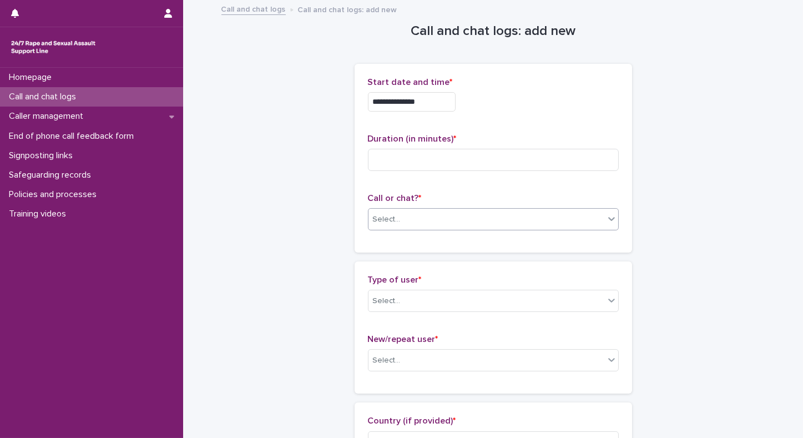
click at [430, 220] on div "Select..." at bounding box center [487, 219] width 236 height 18
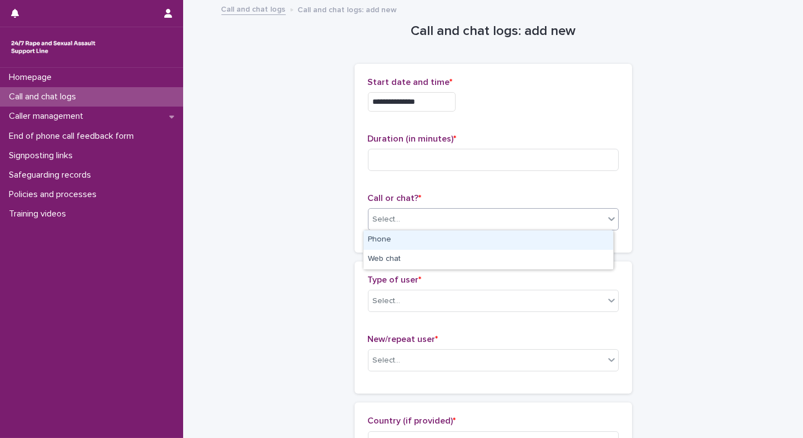
click at [388, 239] on div "Phone" at bounding box center [489, 239] width 250 height 19
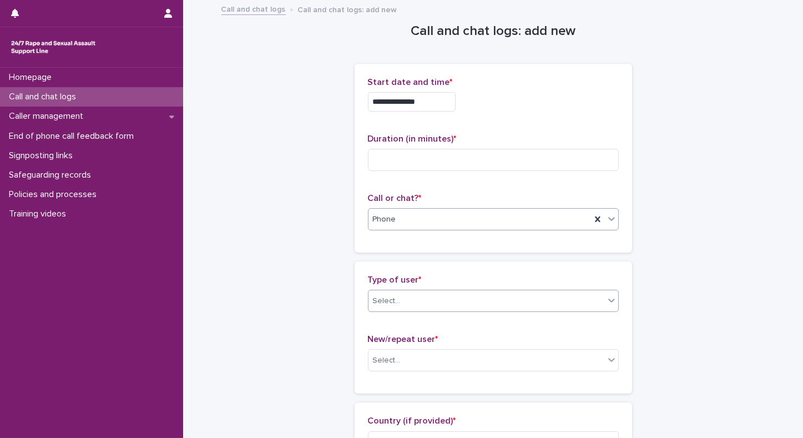
click at [373, 300] on div "Select..." at bounding box center [387, 301] width 28 height 12
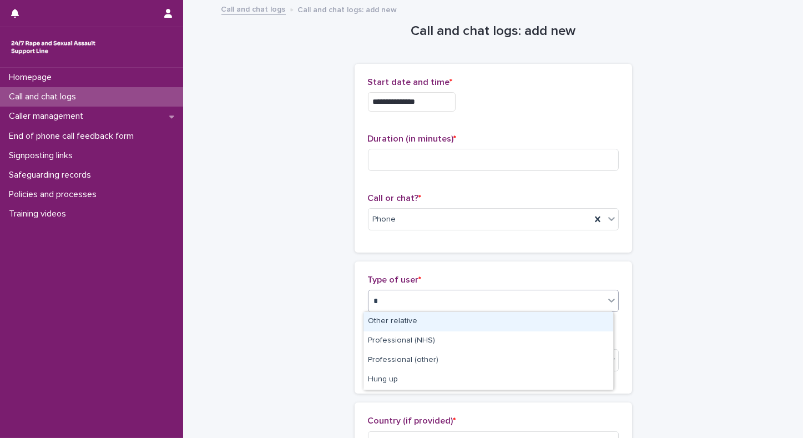
type input "**"
click at [378, 321] on div "Hung up" at bounding box center [489, 321] width 250 height 19
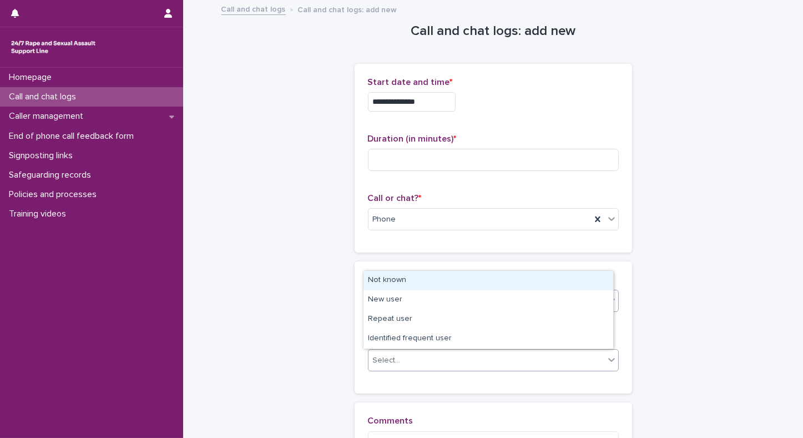
click at [378, 356] on div "Select..." at bounding box center [387, 361] width 28 height 12
click at [374, 281] on div "Not known" at bounding box center [489, 280] width 250 height 19
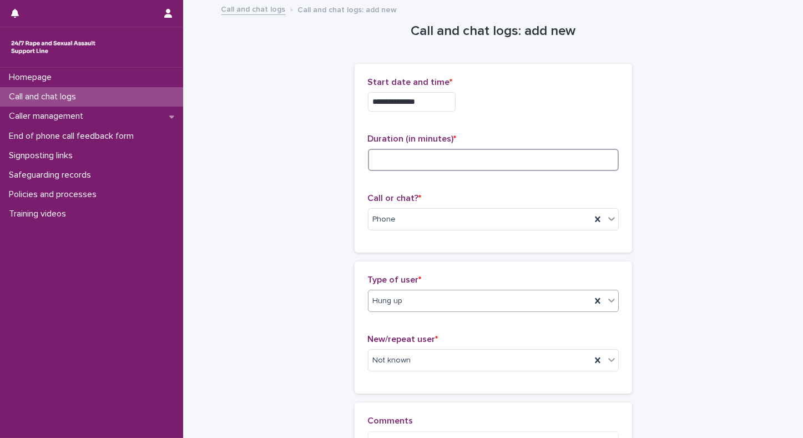
click at [460, 164] on input at bounding box center [493, 160] width 251 height 22
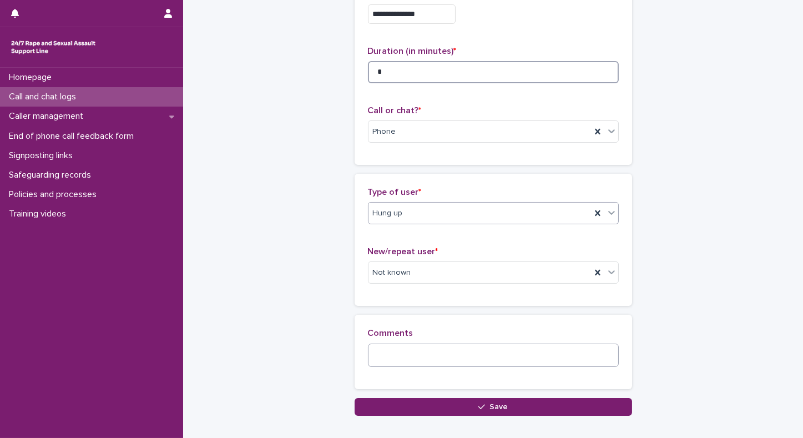
type input "*"
click at [410, 351] on textarea at bounding box center [493, 356] width 251 height 24
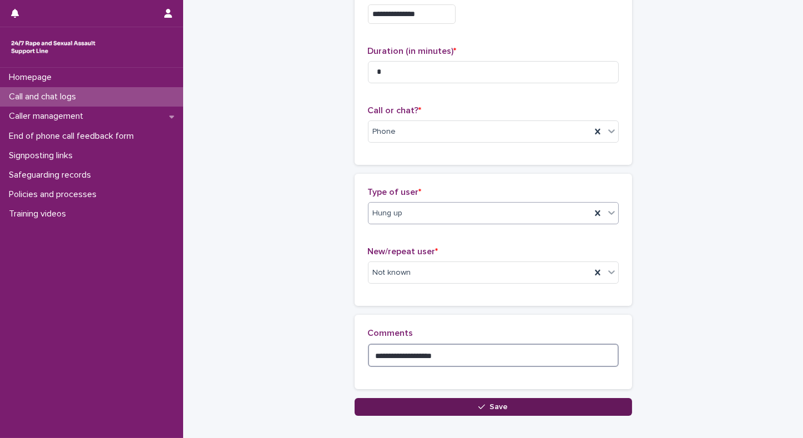
type textarea "**********"
click at [418, 408] on button "Save" at bounding box center [494, 407] width 278 height 18
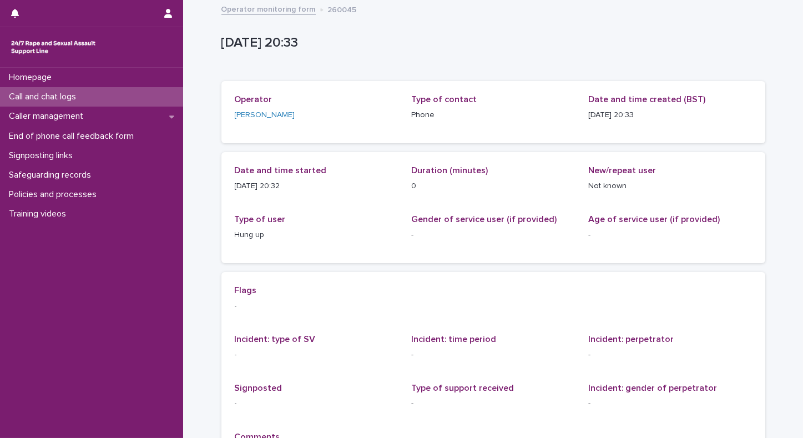
click at [44, 98] on p "Call and chat logs" at bounding box center [44, 97] width 81 height 11
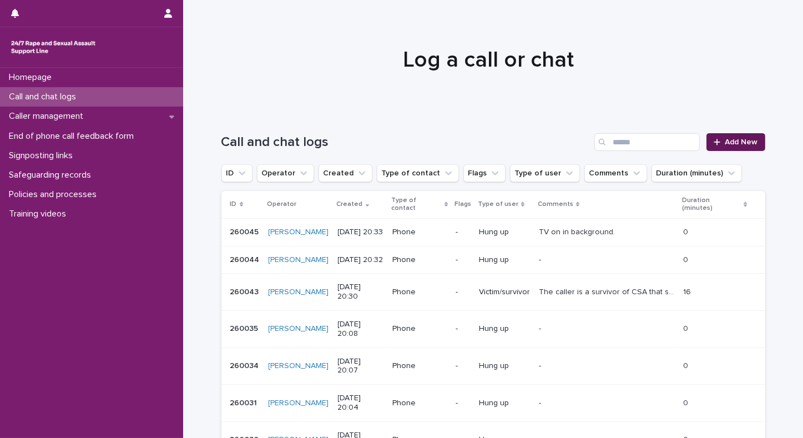
click at [726, 142] on span "Add New" at bounding box center [742, 142] width 33 height 8
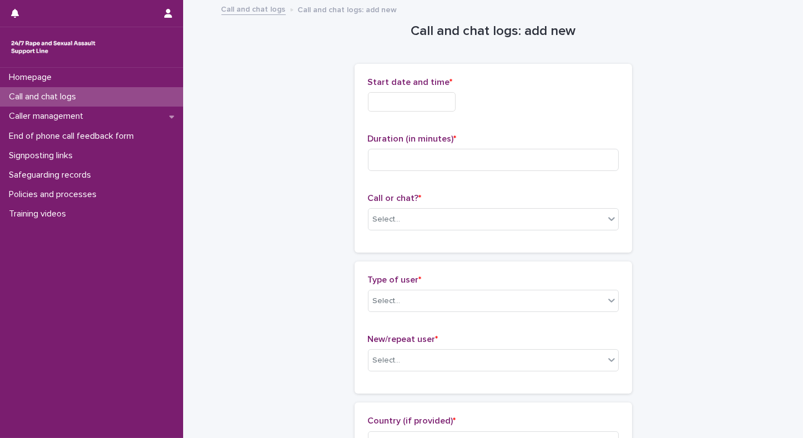
click at [426, 99] on input "text" at bounding box center [412, 101] width 88 height 19
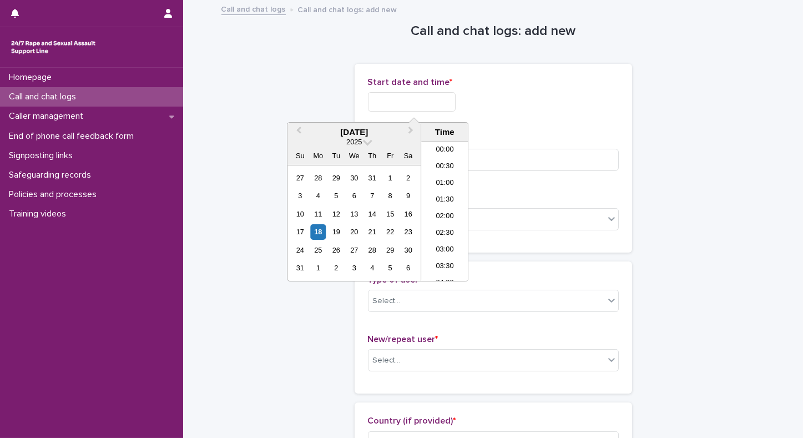
scroll to position [622, 0]
click at [444, 210] on li "20:30" at bounding box center [444, 211] width 47 height 17
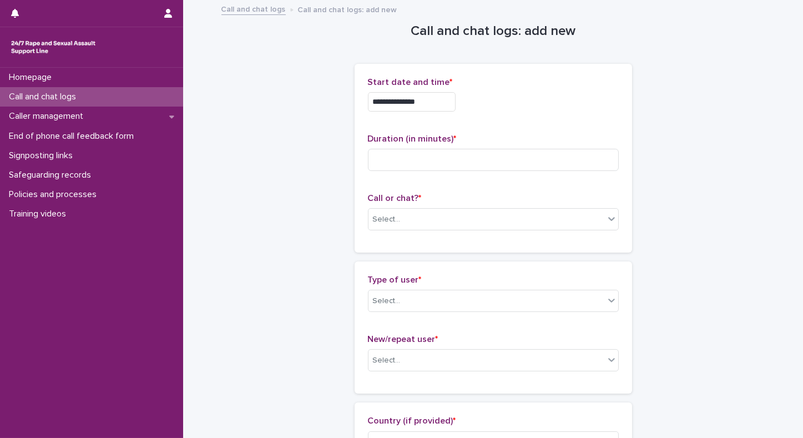
click at [438, 105] on input "**********" at bounding box center [412, 101] width 88 height 19
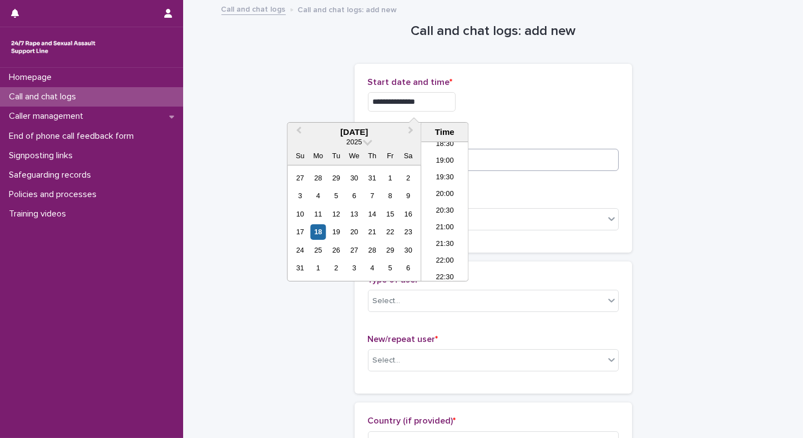
type input "**********"
click at [555, 162] on input at bounding box center [493, 160] width 251 height 22
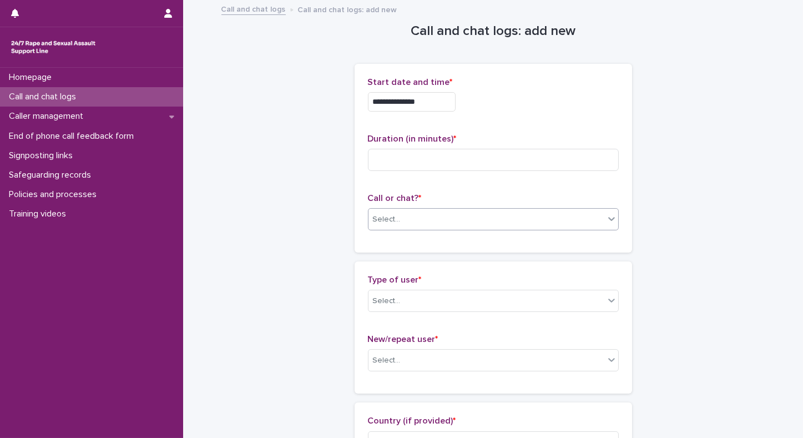
click at [465, 223] on div "Select..." at bounding box center [487, 219] width 236 height 18
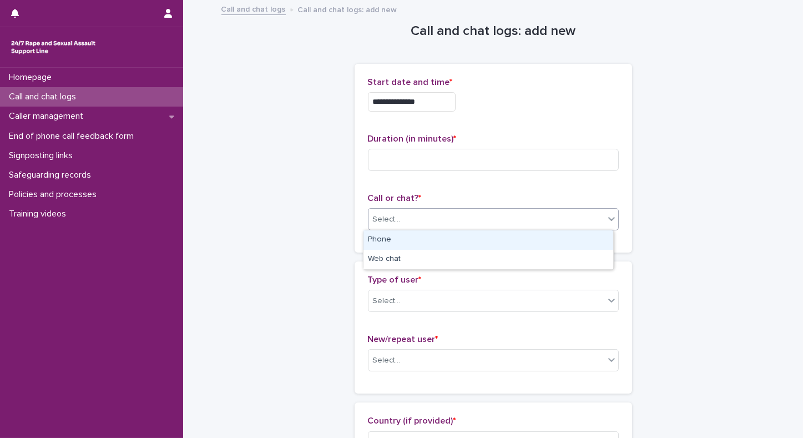
click at [443, 241] on div "Phone" at bounding box center [489, 239] width 250 height 19
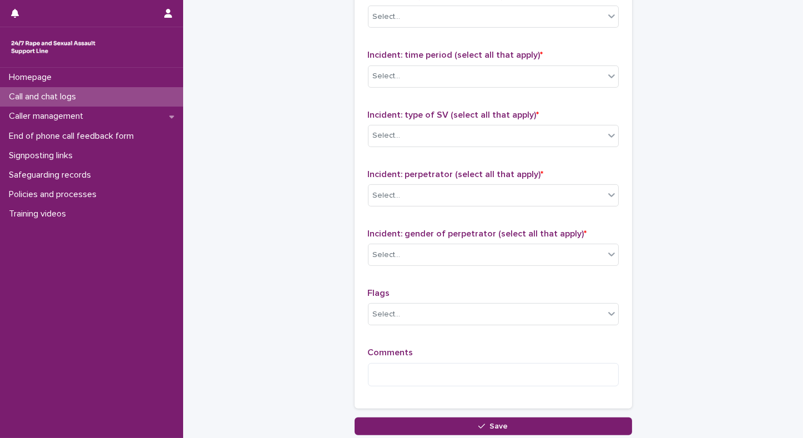
scroll to position [795, 0]
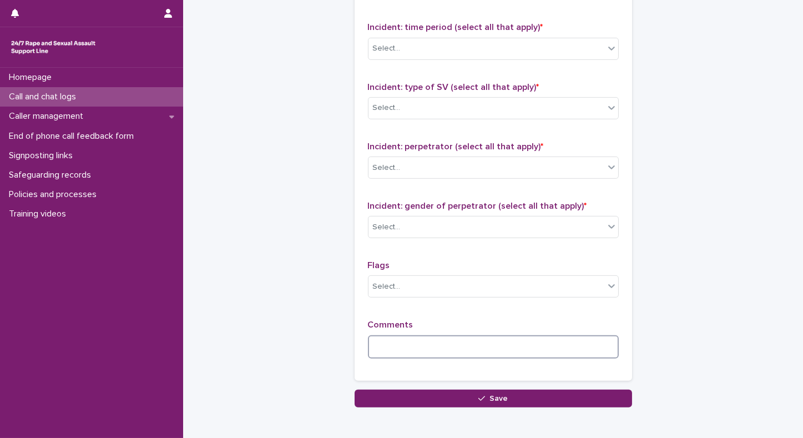
click at [484, 345] on textarea at bounding box center [493, 347] width 251 height 24
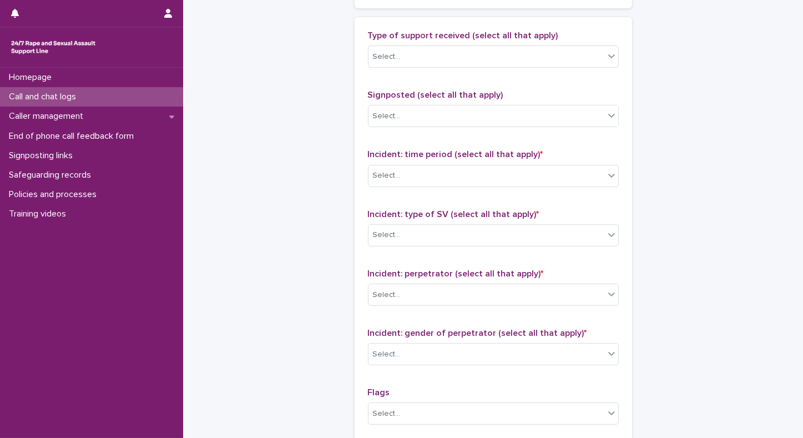
scroll to position [753, 0]
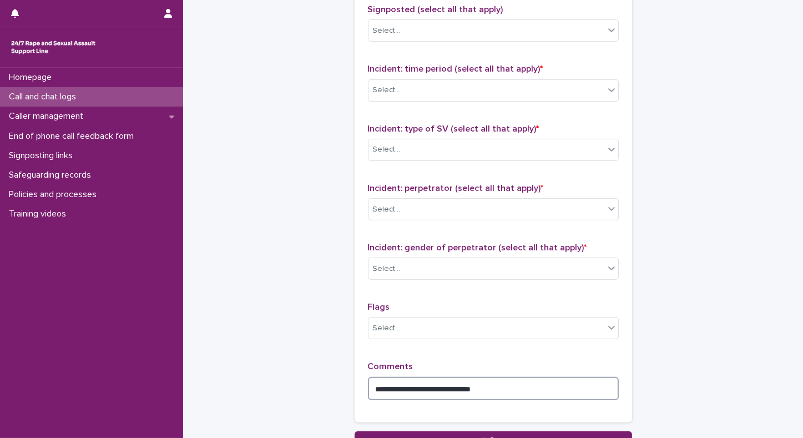
click at [441, 388] on textarea "**********" at bounding box center [493, 389] width 251 height 24
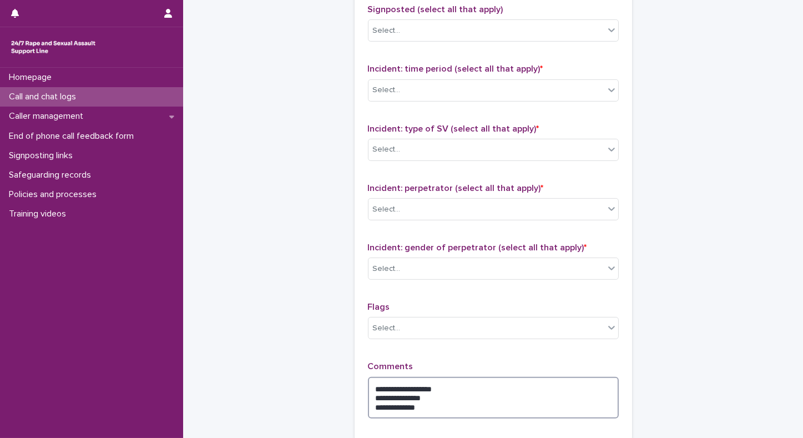
click at [460, 384] on textarea "**********" at bounding box center [493, 398] width 251 height 42
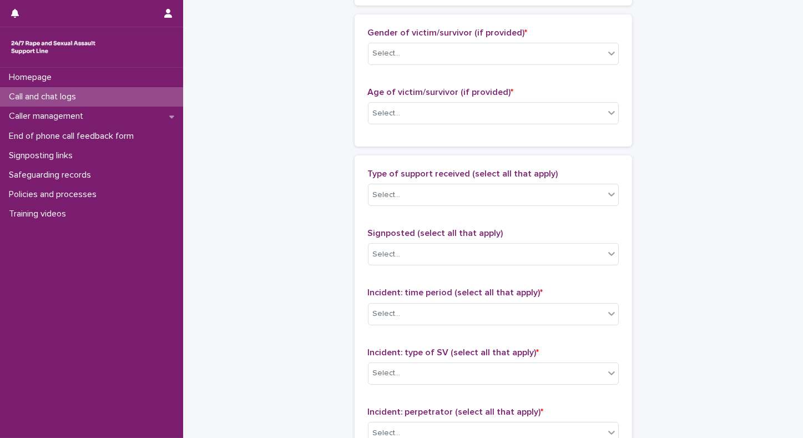
scroll to position [511, 0]
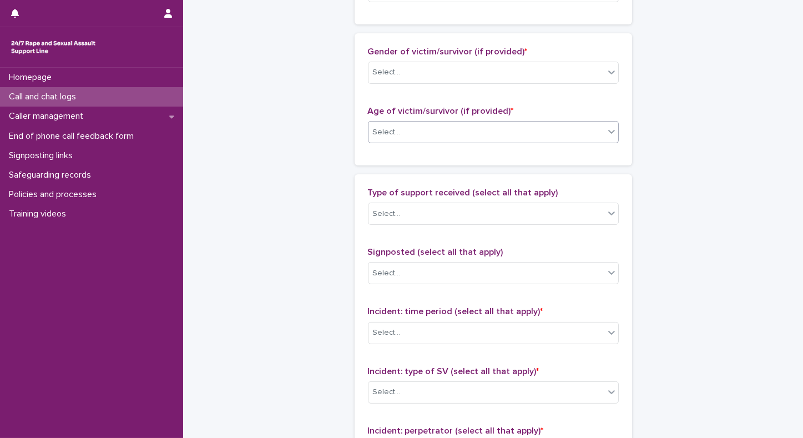
click at [419, 134] on div "Select..." at bounding box center [487, 132] width 236 height 18
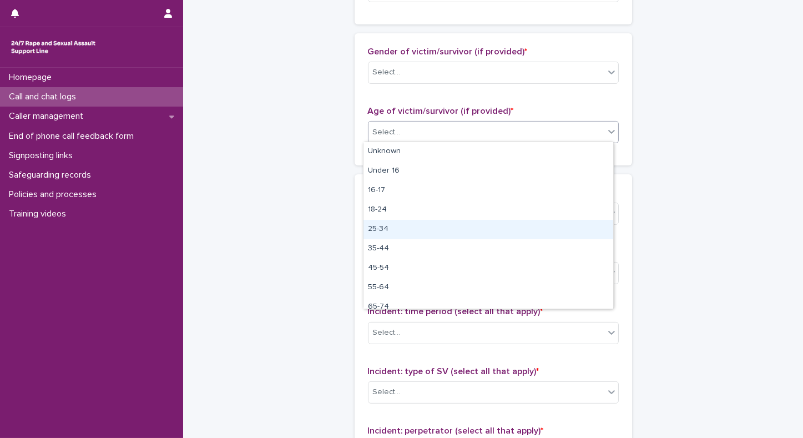
click at [374, 229] on div "25-34" at bounding box center [489, 229] width 250 height 19
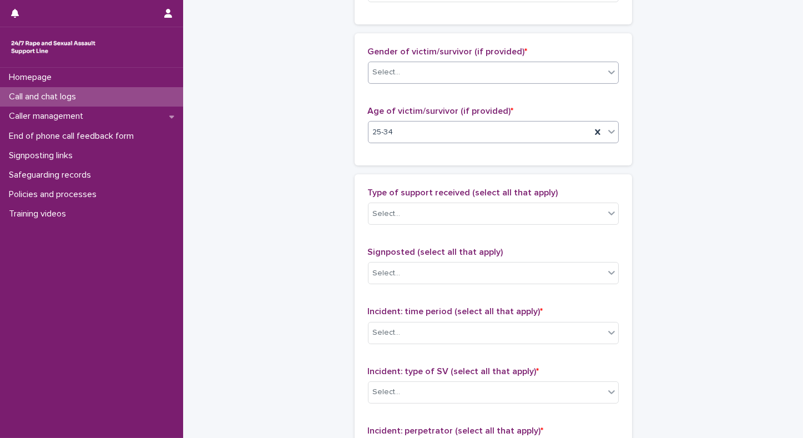
click at [474, 74] on div "Select..." at bounding box center [487, 72] width 236 height 18
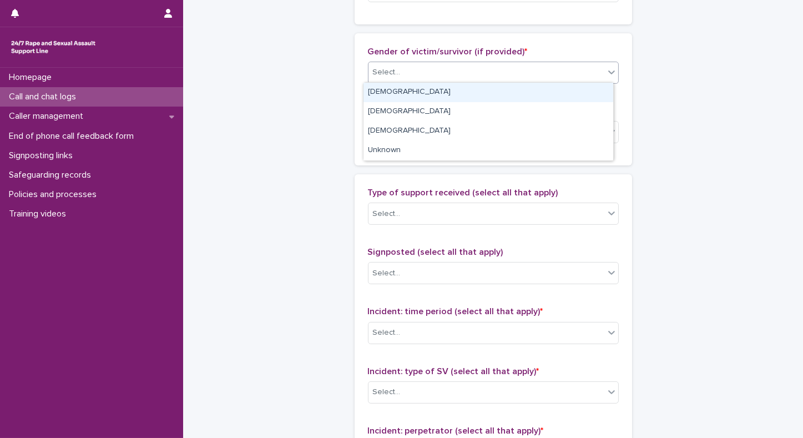
click at [404, 93] on div "Female" at bounding box center [489, 92] width 250 height 19
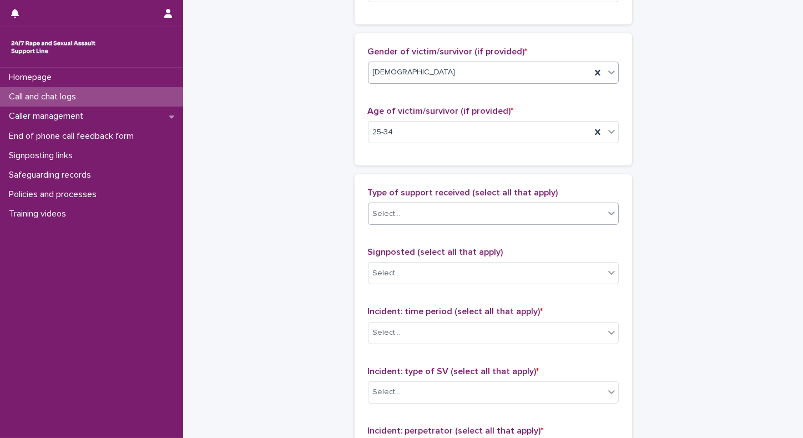
click at [480, 210] on div "Select..." at bounding box center [487, 214] width 236 height 18
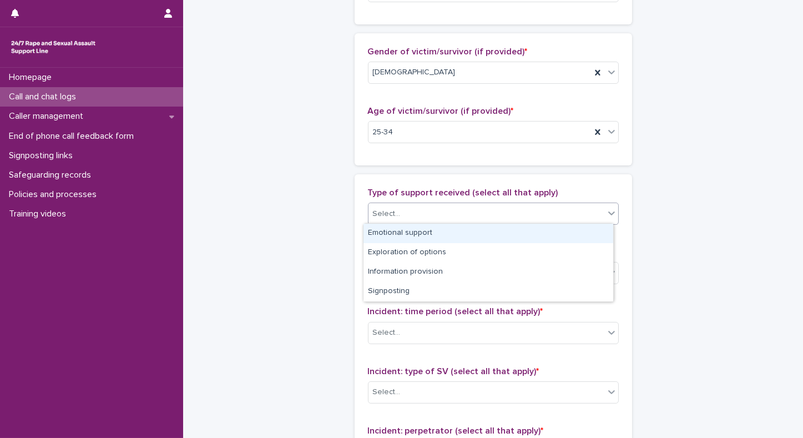
click at [416, 233] on div "Emotional support" at bounding box center [489, 233] width 250 height 19
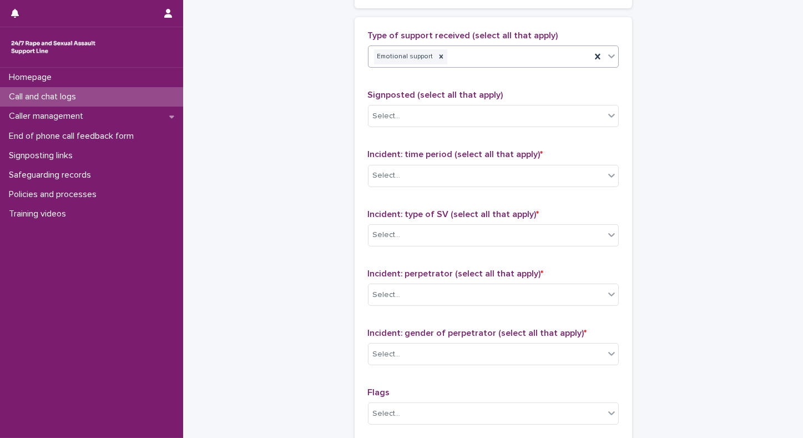
scroll to position [701, 0]
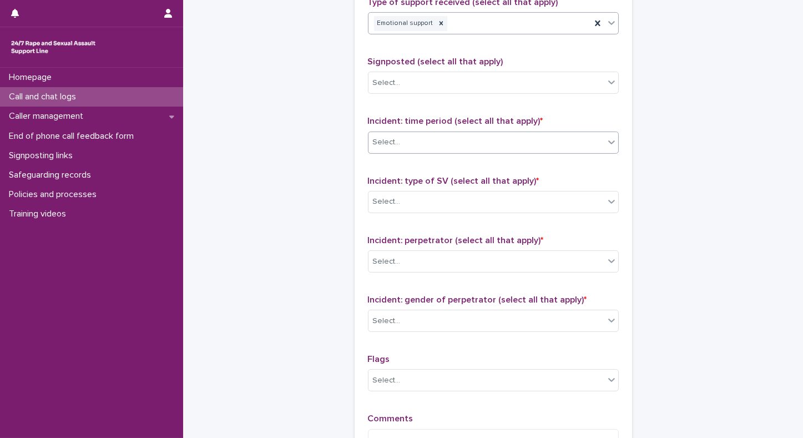
click at [400, 134] on div "Select..." at bounding box center [487, 142] width 236 height 18
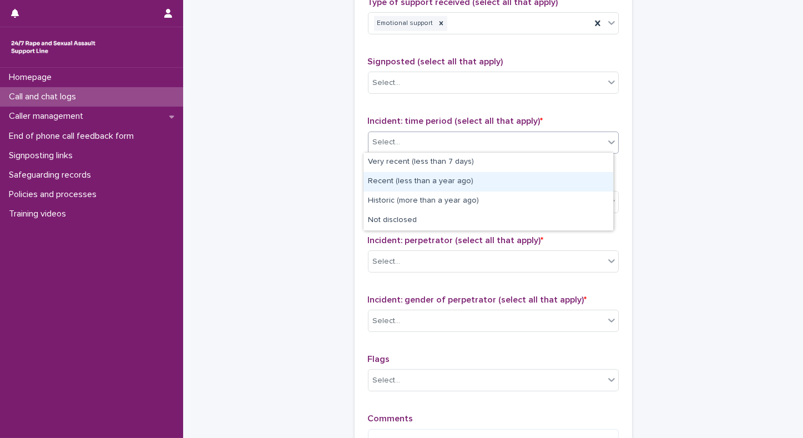
click at [382, 178] on div "Recent (less than a year ago)" at bounding box center [489, 181] width 250 height 19
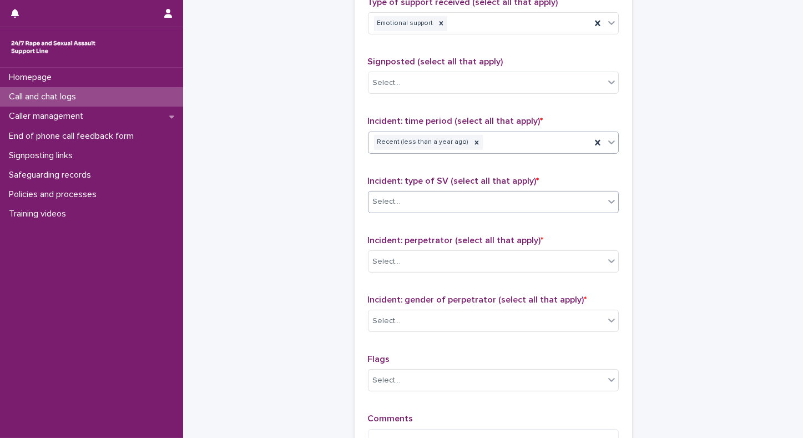
click at [431, 204] on div "Select..." at bounding box center [487, 202] width 236 height 18
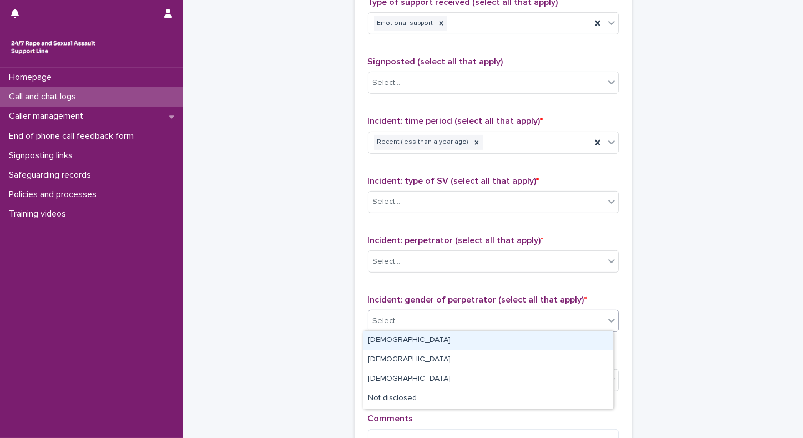
click at [385, 320] on div "Select..." at bounding box center [387, 321] width 28 height 12
click at [378, 342] on div "Male" at bounding box center [489, 340] width 250 height 19
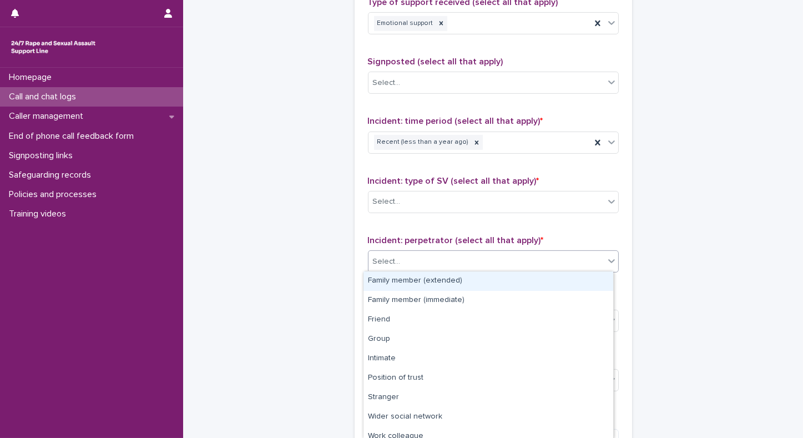
click at [479, 258] on div "Select..." at bounding box center [487, 262] width 236 height 18
click at [451, 280] on div "Family member (extended)" at bounding box center [489, 281] width 250 height 19
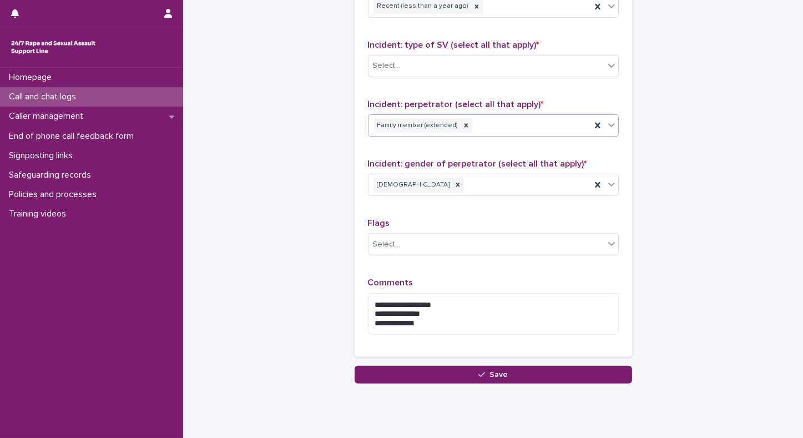
scroll to position [867, 0]
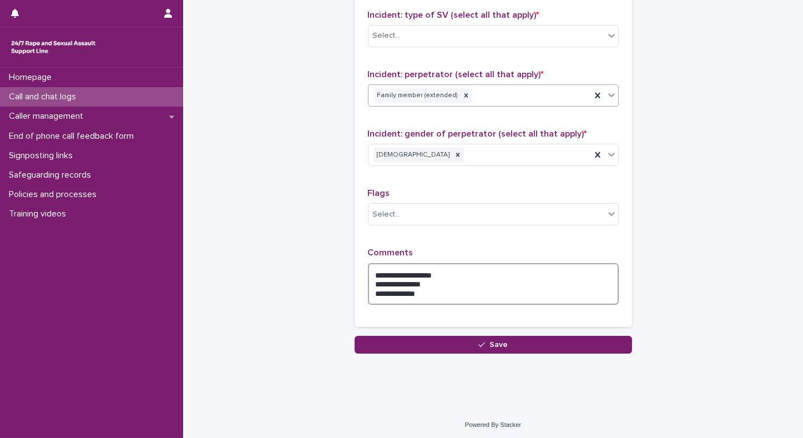
click at [368, 271] on textarea "**********" at bounding box center [493, 284] width 251 height 42
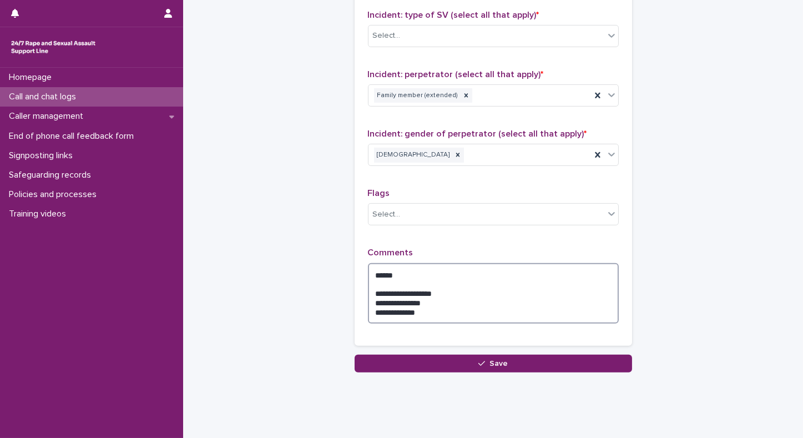
type textarea "**********"
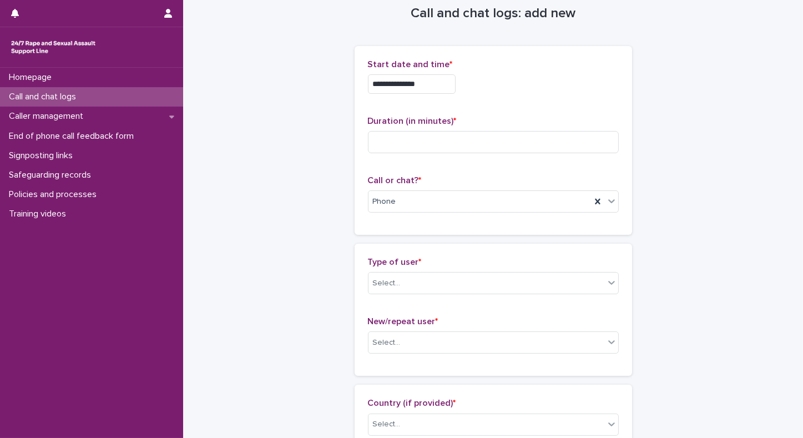
scroll to position [15, 0]
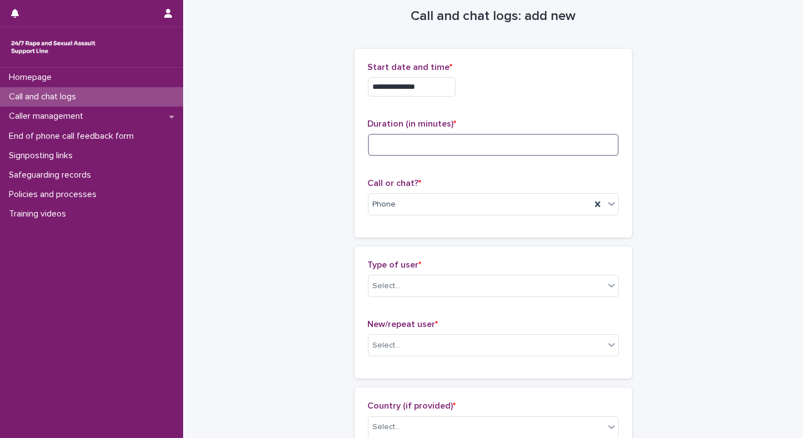
click at [386, 135] on input at bounding box center [493, 145] width 251 height 22
type input "**"
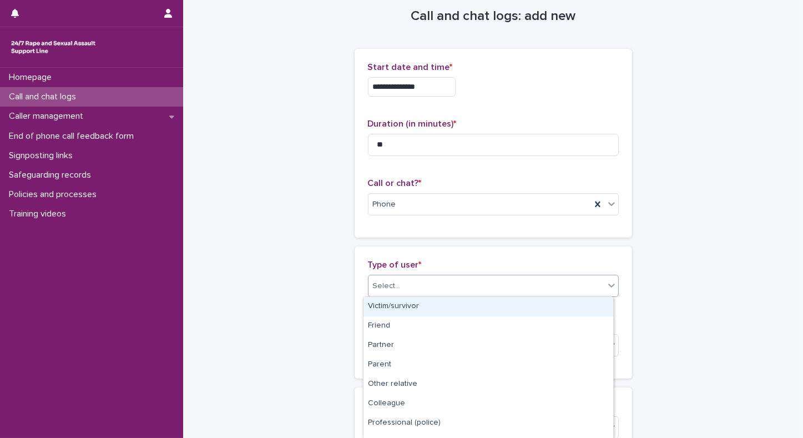
click at [393, 290] on div "Select..." at bounding box center [387, 286] width 28 height 12
click at [393, 285] on div "Select..." at bounding box center [387, 286] width 28 height 12
click at [387, 303] on div "Victim/survivor" at bounding box center [489, 306] width 250 height 19
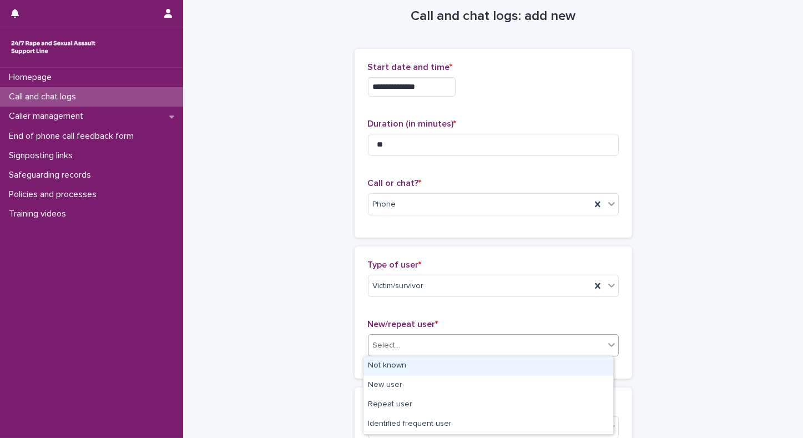
click at [379, 353] on div "Select..." at bounding box center [487, 345] width 236 height 18
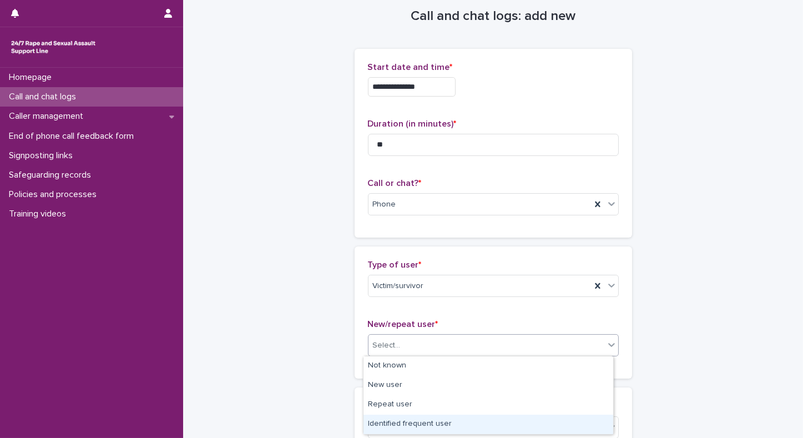
click at [384, 421] on div "Identified frequent user" at bounding box center [489, 424] width 250 height 19
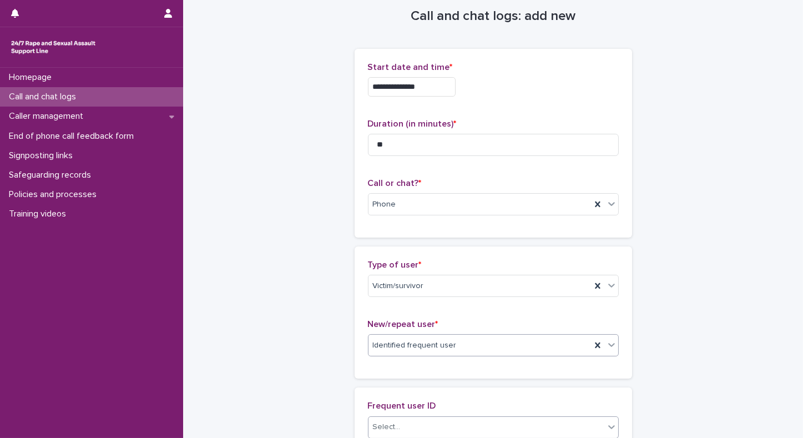
click at [431, 426] on div "Select..." at bounding box center [487, 427] width 236 height 18
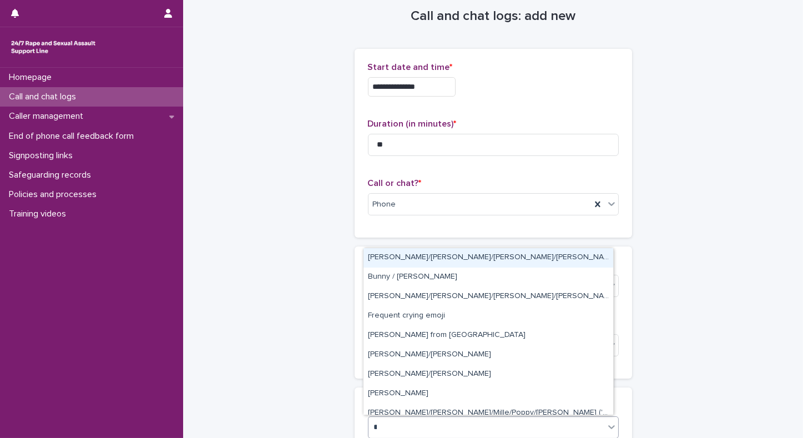
type input "**"
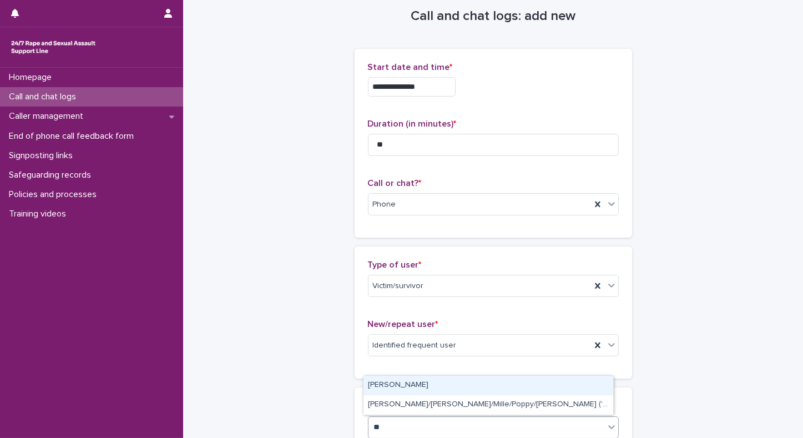
click at [390, 388] on div "[PERSON_NAME]" at bounding box center [489, 385] width 250 height 19
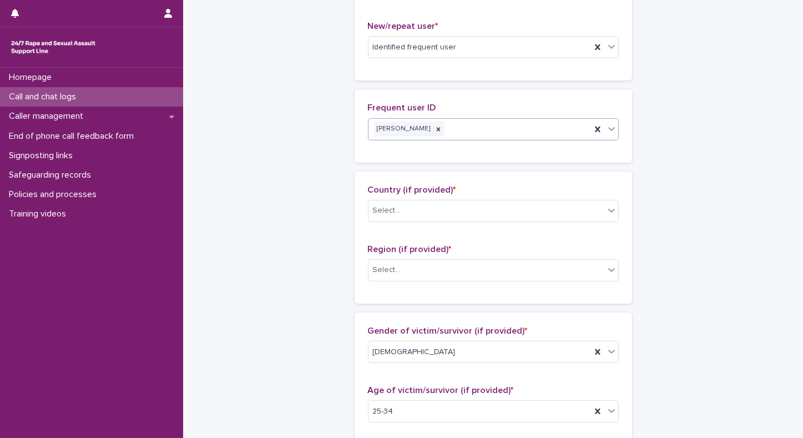
scroll to position [315, 0]
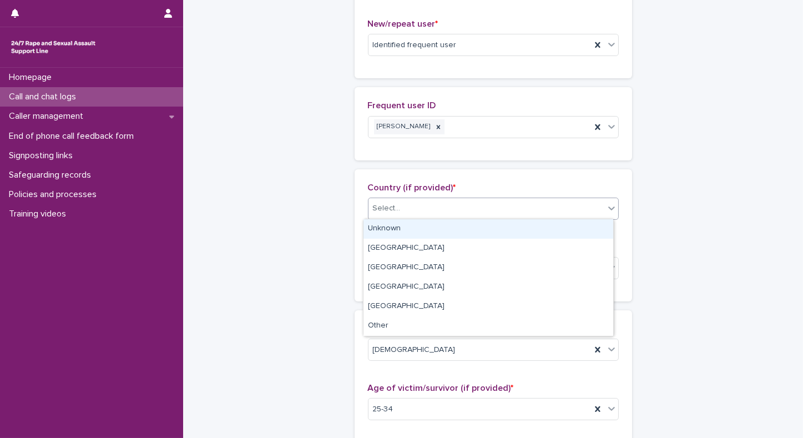
click at [379, 204] on div "Select..." at bounding box center [387, 209] width 28 height 12
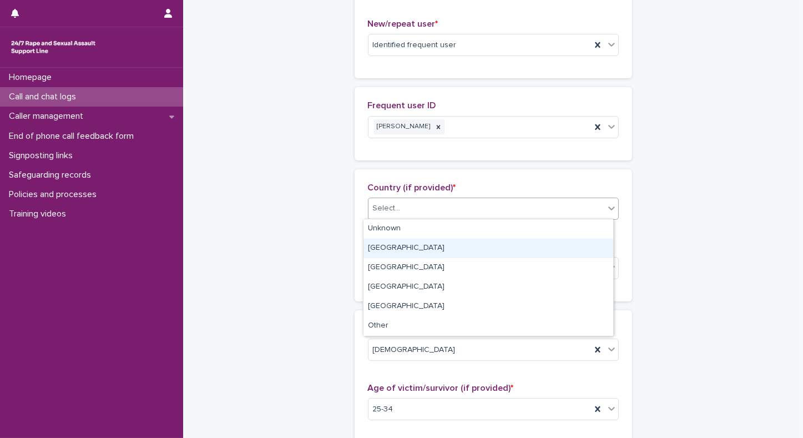
click at [379, 249] on div "England" at bounding box center [489, 248] width 250 height 19
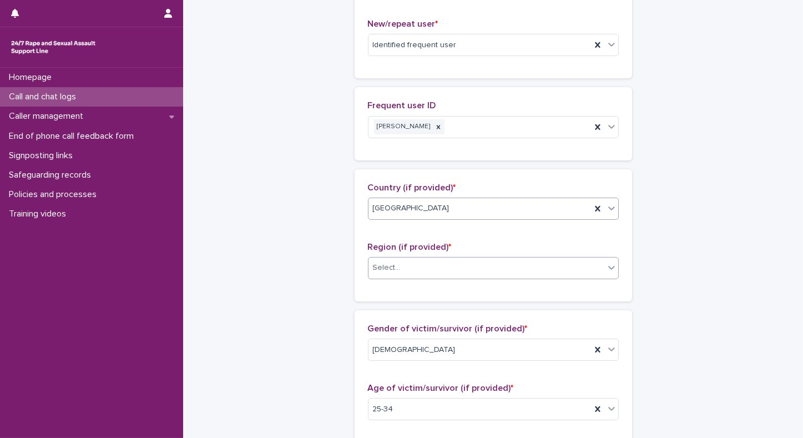
click at [378, 272] on div "Select..." at bounding box center [387, 268] width 28 height 12
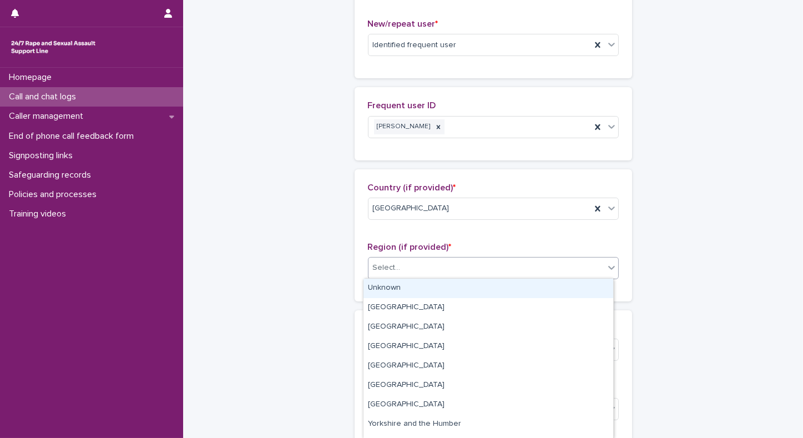
click at [377, 288] on div "Unknown" at bounding box center [489, 288] width 250 height 19
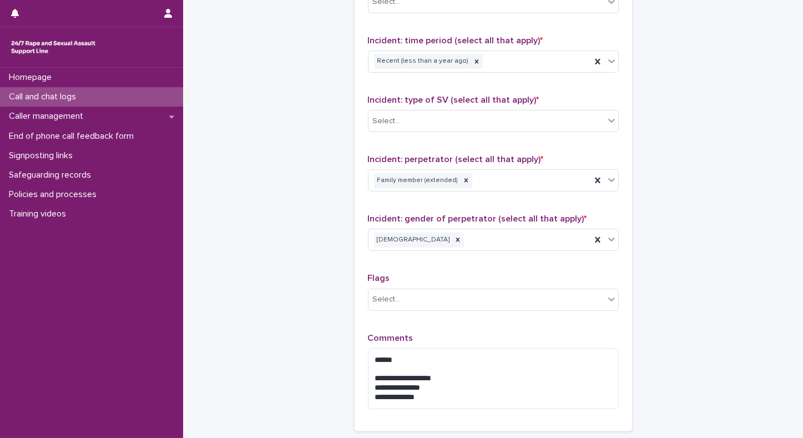
scroll to position [923, 0]
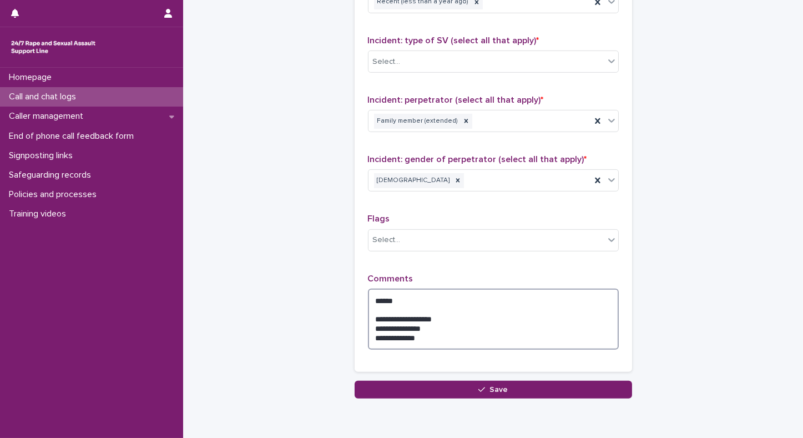
click at [373, 299] on textarea "**********" at bounding box center [493, 319] width 251 height 61
click at [410, 299] on textarea "**********" at bounding box center [493, 319] width 251 height 61
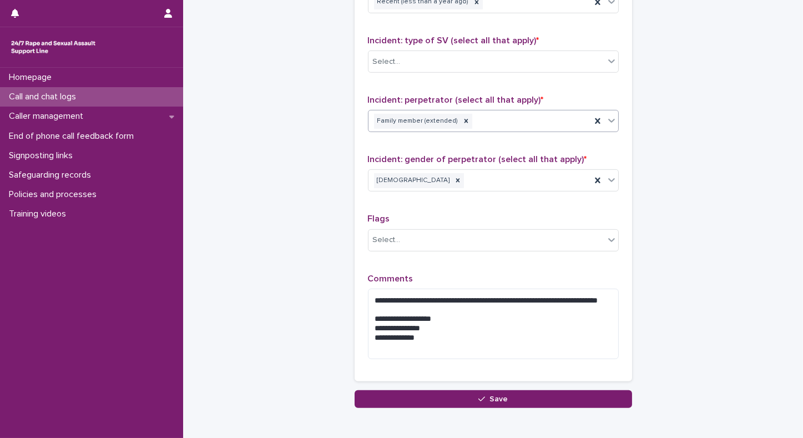
click at [606, 117] on icon at bounding box center [611, 120] width 11 height 11
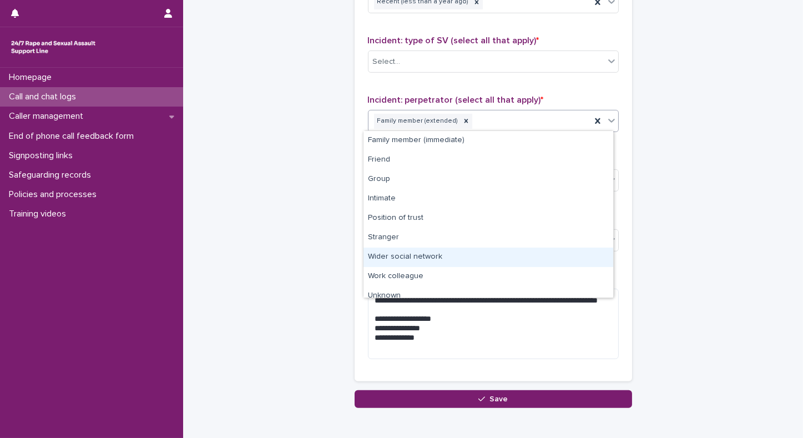
click at [387, 255] on div "Wider social network" at bounding box center [489, 257] width 250 height 19
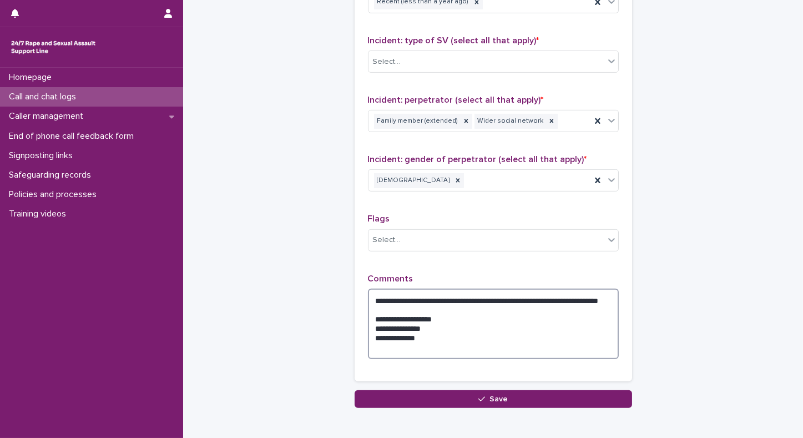
click at [434, 310] on textarea "**********" at bounding box center [493, 324] width 251 height 71
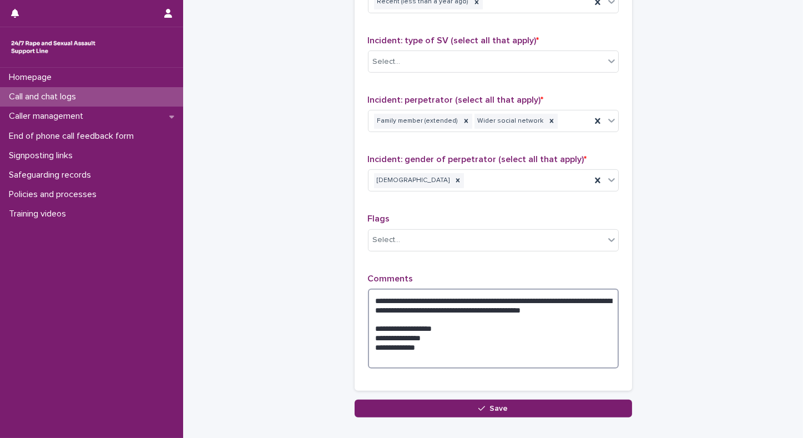
drag, startPoint x: 430, startPoint y: 360, endPoint x: 355, endPoint y: 335, distance: 78.7
click at [355, 335] on div "**********" at bounding box center [494, 116] width 278 height 547
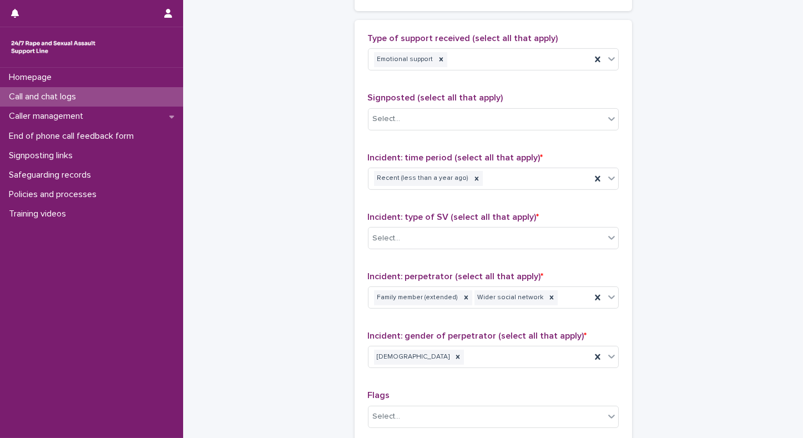
scroll to position [738, 0]
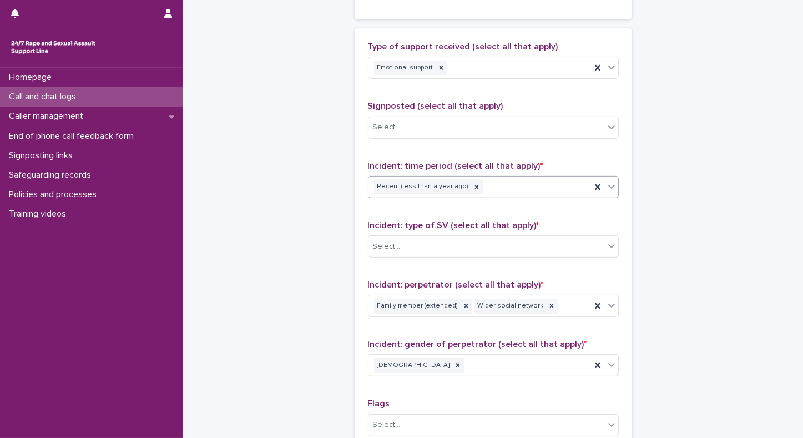
click at [607, 185] on icon at bounding box center [611, 186] width 11 height 11
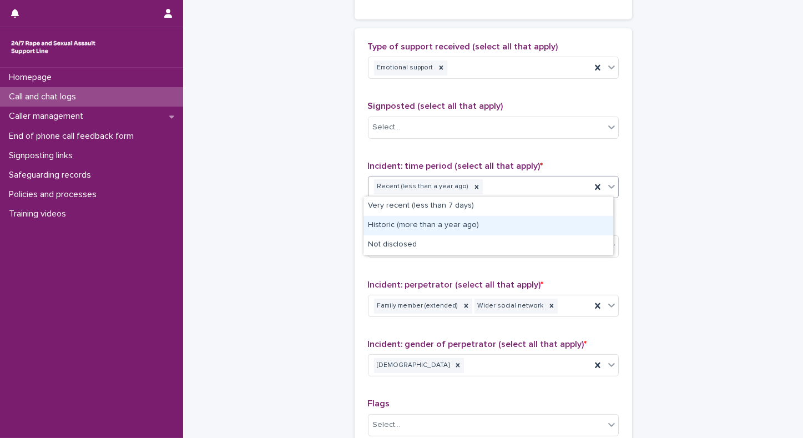
click at [413, 230] on div "Historic (more than a year ago)" at bounding box center [489, 225] width 250 height 19
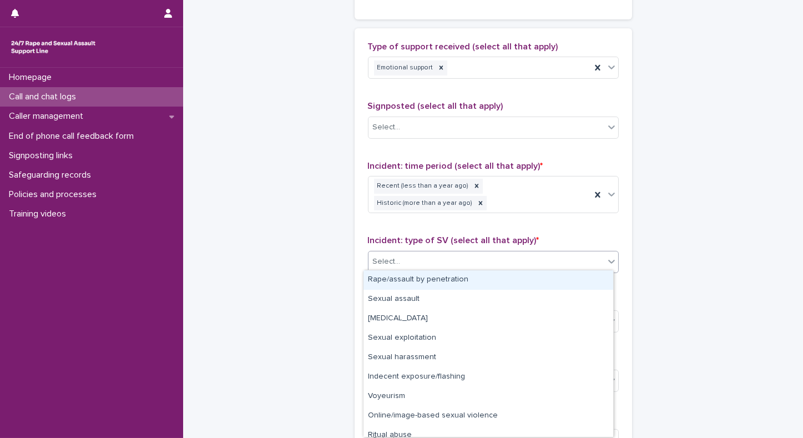
click at [406, 265] on div "Select..." at bounding box center [487, 262] width 236 height 18
click at [400, 277] on div "Rape/assault by penetration" at bounding box center [489, 279] width 250 height 19
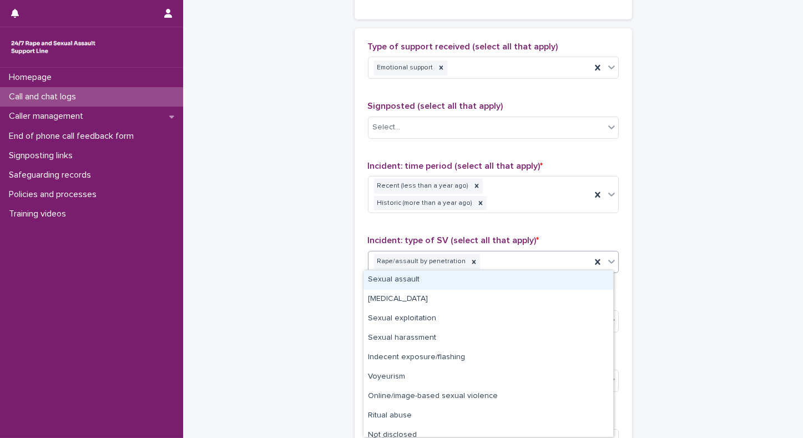
click at [610, 256] on icon at bounding box center [611, 261] width 11 height 11
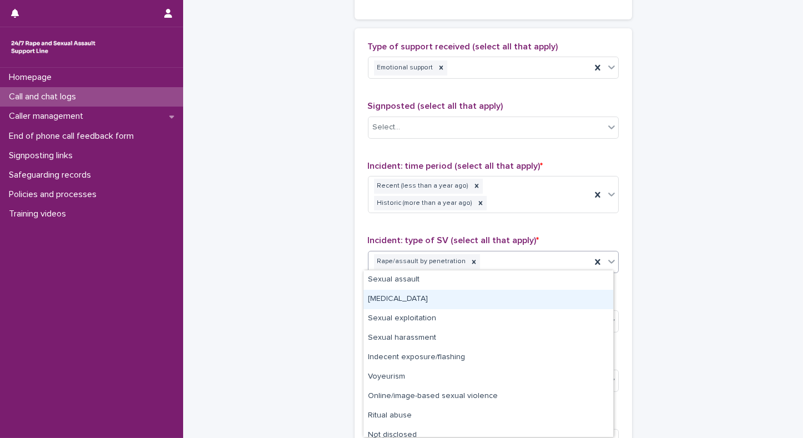
click at [413, 303] on div "Child sexual abuse" at bounding box center [489, 299] width 250 height 19
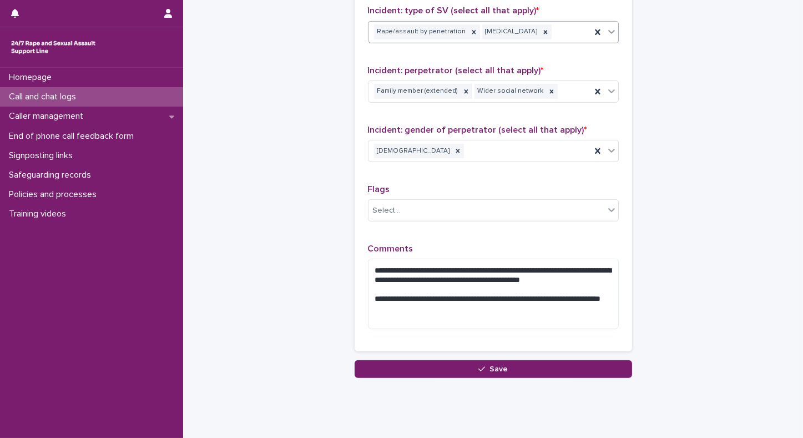
scroll to position [992, 0]
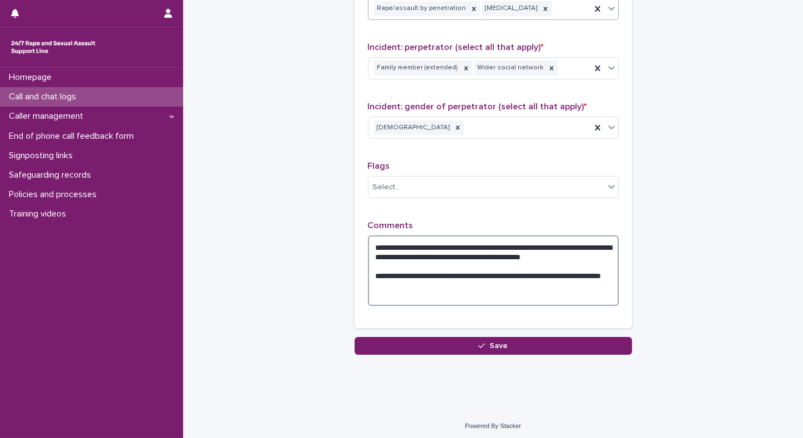
click at [434, 289] on textarea "**********" at bounding box center [493, 270] width 251 height 71
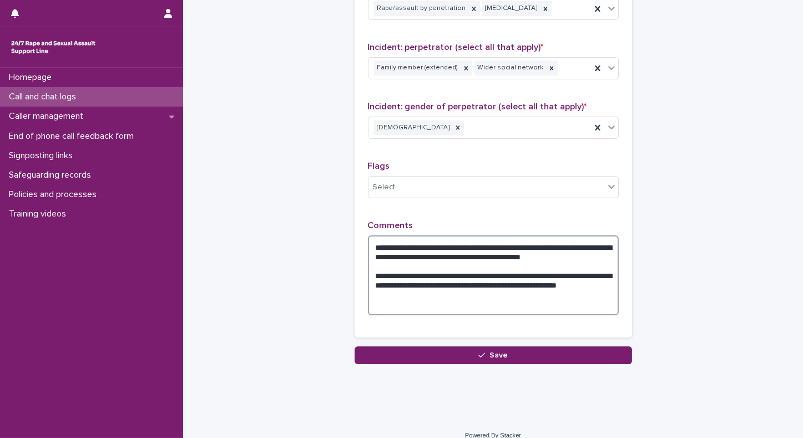
click at [442, 262] on textarea "**********" at bounding box center [493, 275] width 251 height 80
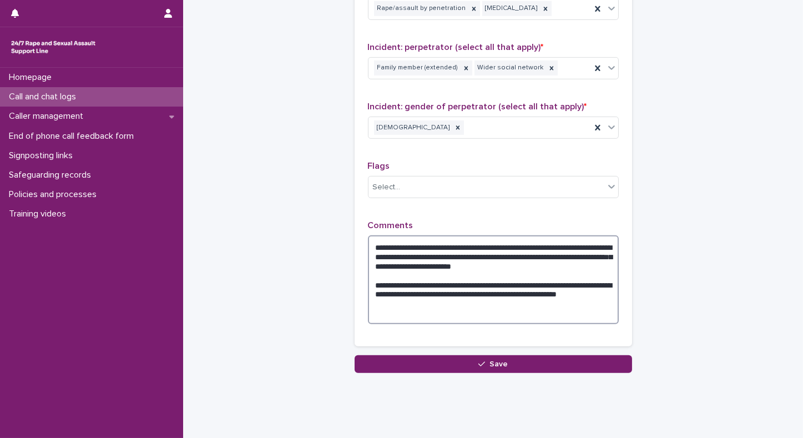
click at [436, 303] on textarea "**********" at bounding box center [493, 279] width 251 height 89
click at [488, 312] on textarea "**********" at bounding box center [493, 279] width 251 height 89
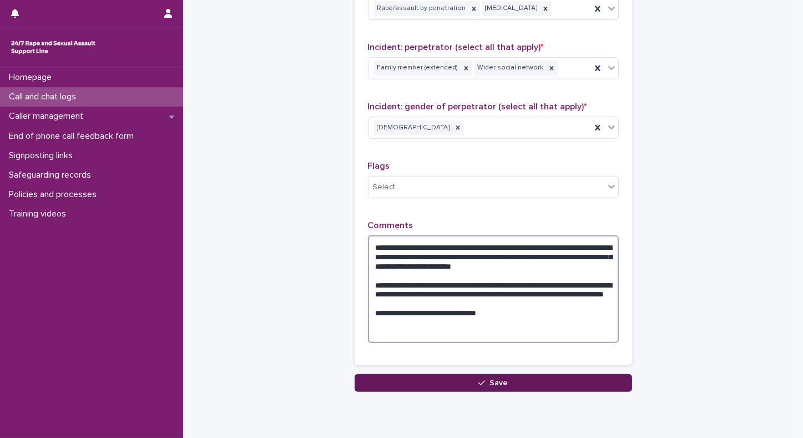
type textarea "**********"
click at [414, 383] on button "Save" at bounding box center [494, 383] width 278 height 18
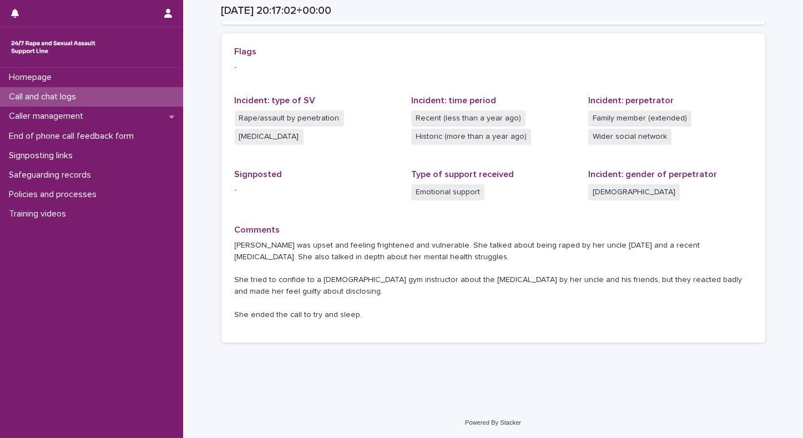
scroll to position [316, 0]
click at [48, 96] on p "Call and chat logs" at bounding box center [44, 97] width 81 height 11
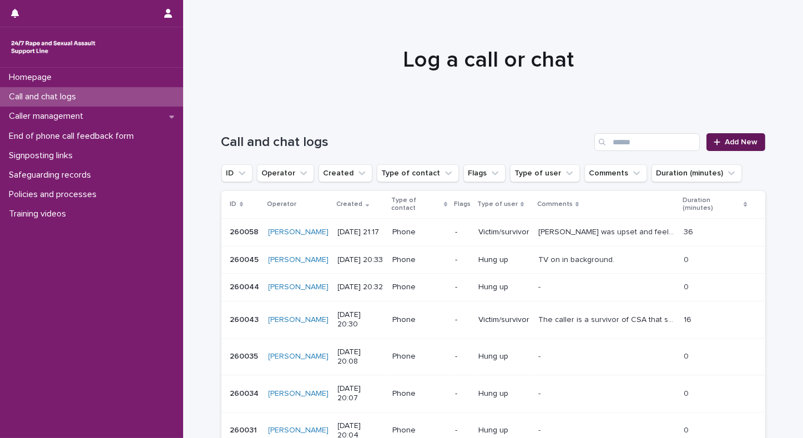
click at [733, 142] on span "Add New" at bounding box center [742, 142] width 33 height 8
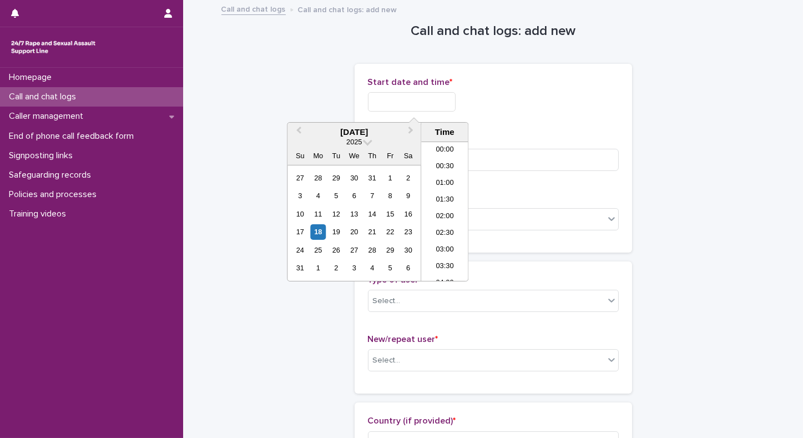
click at [415, 99] on input "text" at bounding box center [412, 101] width 88 height 19
click at [440, 214] on li "21:00" at bounding box center [444, 211] width 47 height 17
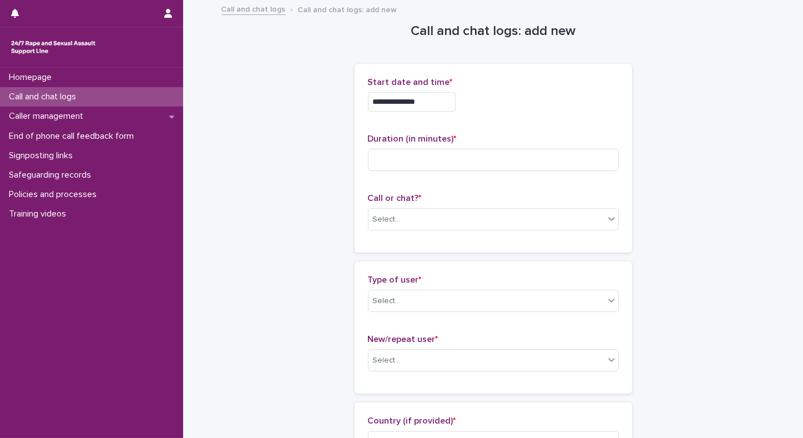
click at [430, 95] on input "**********" at bounding box center [412, 101] width 88 height 19
click at [500, 152] on input at bounding box center [493, 160] width 251 height 22
click at [416, 216] on div "Select..." at bounding box center [487, 219] width 236 height 18
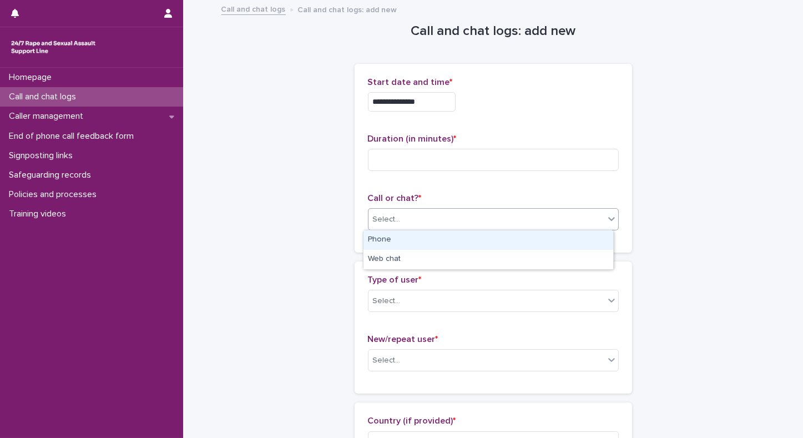
click at [391, 244] on div "Phone" at bounding box center [489, 239] width 250 height 19
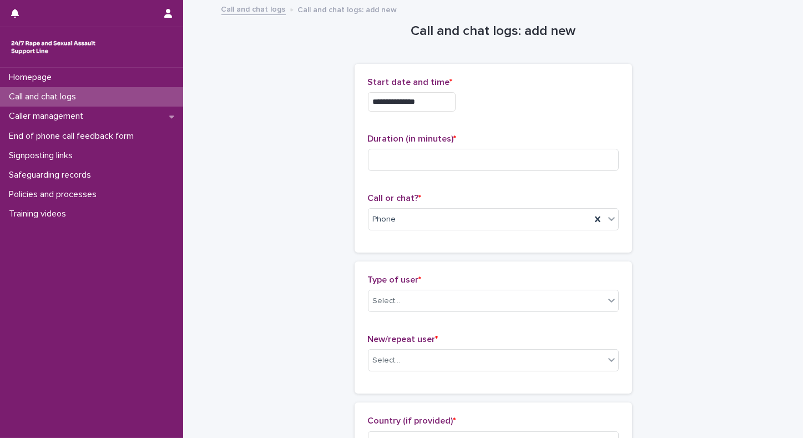
click at [432, 97] on input "**********" at bounding box center [412, 101] width 88 height 19
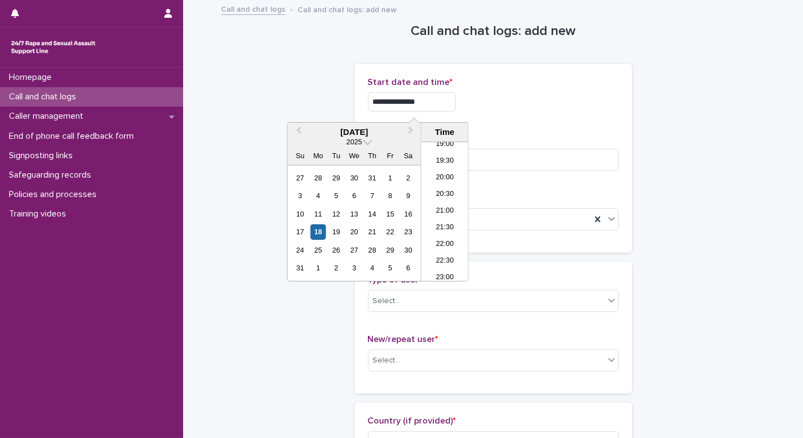
type input "**********"
click at [533, 275] on p "Type of user *" at bounding box center [493, 280] width 251 height 11
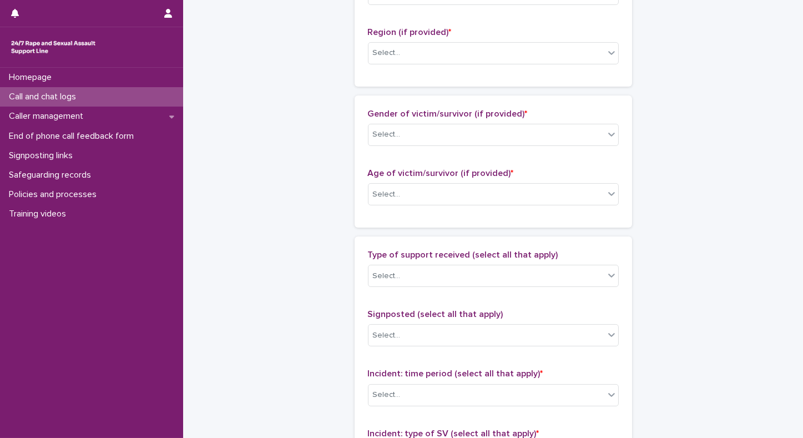
scroll to position [457, 0]
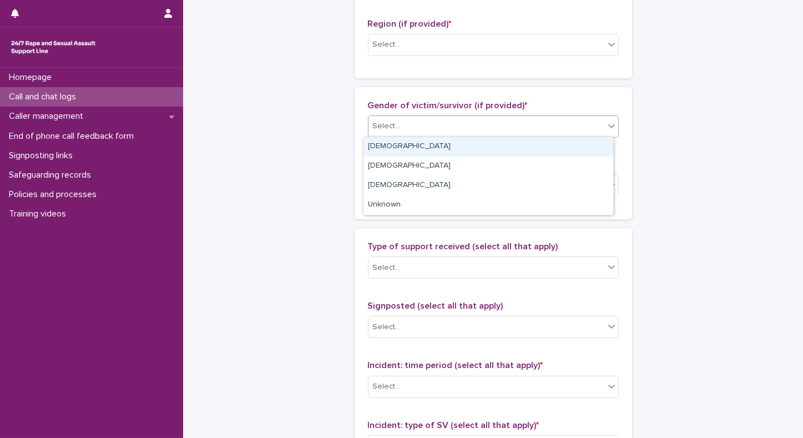
click at [482, 134] on div "Select..." at bounding box center [487, 126] width 236 height 18
click at [414, 148] on div "Female" at bounding box center [489, 146] width 250 height 19
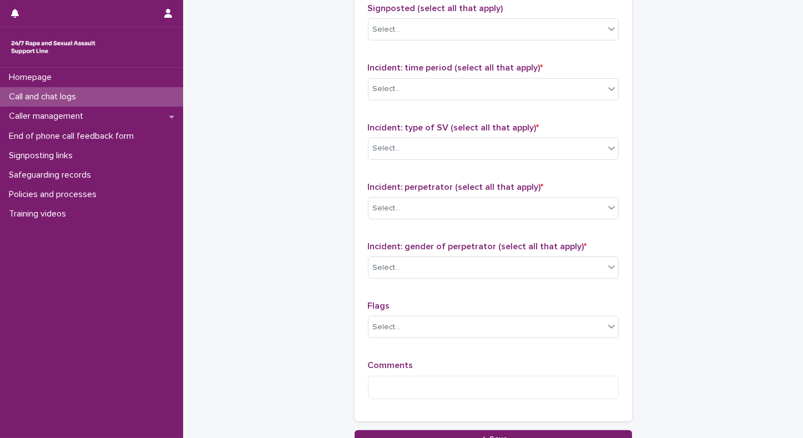
scroll to position [771, 0]
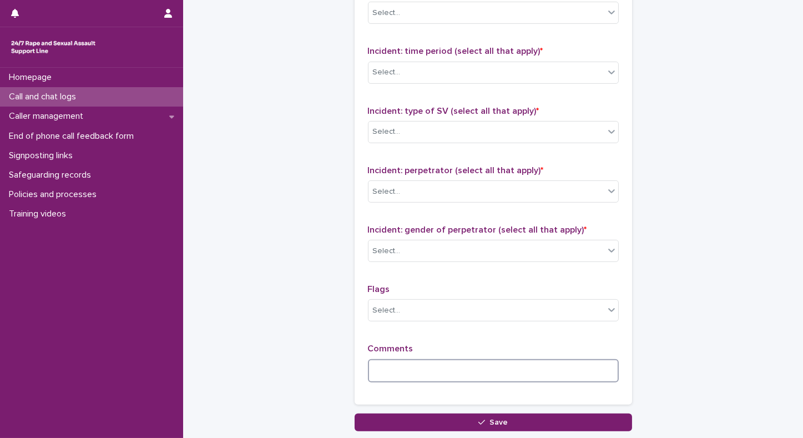
click at [388, 372] on textarea at bounding box center [493, 371] width 251 height 24
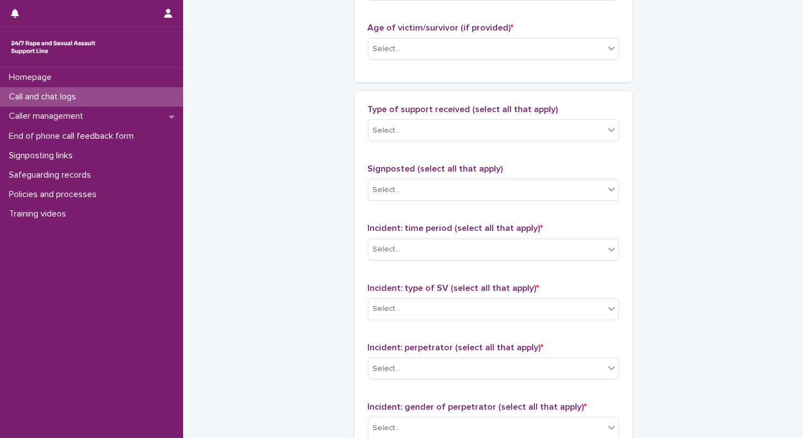
scroll to position [574, 0]
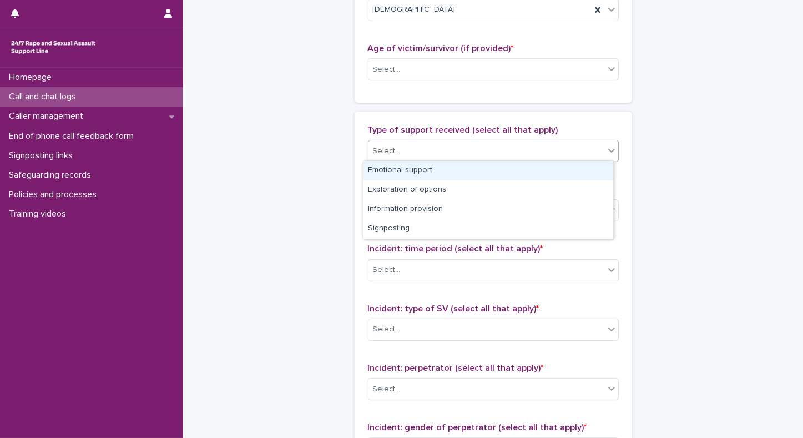
click at [549, 142] on div "Select..." at bounding box center [487, 151] width 236 height 18
click at [506, 171] on div "Emotional support" at bounding box center [489, 170] width 250 height 19
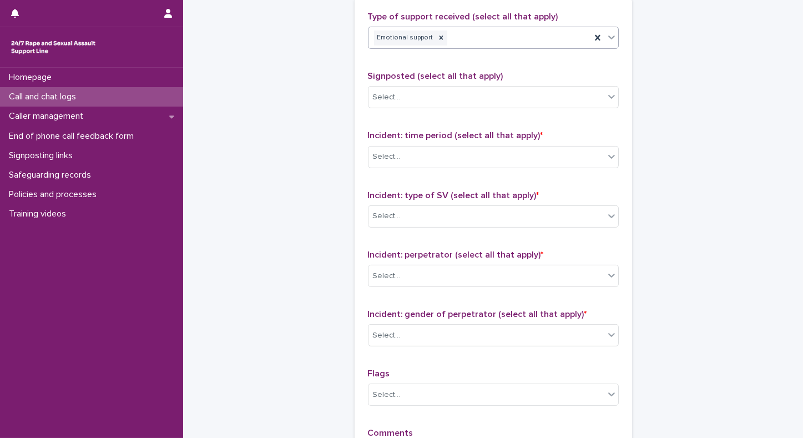
scroll to position [697, 0]
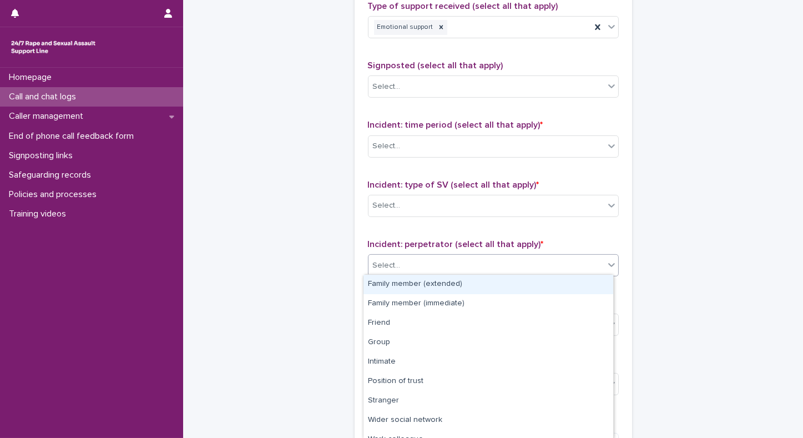
click at [416, 257] on div "Select..." at bounding box center [487, 266] width 236 height 18
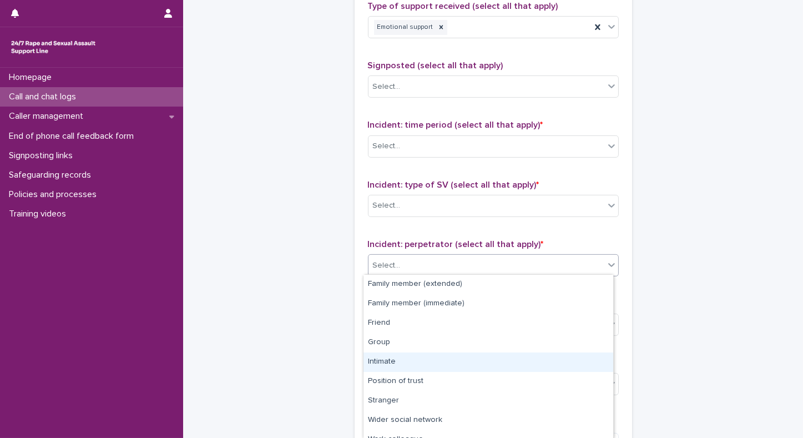
click at [387, 361] on div "Intimate" at bounding box center [489, 362] width 250 height 19
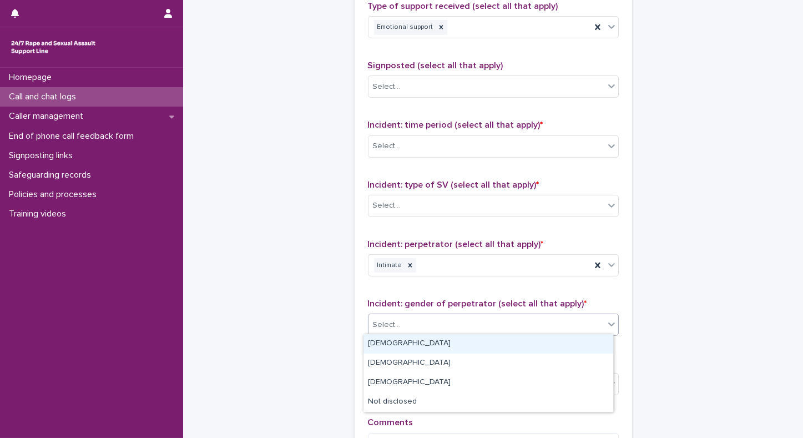
click at [401, 317] on div "Select..." at bounding box center [487, 325] width 236 height 18
click at [389, 345] on div "Male" at bounding box center [489, 343] width 250 height 19
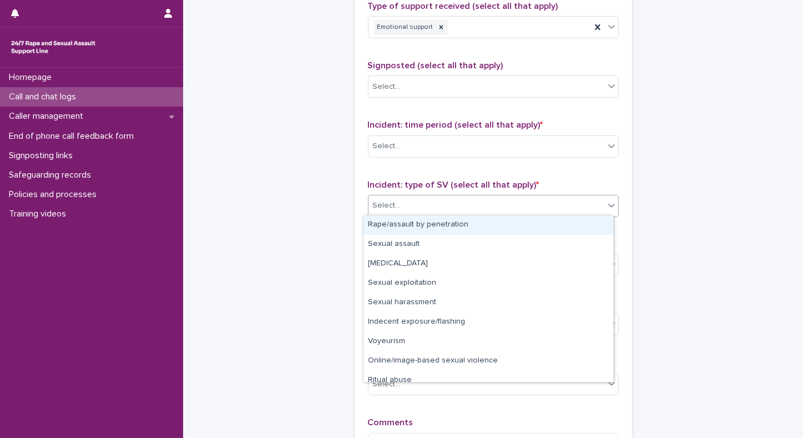
click at [399, 202] on div "Select..." at bounding box center [487, 206] width 236 height 18
click at [399, 222] on div "Rape/assault by penetration" at bounding box center [489, 224] width 250 height 19
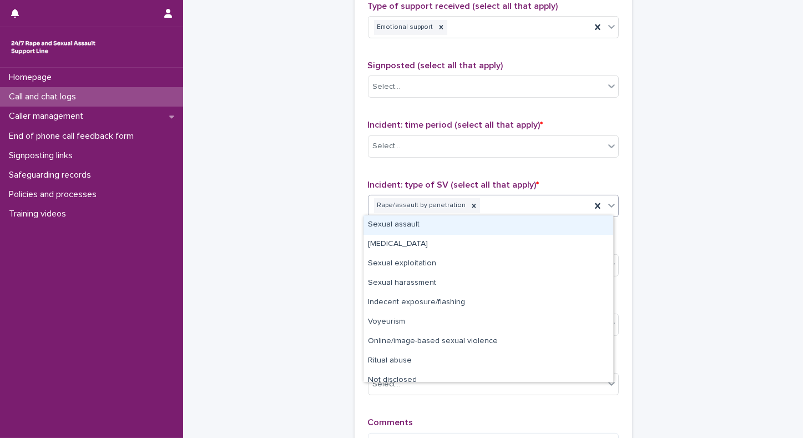
click at [611, 205] on icon at bounding box center [611, 205] width 11 height 11
click at [496, 220] on div "Sexual assault" at bounding box center [489, 224] width 250 height 19
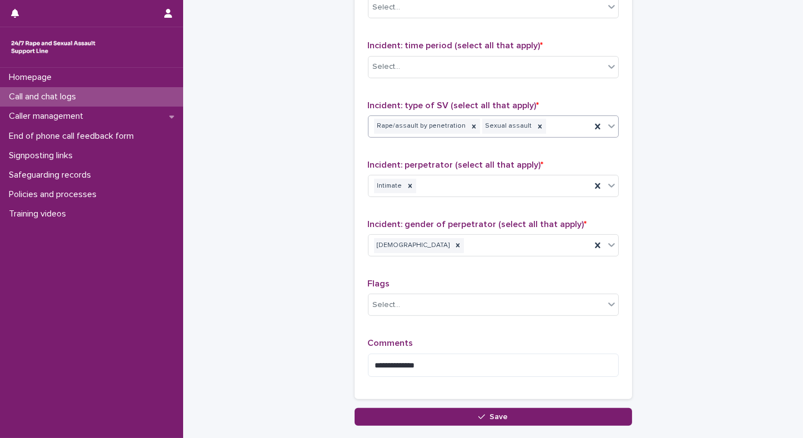
scroll to position [817, 0]
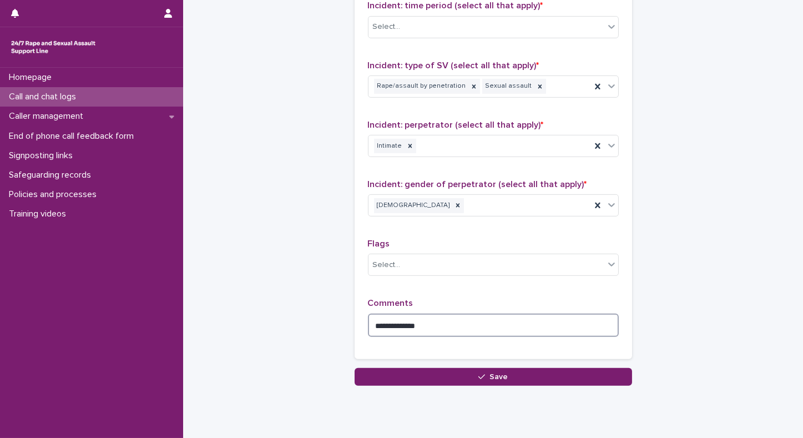
click at [443, 321] on textarea "**********" at bounding box center [493, 326] width 251 height 24
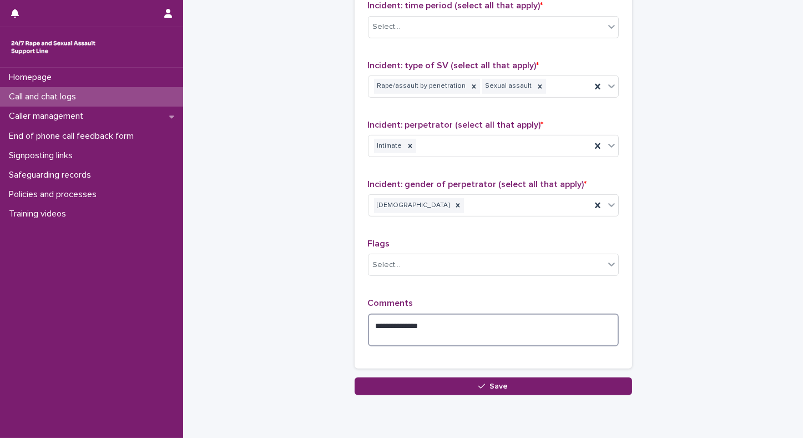
click at [471, 324] on textarea "**********" at bounding box center [493, 330] width 251 height 33
type textarea "**********"
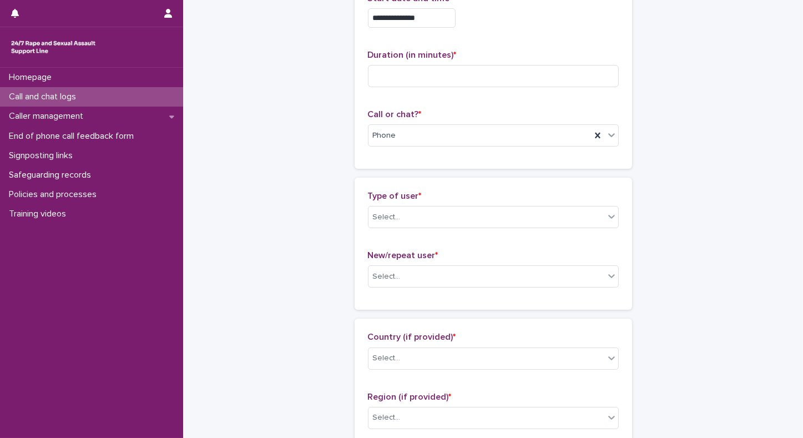
scroll to position [0, 0]
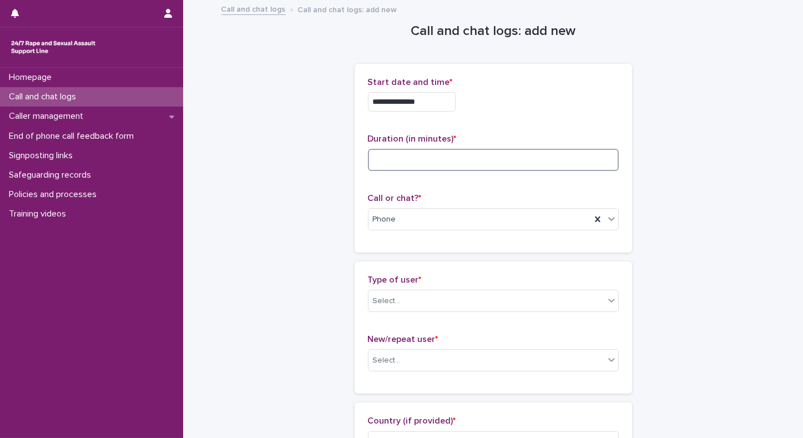
click at [451, 161] on input at bounding box center [493, 160] width 251 height 22
click at [400, 158] on input "*" at bounding box center [493, 160] width 251 height 22
type input "**"
click at [388, 300] on div "Select..." at bounding box center [387, 301] width 28 height 12
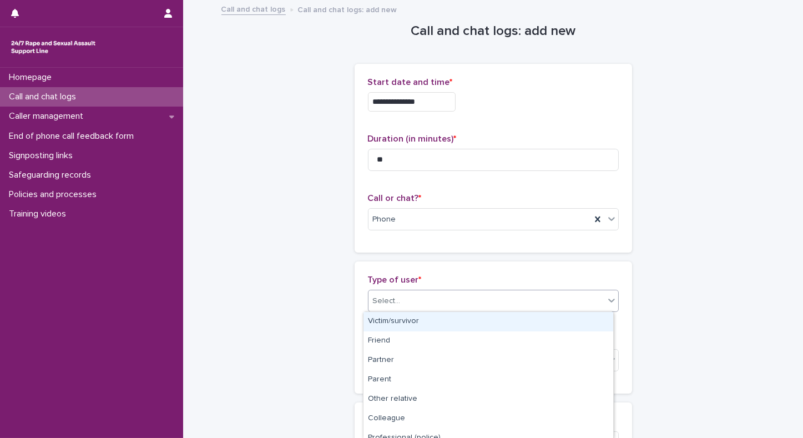
click at [378, 327] on div "Victim/survivor" at bounding box center [489, 321] width 250 height 19
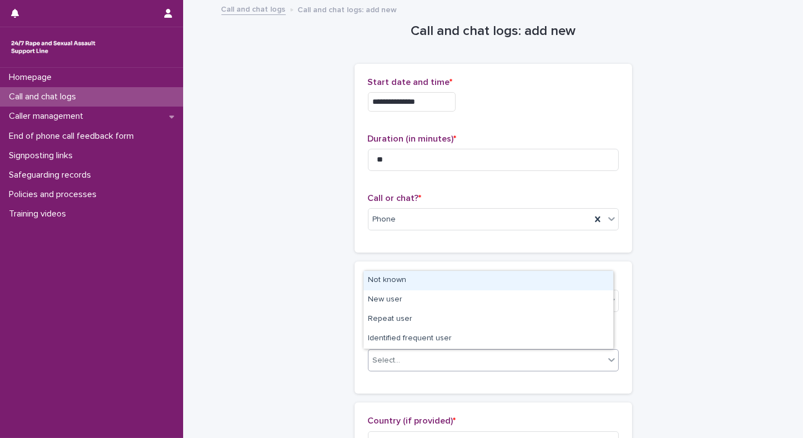
click at [384, 364] on div "Select..." at bounding box center [387, 361] width 28 height 12
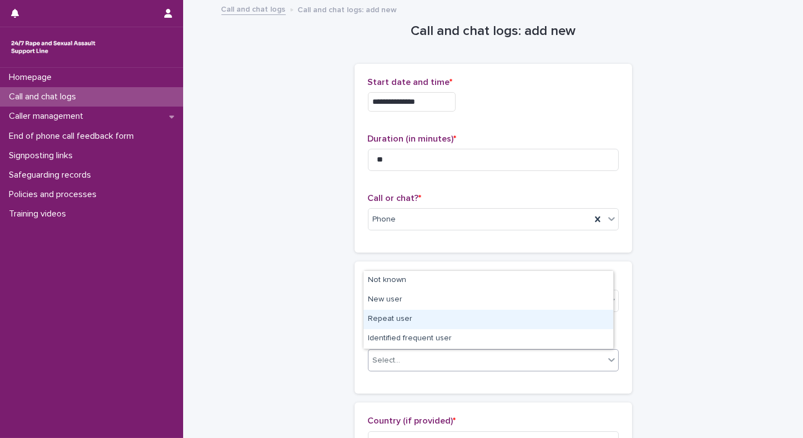
click at [379, 321] on div "Repeat user" at bounding box center [489, 319] width 250 height 19
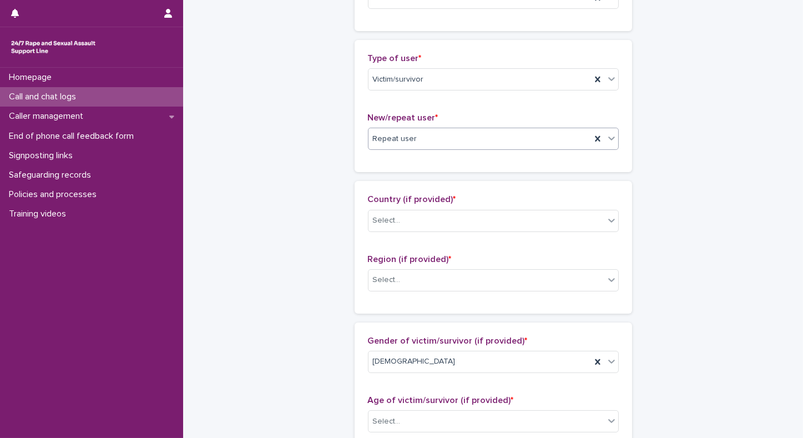
scroll to position [259, 0]
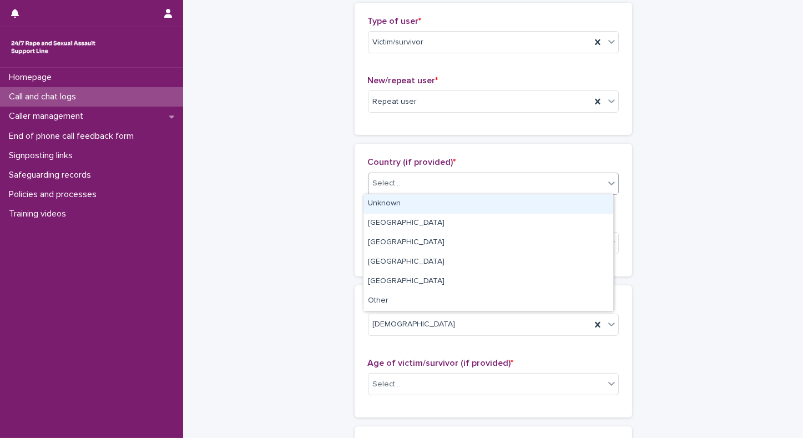
click at [385, 182] on div "Select..." at bounding box center [387, 184] width 28 height 12
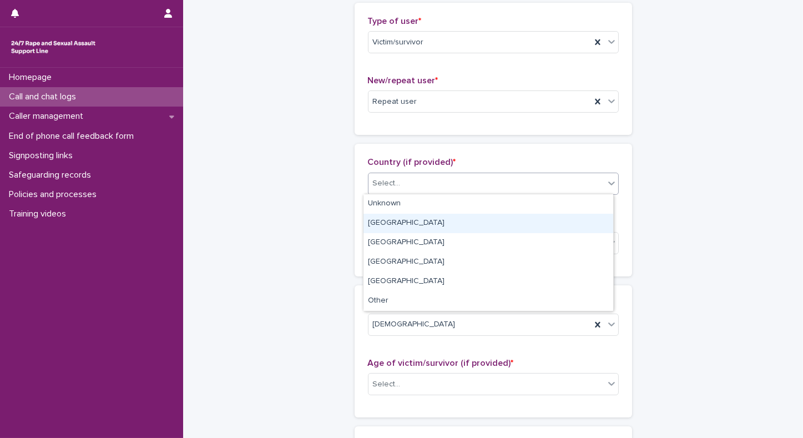
click at [373, 223] on div "England" at bounding box center [489, 223] width 250 height 19
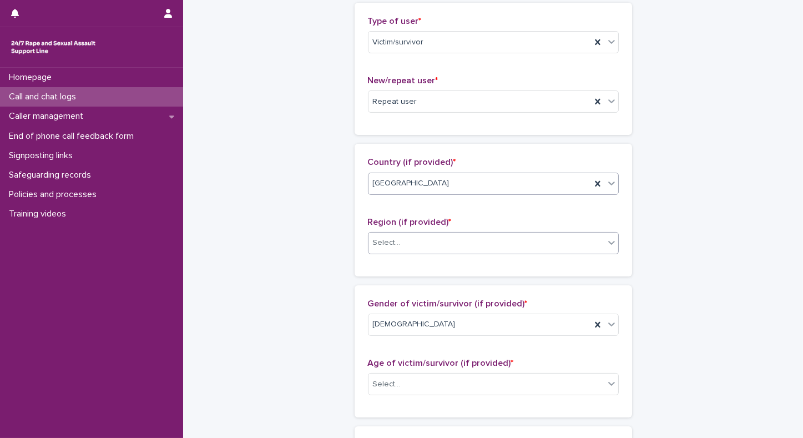
click at [375, 248] on div "Select..." at bounding box center [487, 243] width 236 height 18
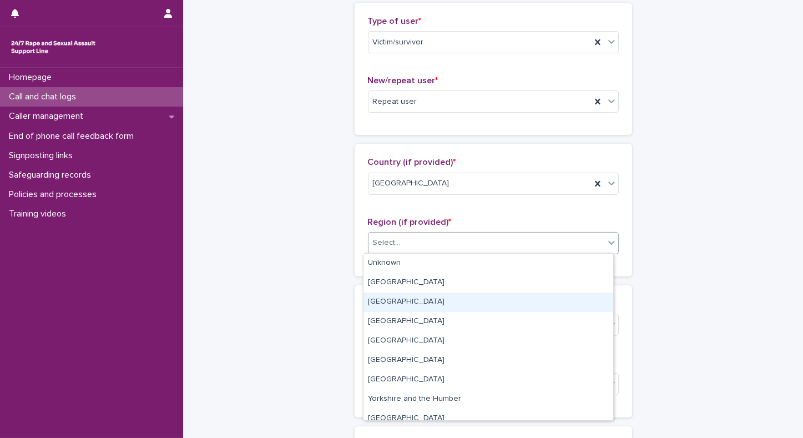
click at [382, 299] on div "South East" at bounding box center [489, 302] width 250 height 19
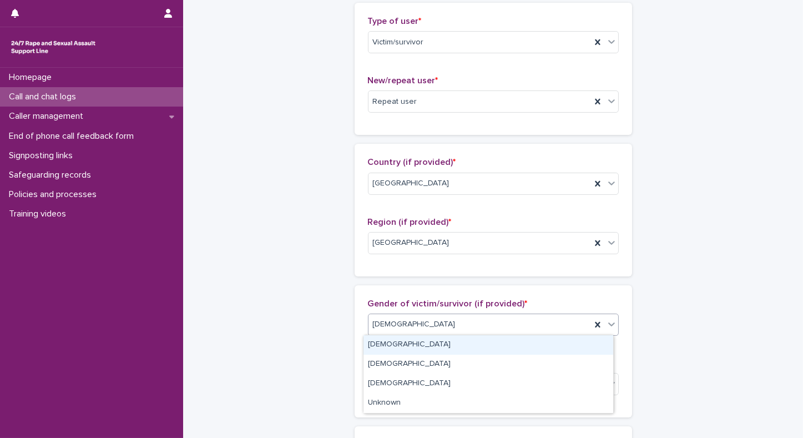
click at [388, 329] on span "Female" at bounding box center [414, 325] width 83 height 12
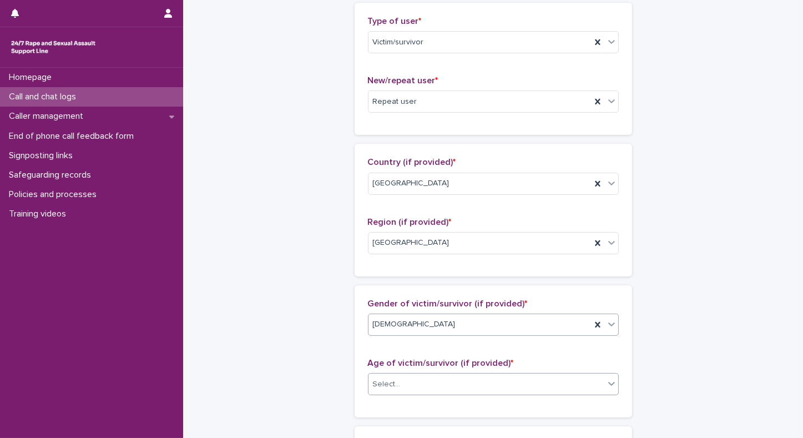
click at [376, 388] on div "Select..." at bounding box center [387, 385] width 28 height 12
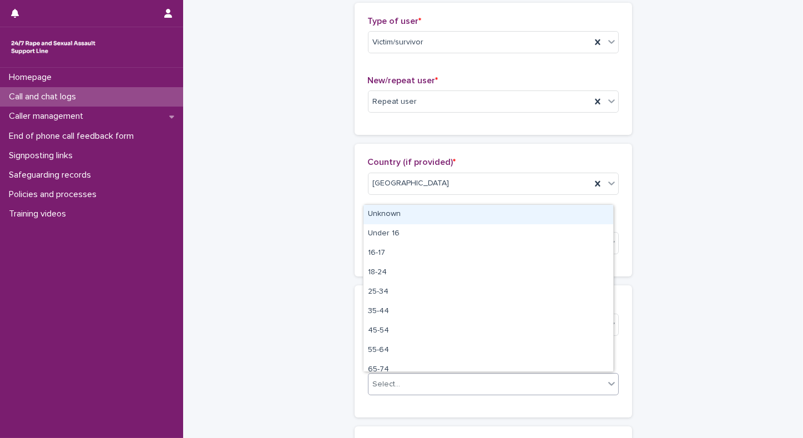
click at [402, 220] on div "Unknown" at bounding box center [489, 214] width 250 height 19
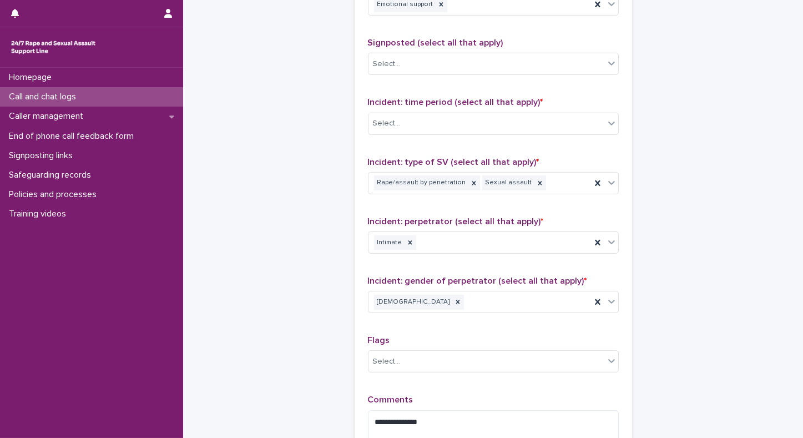
scroll to position [725, 0]
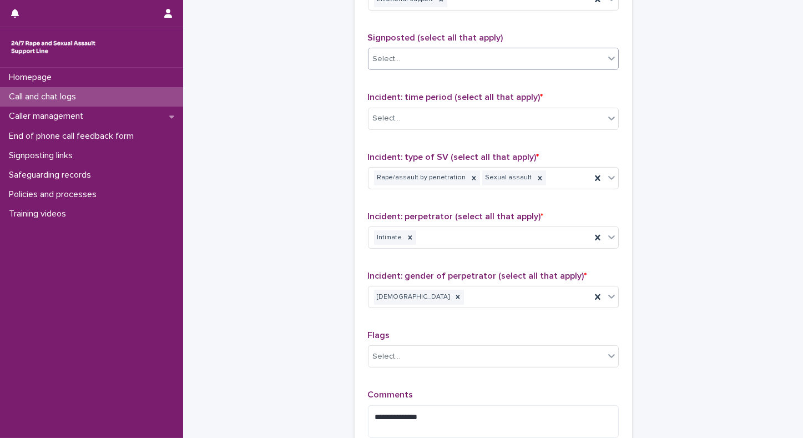
click at [473, 63] on div "Select..." at bounding box center [487, 59] width 236 height 18
click at [449, 115] on div "Select..." at bounding box center [487, 118] width 236 height 18
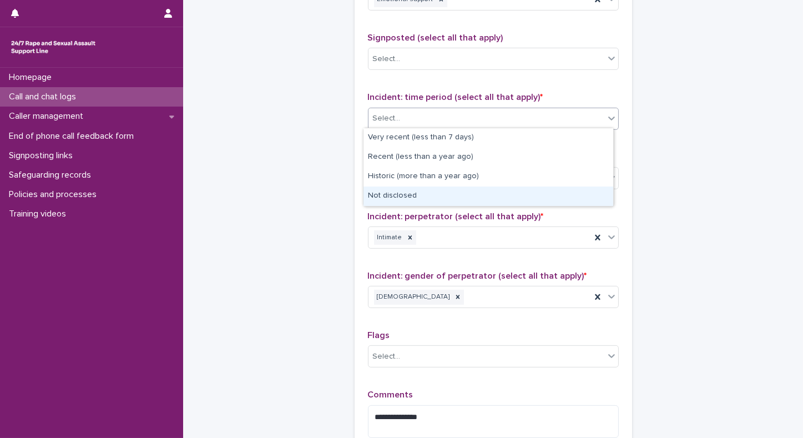
click at [375, 191] on div "Not disclosed" at bounding box center [489, 196] width 250 height 19
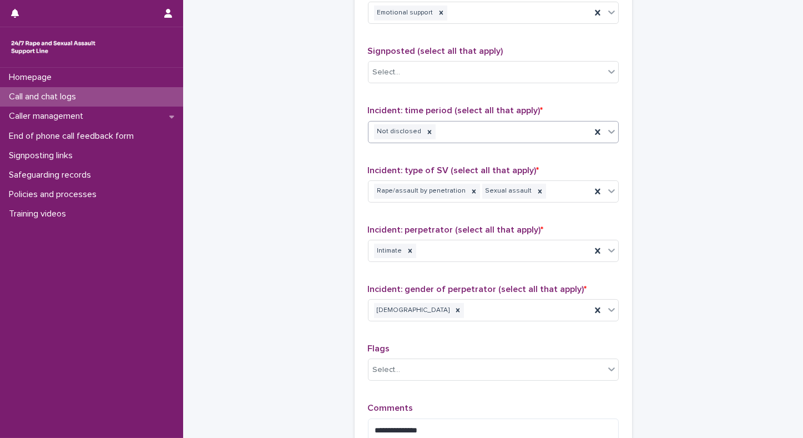
scroll to position [710, 0]
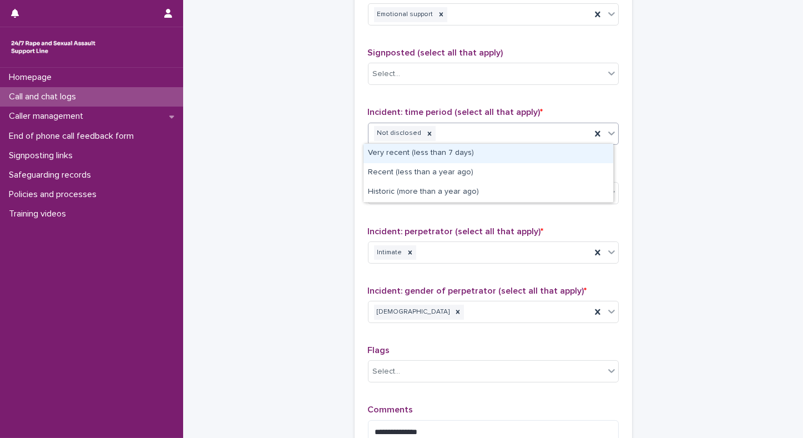
click at [610, 130] on icon at bounding box center [611, 133] width 11 height 11
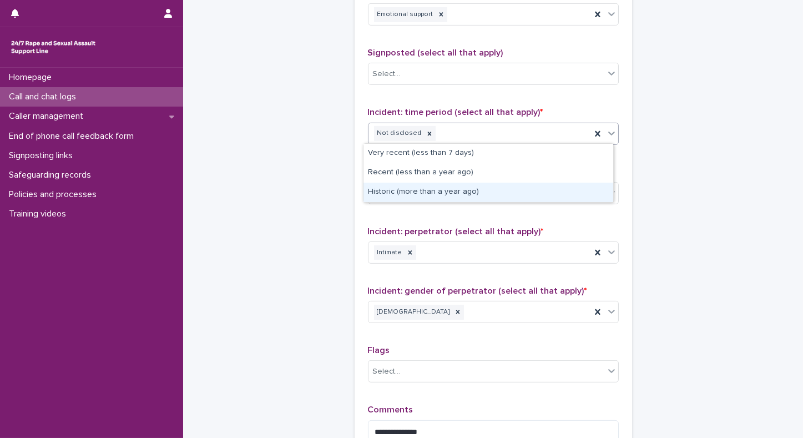
click at [364, 191] on div "Historic (more than a year ago)" at bounding box center [489, 192] width 250 height 19
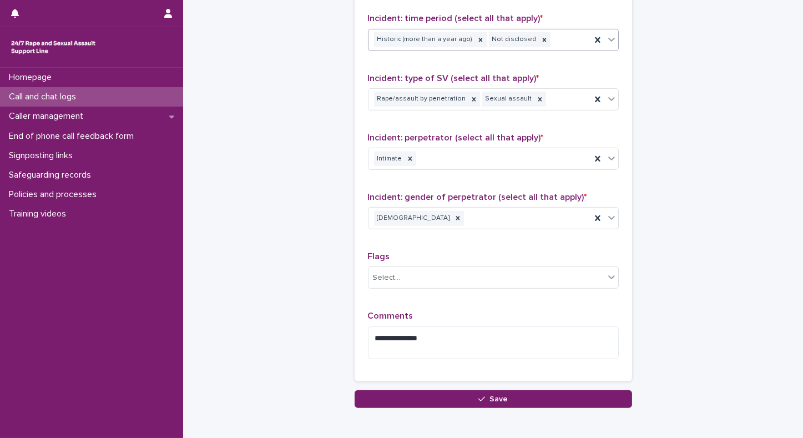
scroll to position [859, 0]
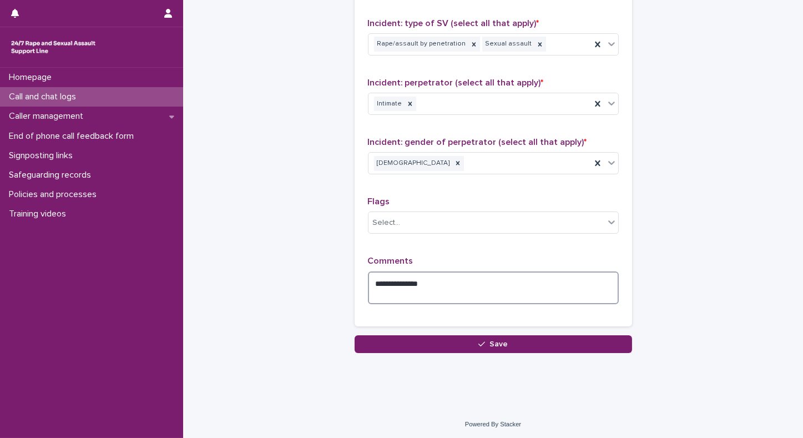
click at [368, 283] on textarea "**********" at bounding box center [493, 288] width 251 height 33
click at [537, 284] on textarea "**********" at bounding box center [493, 288] width 251 height 33
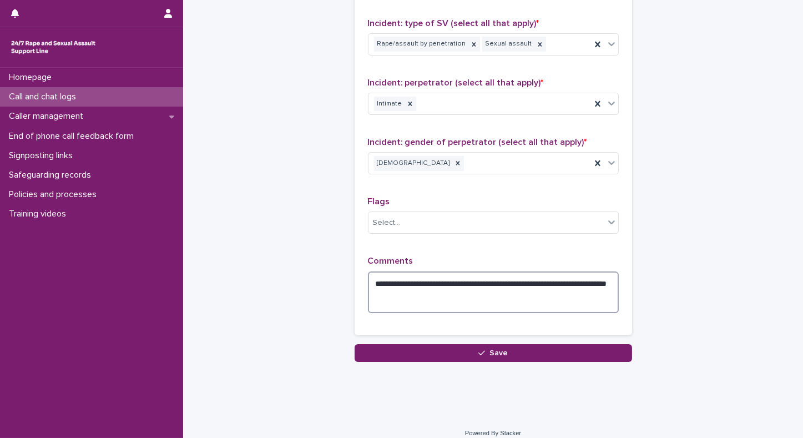
click at [469, 282] on textarea "**********" at bounding box center [493, 293] width 251 height 42
click at [497, 296] on textarea "**********" at bounding box center [493, 293] width 251 height 42
click at [486, 292] on textarea "**********" at bounding box center [493, 293] width 251 height 42
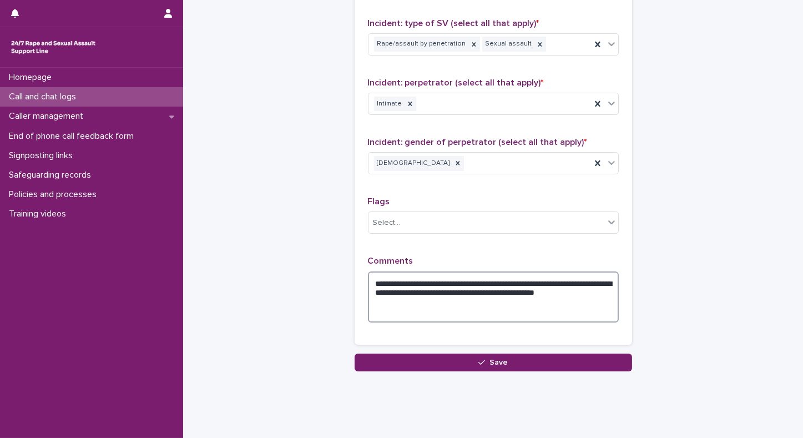
click at [420, 305] on textarea "**********" at bounding box center [493, 298] width 251 height 52
click at [418, 299] on textarea "**********" at bounding box center [493, 298] width 251 height 52
click at [526, 297] on textarea "**********" at bounding box center [493, 298] width 251 height 52
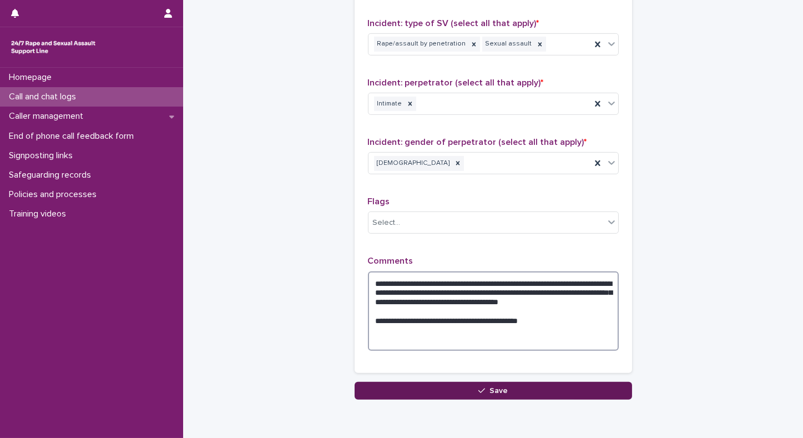
type textarea "**********"
click at [382, 388] on button "Save" at bounding box center [494, 391] width 278 height 18
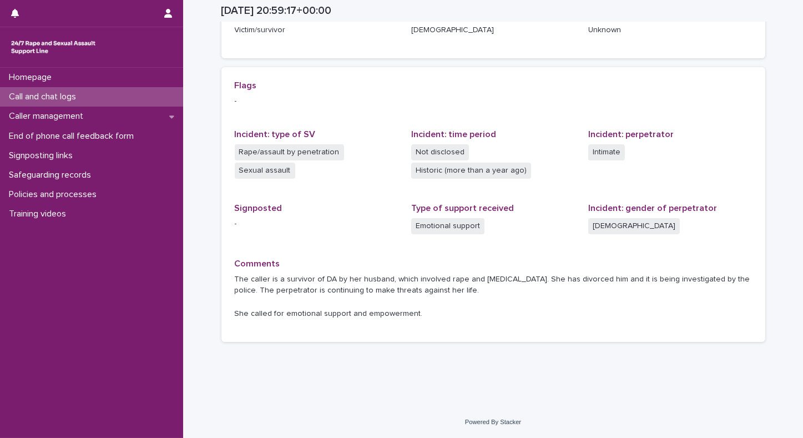
scroll to position [204, 0]
click at [33, 96] on p "Call and chat logs" at bounding box center [44, 97] width 81 height 11
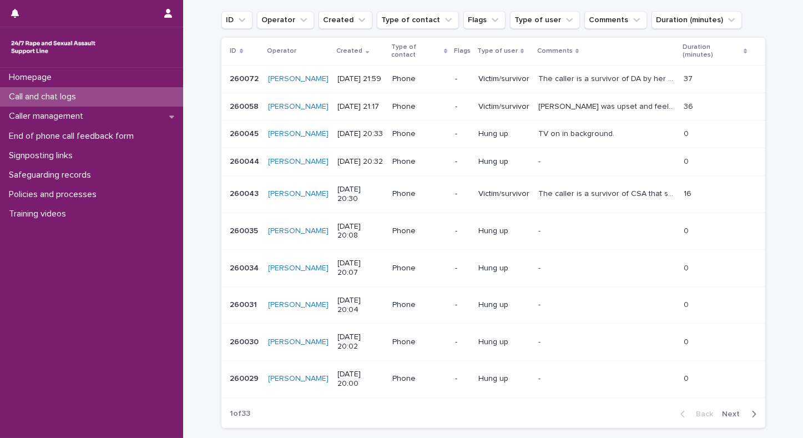
scroll to position [153, 0]
click at [747, 410] on div "button" at bounding box center [751, 415] width 9 height 10
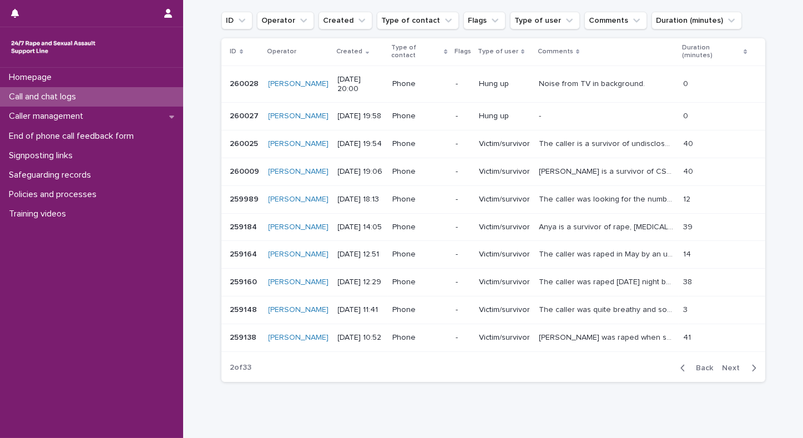
click at [37, 96] on p "Call and chat logs" at bounding box center [44, 97] width 81 height 11
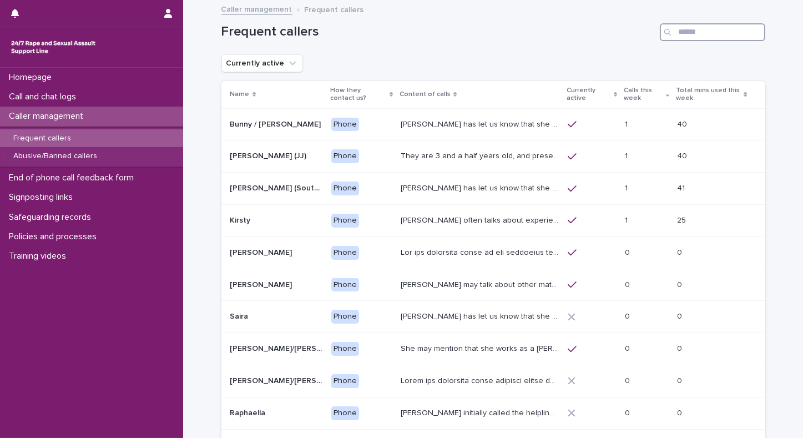
click at [703, 34] on input "Search" at bounding box center [712, 32] width 105 height 18
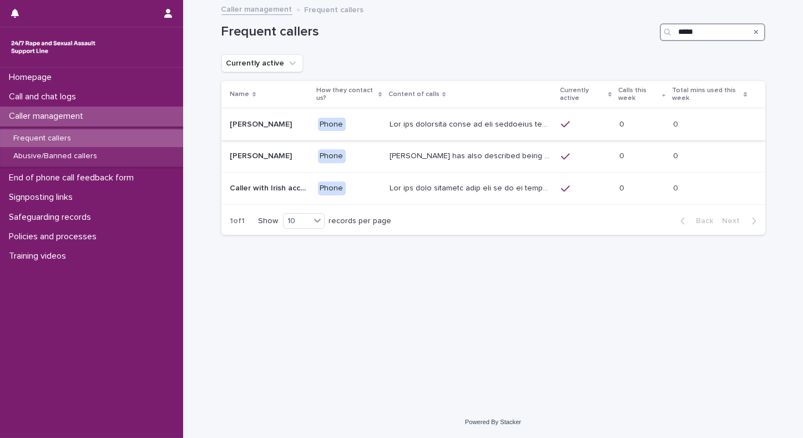
type input "*****"
click at [436, 122] on p at bounding box center [472, 124] width 165 height 12
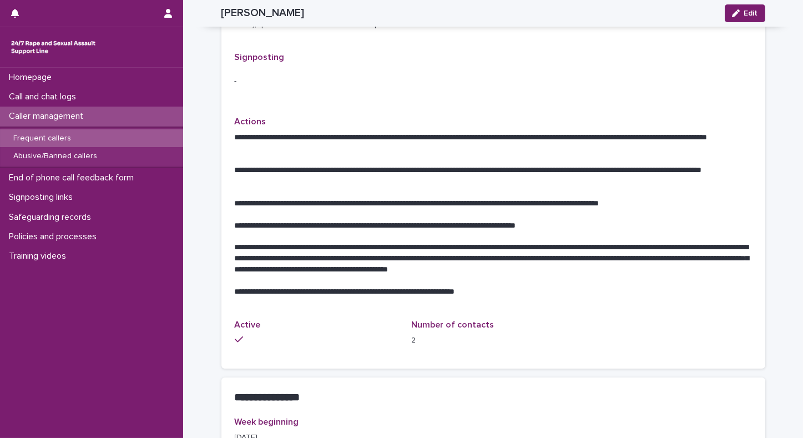
scroll to position [482, 0]
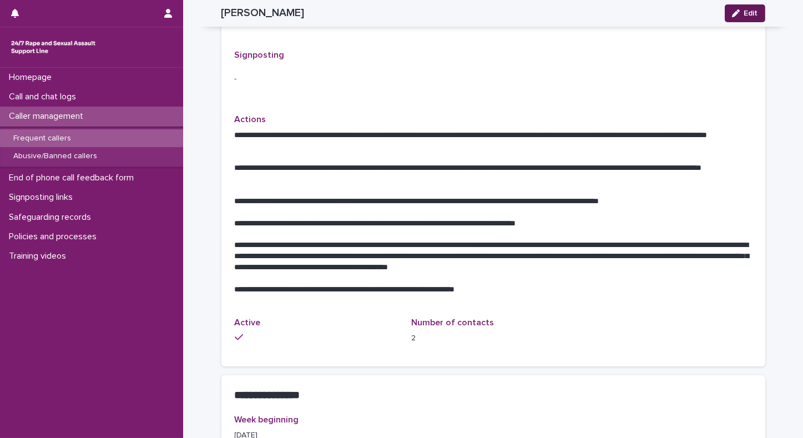
click at [739, 16] on div "button" at bounding box center [738, 13] width 12 height 8
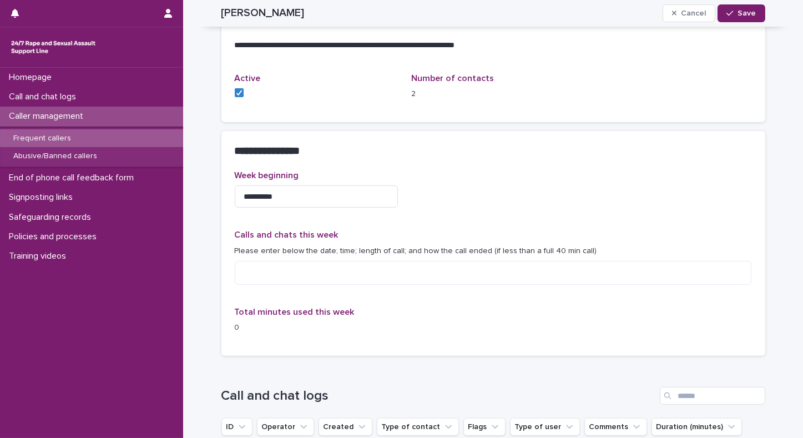
scroll to position [751, 0]
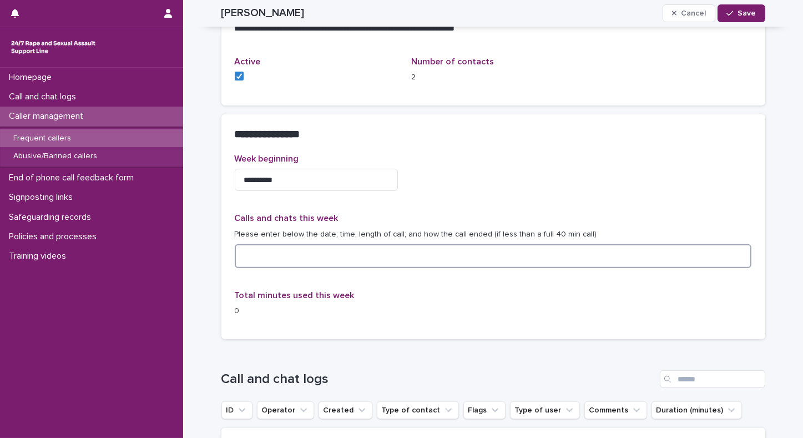
click at [297, 244] on textarea at bounding box center [493, 256] width 517 height 24
type textarea "**********"
